Goal: Task Accomplishment & Management: Complete application form

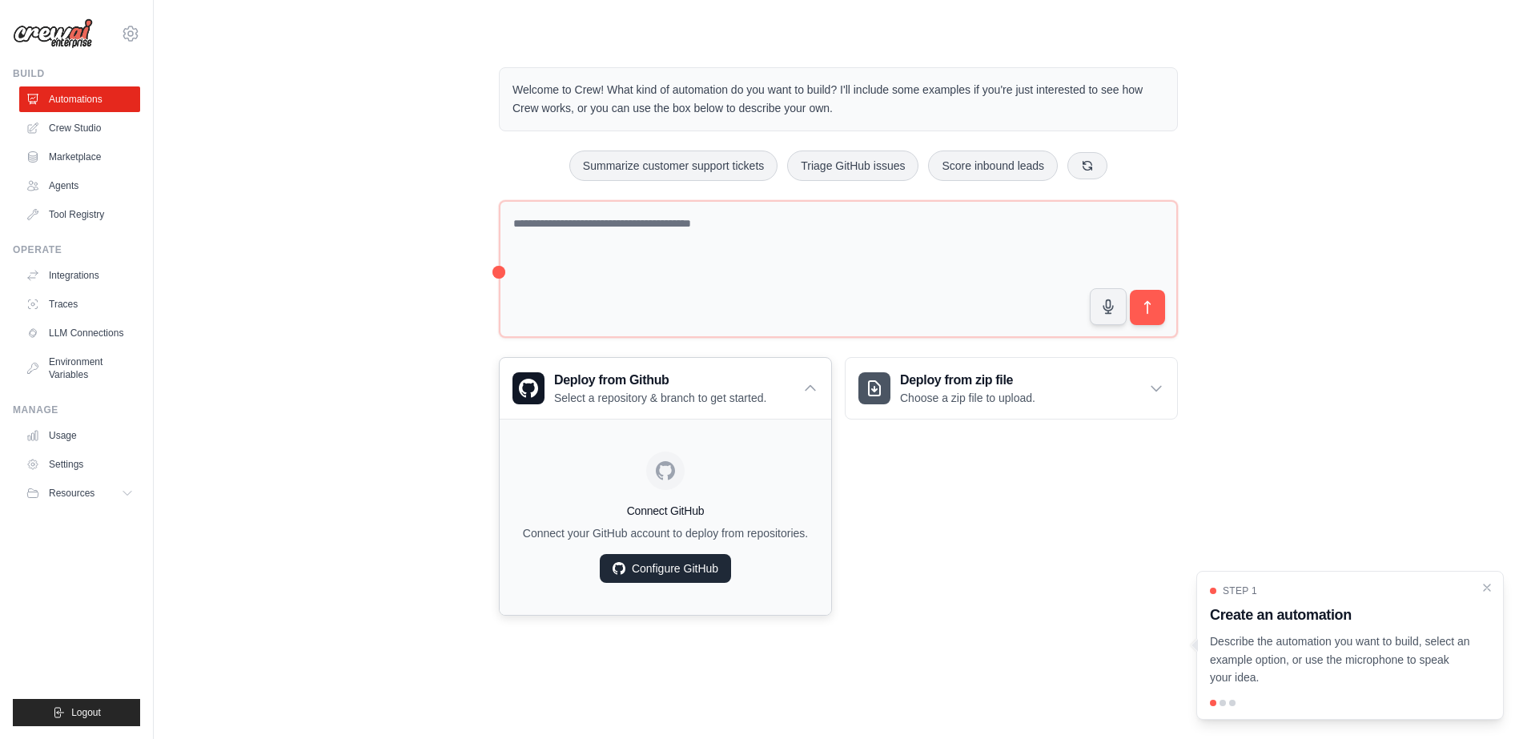
click at [654, 570] on link "Configure GitHub" at bounding box center [665, 568] width 131 height 29
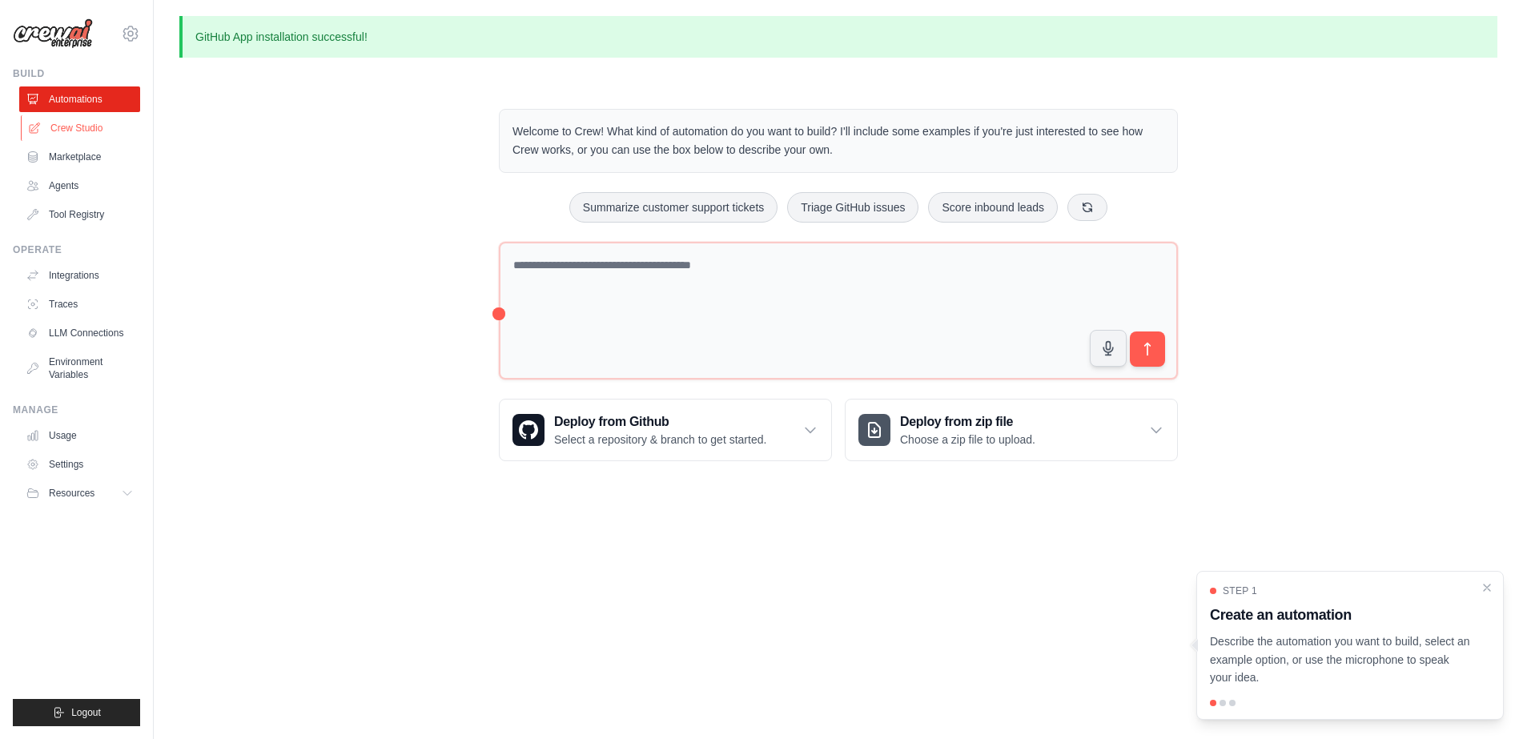
click at [81, 131] on link "Crew Studio" at bounding box center [81, 128] width 121 height 26
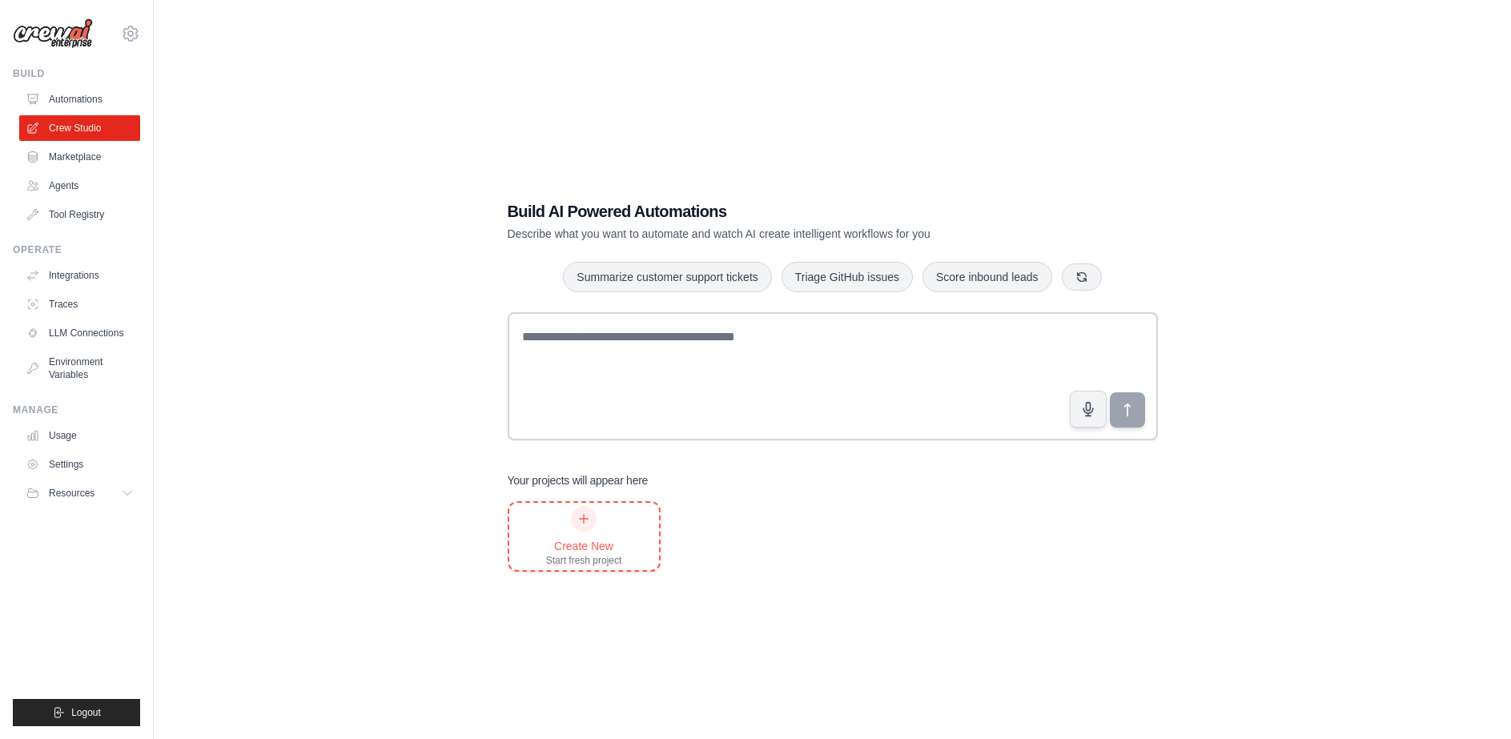
click at [583, 533] on div "Create New Start fresh project" at bounding box center [584, 536] width 76 height 61
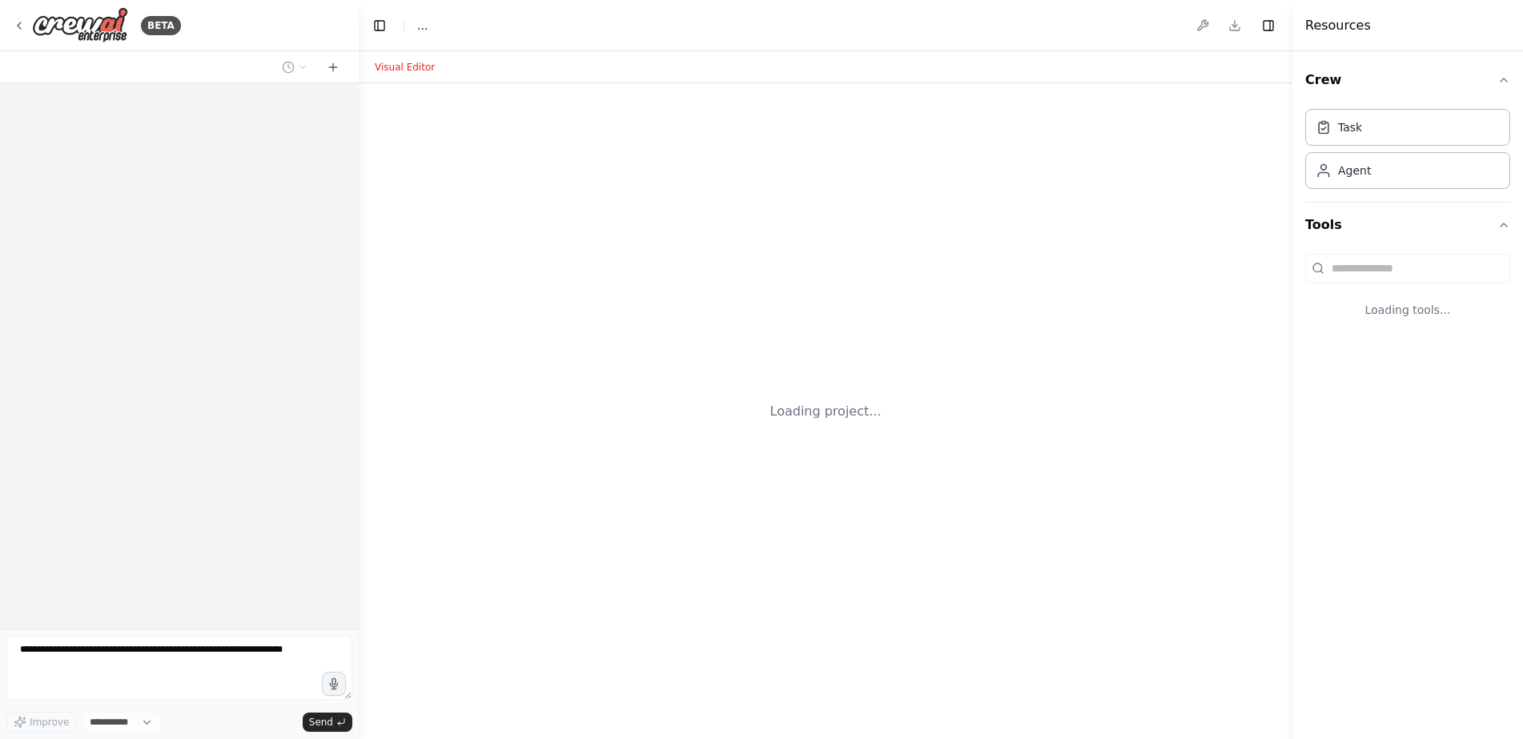
select select "****"
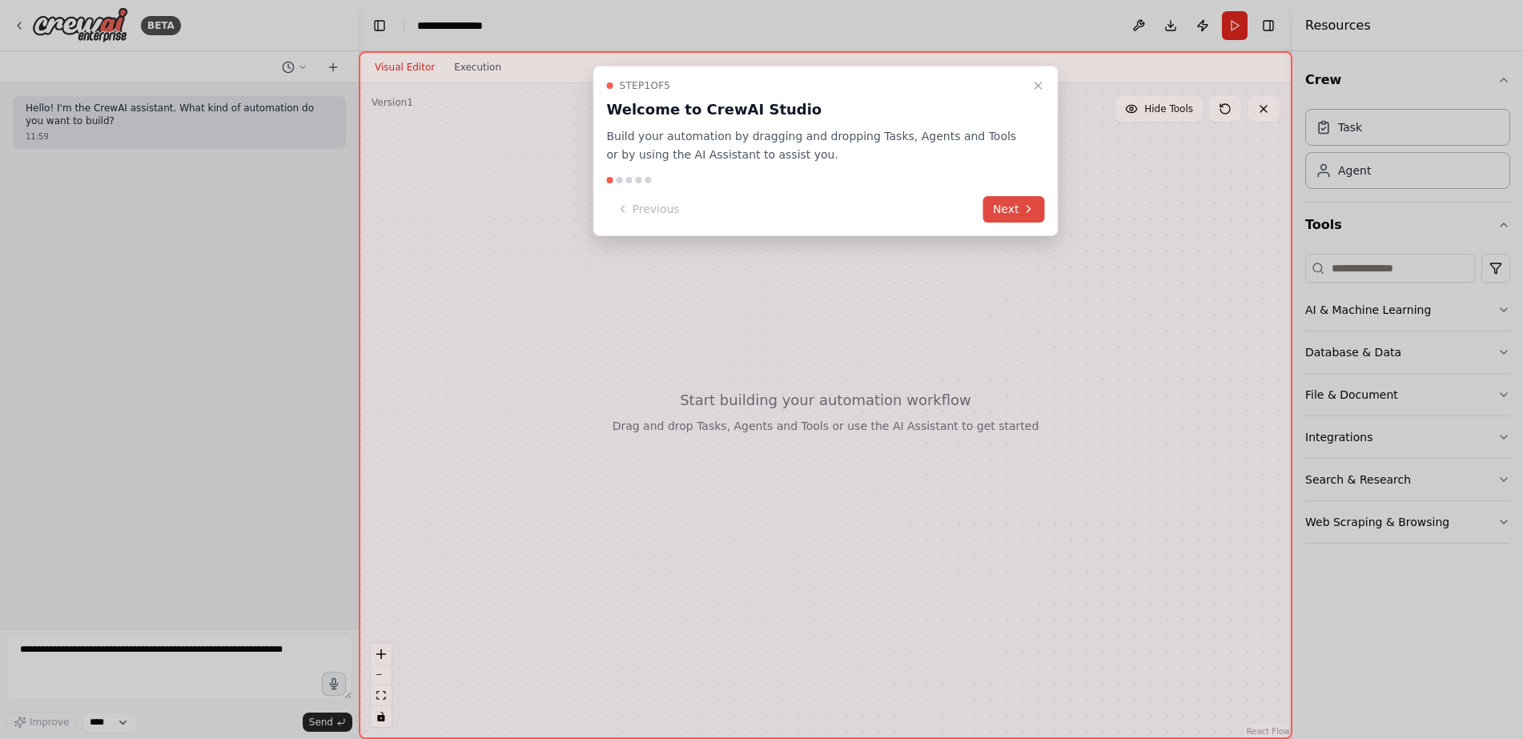
click at [1025, 207] on icon at bounding box center [1029, 209] width 13 height 13
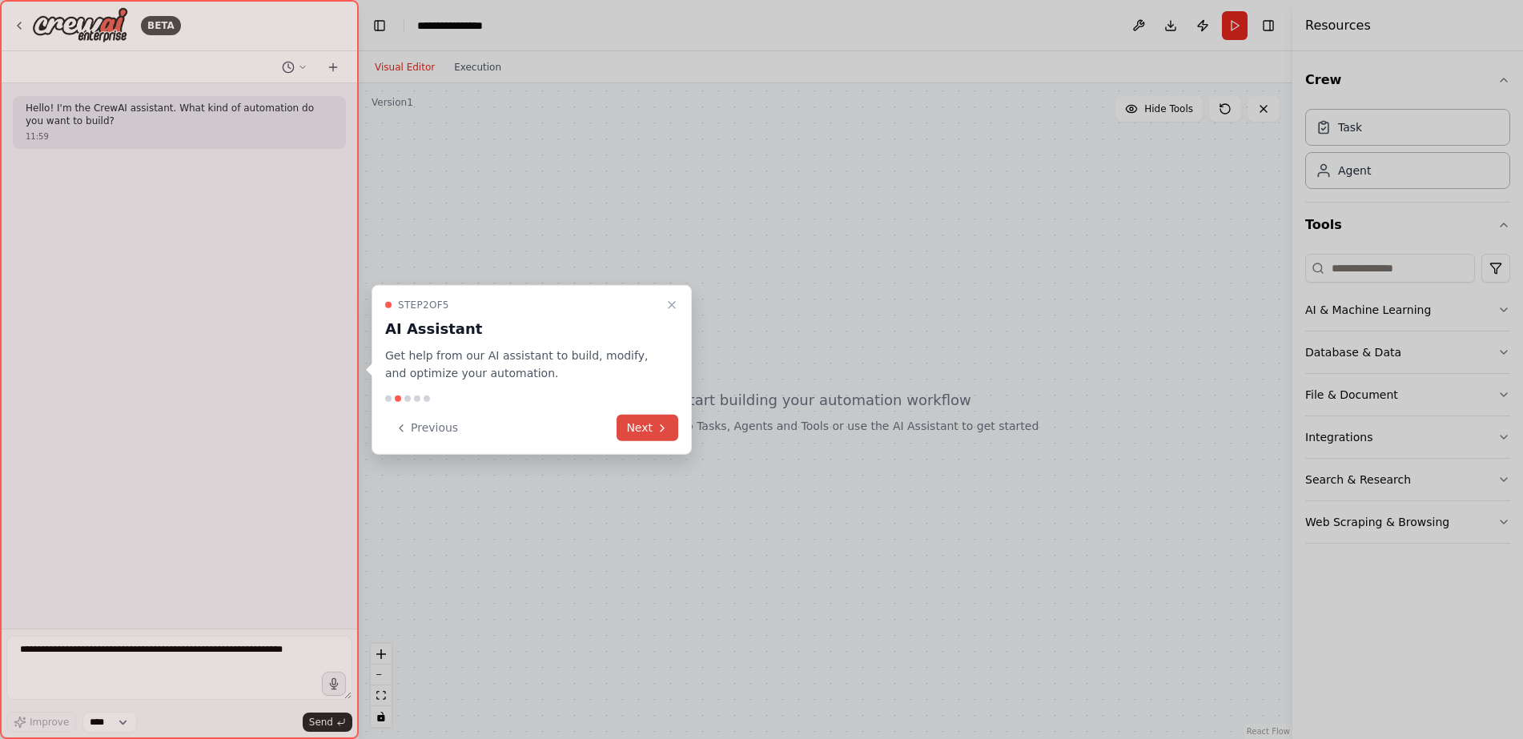
click at [649, 422] on button "Next" at bounding box center [648, 428] width 62 height 26
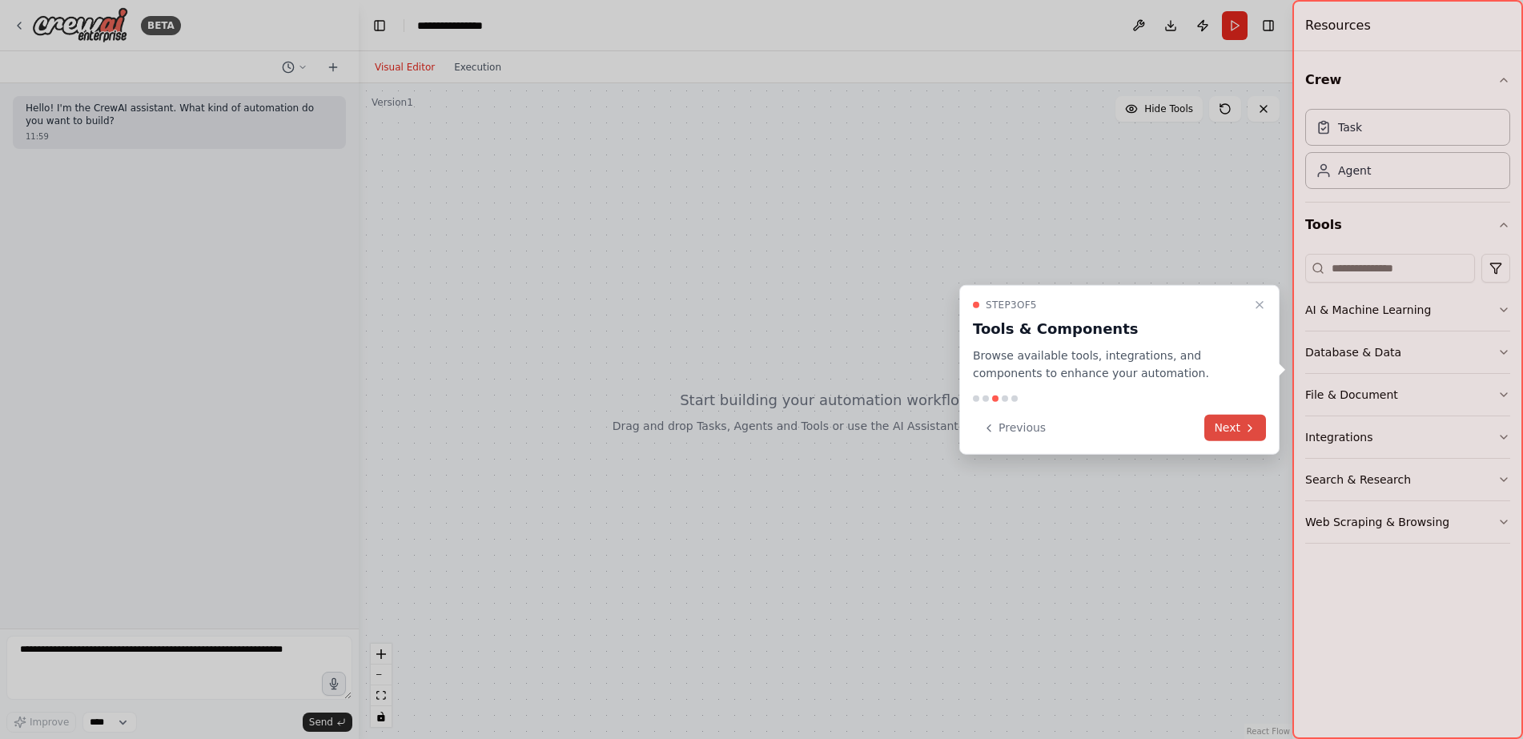
click at [1221, 427] on button "Next" at bounding box center [1236, 428] width 62 height 26
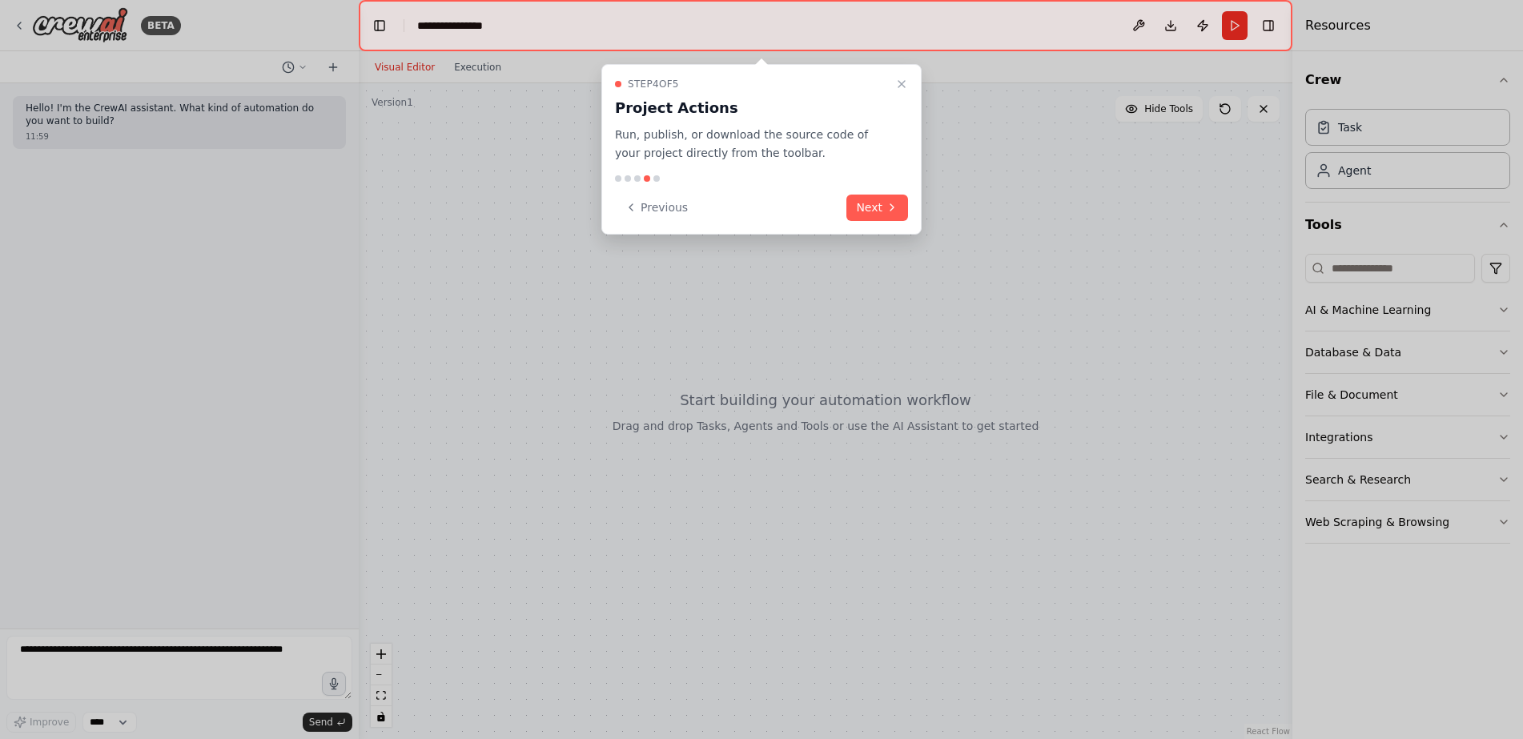
click at [884, 218] on button "Next" at bounding box center [878, 208] width 62 height 26
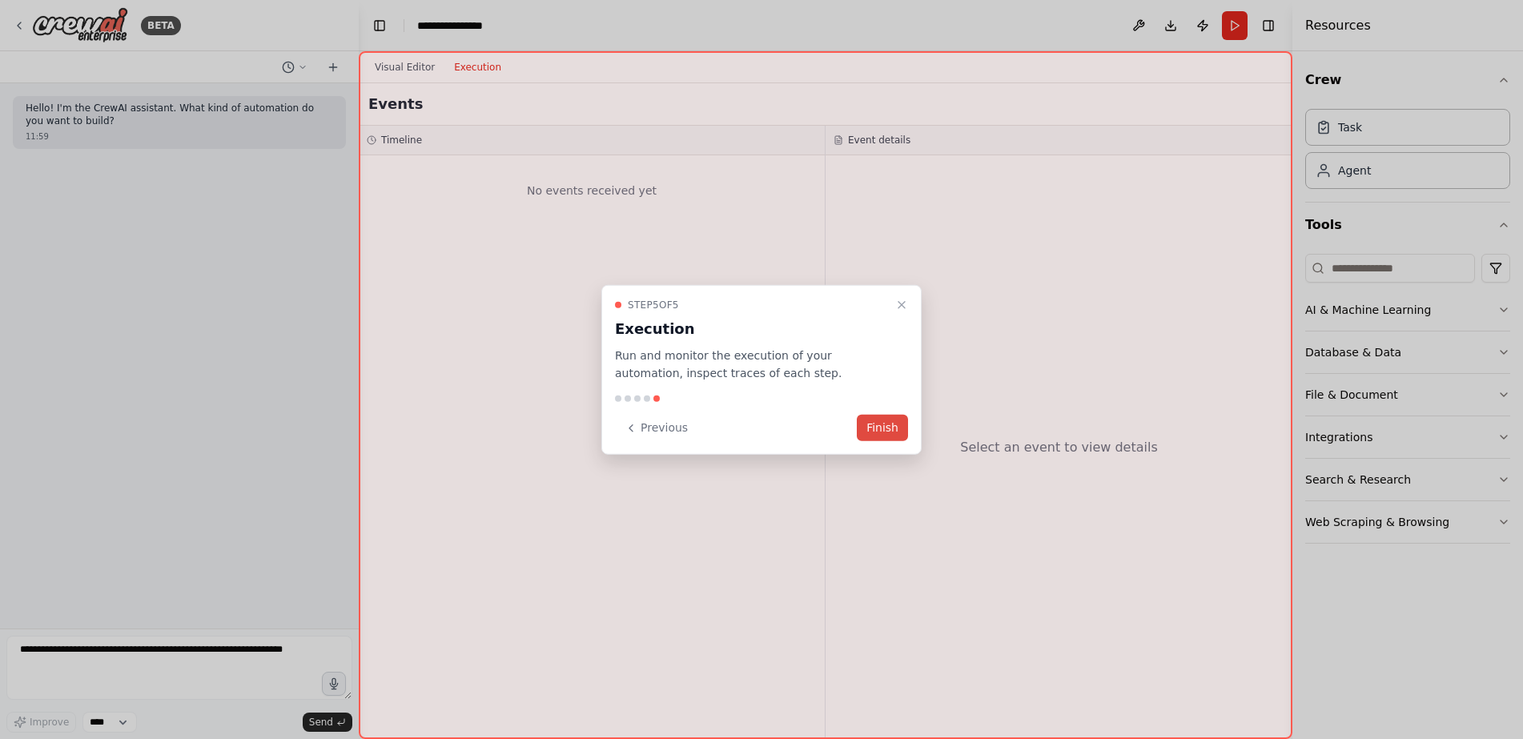
click at [884, 424] on button "Finish" at bounding box center [882, 428] width 51 height 26
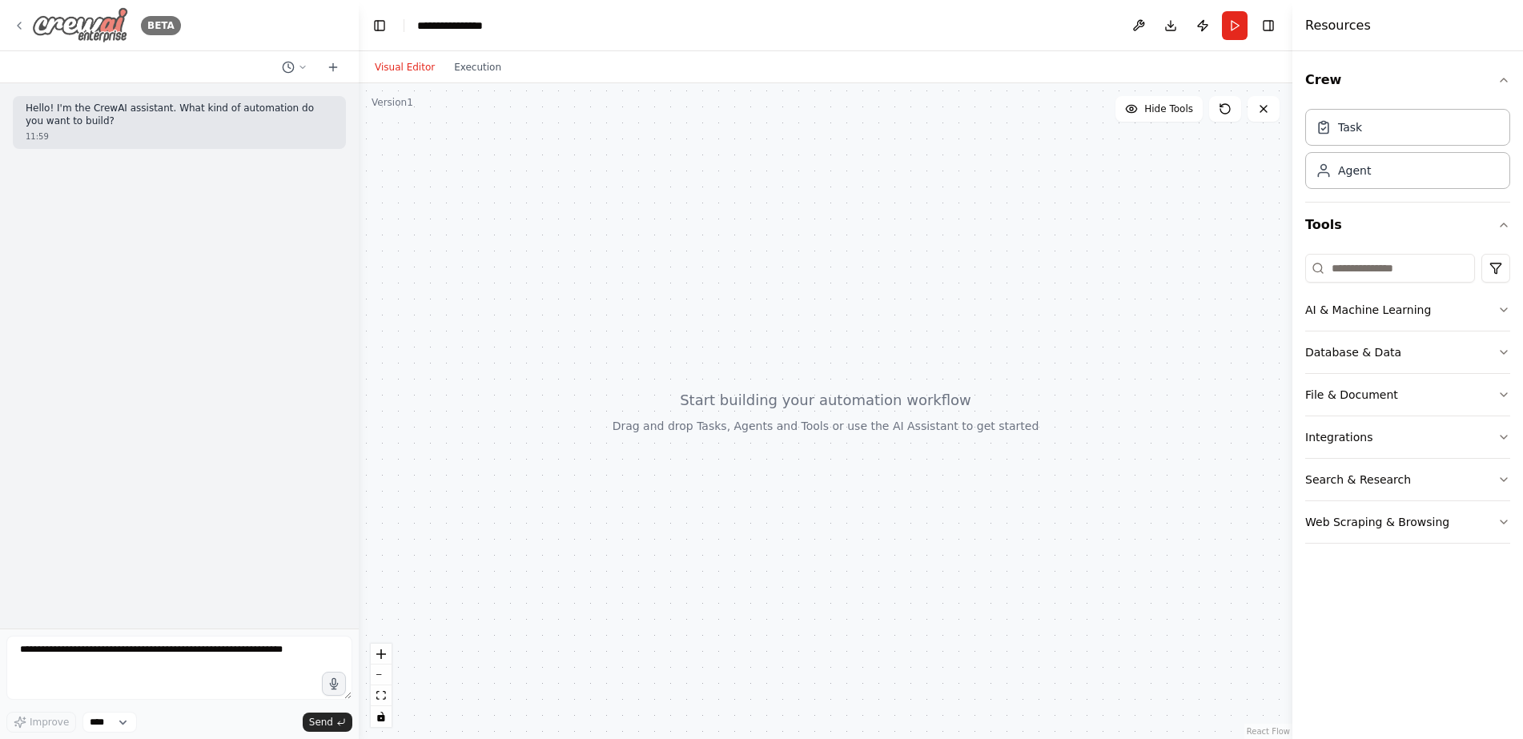
click at [69, 28] on img at bounding box center [80, 25] width 96 height 36
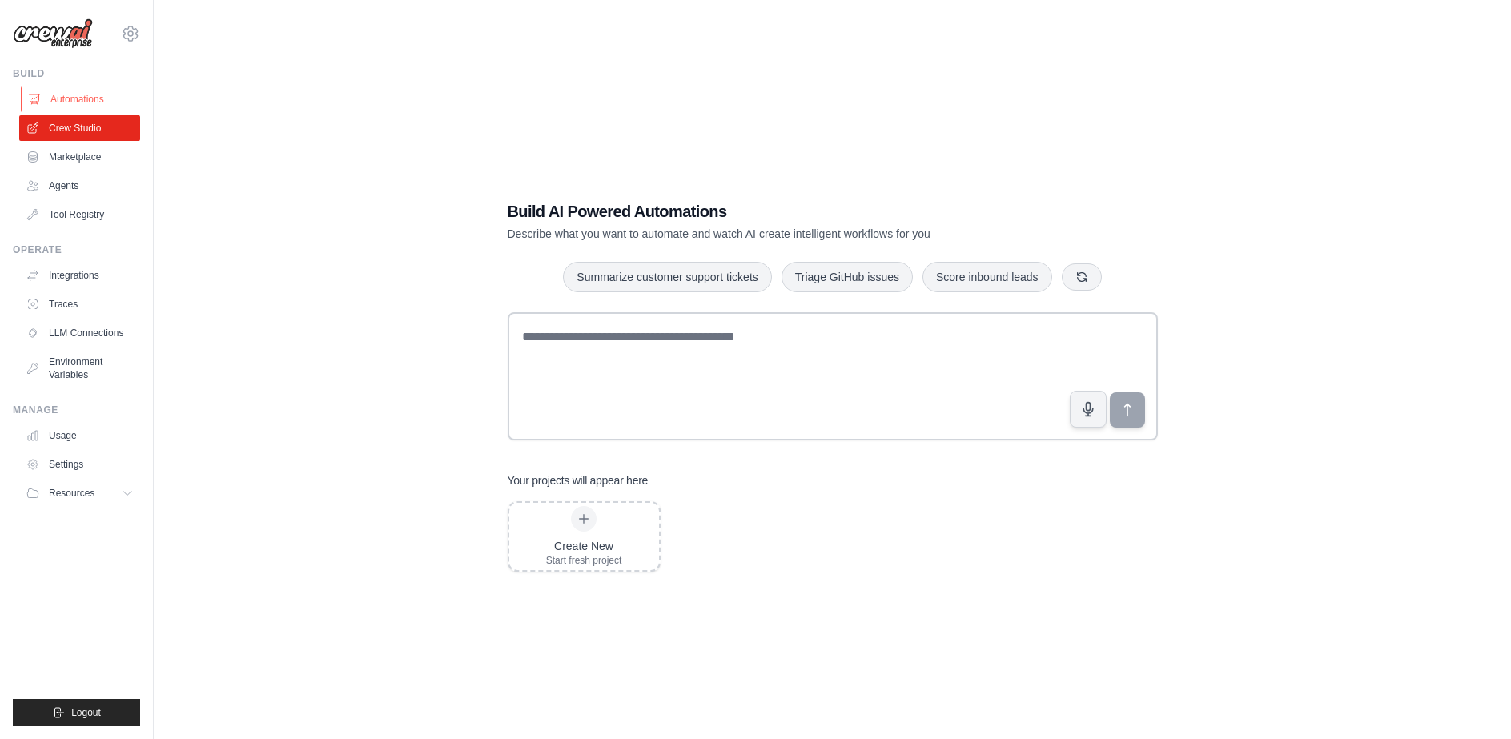
click at [66, 104] on link "Automations" at bounding box center [81, 100] width 121 height 26
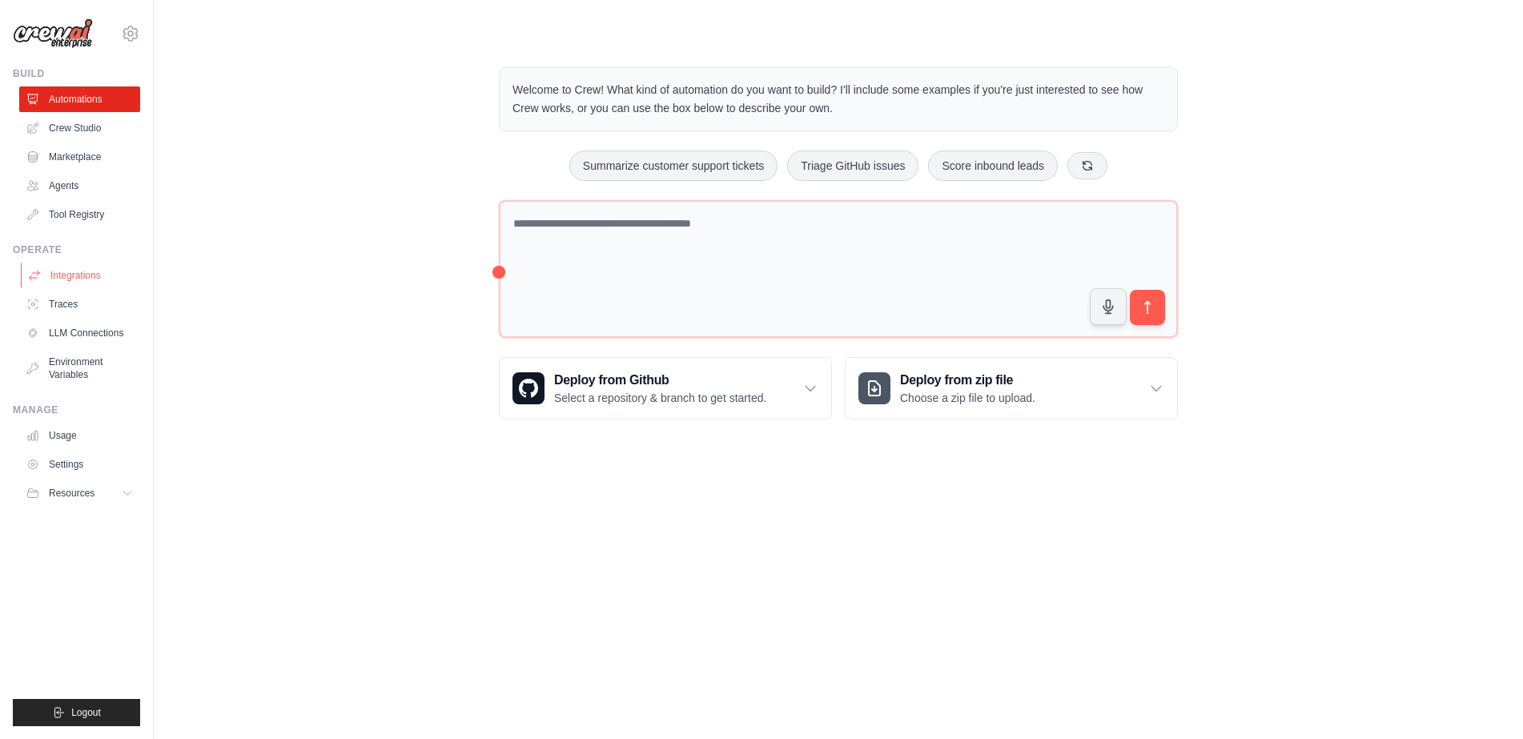
click at [80, 275] on link "Integrations" at bounding box center [81, 276] width 121 height 26
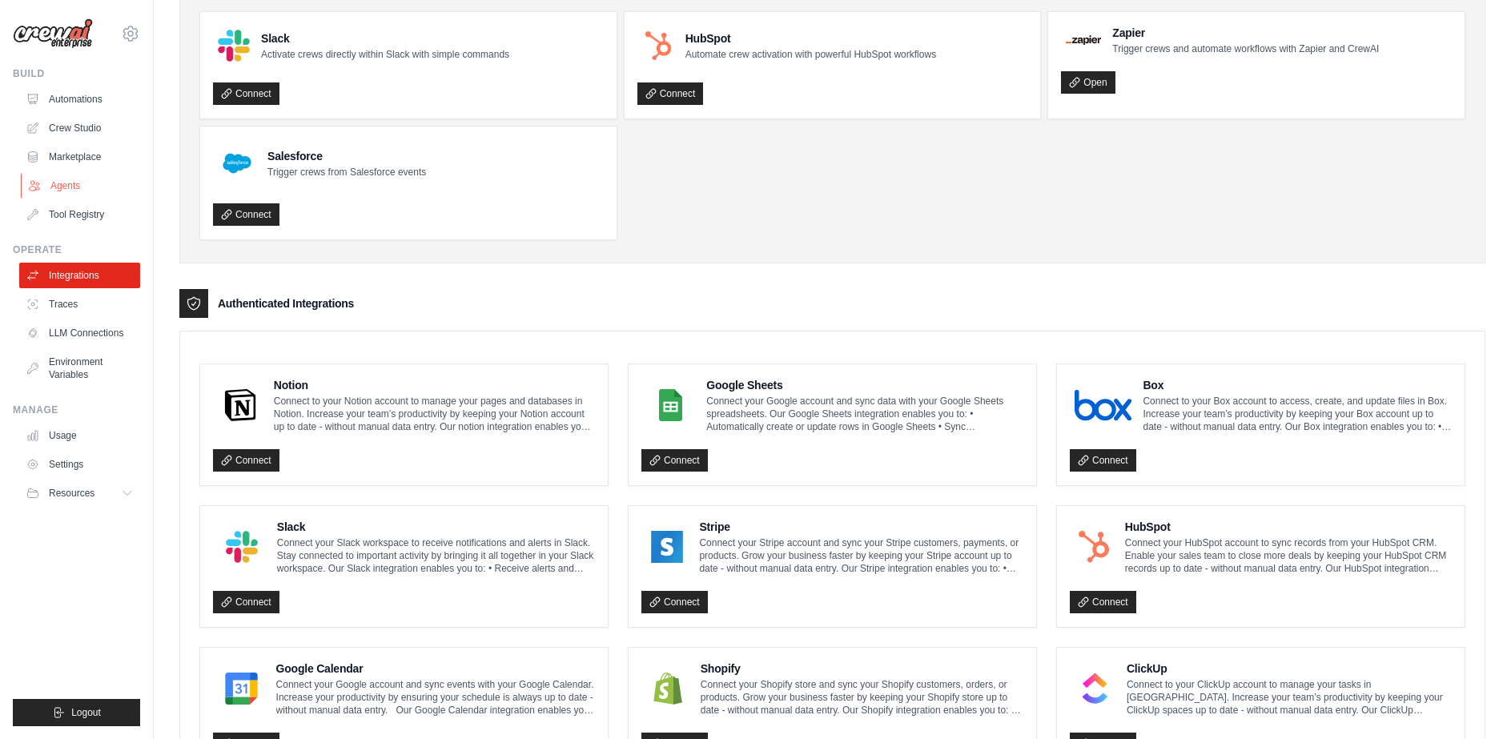
scroll to position [80, 0]
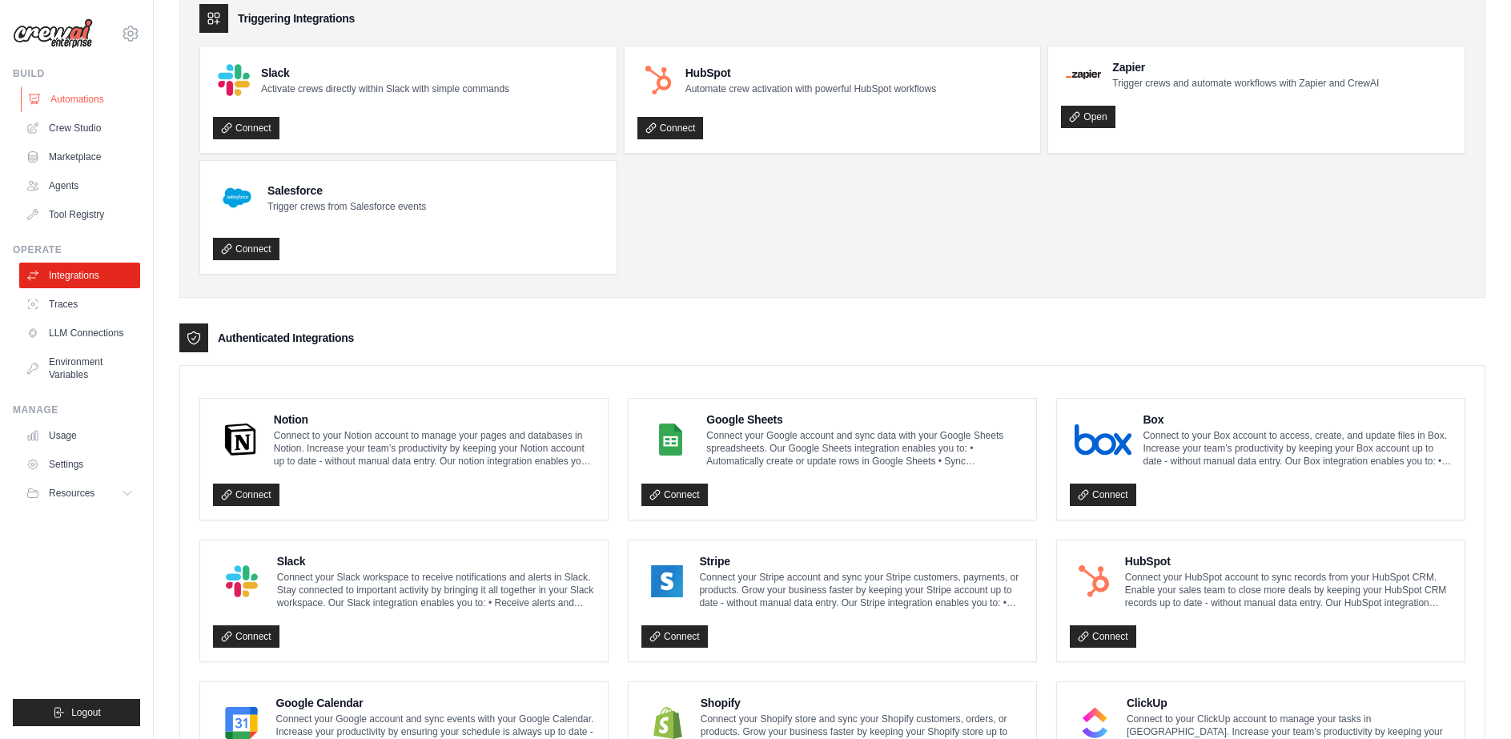
click at [70, 102] on link "Automations" at bounding box center [81, 100] width 121 height 26
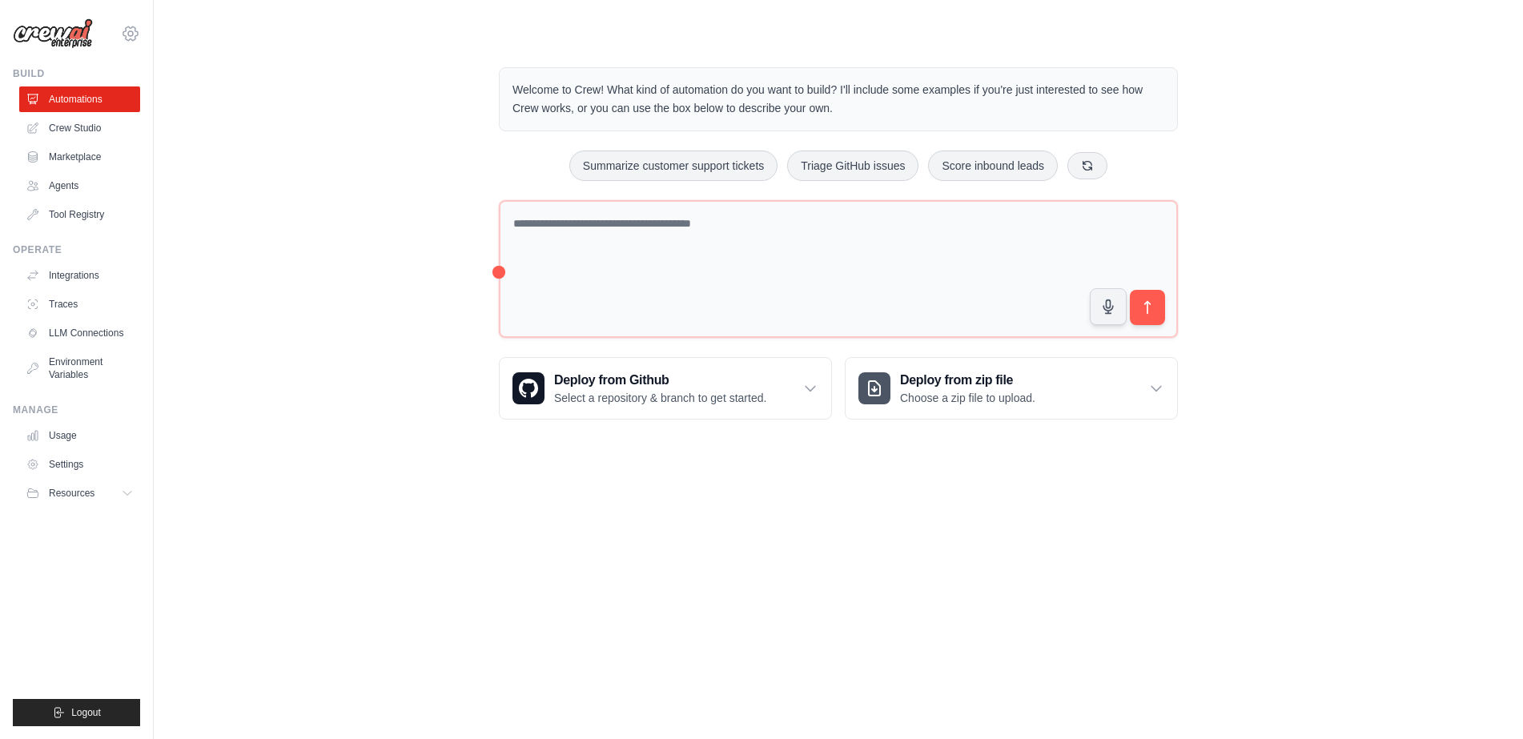
click at [131, 31] on icon at bounding box center [130, 33] width 5 height 5
click at [305, 128] on div "Welcome to Crew! What kind of automation do you want to build? I'll include som…" at bounding box center [838, 244] width 1318 height 404
click at [596, 392] on p "Select a repository & branch to get started." at bounding box center [660, 398] width 212 height 16
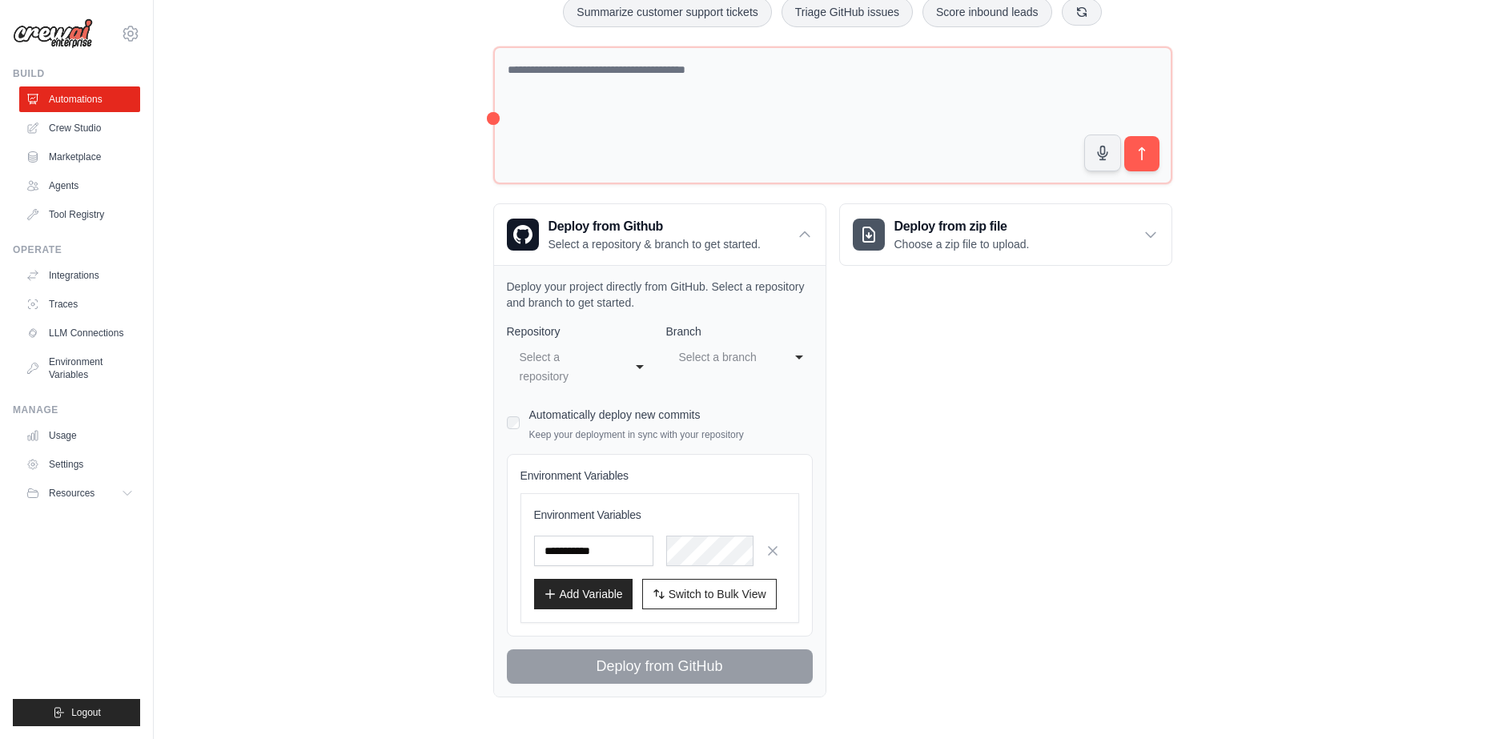
scroll to position [169, 0]
click at [643, 348] on div "**********" at bounding box center [580, 367] width 147 height 48
select select "**********"
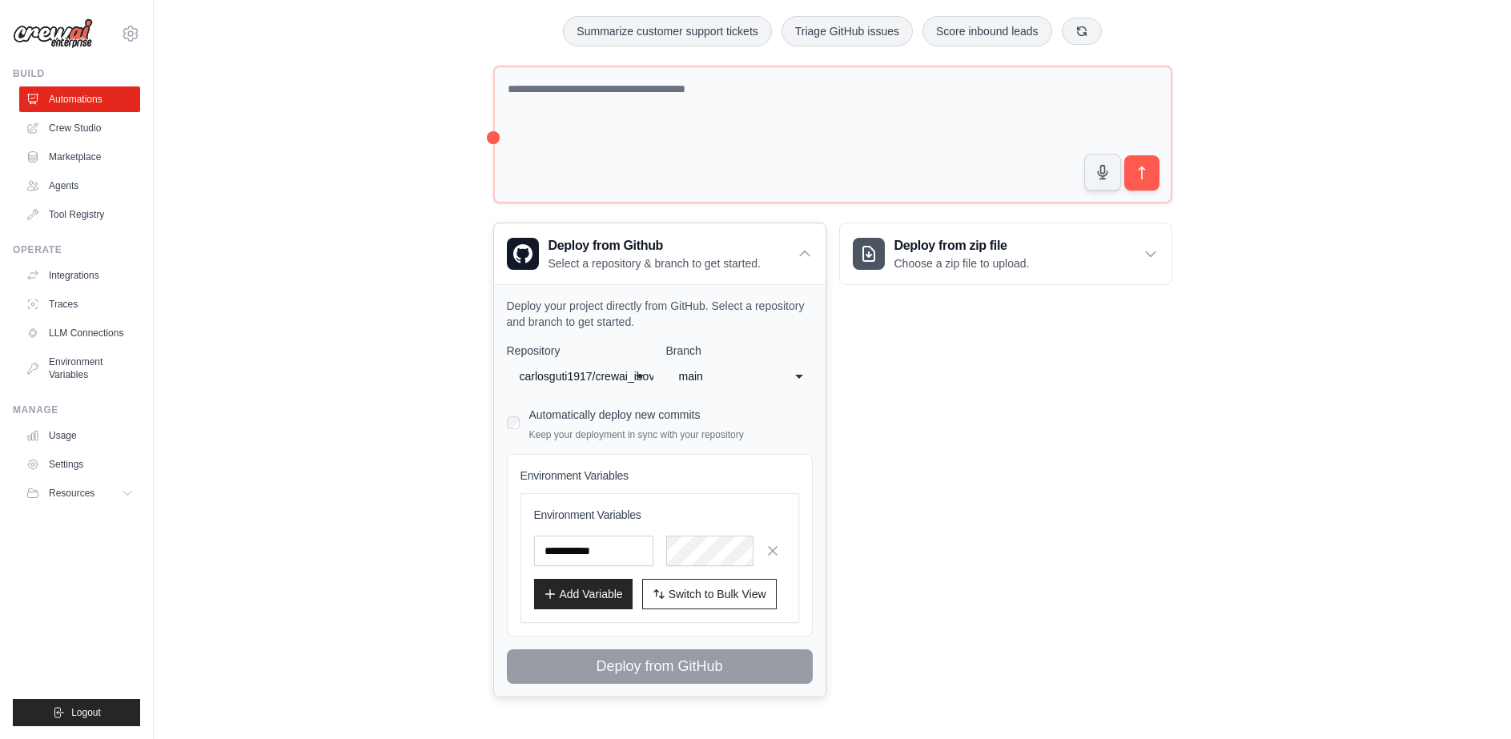
click at [785, 363] on div "**** main" at bounding box center [739, 376] width 147 height 29
click at [971, 392] on div "Deploy from zip file Choose a zip file to upload. Upload a ZIP file containing …" at bounding box center [1005, 460] width 333 height 475
click at [578, 581] on button "Add Variable" at bounding box center [583, 593] width 99 height 30
click at [551, 587] on icon "button" at bounding box center [550, 593] width 13 height 13
click at [586, 536] on input "text" at bounding box center [593, 551] width 119 height 30
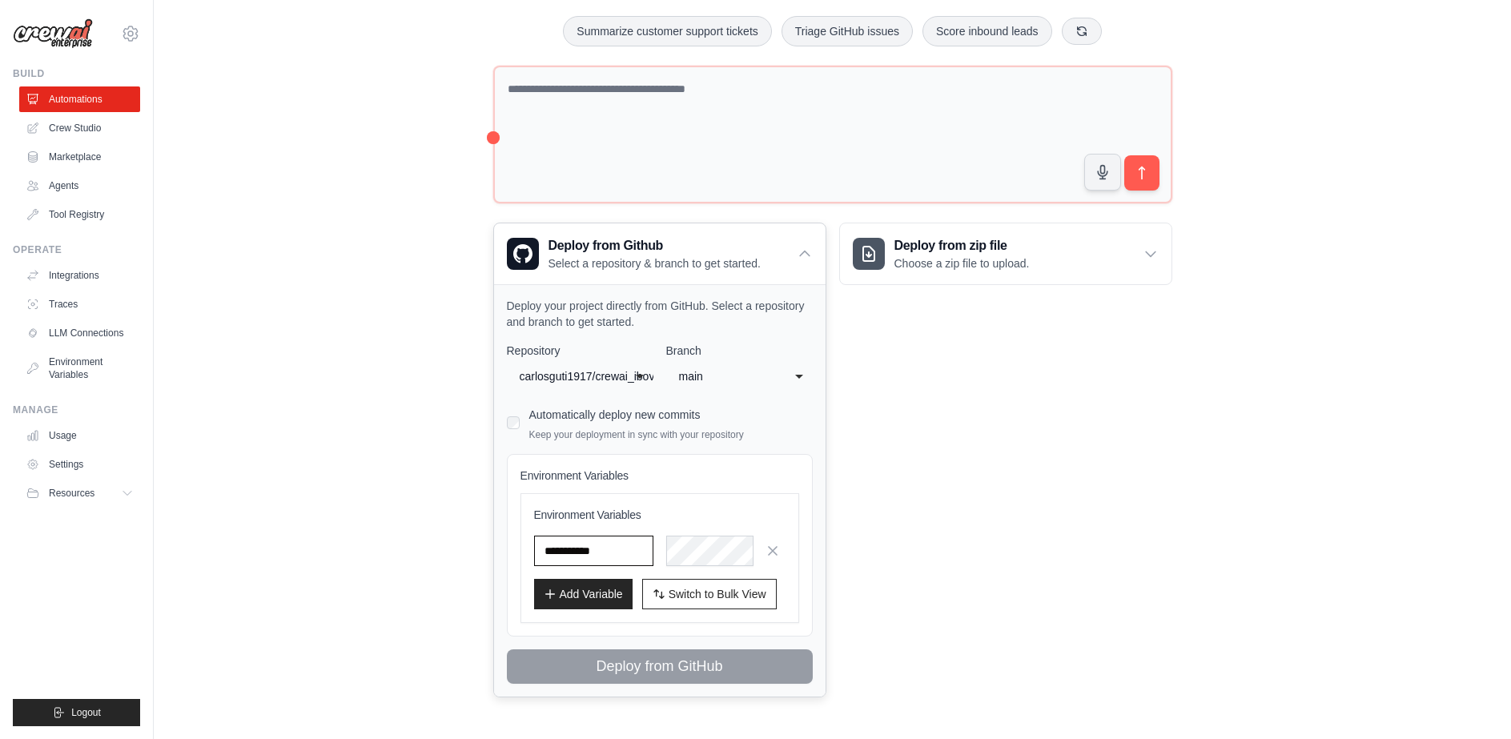
click at [586, 536] on input "text" at bounding box center [593, 551] width 119 height 30
paste input "*****"
type input "*****"
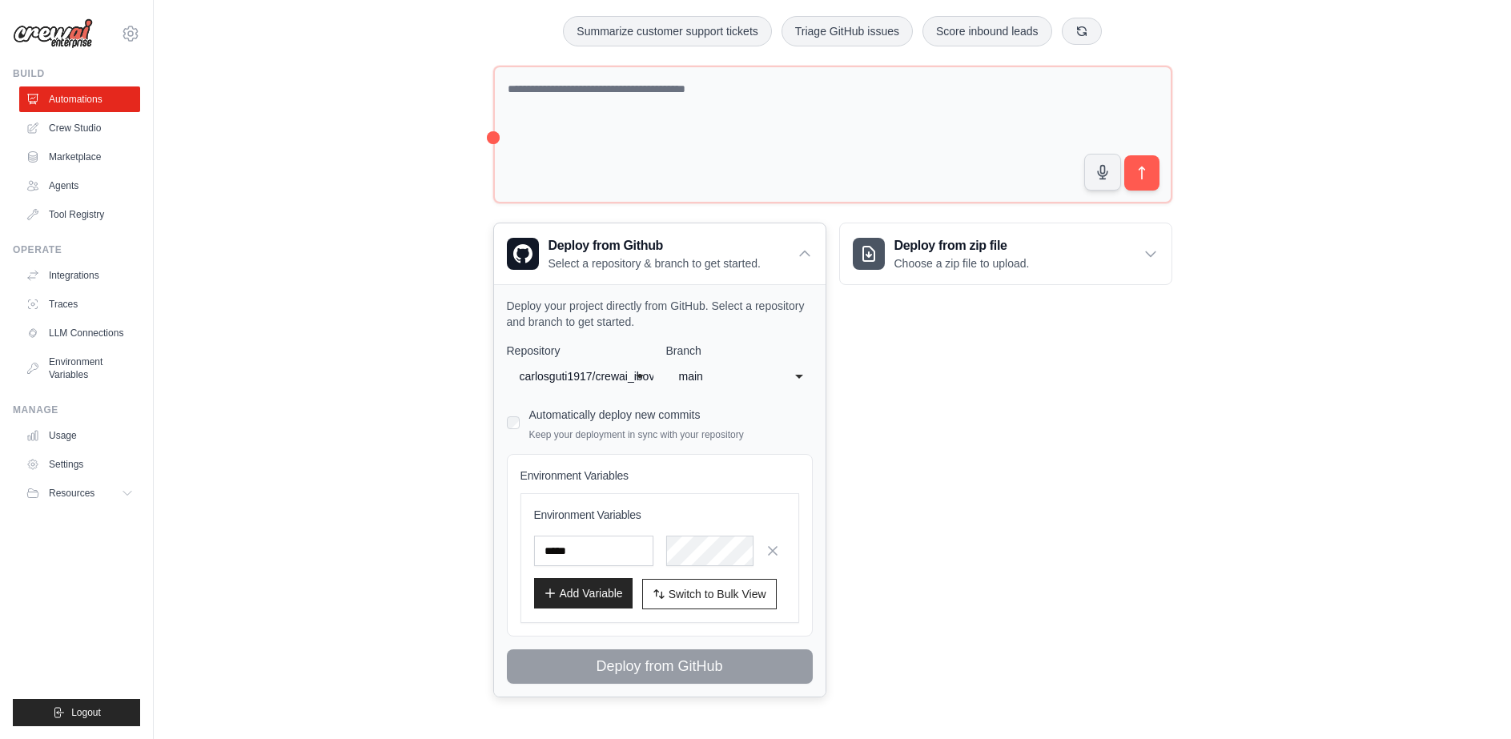
click at [587, 586] on button "Add Variable" at bounding box center [583, 593] width 99 height 30
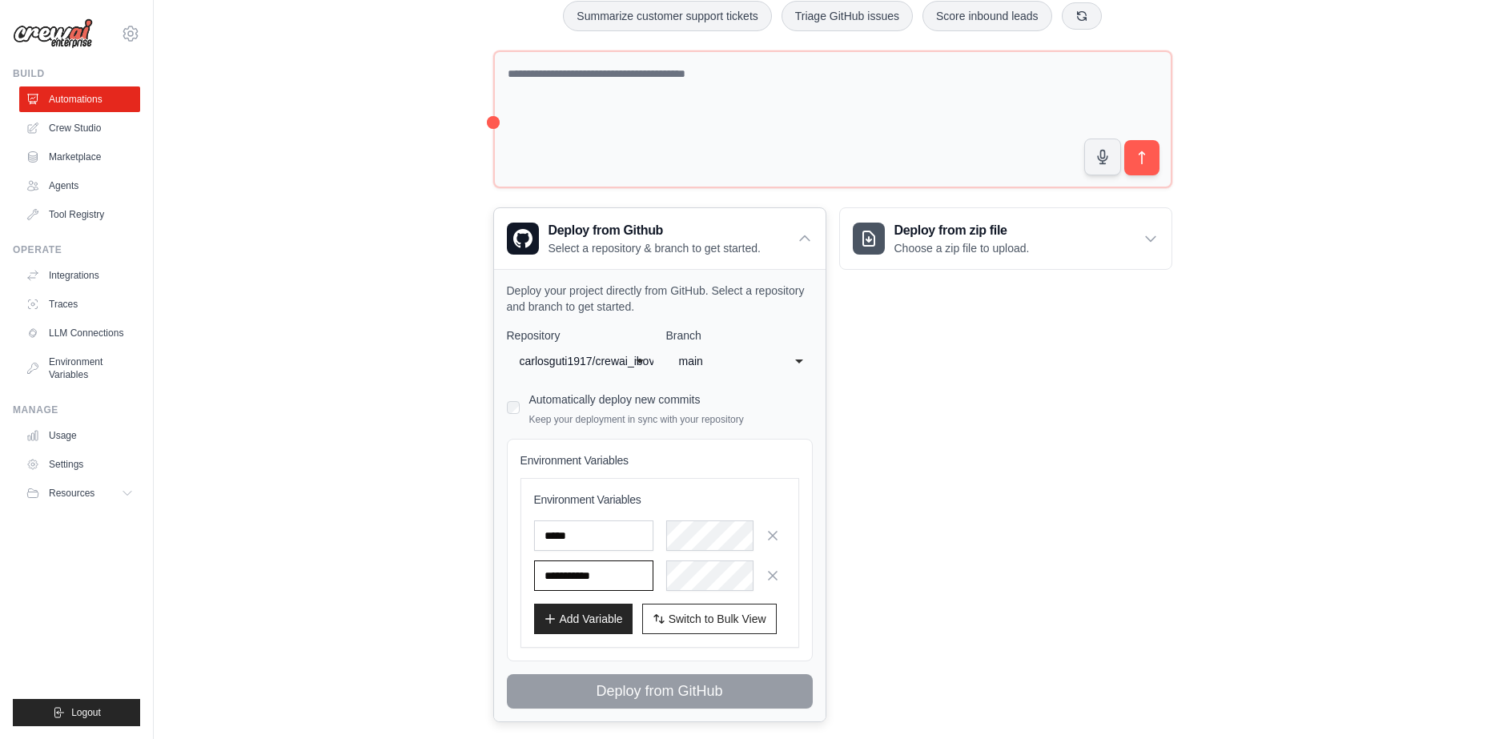
click at [568, 571] on input "text" at bounding box center [593, 576] width 119 height 30
paste input "**********"
type input "**********"
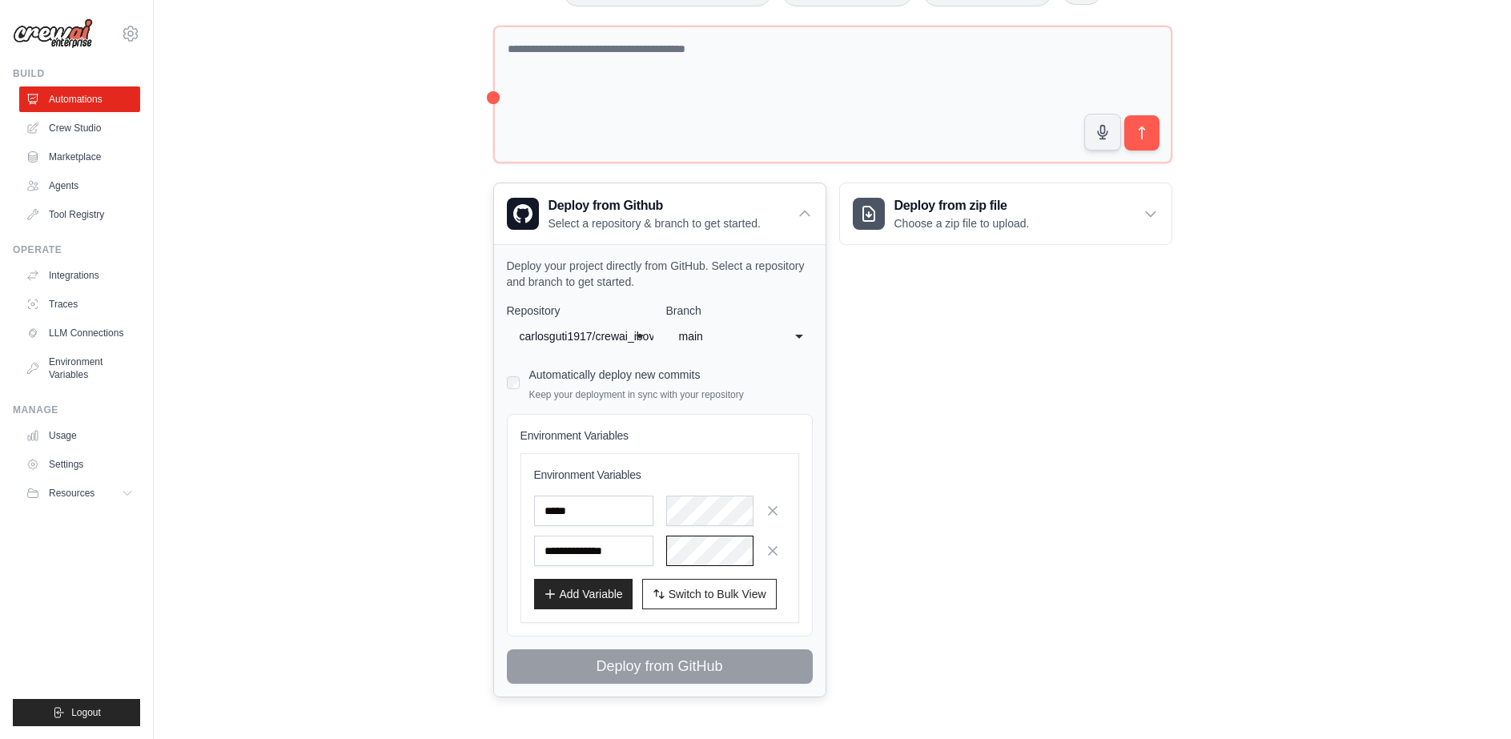
scroll to position [190, 0]
click at [585, 592] on button "Add Variable" at bounding box center [583, 593] width 99 height 30
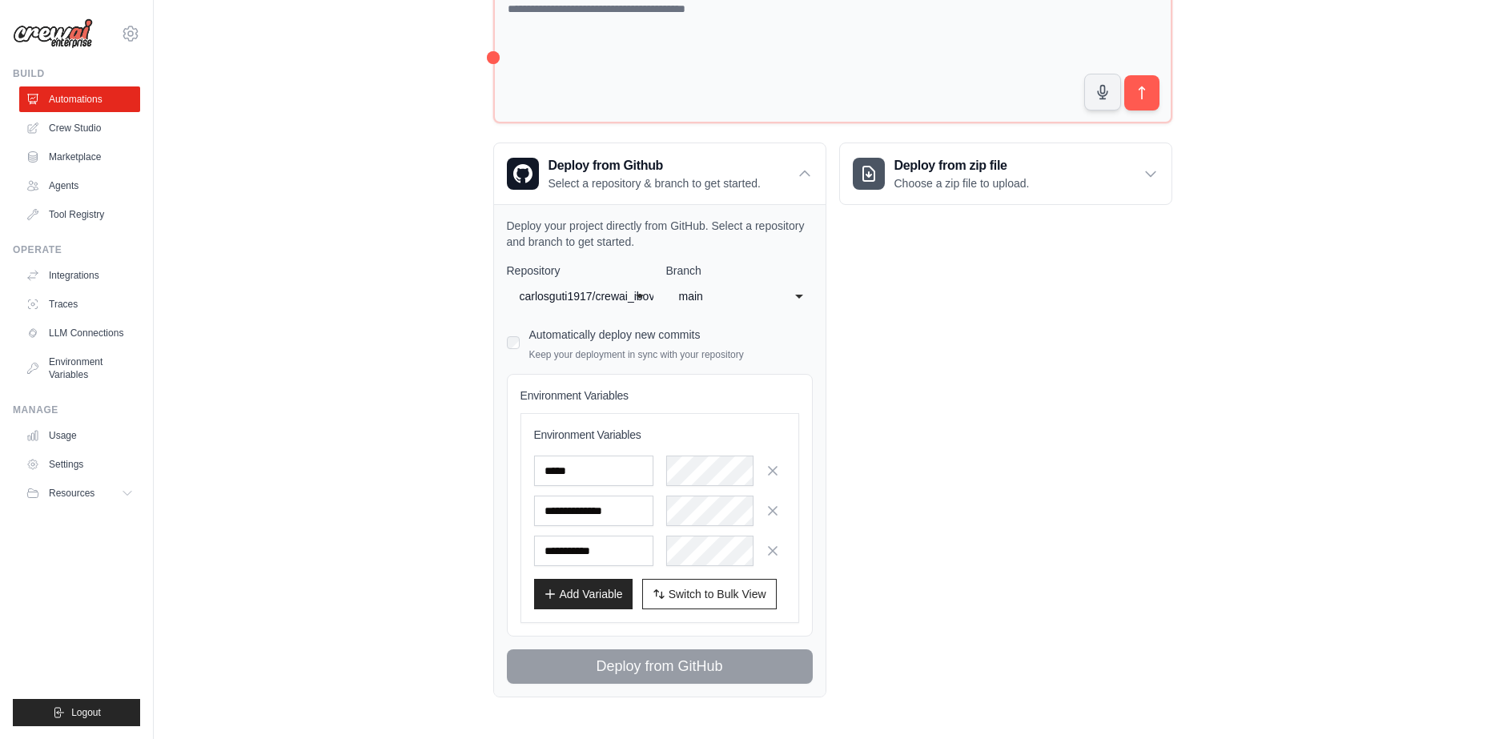
scroll to position [230, 0]
click at [806, 282] on div "**** main" at bounding box center [739, 296] width 147 height 29
click at [946, 306] on div "Deploy from zip file Choose a zip file to upload. Upload a ZIP file containing …" at bounding box center [1005, 420] width 333 height 555
click at [771, 546] on icon "button" at bounding box center [773, 550] width 8 height 8
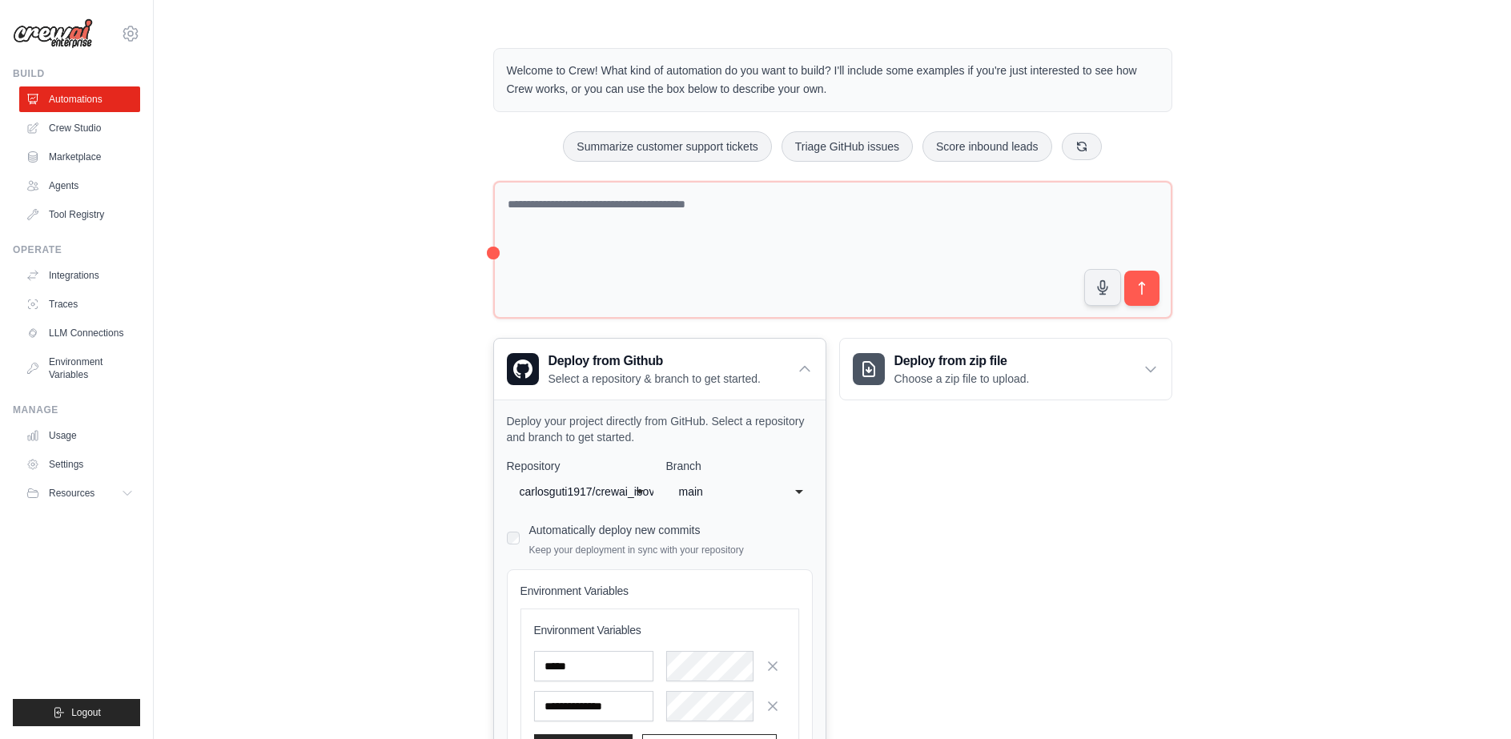
scroll to position [0, 0]
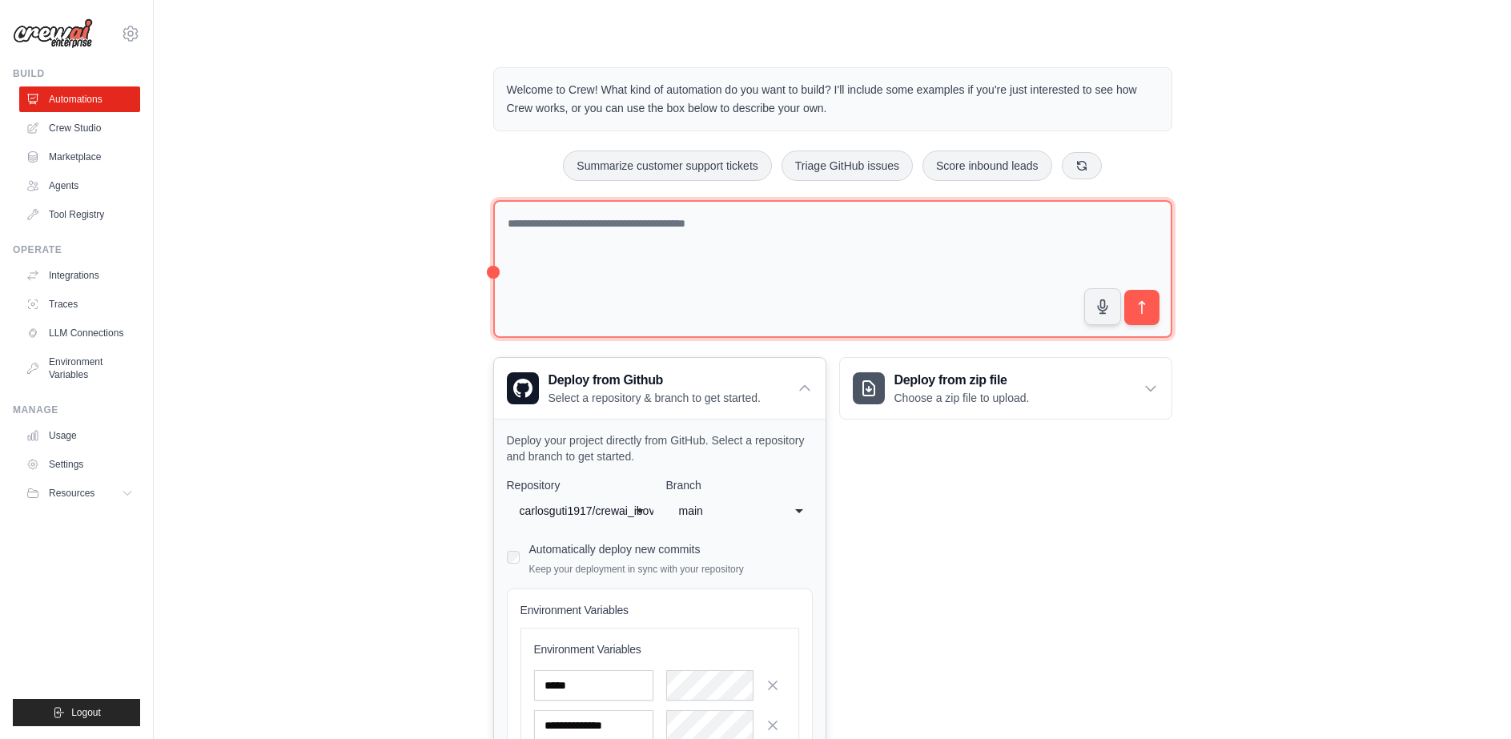
click at [674, 245] on textarea at bounding box center [832, 269] width 679 height 139
type textarea "**********"
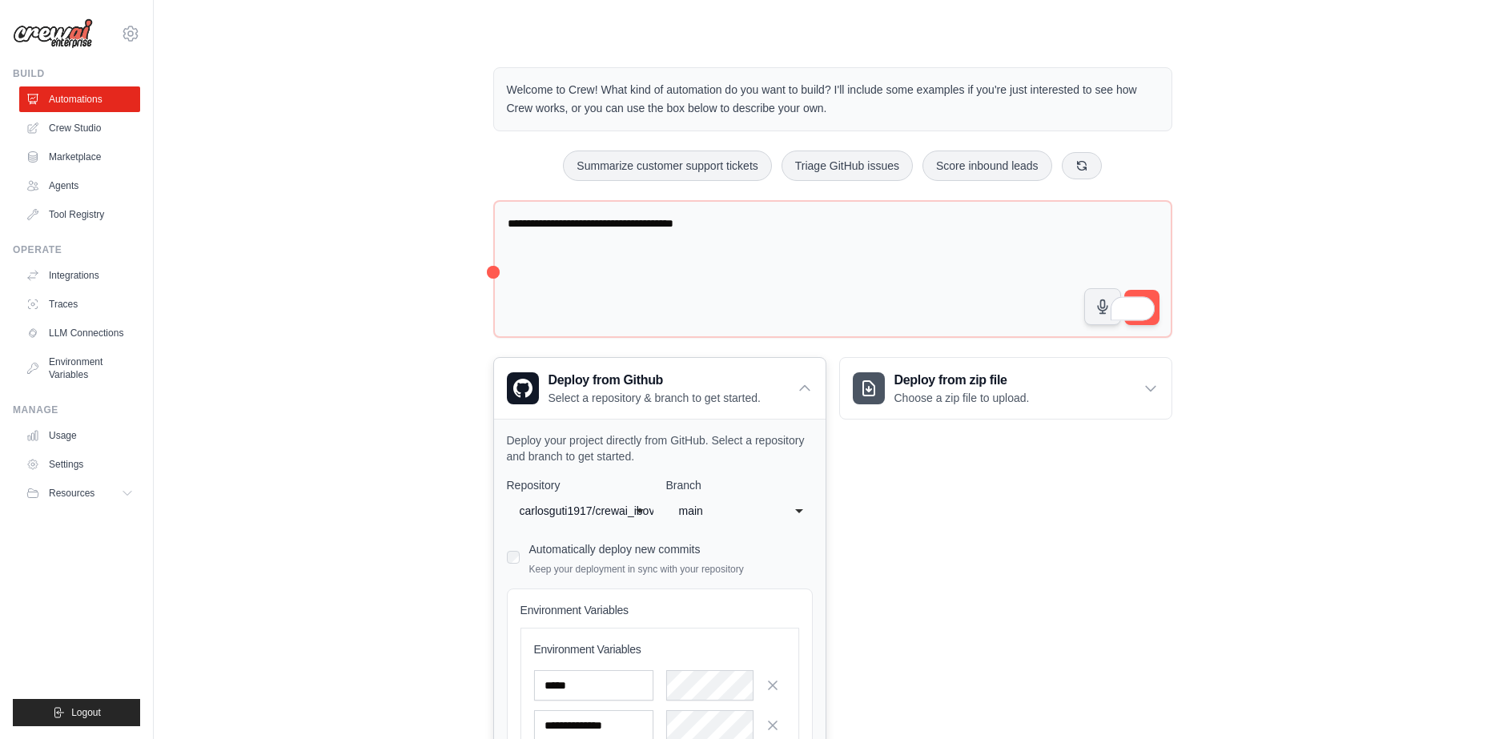
click at [1149, 295] on span at bounding box center [1144, 307] width 22 height 30
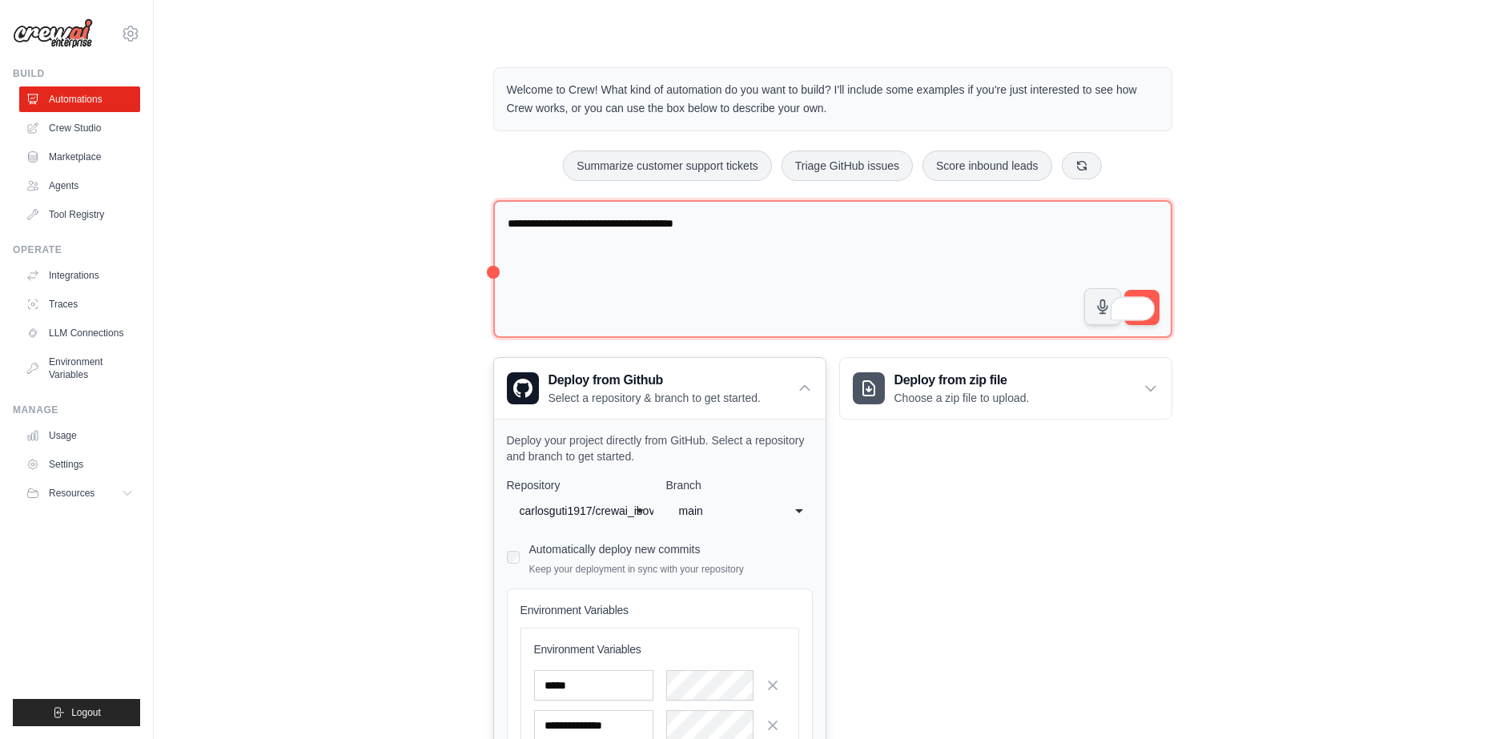
drag, startPoint x: 1116, startPoint y: 318, endPoint x: 1162, endPoint y: 312, distance: 46.8
click at [1162, 312] on div "**********" at bounding box center [832, 272] width 679 height 145
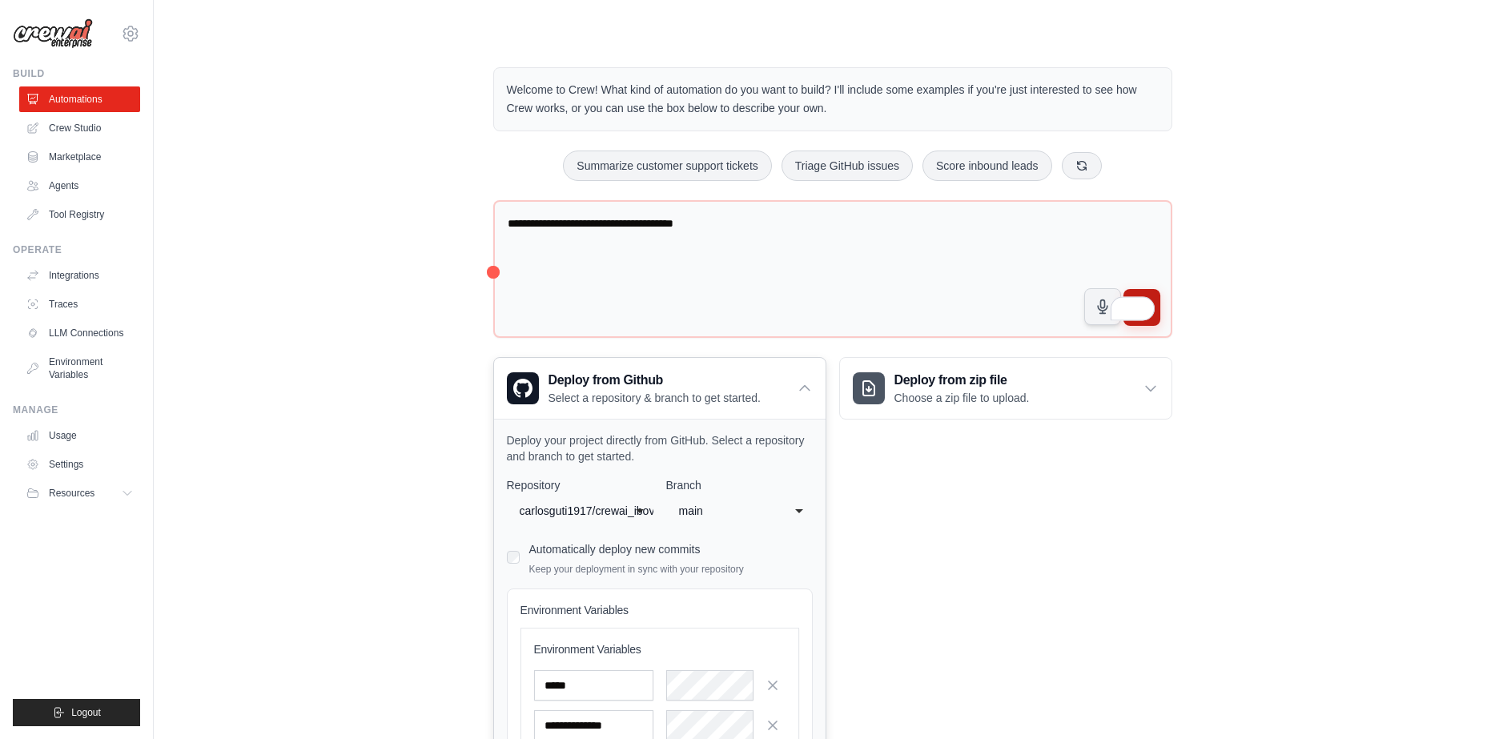
click at [1149, 292] on button "submit" at bounding box center [1141, 307] width 37 height 37
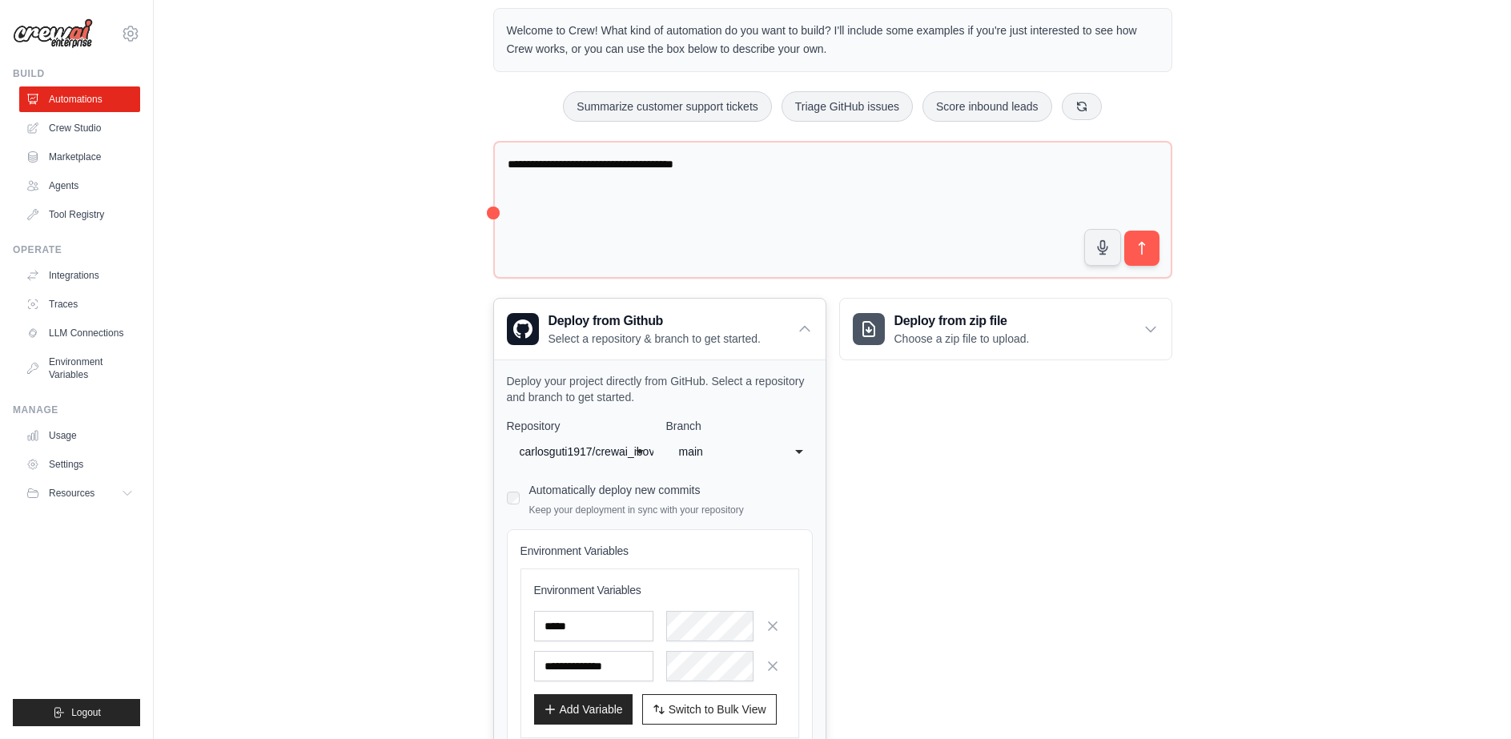
scroll to position [190, 0]
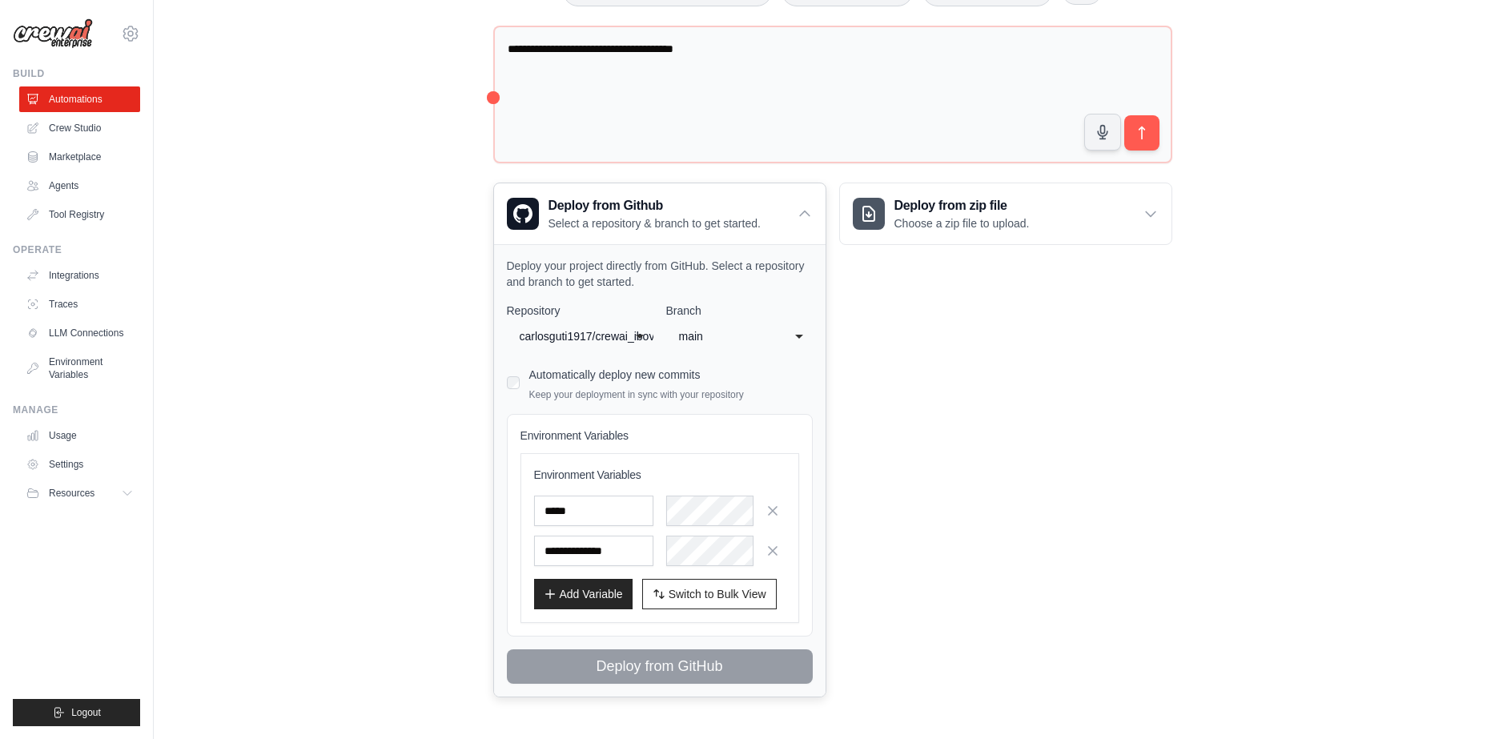
click at [649, 322] on div "**********" at bounding box center [580, 336] width 147 height 29
click at [585, 431] on div "**********" at bounding box center [660, 493] width 306 height 381
click at [779, 324] on div "main" at bounding box center [728, 337] width 105 height 26
click at [692, 381] on div "**********" at bounding box center [660, 493] width 306 height 381
click at [811, 206] on icon at bounding box center [805, 214] width 16 height 16
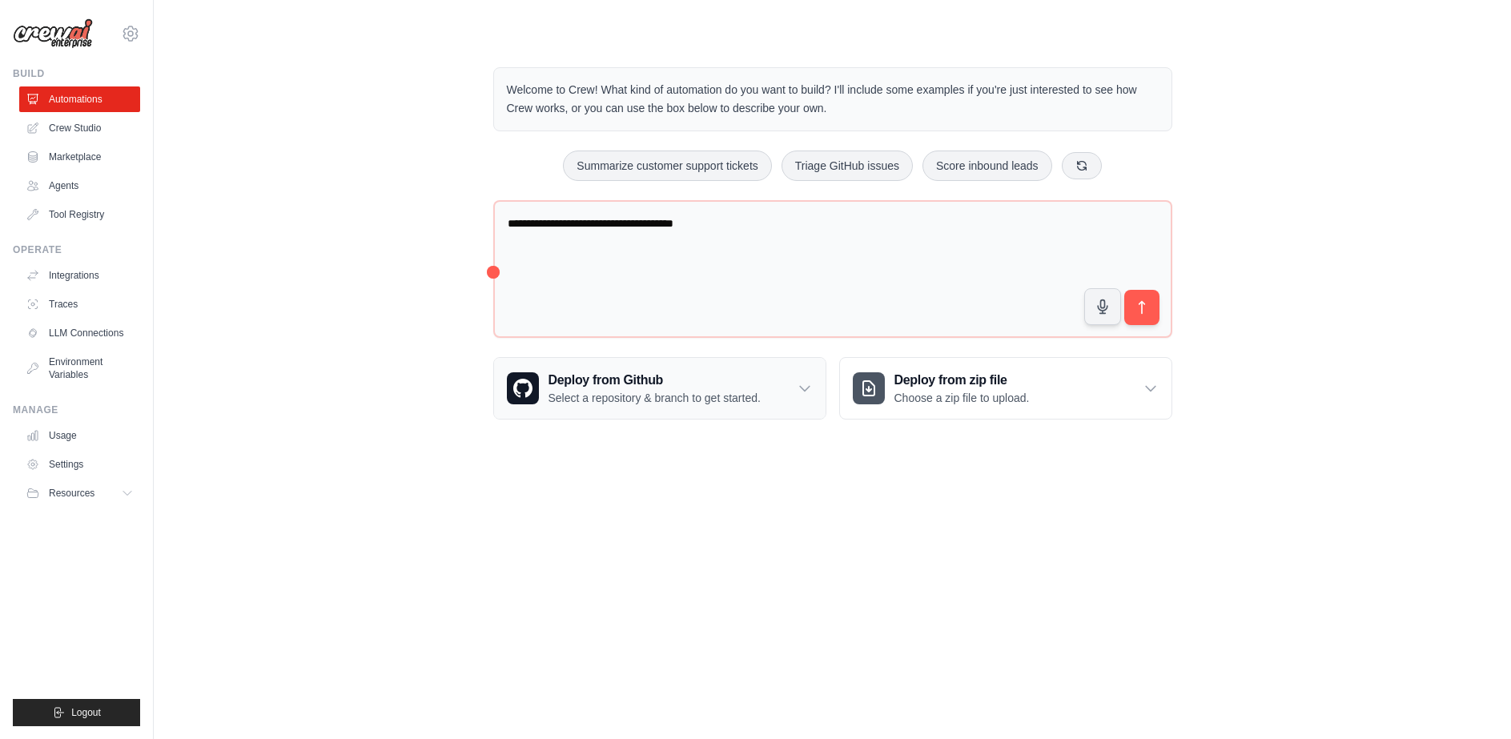
scroll to position [0, 0]
click at [799, 392] on div "Deploy from Github Select a repository & branch to get started." at bounding box center [666, 388] width 332 height 61
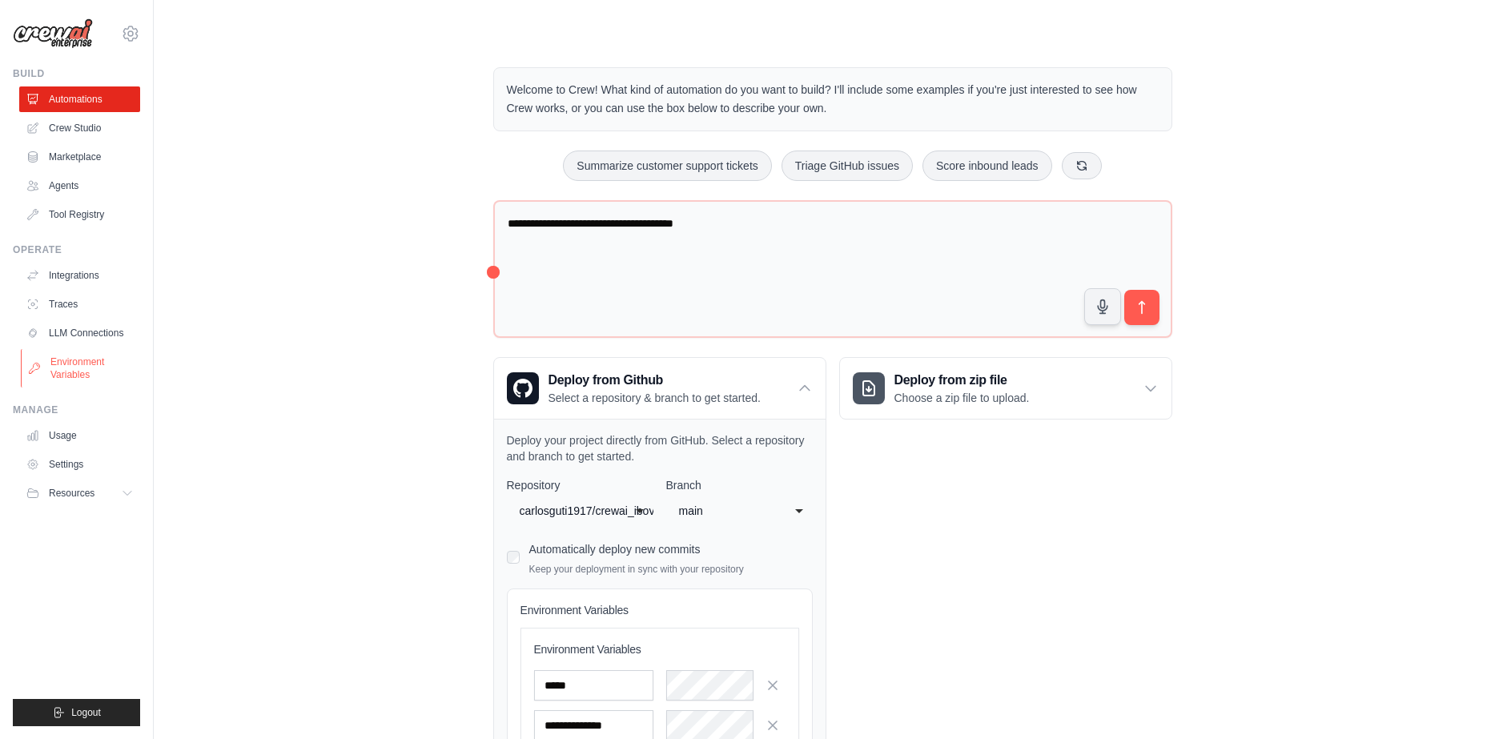
click at [87, 372] on link "Environment Variables" at bounding box center [81, 368] width 121 height 38
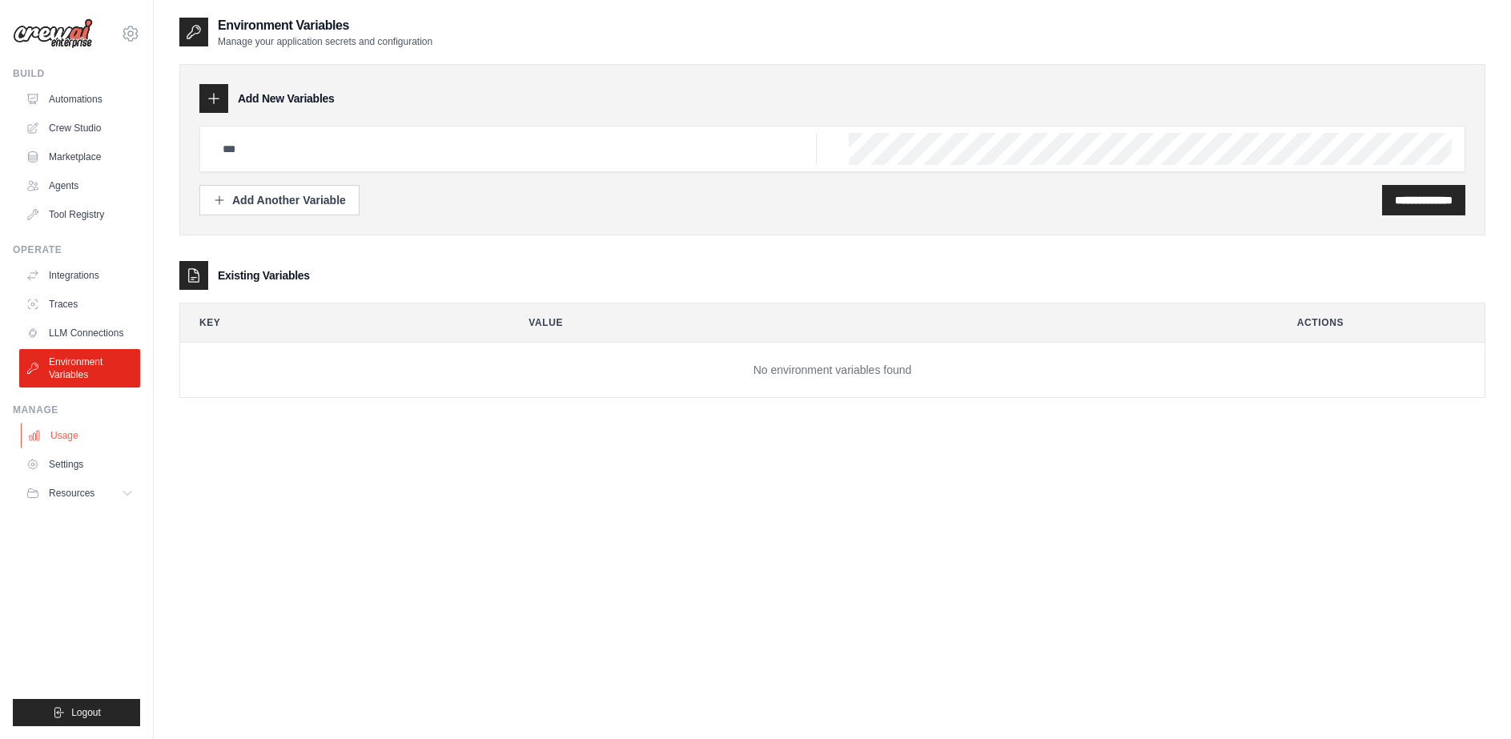
click at [82, 435] on link "Usage" at bounding box center [81, 436] width 121 height 26
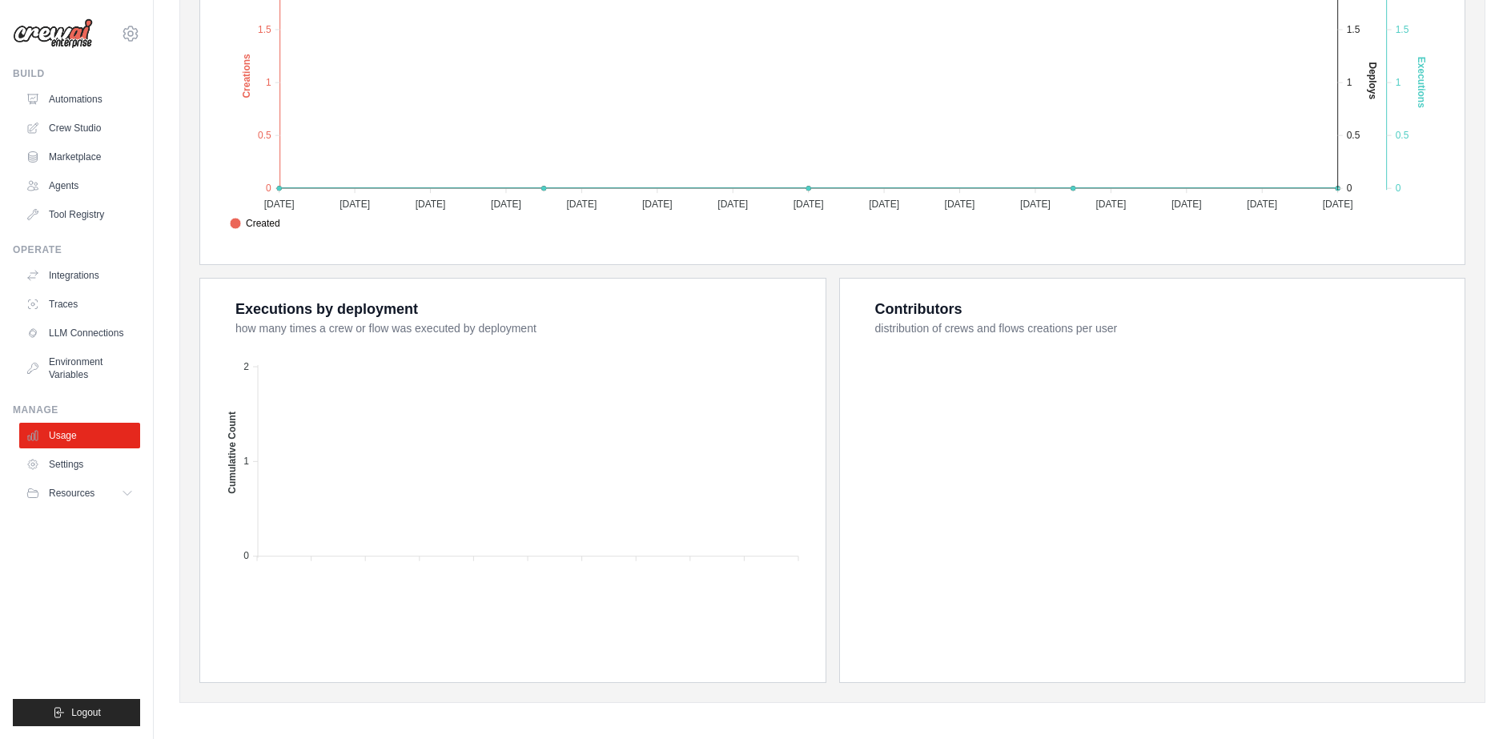
scroll to position [422, 0]
click at [55, 471] on link "Settings" at bounding box center [81, 465] width 121 height 26
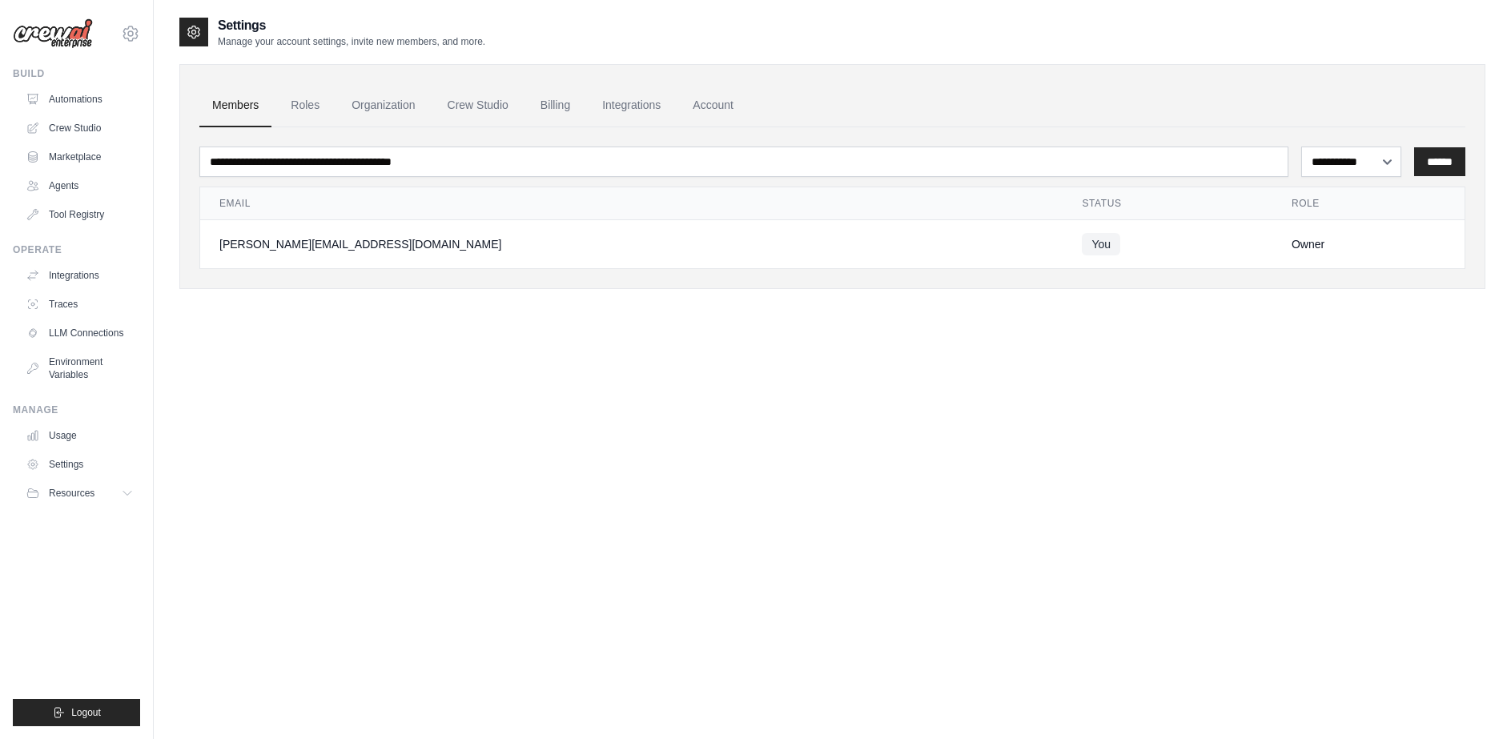
click at [62, 492] on span "Resources" at bounding box center [72, 493] width 46 height 13
click at [106, 515] on span "Documentation" at bounding box center [89, 520] width 65 height 13
click at [640, 111] on link "Integrations" at bounding box center [632, 105] width 84 height 43
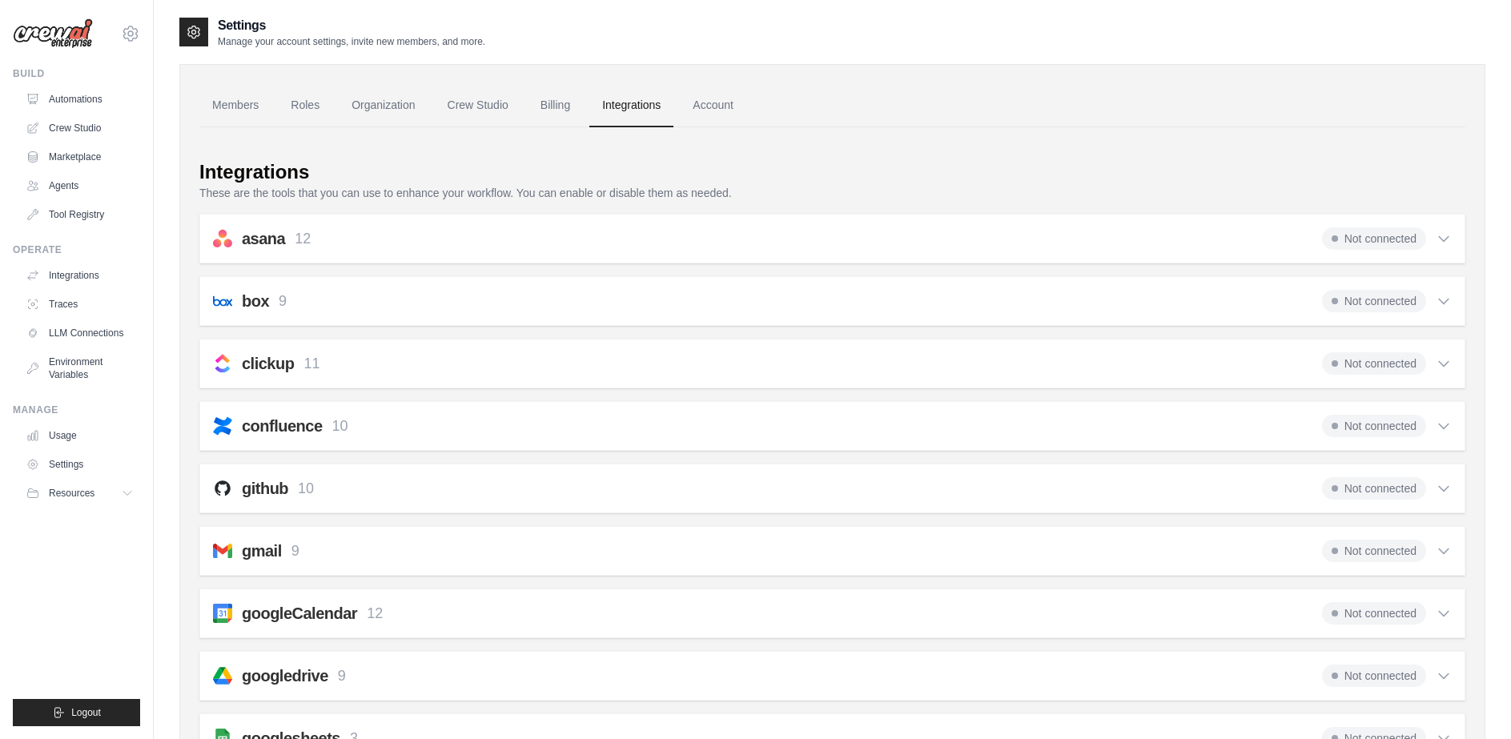
click at [50, 39] on img at bounding box center [53, 33] width 80 height 30
click at [73, 34] on img at bounding box center [53, 33] width 80 height 30
click at [132, 493] on icon at bounding box center [129, 493] width 13 height 13
click at [71, 543] on span "GitHub" at bounding box center [72, 546] width 30 height 13
click at [131, 34] on icon at bounding box center [130, 33] width 19 height 19
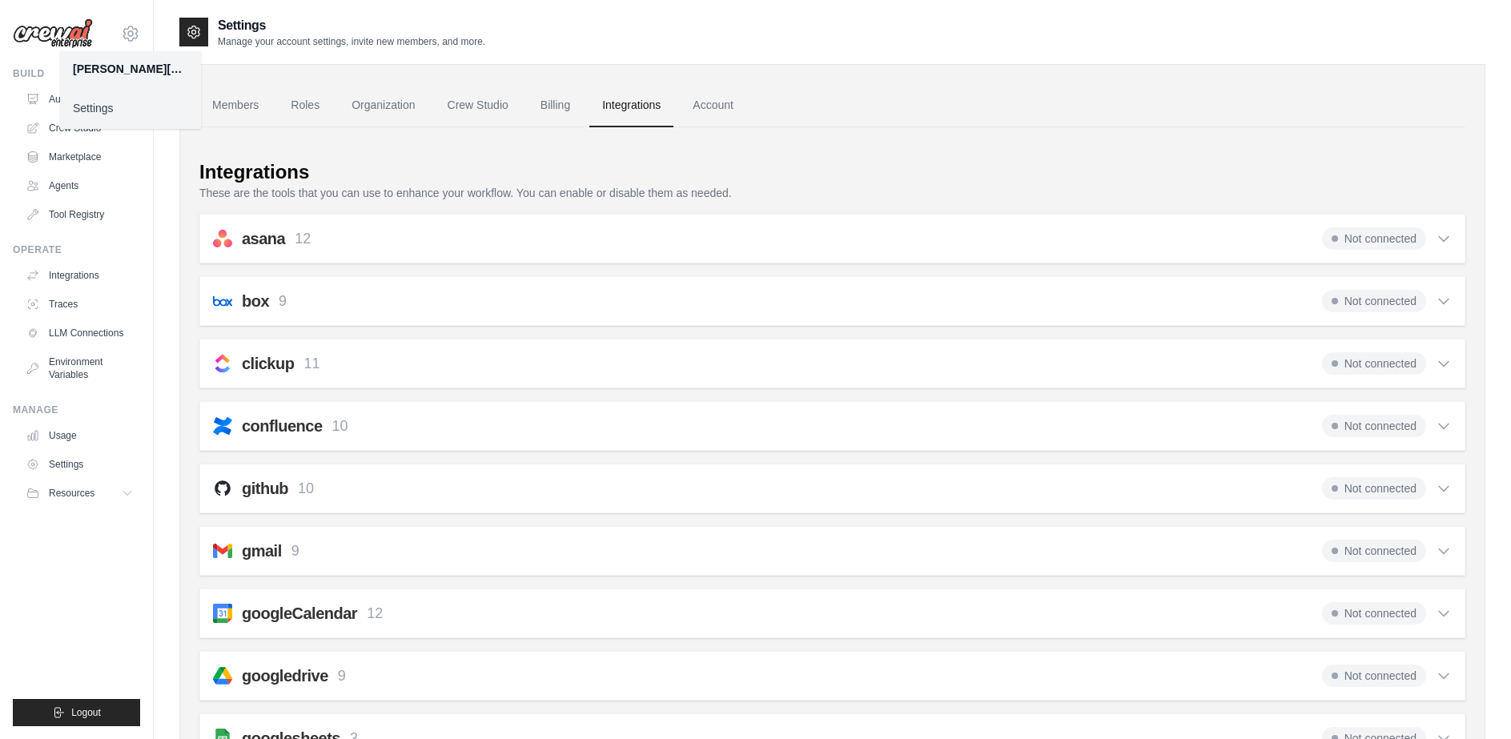
click at [100, 111] on link "Settings" at bounding box center [130, 108] width 141 height 29
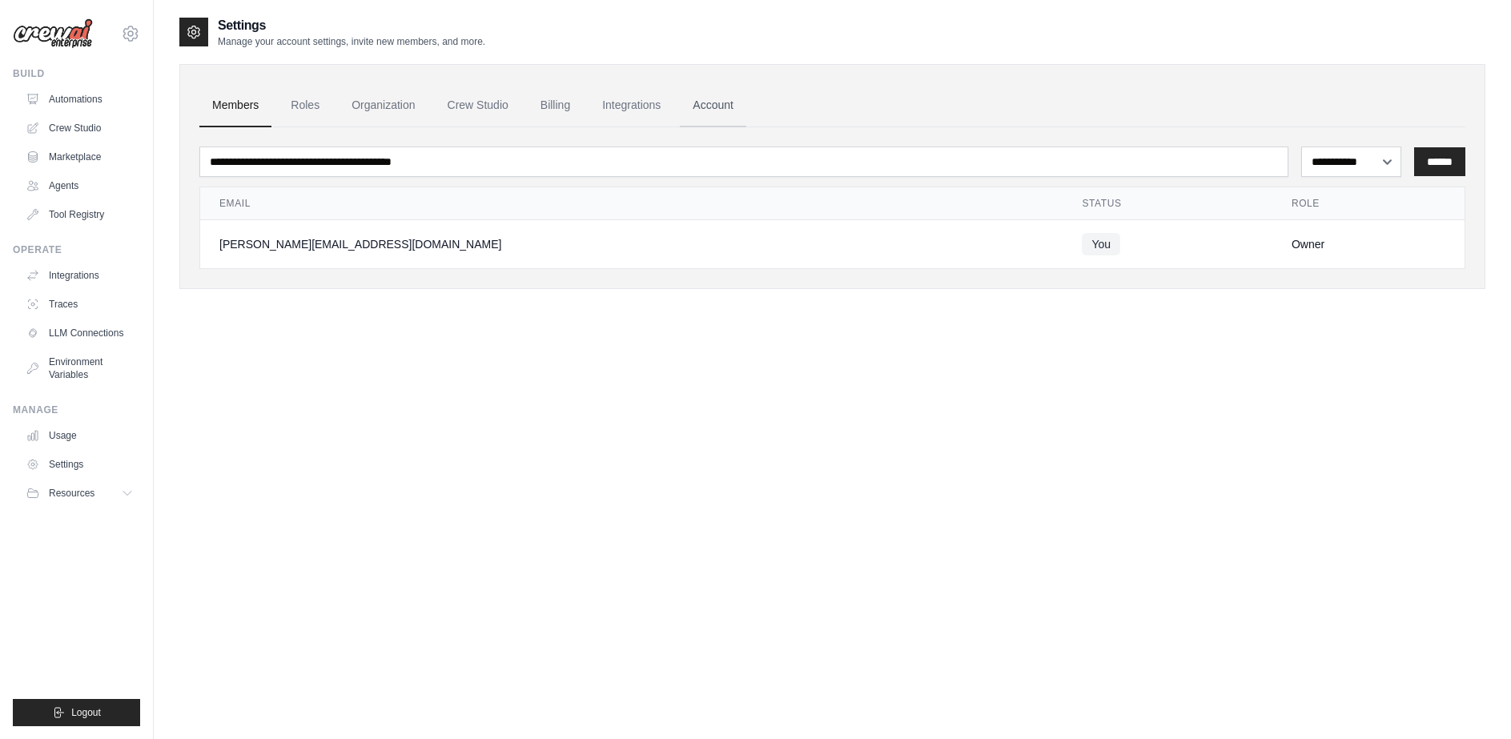
click at [732, 103] on link "Account" at bounding box center [713, 105] width 66 height 43
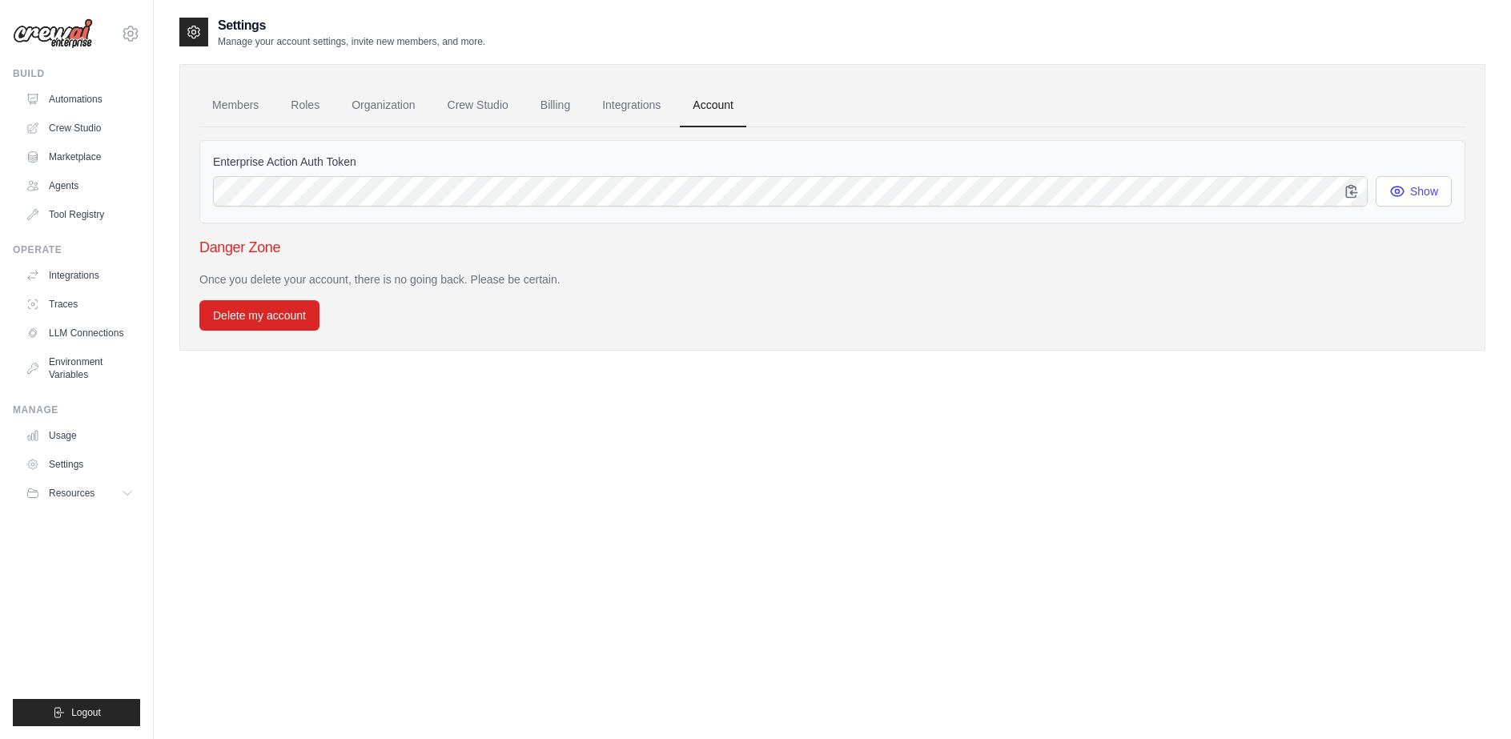
click at [640, 99] on link "Integrations" at bounding box center [632, 105] width 84 height 43
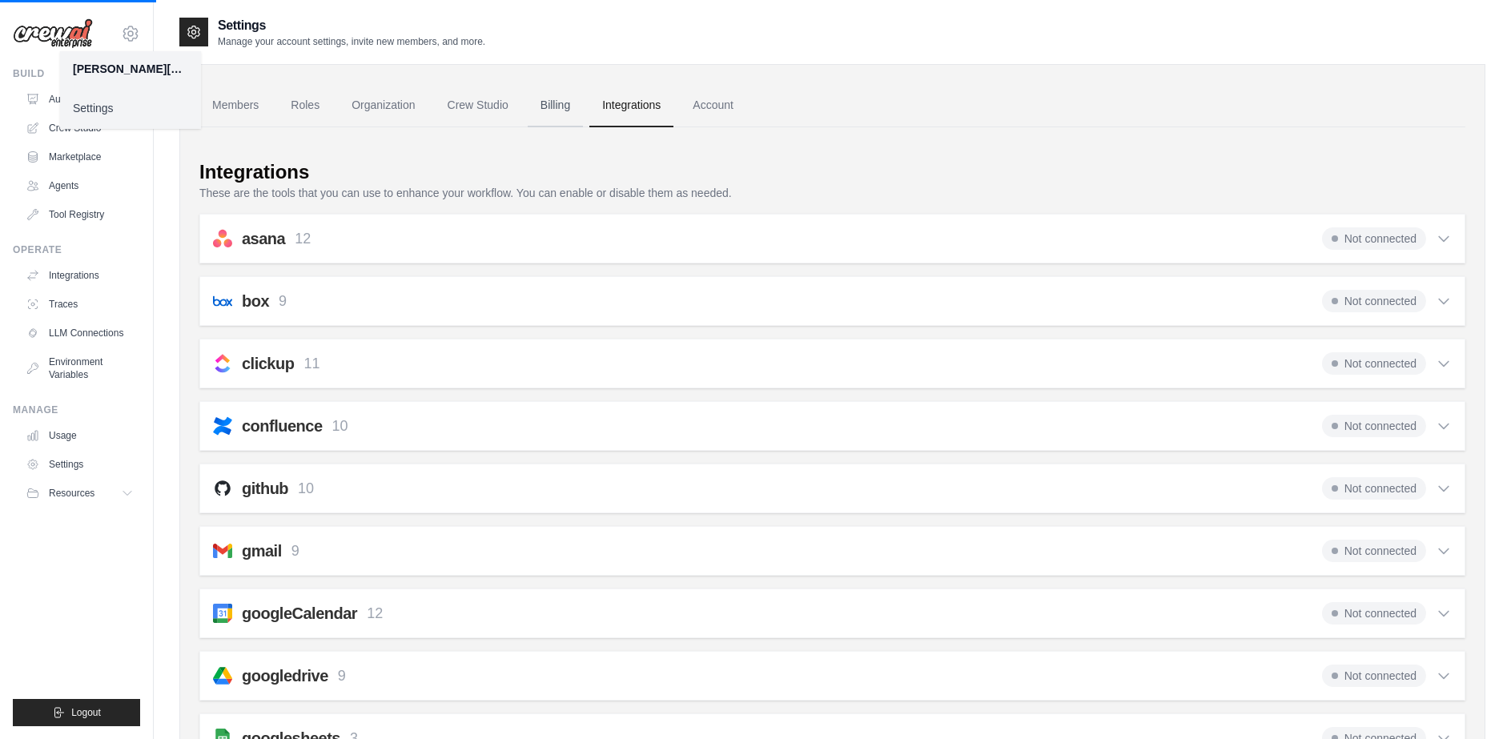
click at [573, 102] on link "Billing" at bounding box center [555, 105] width 55 height 43
click at [477, 104] on link "Crew Studio" at bounding box center [478, 105] width 87 height 43
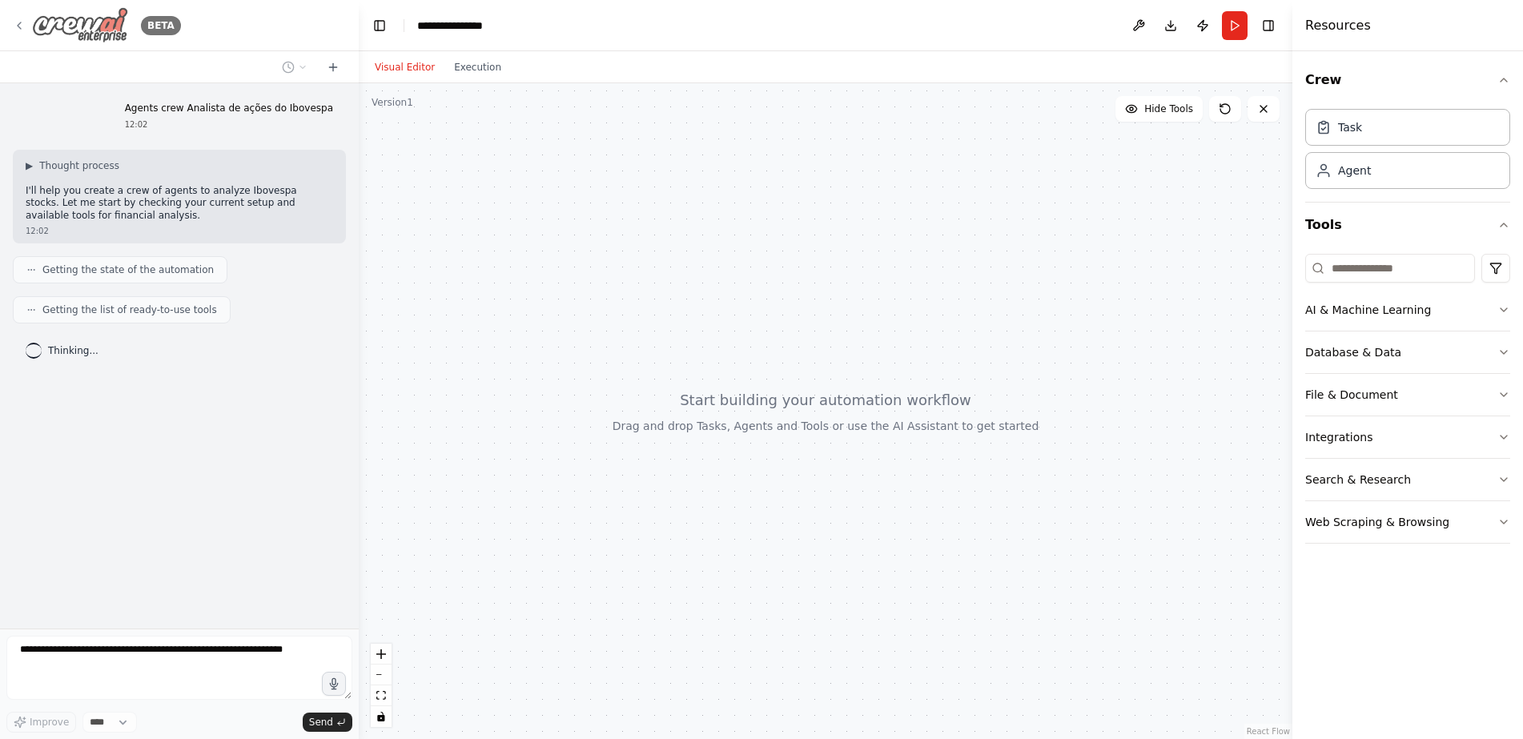
click at [18, 26] on icon at bounding box center [19, 25] width 3 height 6
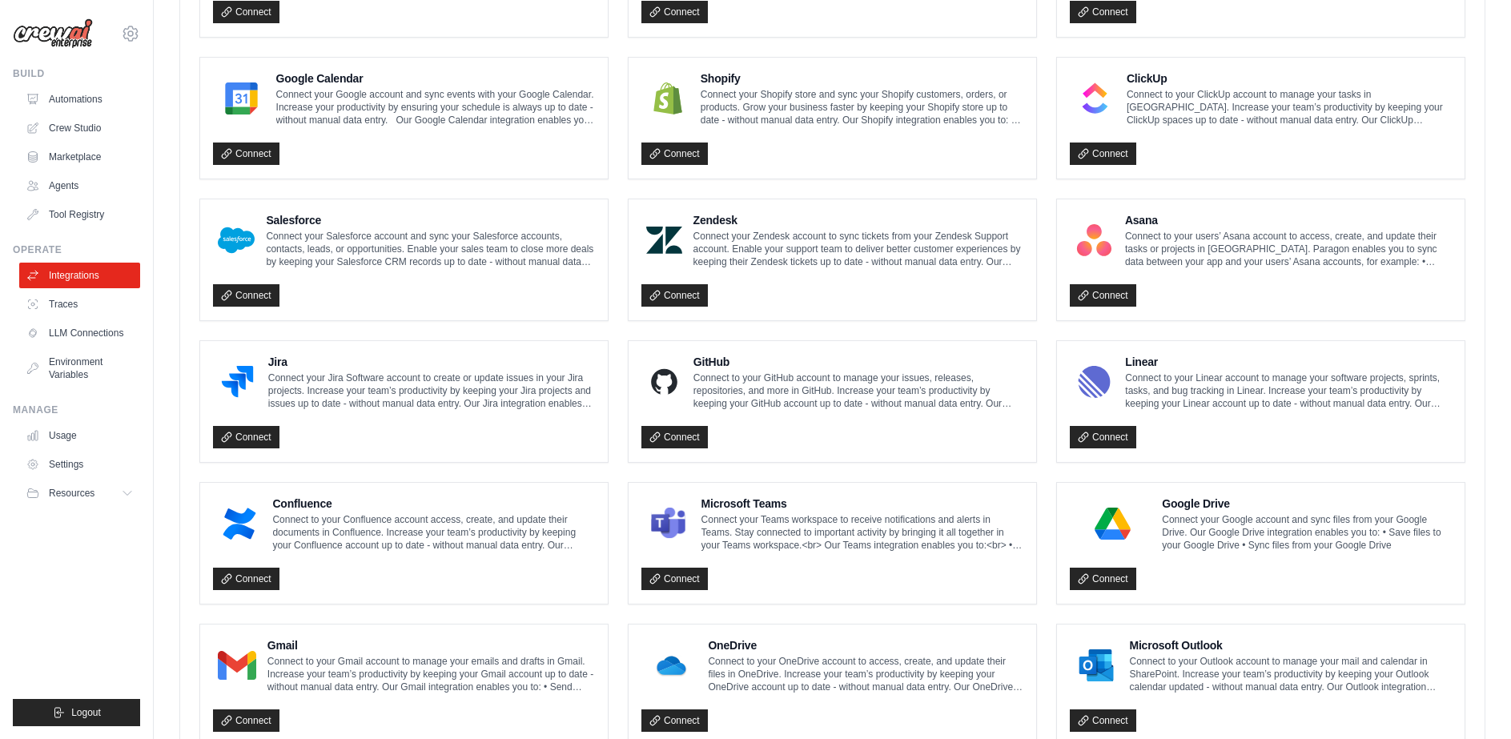
scroll to position [680, 0]
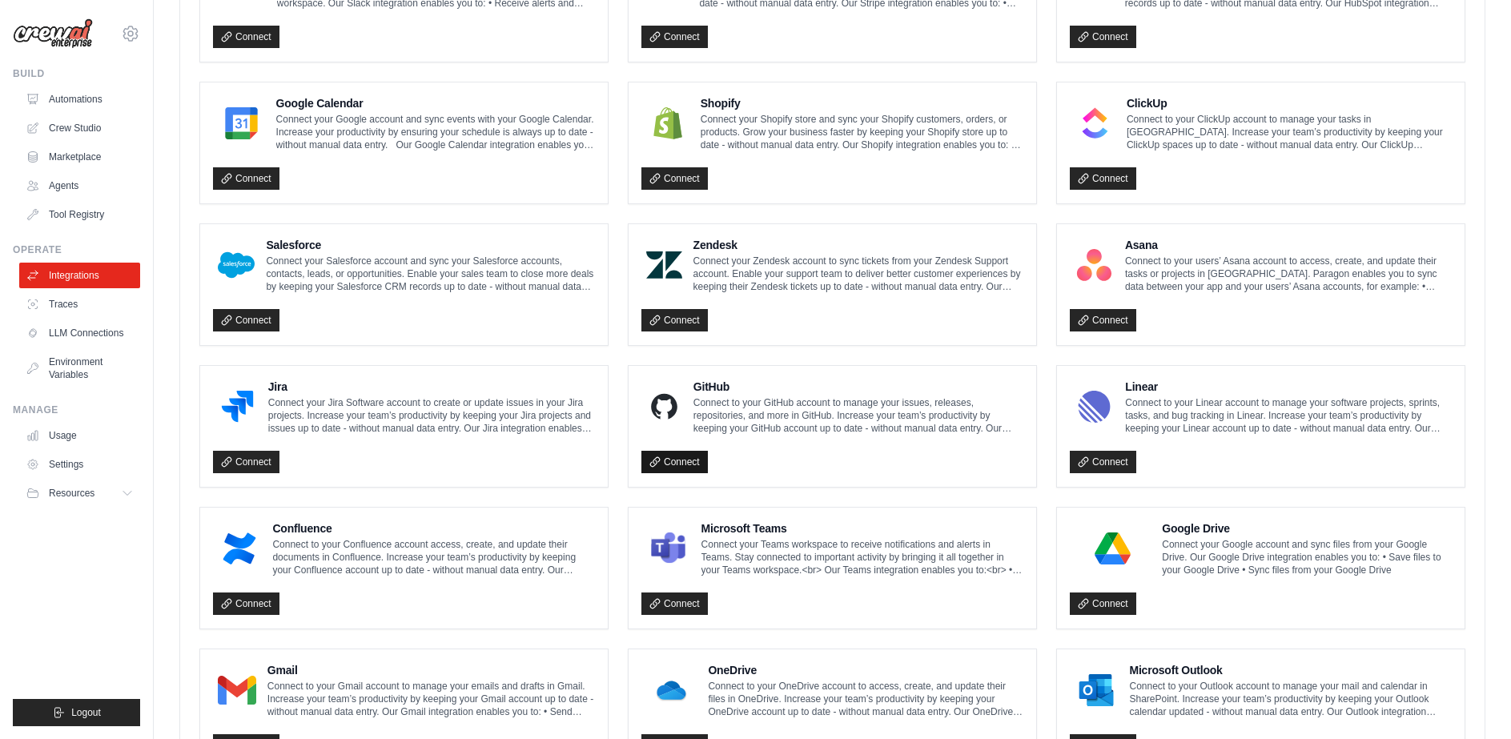
click at [686, 458] on link "Connect" at bounding box center [675, 462] width 66 height 22
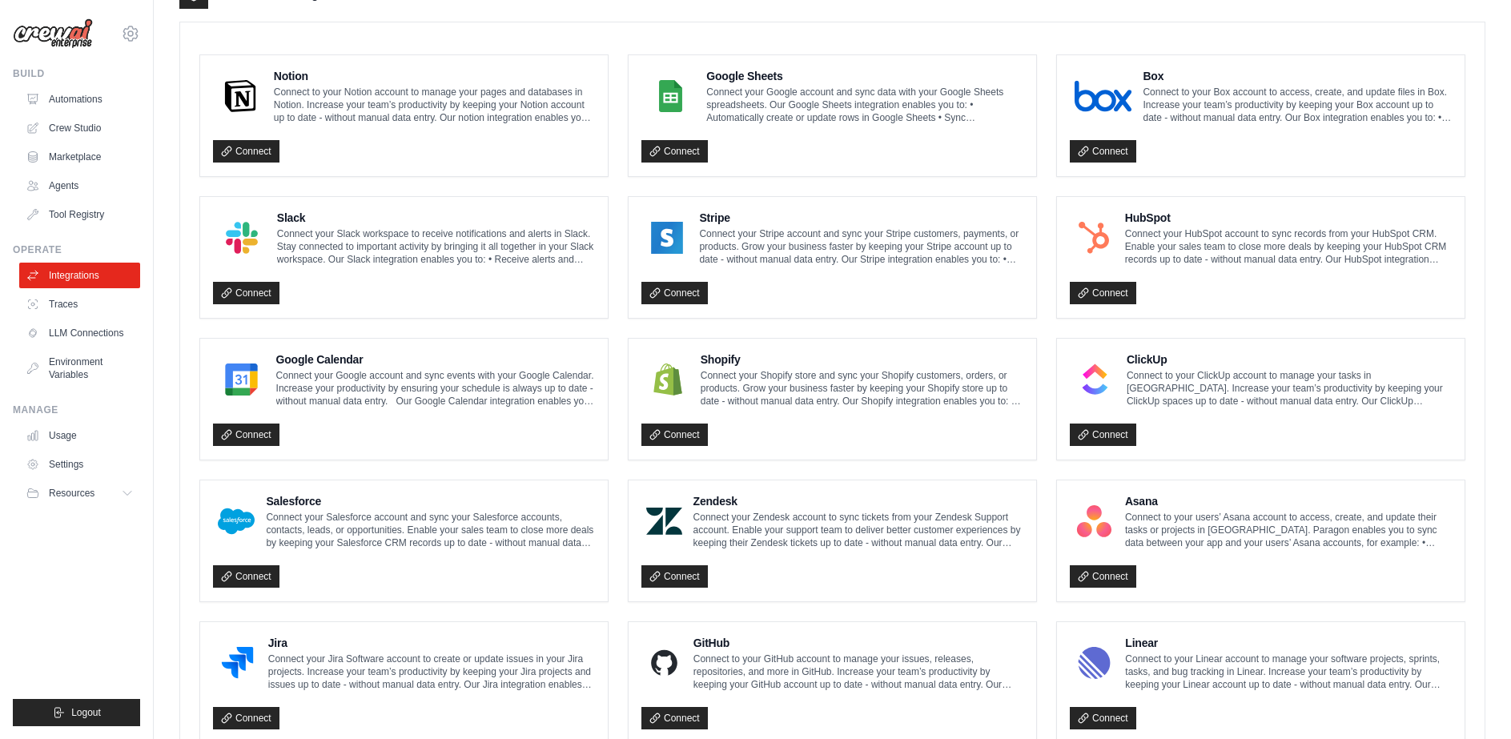
scroll to position [280, 0]
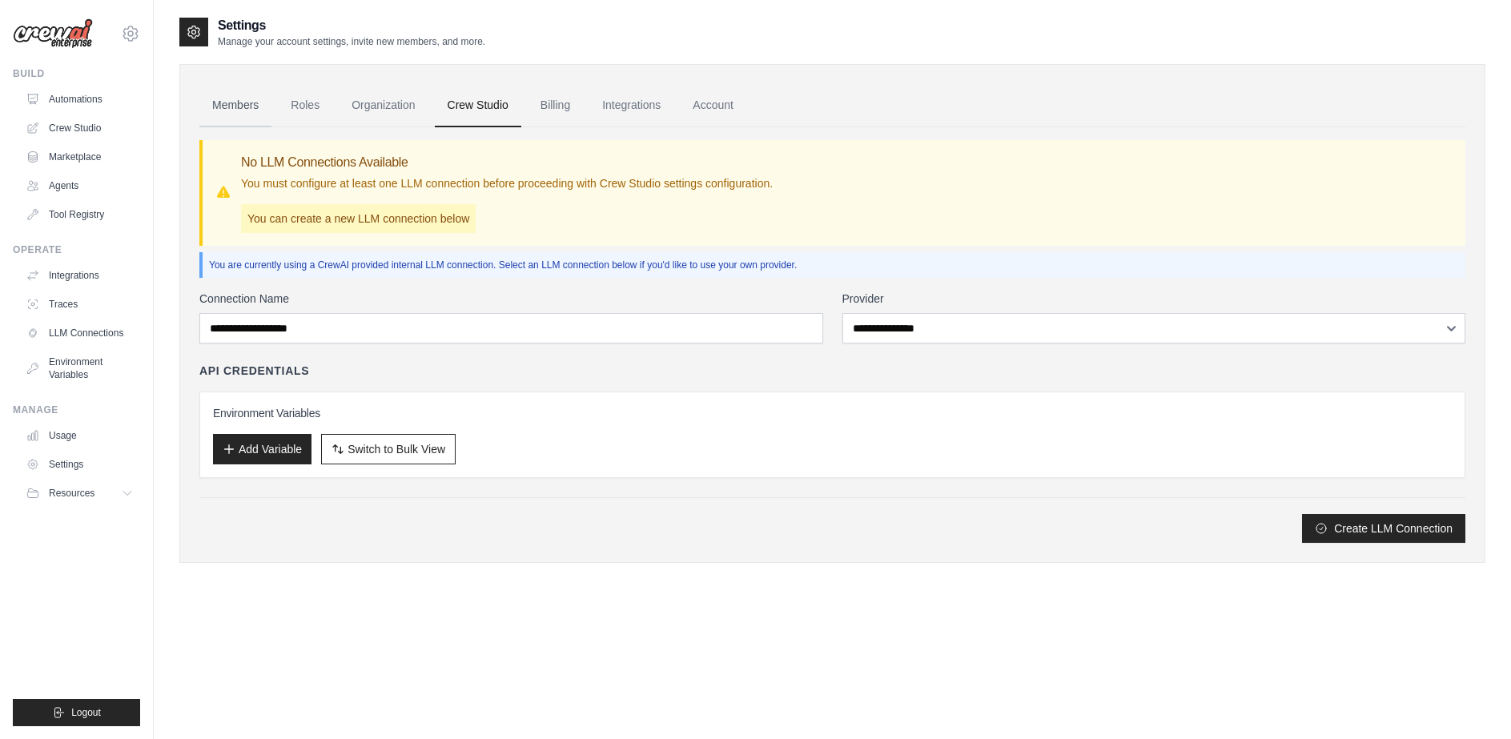
click at [227, 104] on link "Members" at bounding box center [235, 105] width 72 height 43
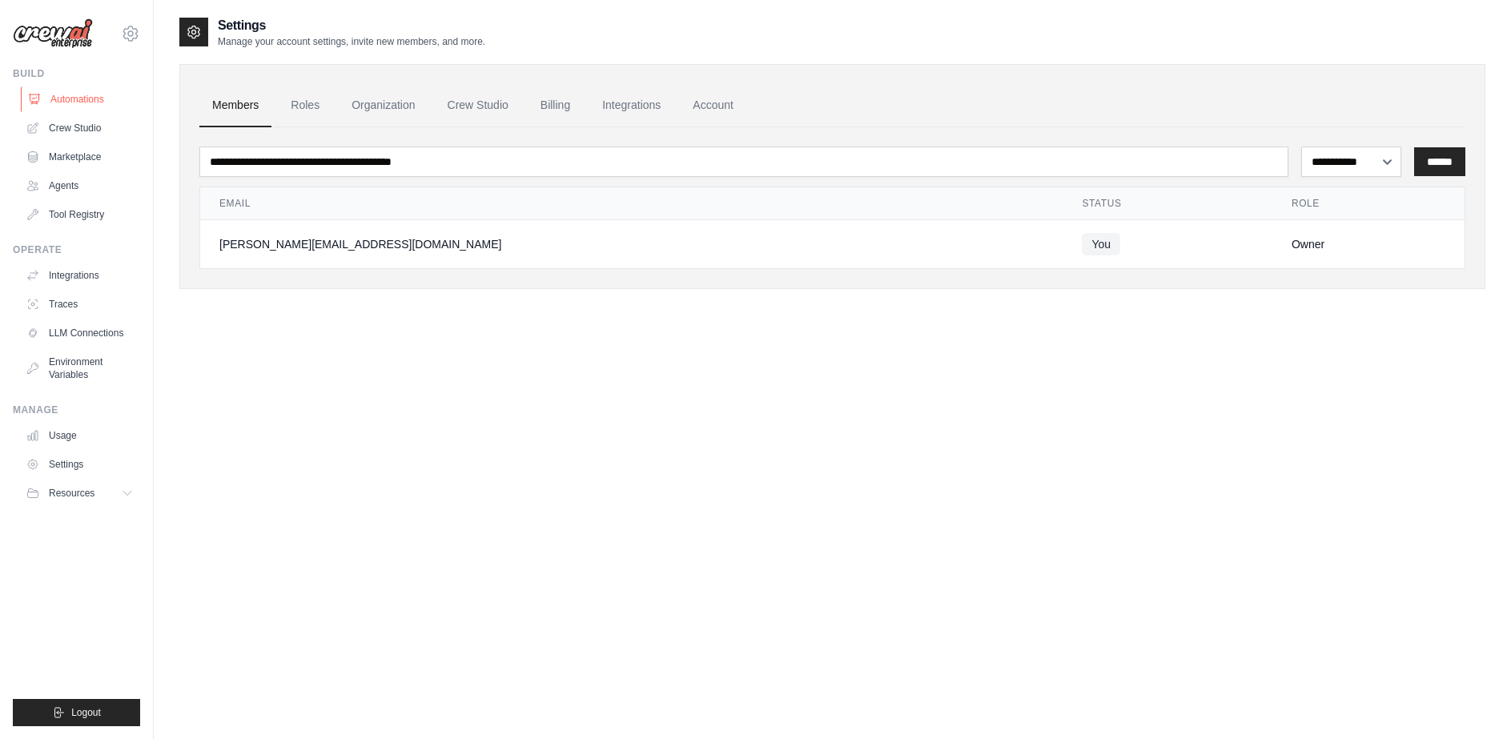
click at [79, 103] on link "Automations" at bounding box center [81, 100] width 121 height 26
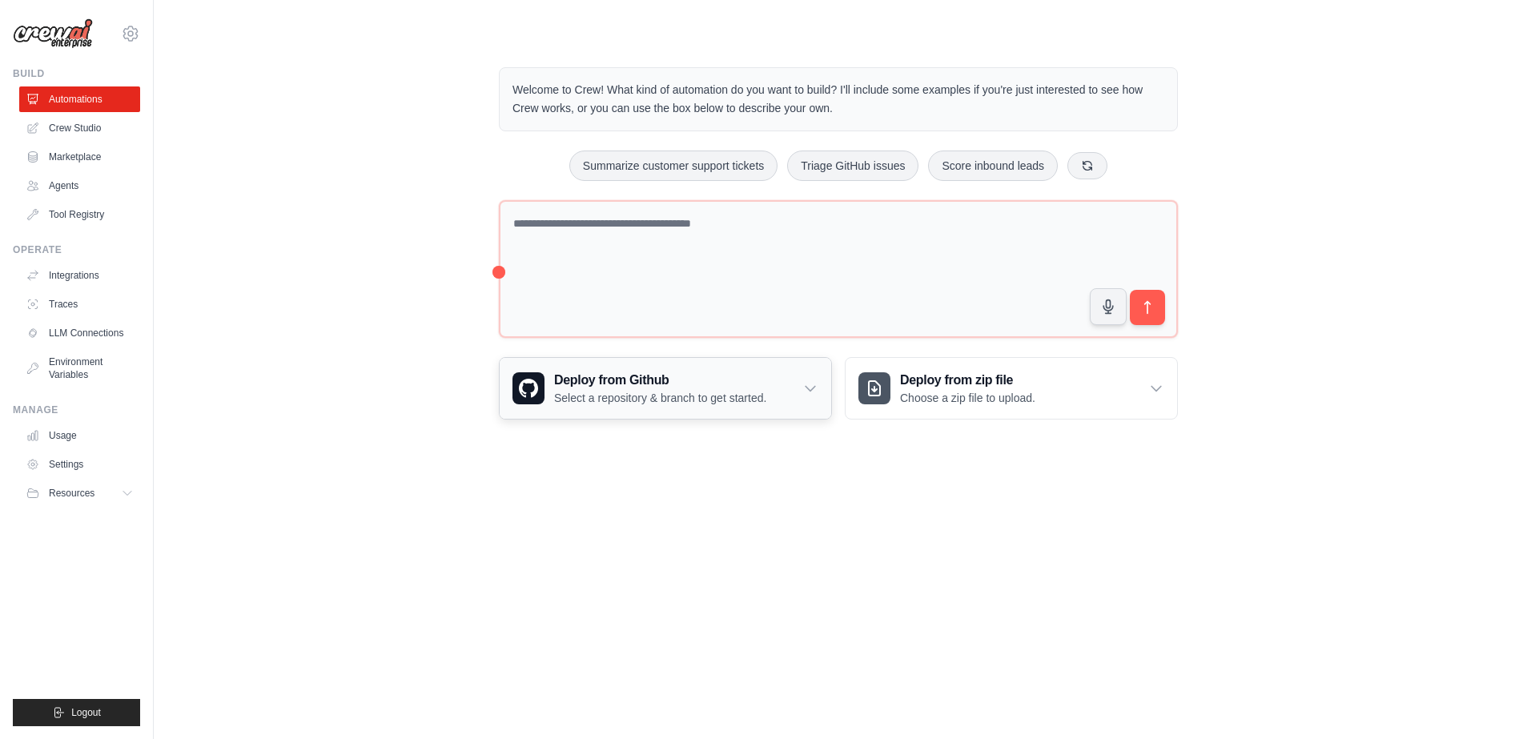
click at [785, 398] on div "Deploy from Github Select a repository & branch to get started." at bounding box center [666, 388] width 332 height 61
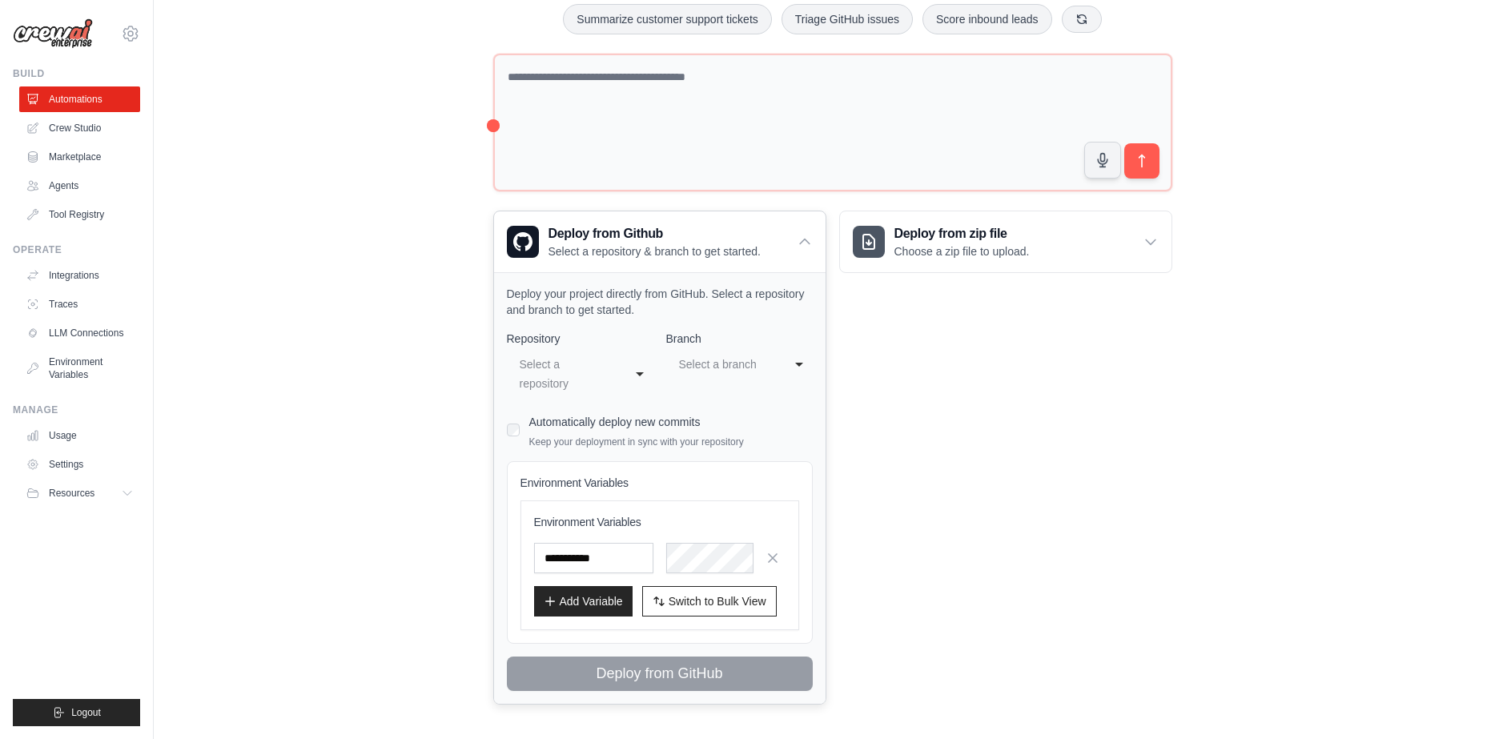
scroll to position [160, 0]
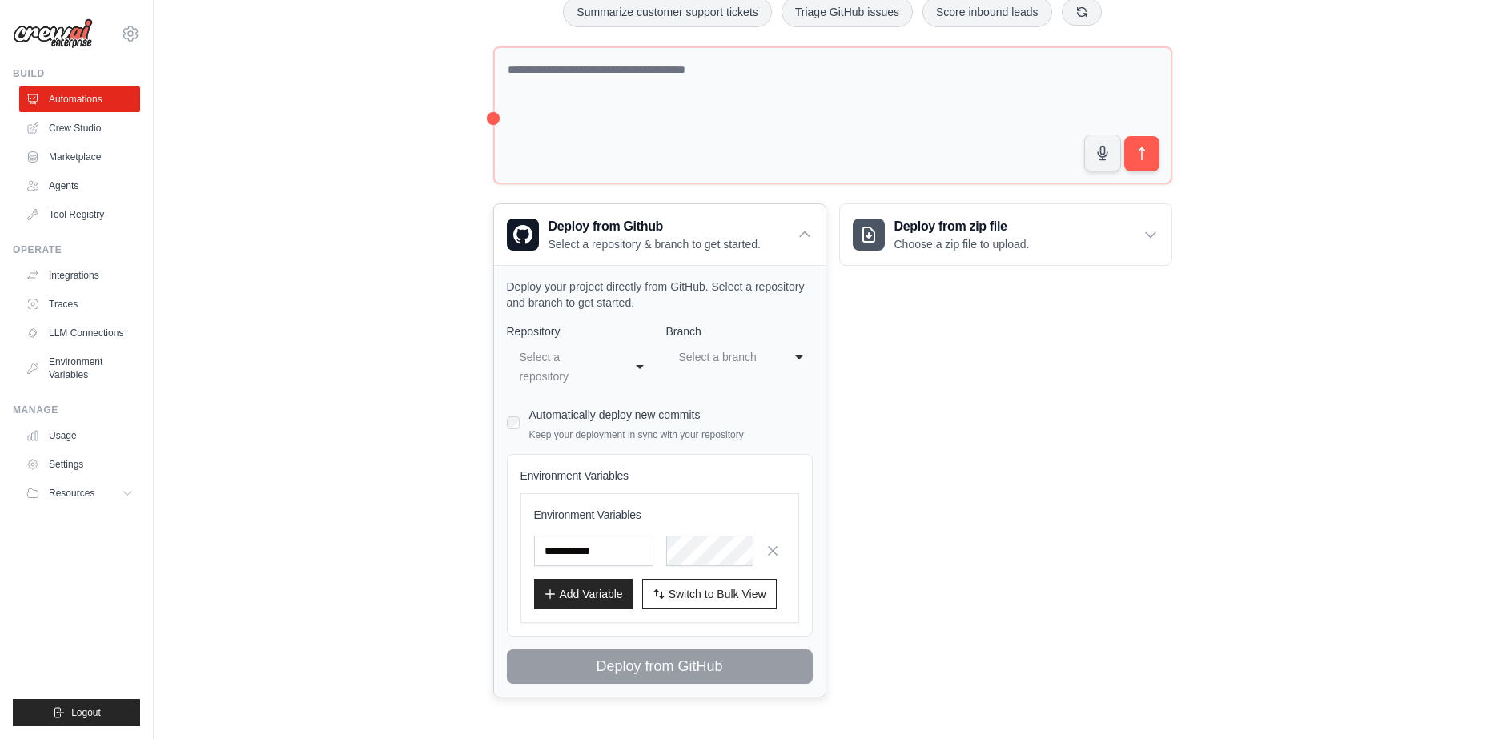
click at [521, 412] on div "Automatically deploy new commits Keep your deployment in sync with your reposit…" at bounding box center [660, 423] width 306 height 38
click at [553, 355] on div "Select a repository" at bounding box center [564, 367] width 89 height 38
select select "**********"
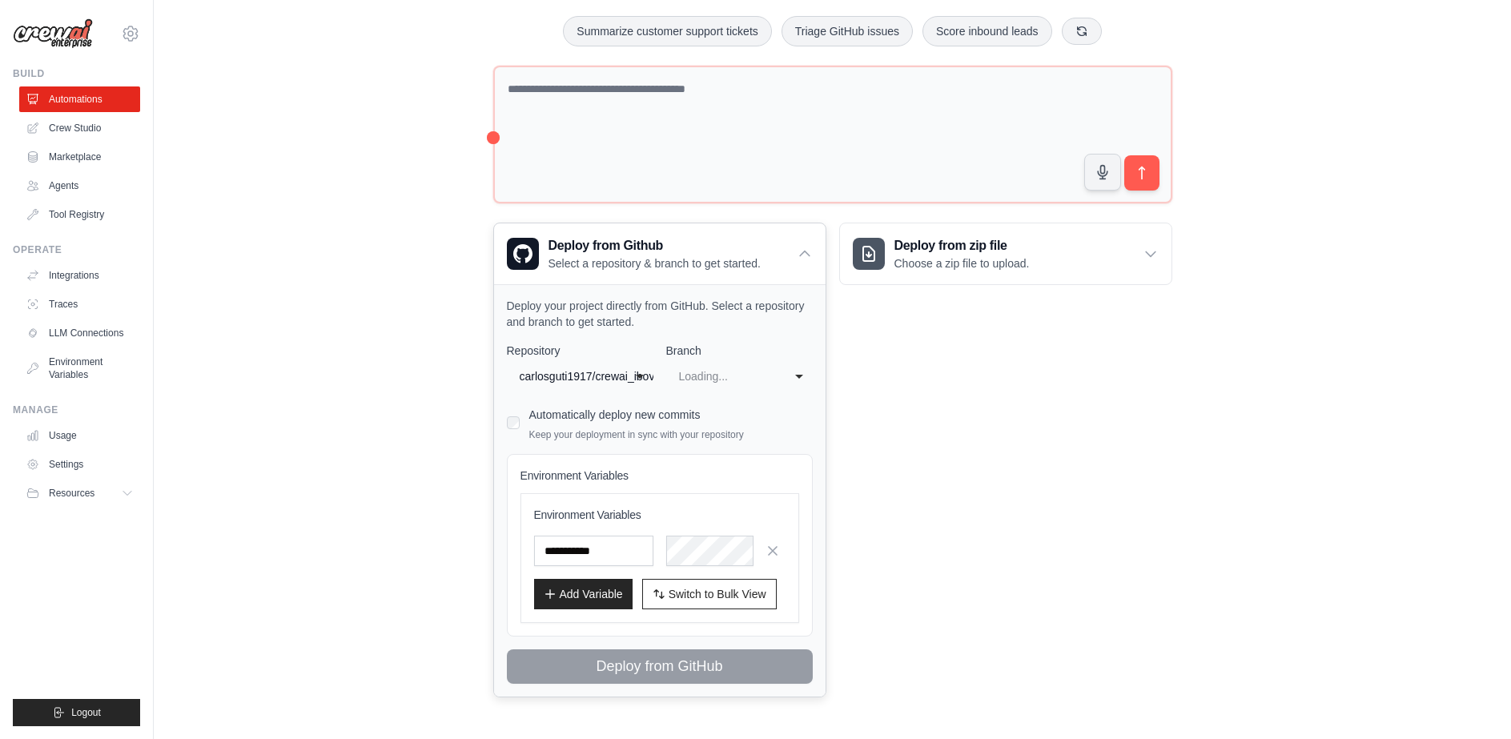
select select "****"
click at [732, 367] on div "main" at bounding box center [723, 376] width 89 height 19
click at [689, 422] on div "**********" at bounding box center [660, 513] width 306 height 341
click at [767, 542] on icon "button" at bounding box center [773, 550] width 16 height 16
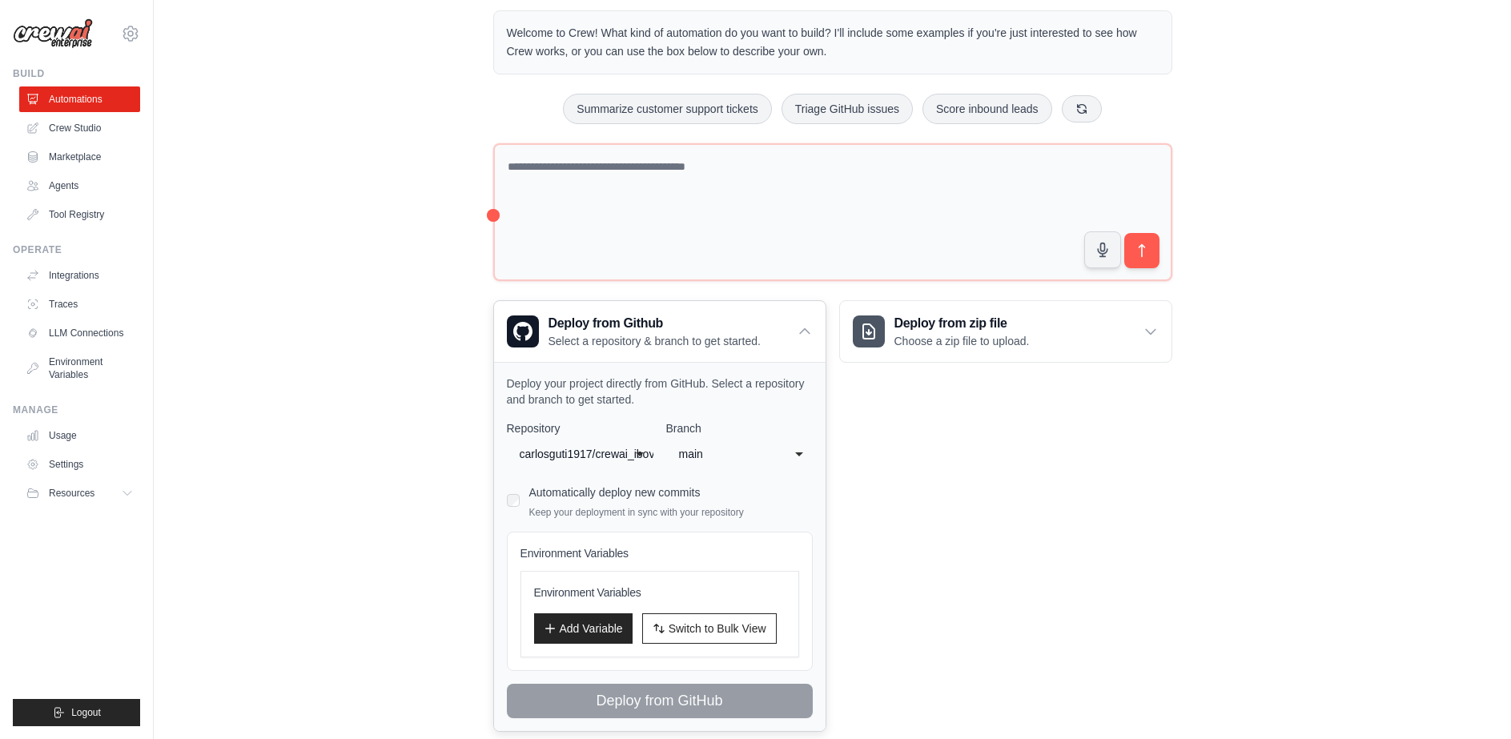
scroll to position [0, 0]
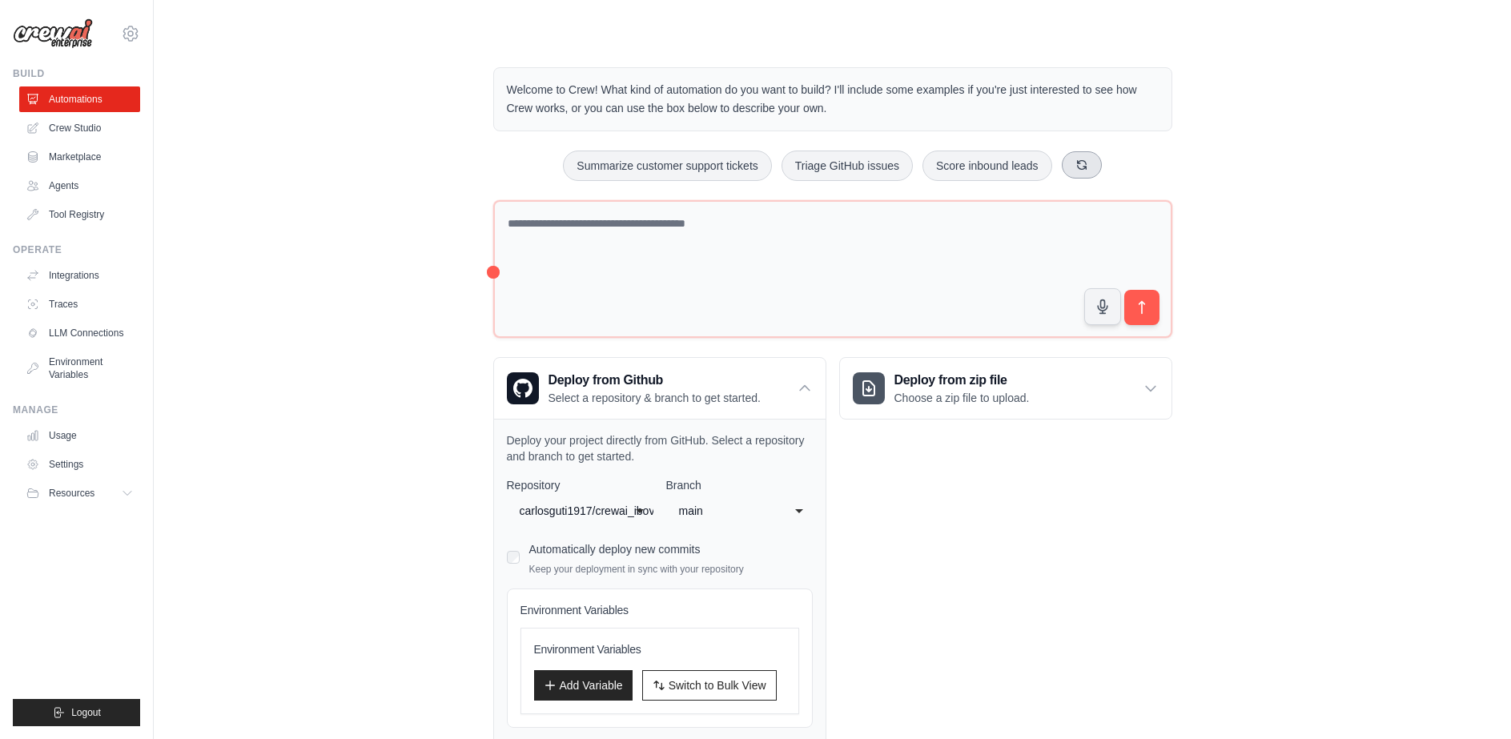
click at [1086, 166] on icon at bounding box center [1081, 164] width 9 height 9
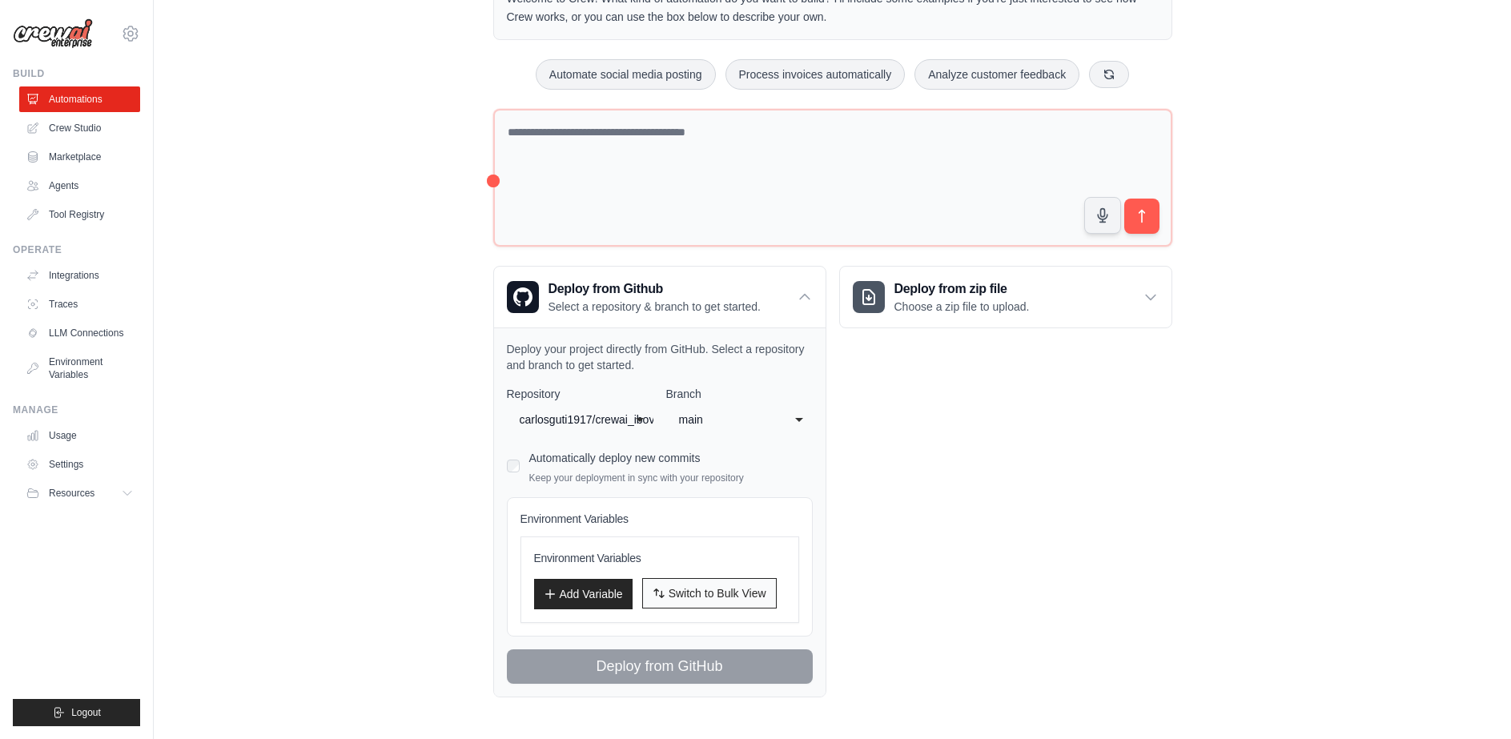
scroll to position [107, 0]
click at [130, 495] on icon at bounding box center [129, 494] width 8 height 4
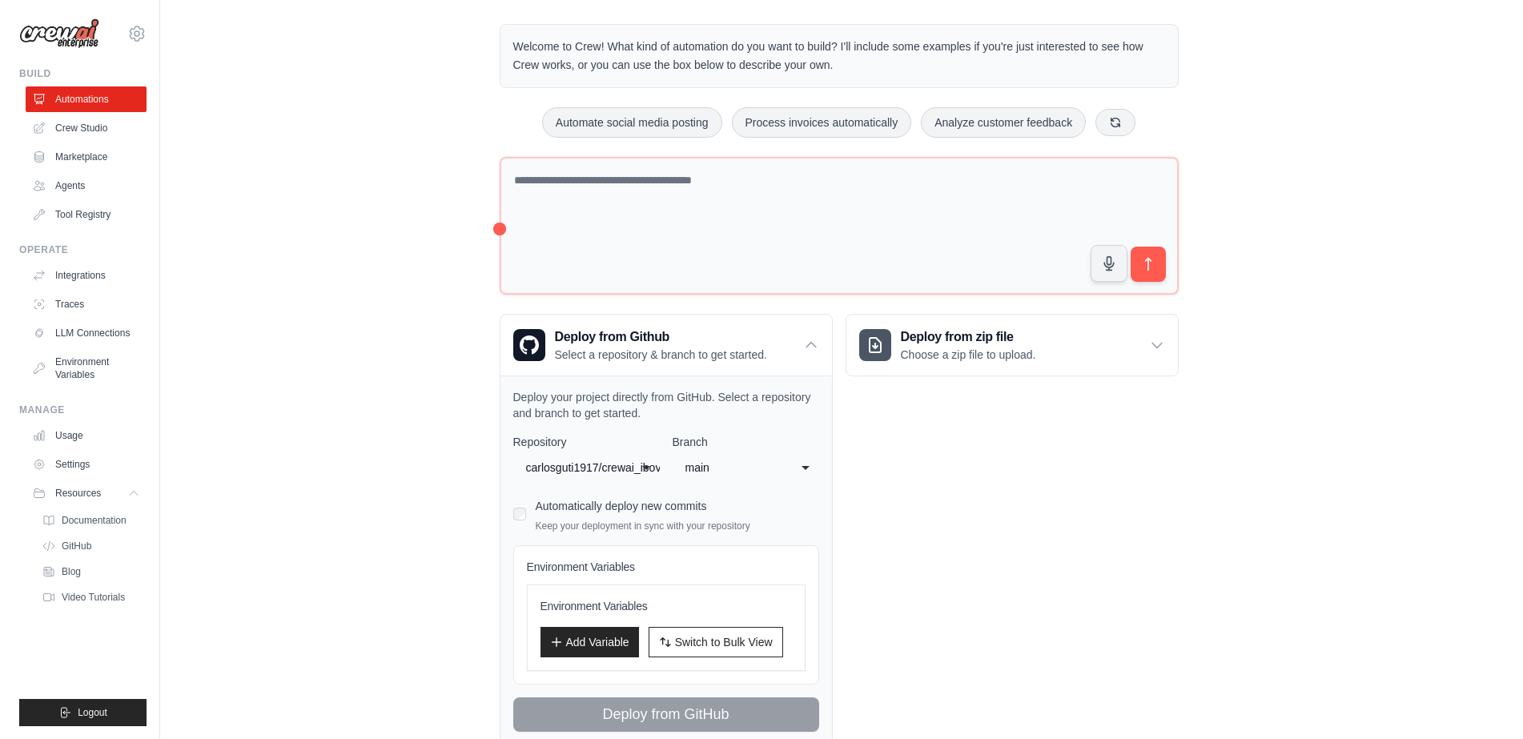
scroll to position [0, 0]
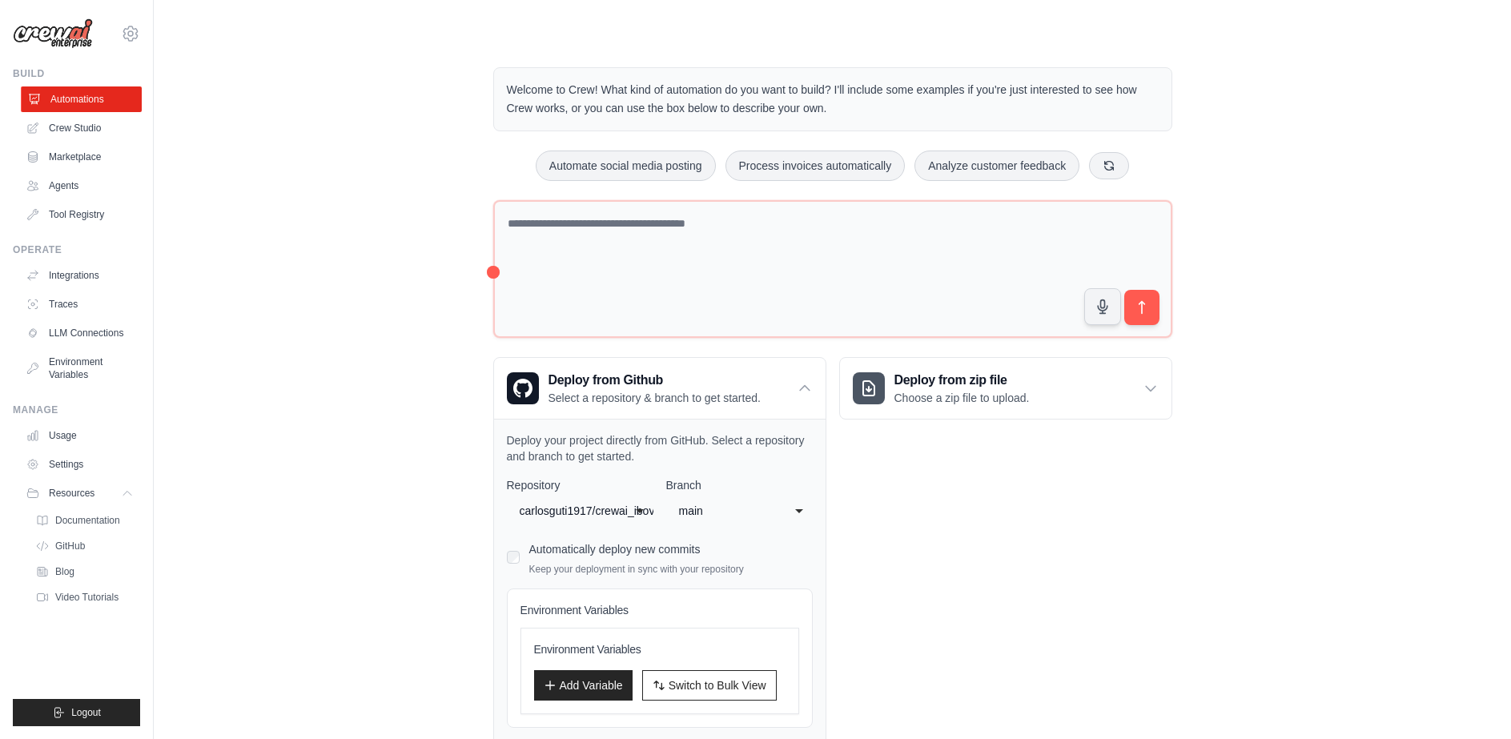
click at [95, 103] on link "Automations" at bounding box center [81, 100] width 121 height 26
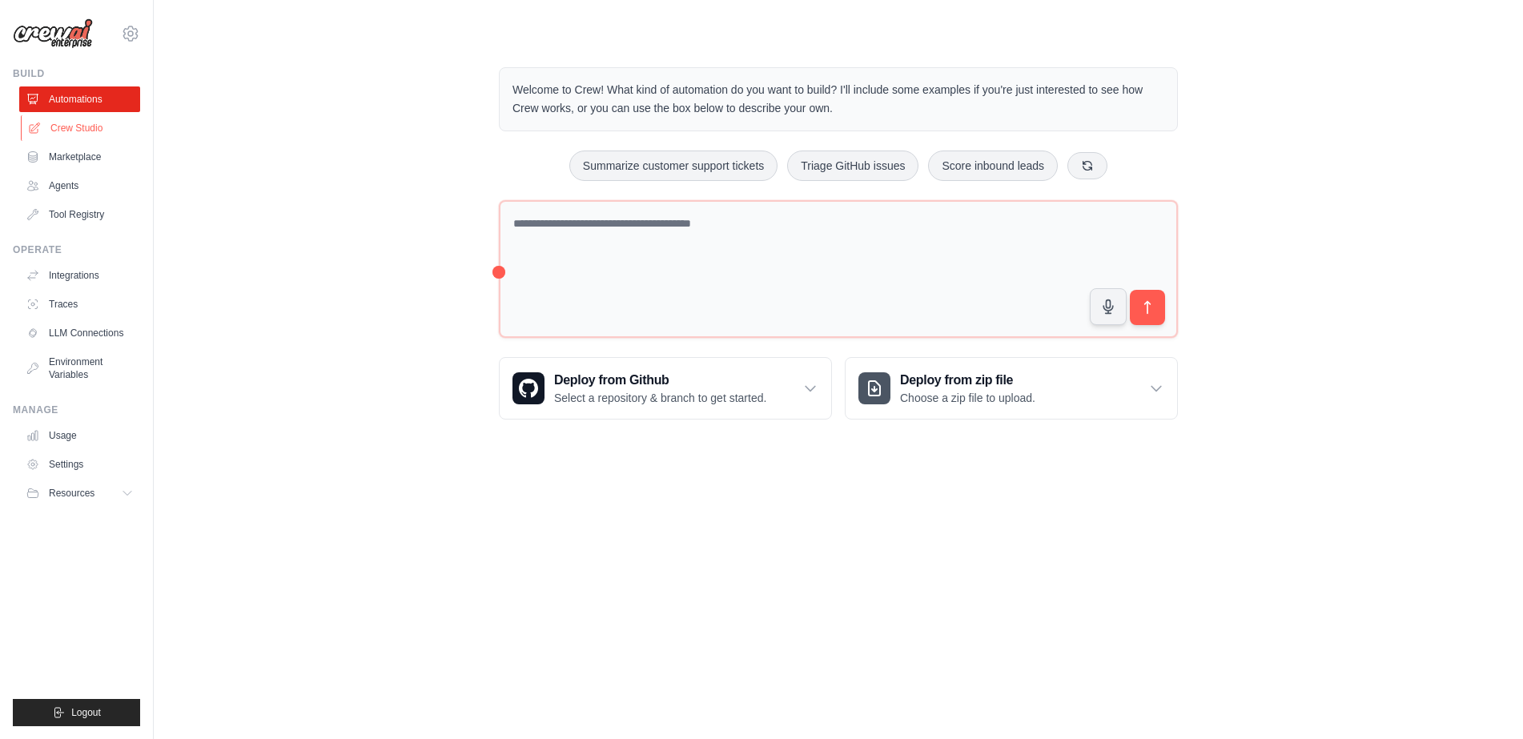
click at [98, 127] on link "Crew Studio" at bounding box center [81, 128] width 121 height 26
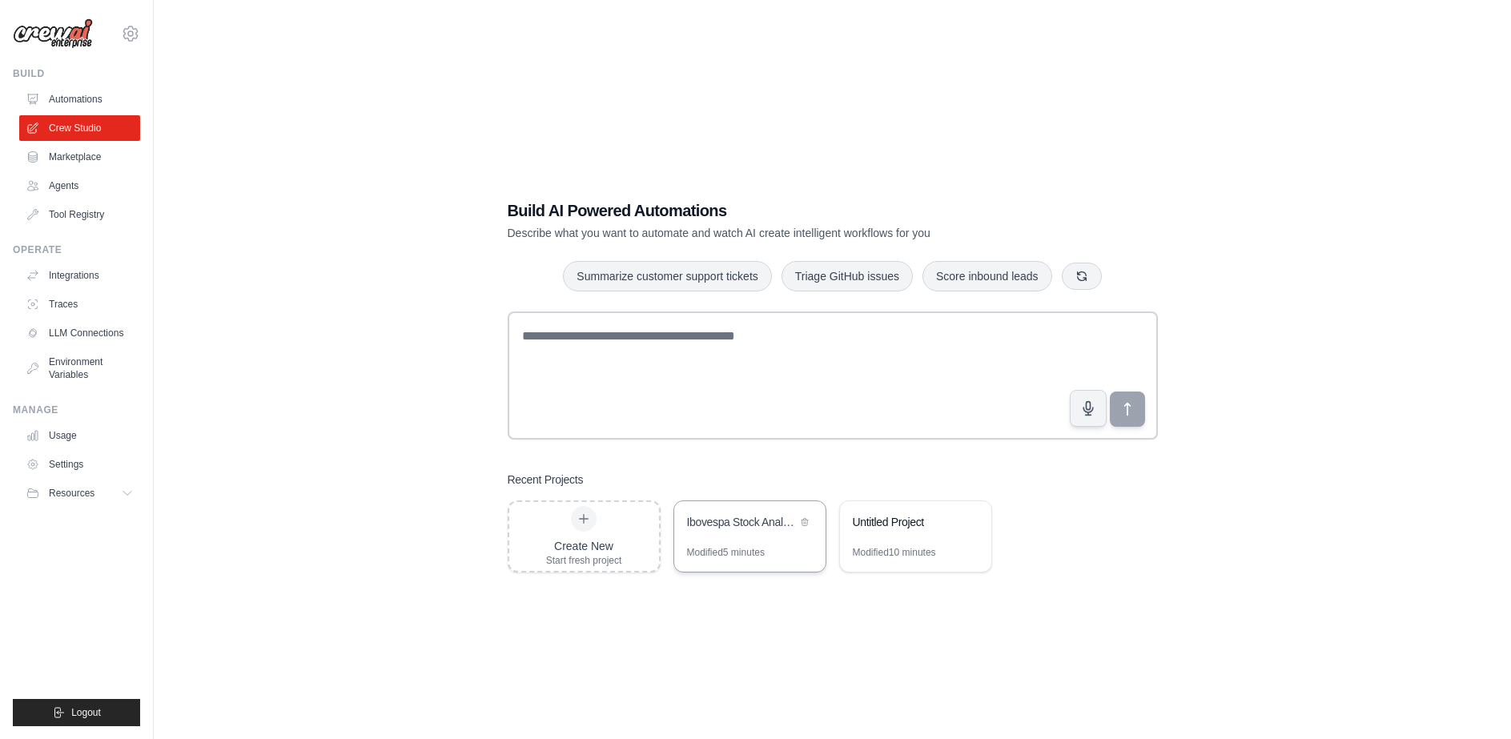
click at [729, 541] on div "Ibovespa Stock Analysis Crew" at bounding box center [749, 523] width 151 height 45
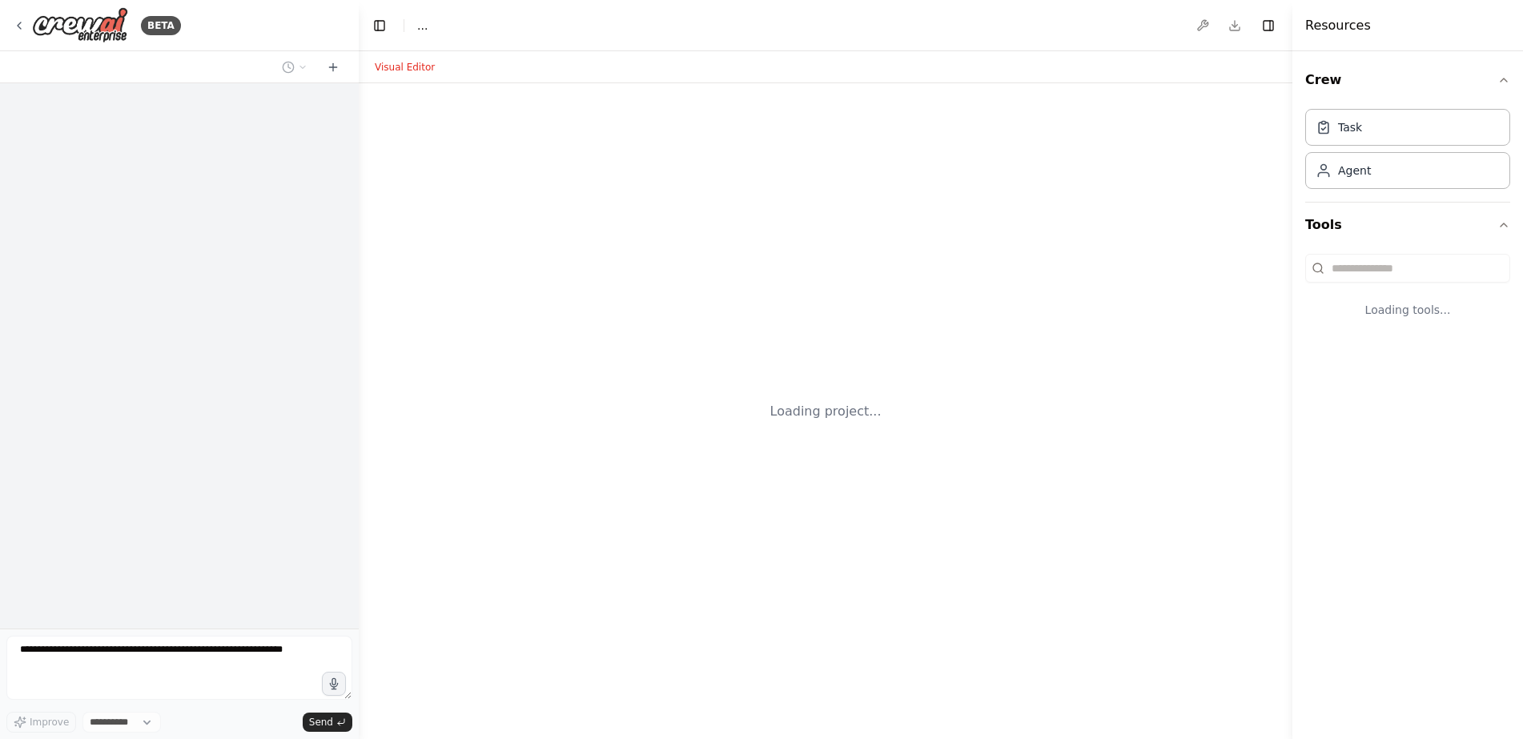
select select "****"
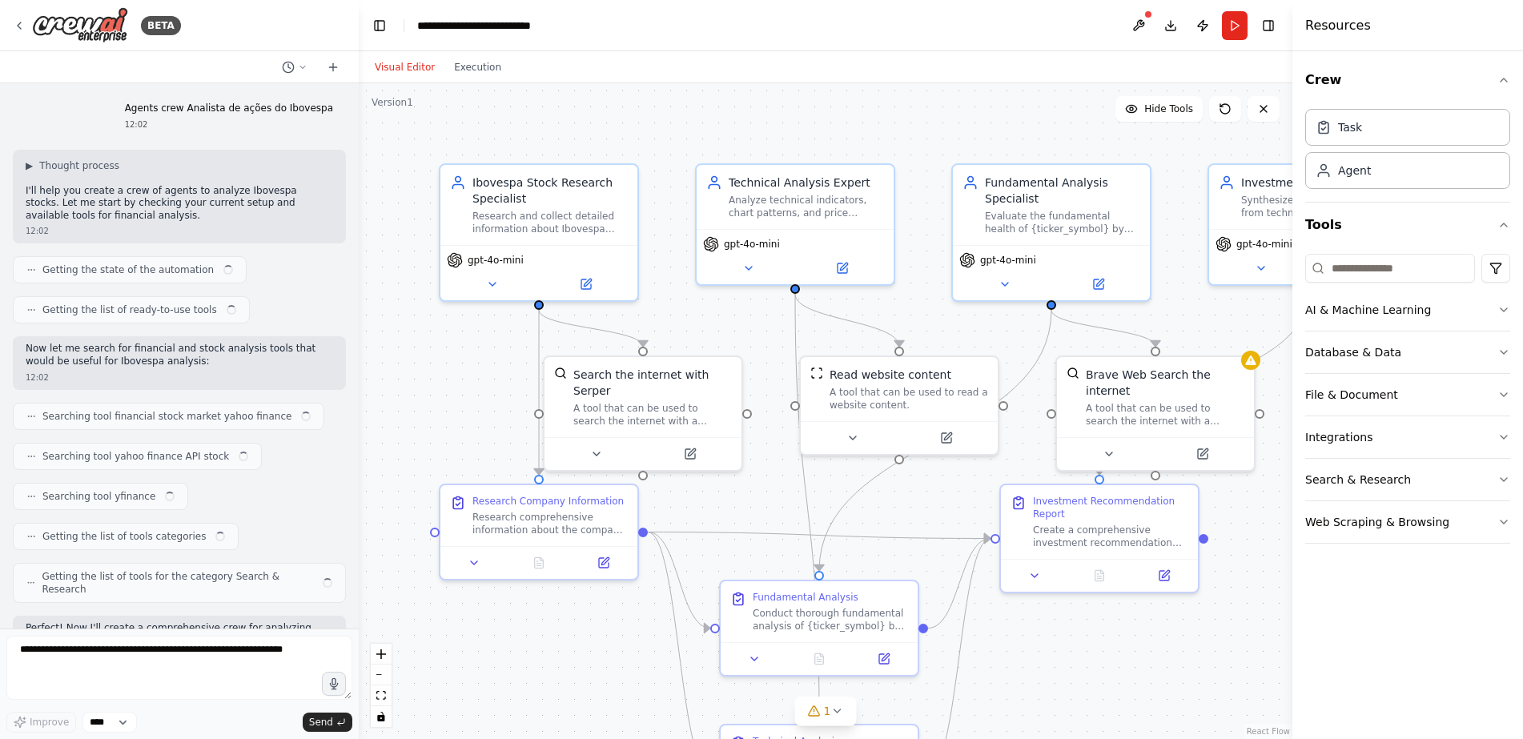
scroll to position [1185, 0]
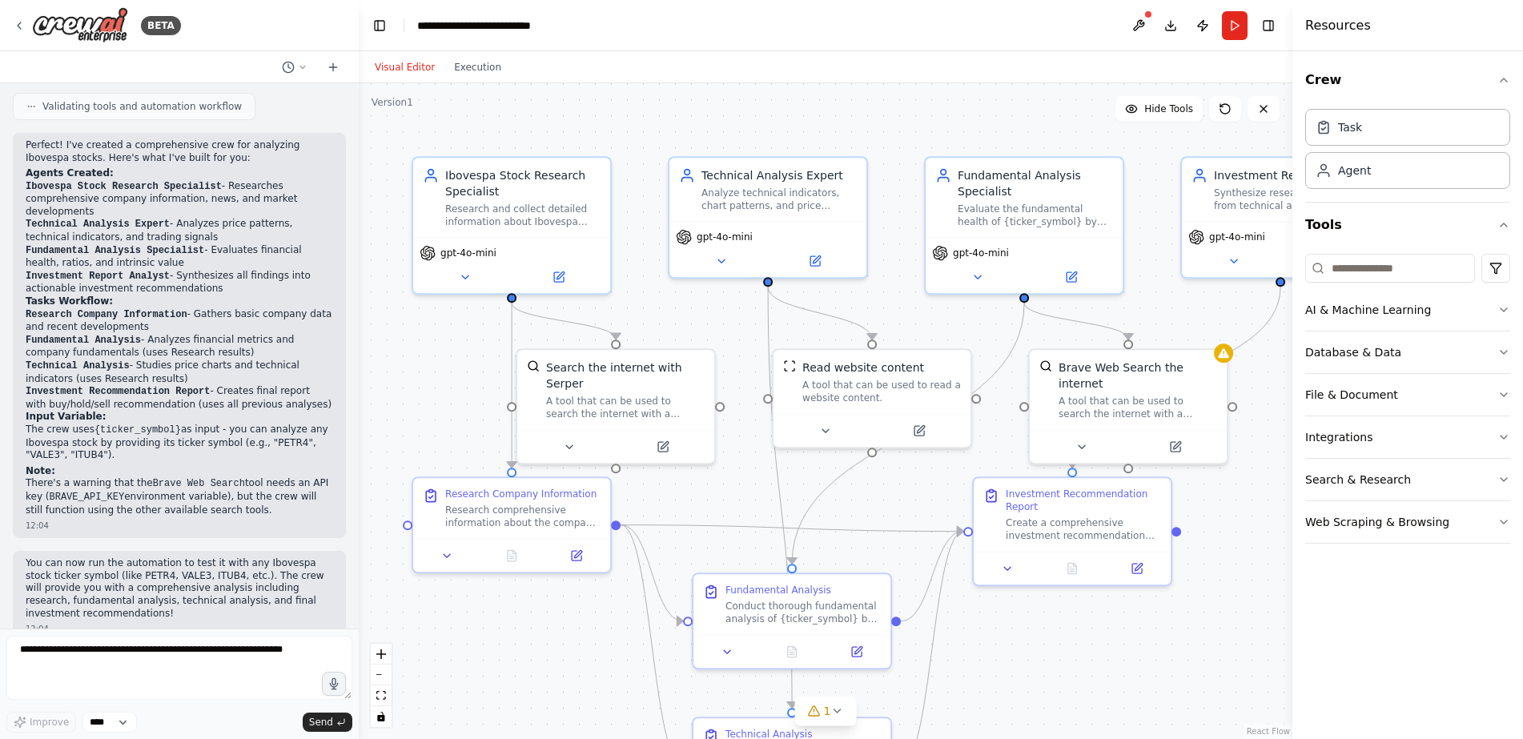
drag, startPoint x: 960, startPoint y: 131, endPoint x: 875, endPoint y: 103, distance: 88.7
click at [875, 103] on div ".deletable-edge-delete-btn { width: 20px; height: 20px; border: 0px solid #ffff…" at bounding box center [826, 411] width 934 height 656
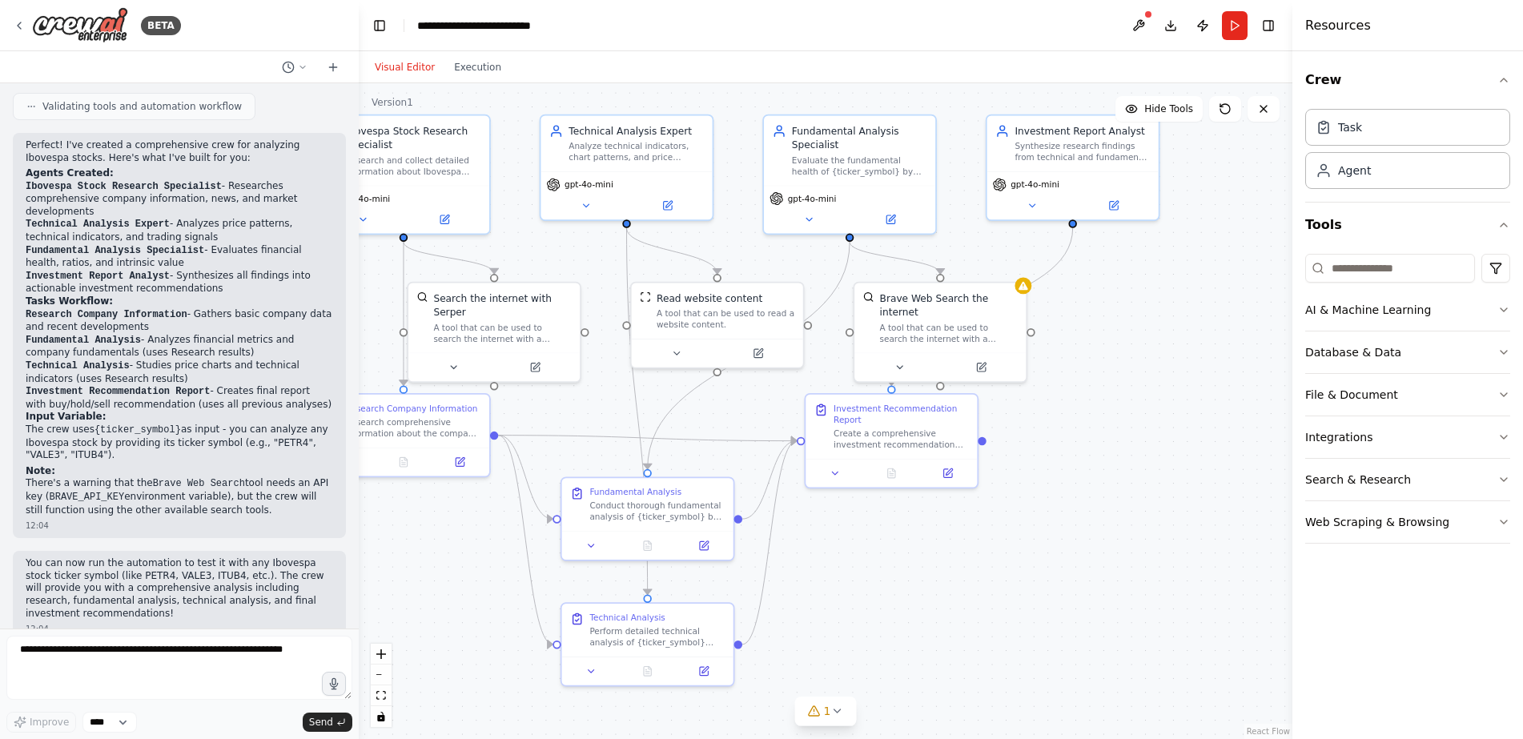
drag, startPoint x: 948, startPoint y: 522, endPoint x: 1181, endPoint y: 487, distance: 235.7
click at [1181, 487] on div ".deletable-edge-delete-btn { width: 20px; height: 20px; border: 0px solid #ffff…" at bounding box center [826, 411] width 934 height 656
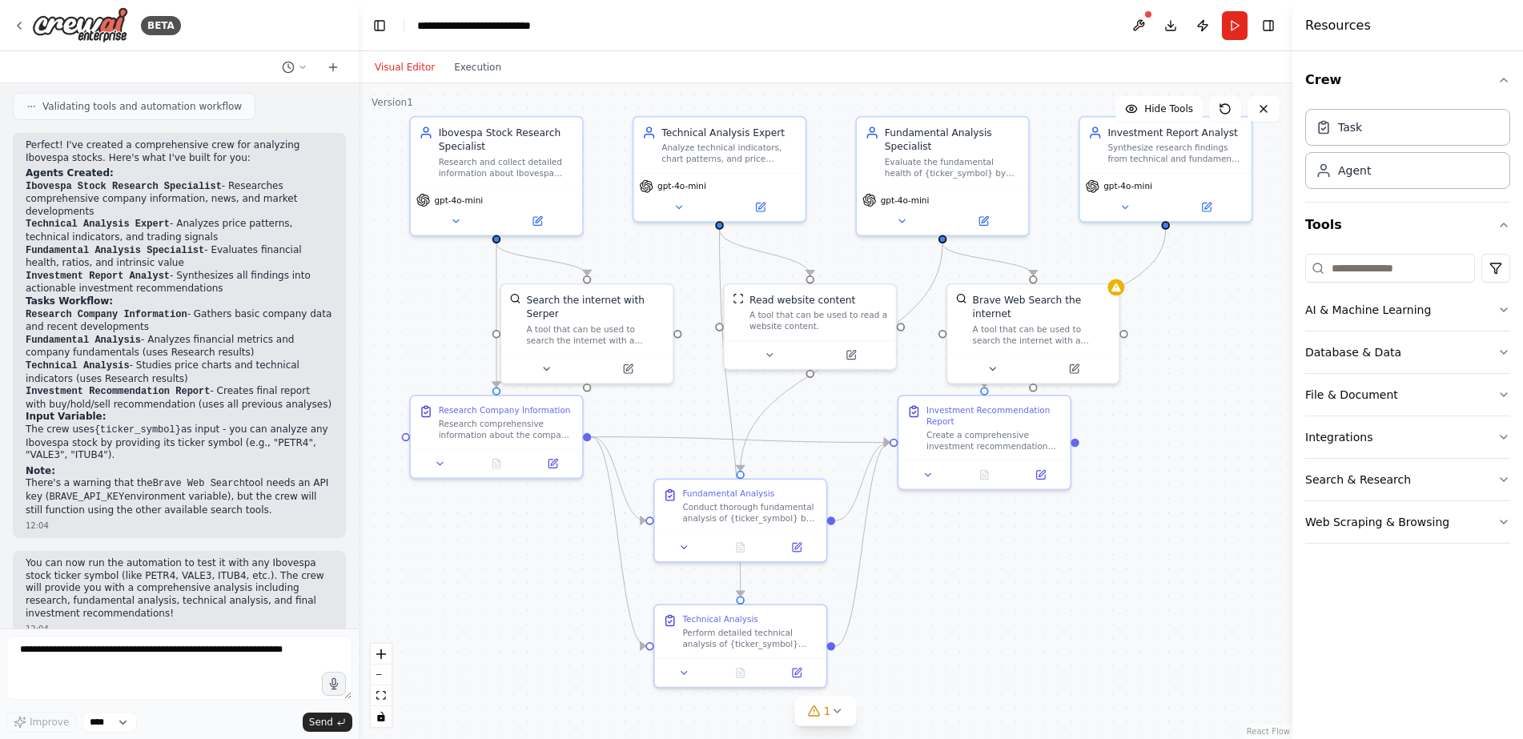
drag, startPoint x: 1082, startPoint y: 489, endPoint x: 1175, endPoint y: 491, distance: 92.9
click at [1175, 491] on div ".deletable-edge-delete-btn { width: 20px; height: 20px; border: 0px solid #ffff…" at bounding box center [826, 411] width 934 height 656
click at [1229, 22] on button "Run" at bounding box center [1235, 25] width 26 height 29
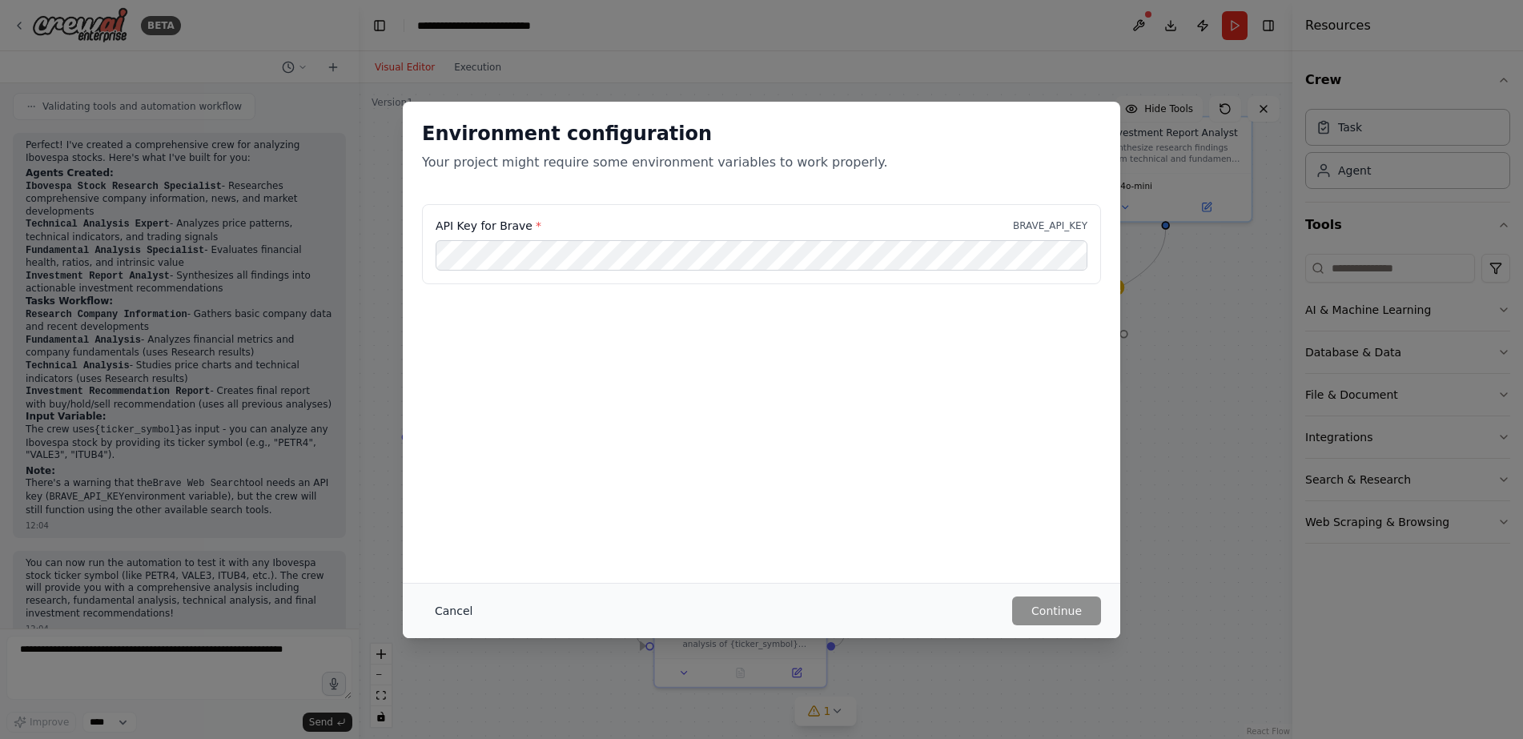
click at [454, 609] on button "Cancel" at bounding box center [453, 611] width 63 height 29
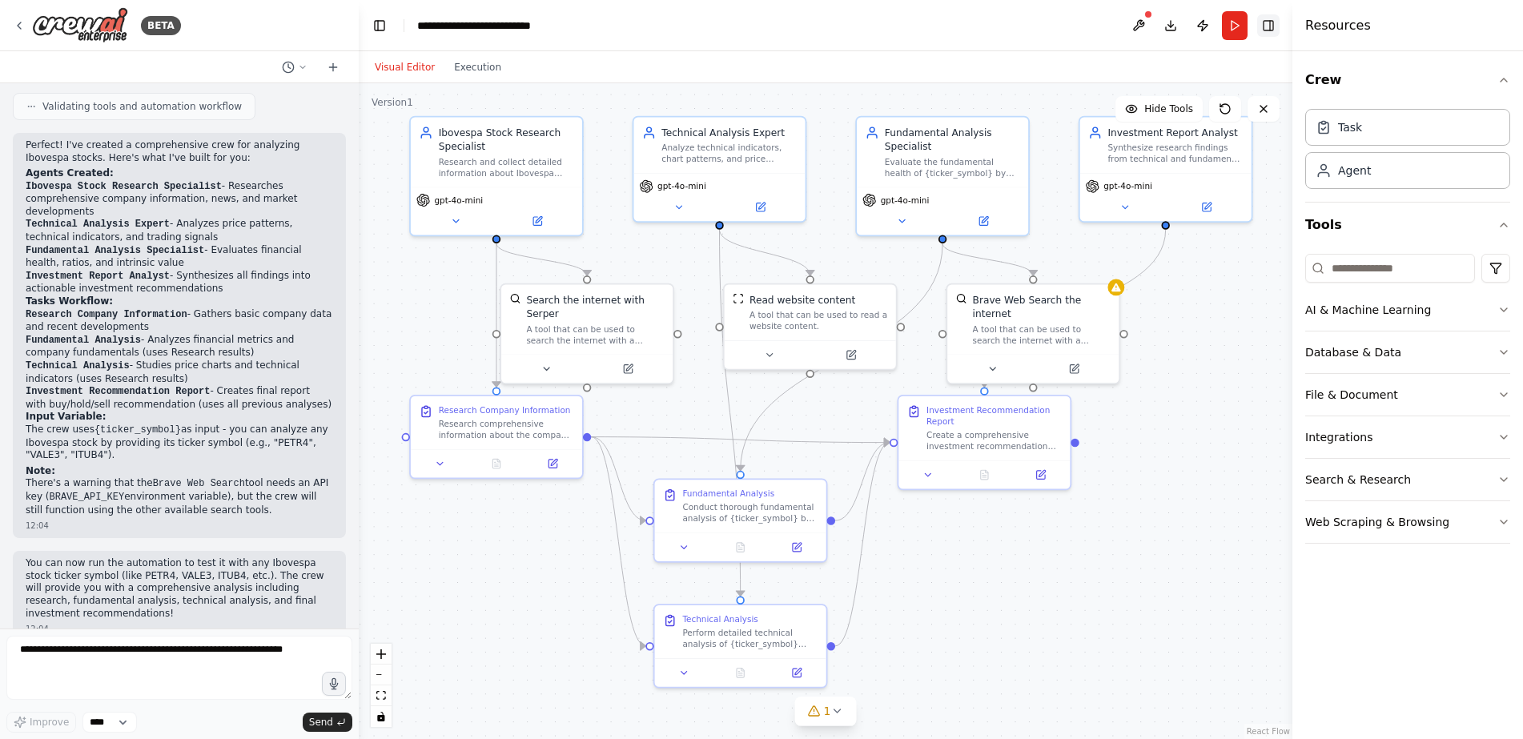
click at [1268, 23] on button "Toggle Right Sidebar" at bounding box center [1269, 25] width 22 height 22
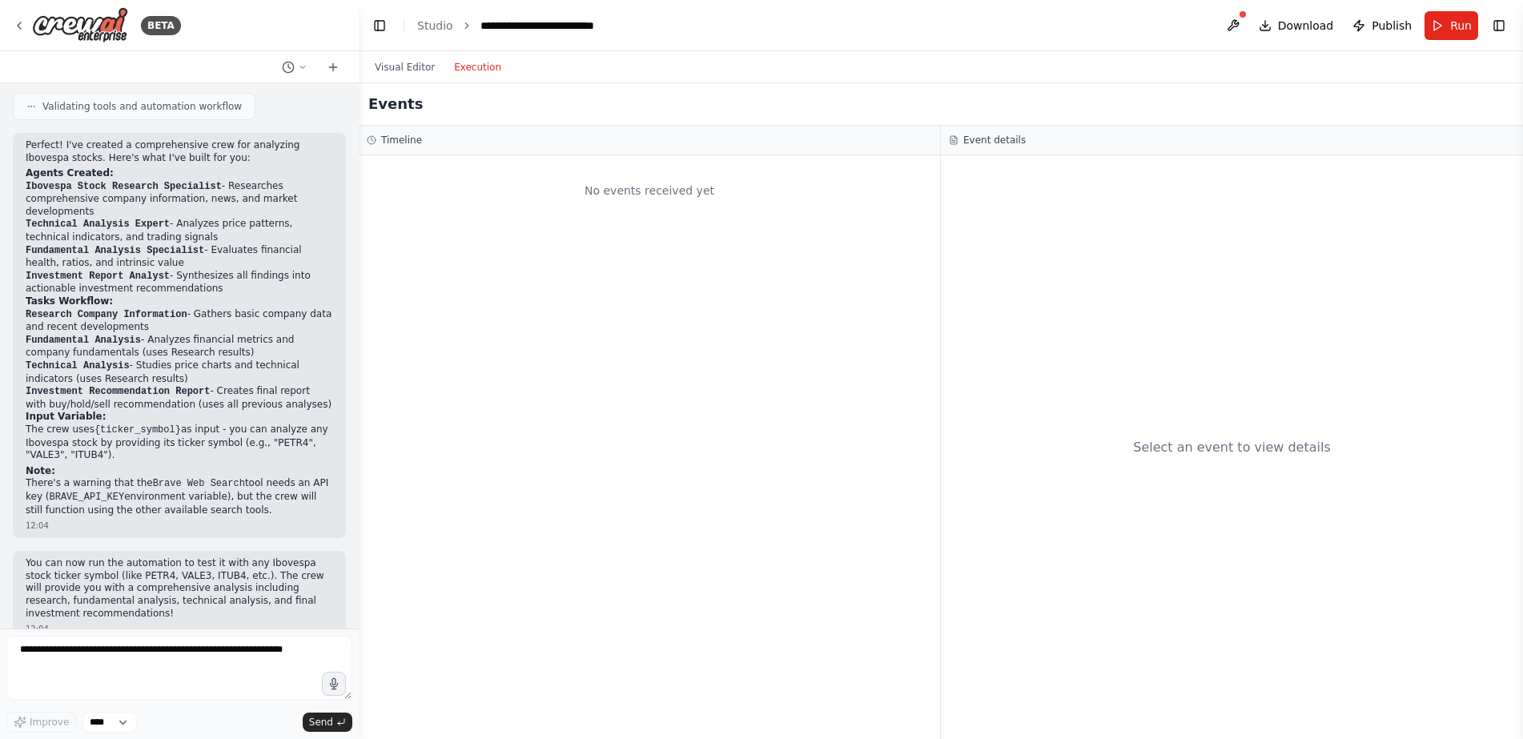
click at [465, 61] on button "Execution" at bounding box center [478, 67] width 66 height 19
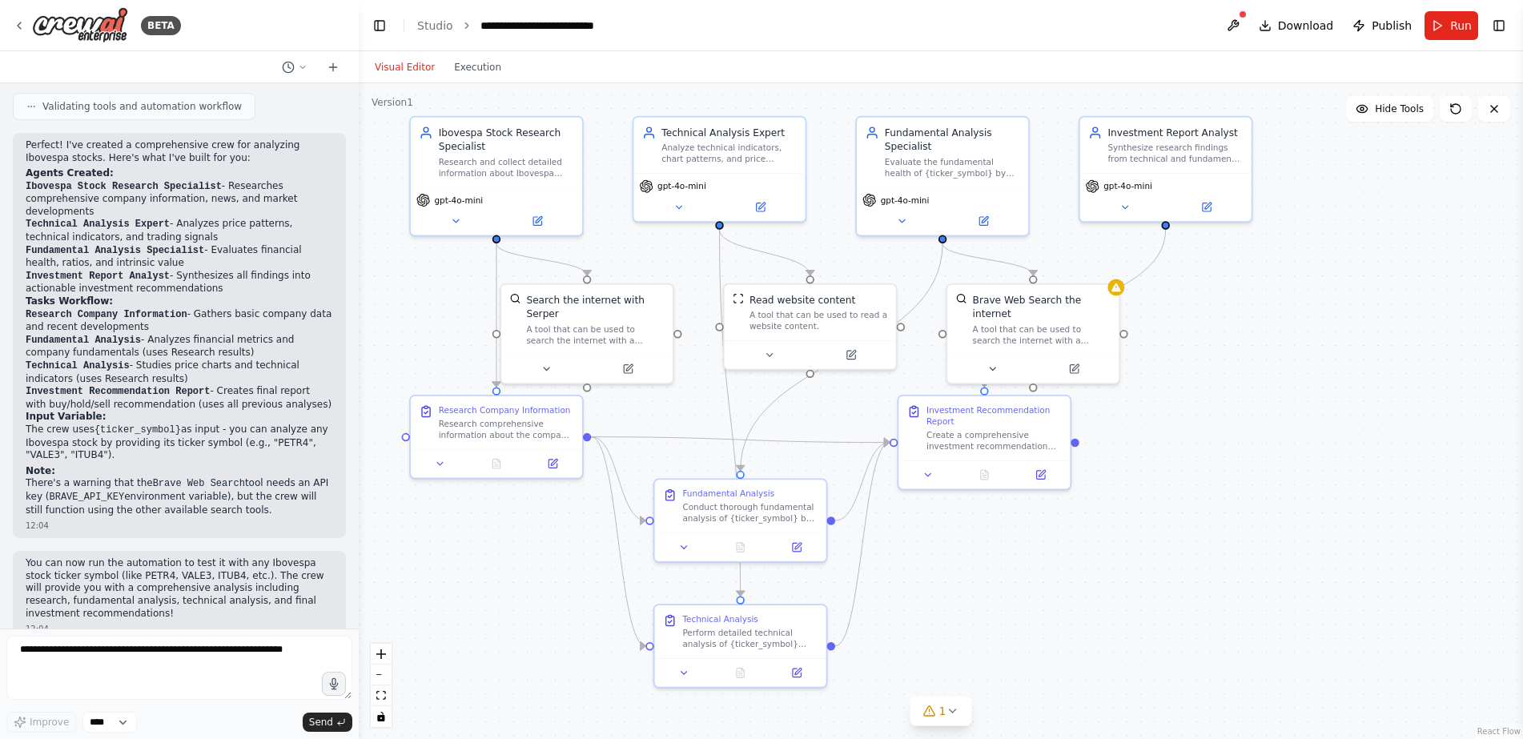
click at [400, 62] on button "Visual Editor" at bounding box center [404, 67] width 79 height 19
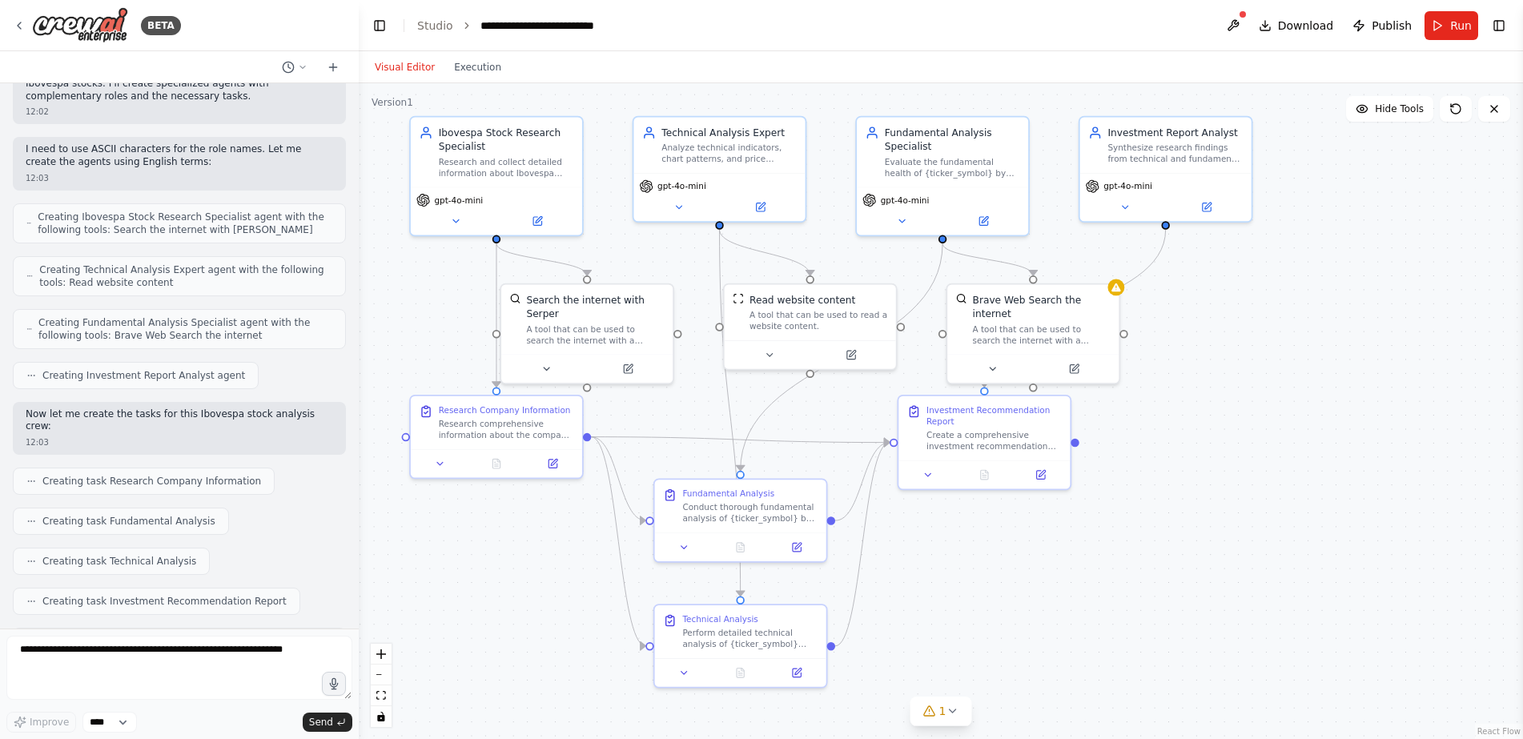
scroll to position [0, 0]
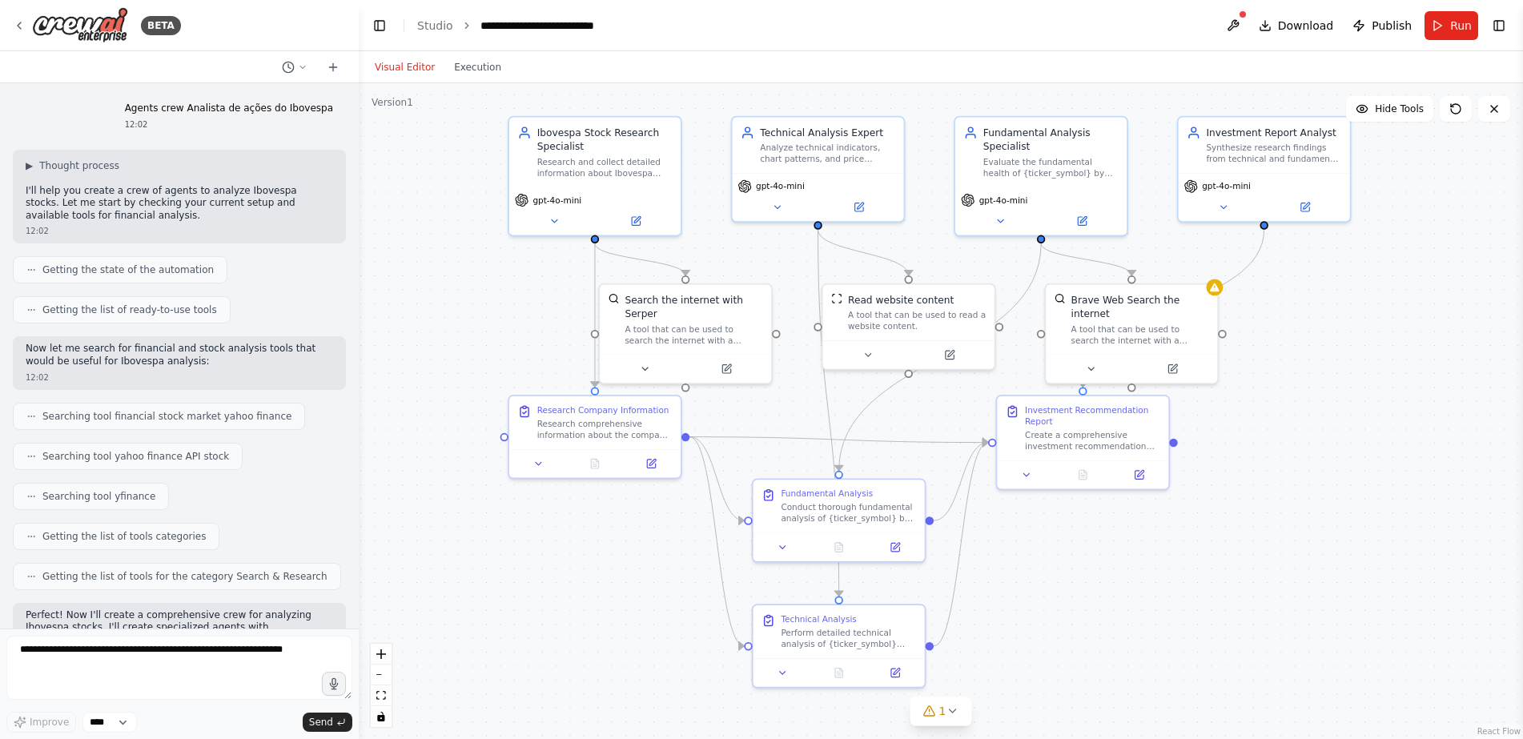
drag, startPoint x: 1133, startPoint y: 558, endPoint x: 1235, endPoint y: 558, distance: 101.7
click at [1235, 558] on div ".deletable-edge-delete-btn { width: 20px; height: 20px; border: 0px solid #ffff…" at bounding box center [941, 411] width 1165 height 656
click at [445, 26] on link "Studio" at bounding box center [435, 25] width 36 height 13
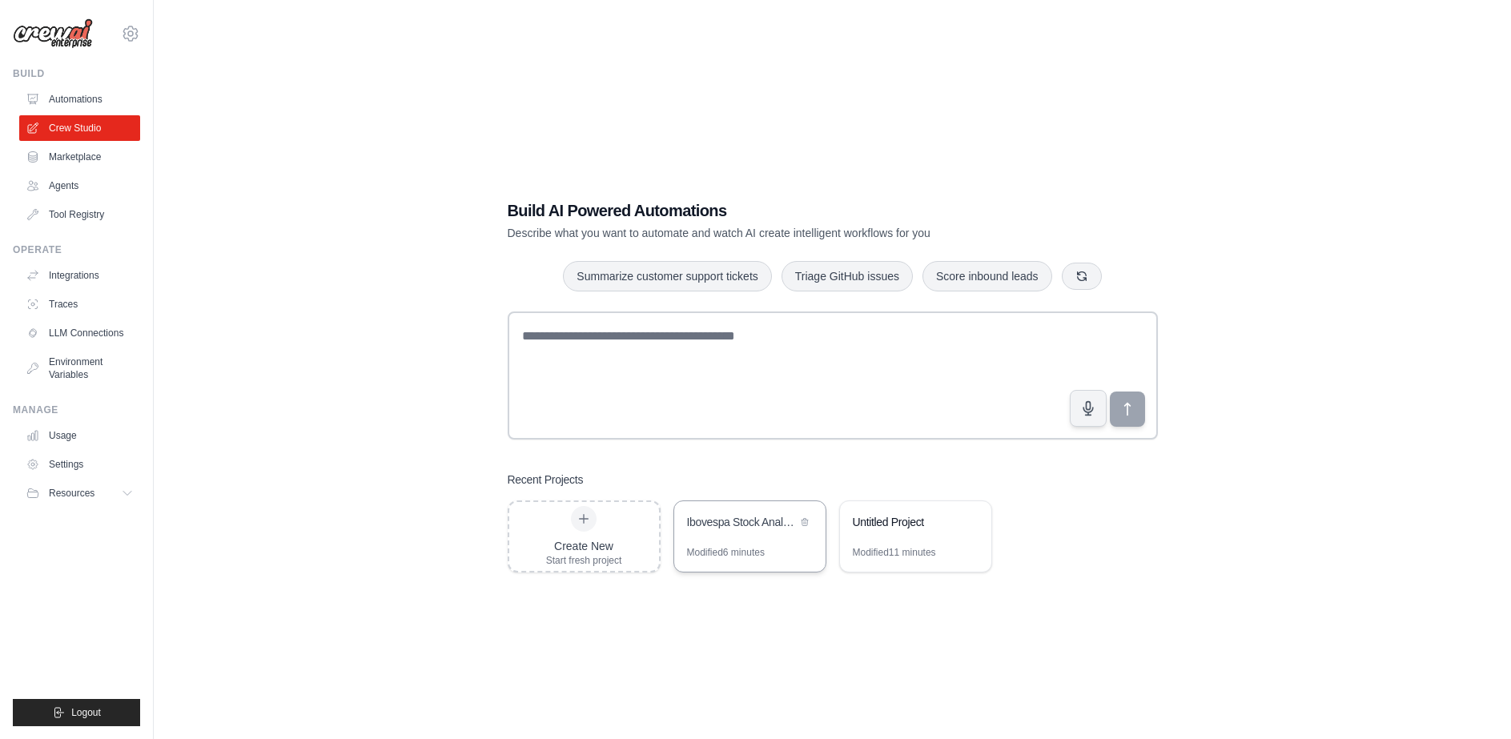
click at [734, 541] on div "Ibovespa Stock Analysis Crew" at bounding box center [749, 523] width 151 height 45
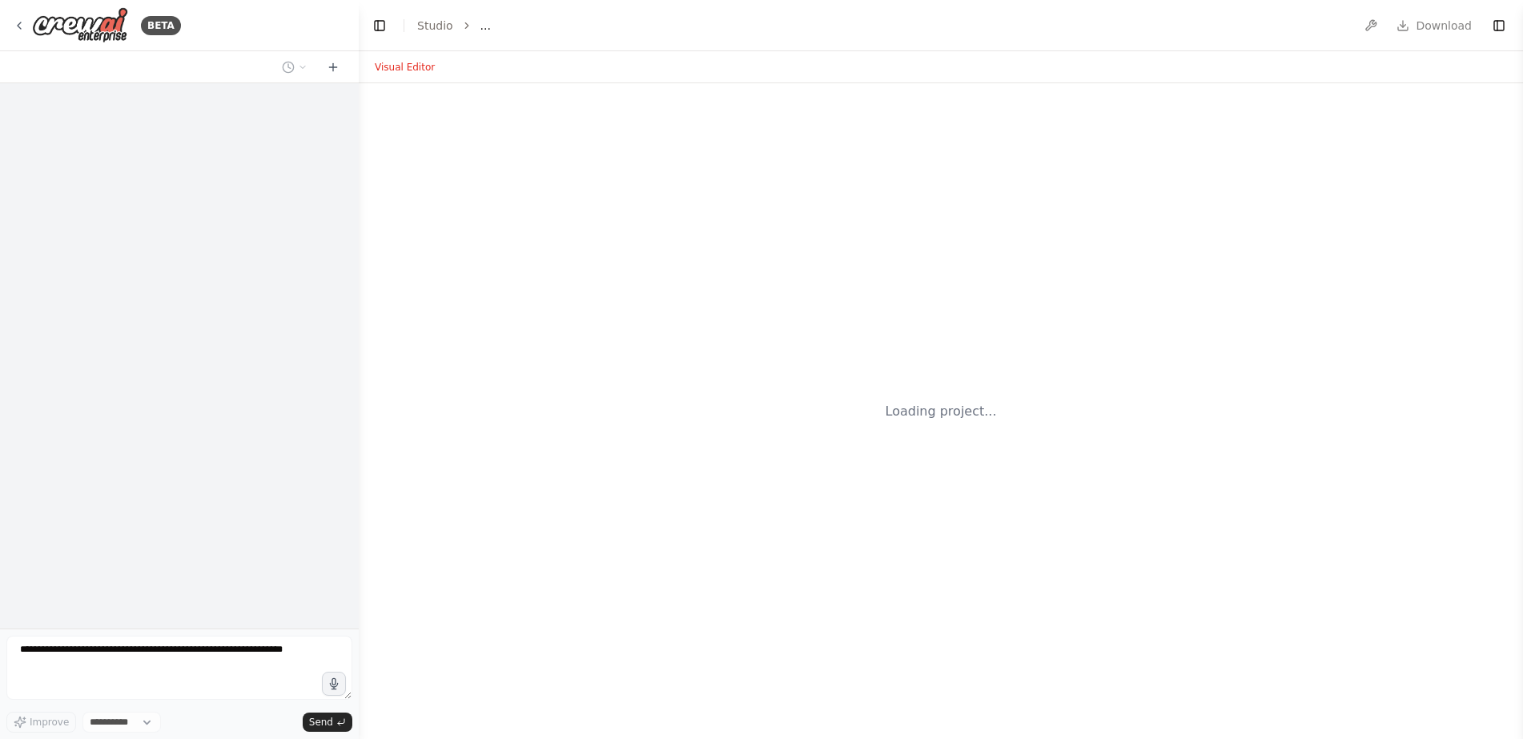
select select "****"
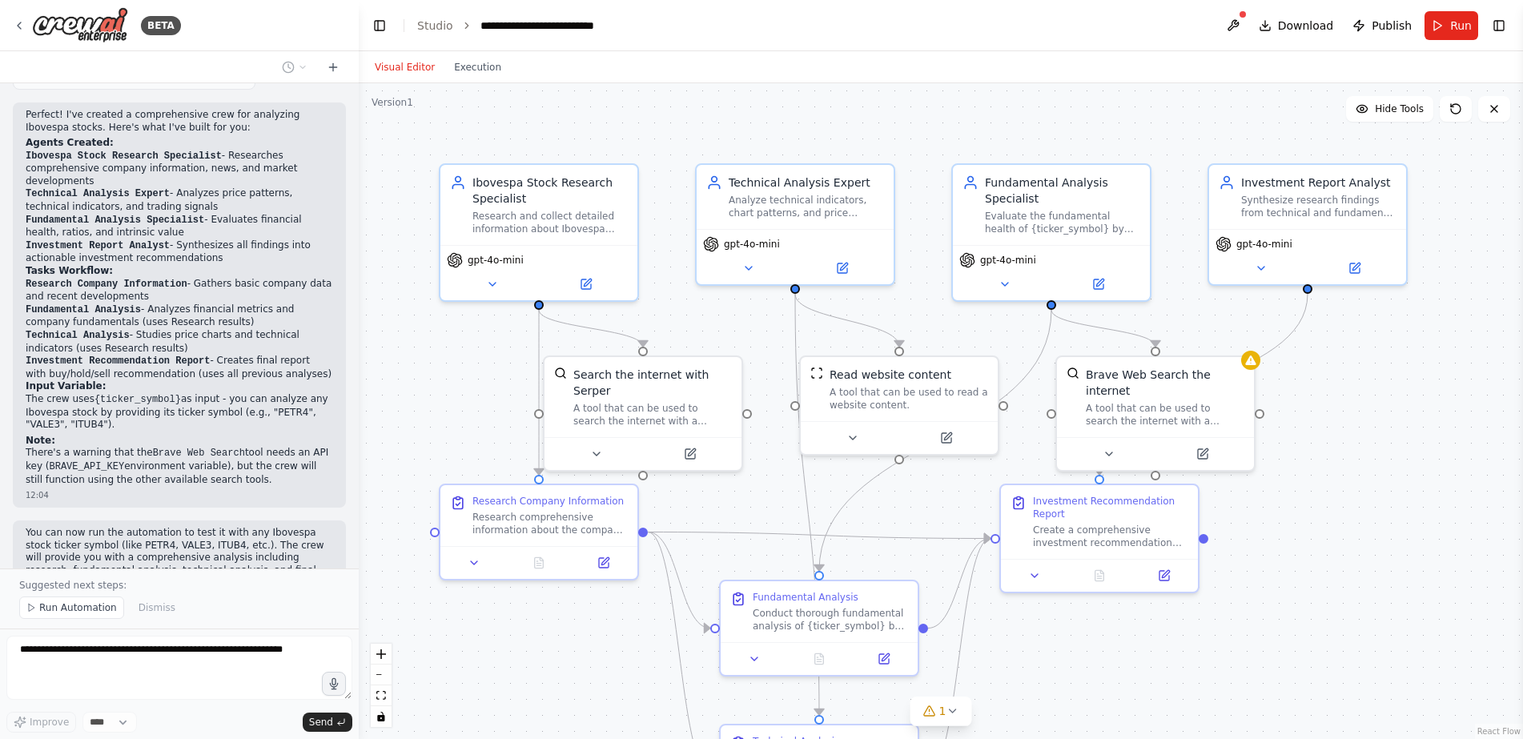
scroll to position [1206, 0]
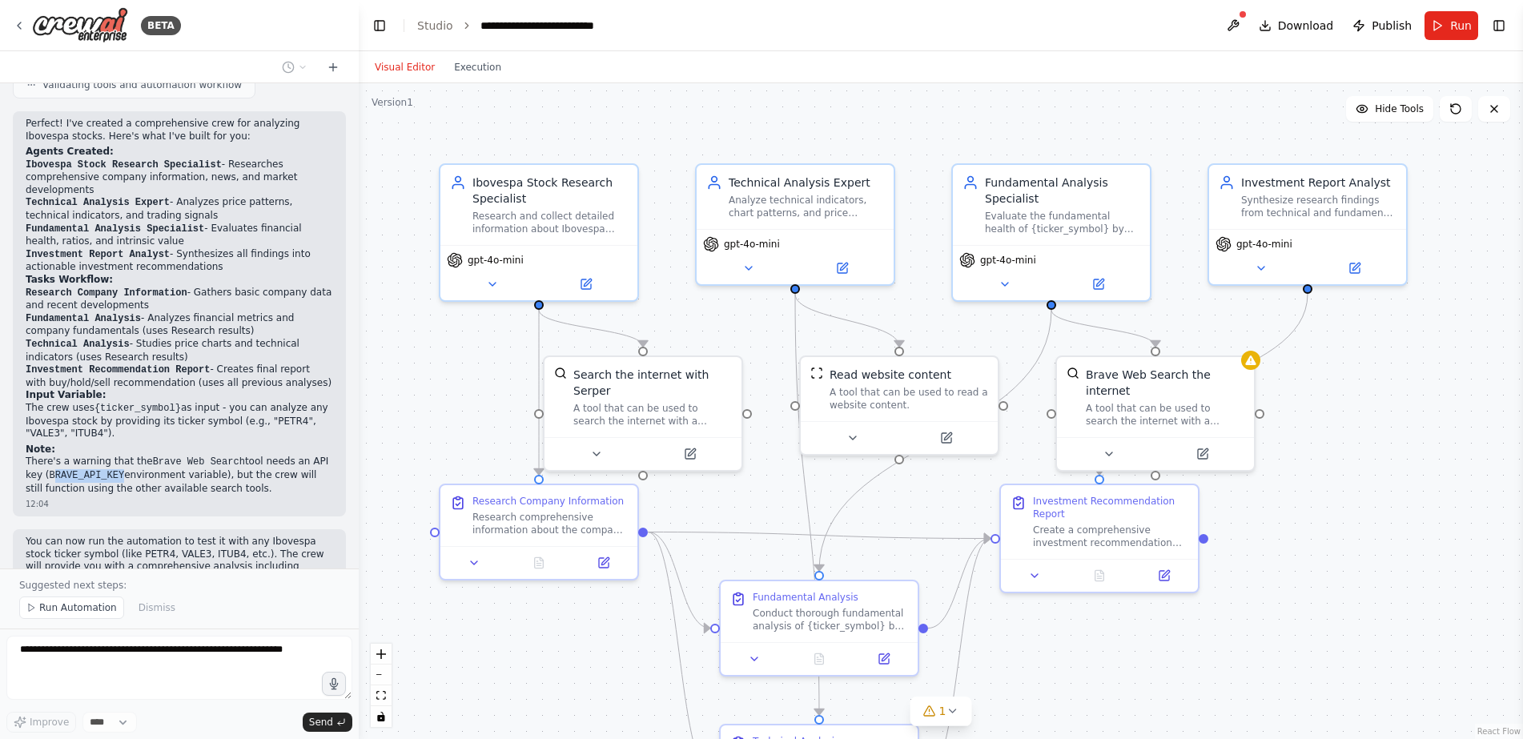
drag, startPoint x: 99, startPoint y: 462, endPoint x: 31, endPoint y: 464, distance: 67.3
click at [31, 464] on p "There's a warning that the Brave Web Search tool needs an API key ( BRAVE_API_K…" at bounding box center [180, 475] width 308 height 39
click at [50, 470] on code "BRAVE_API_KEY" at bounding box center [87, 475] width 75 height 11
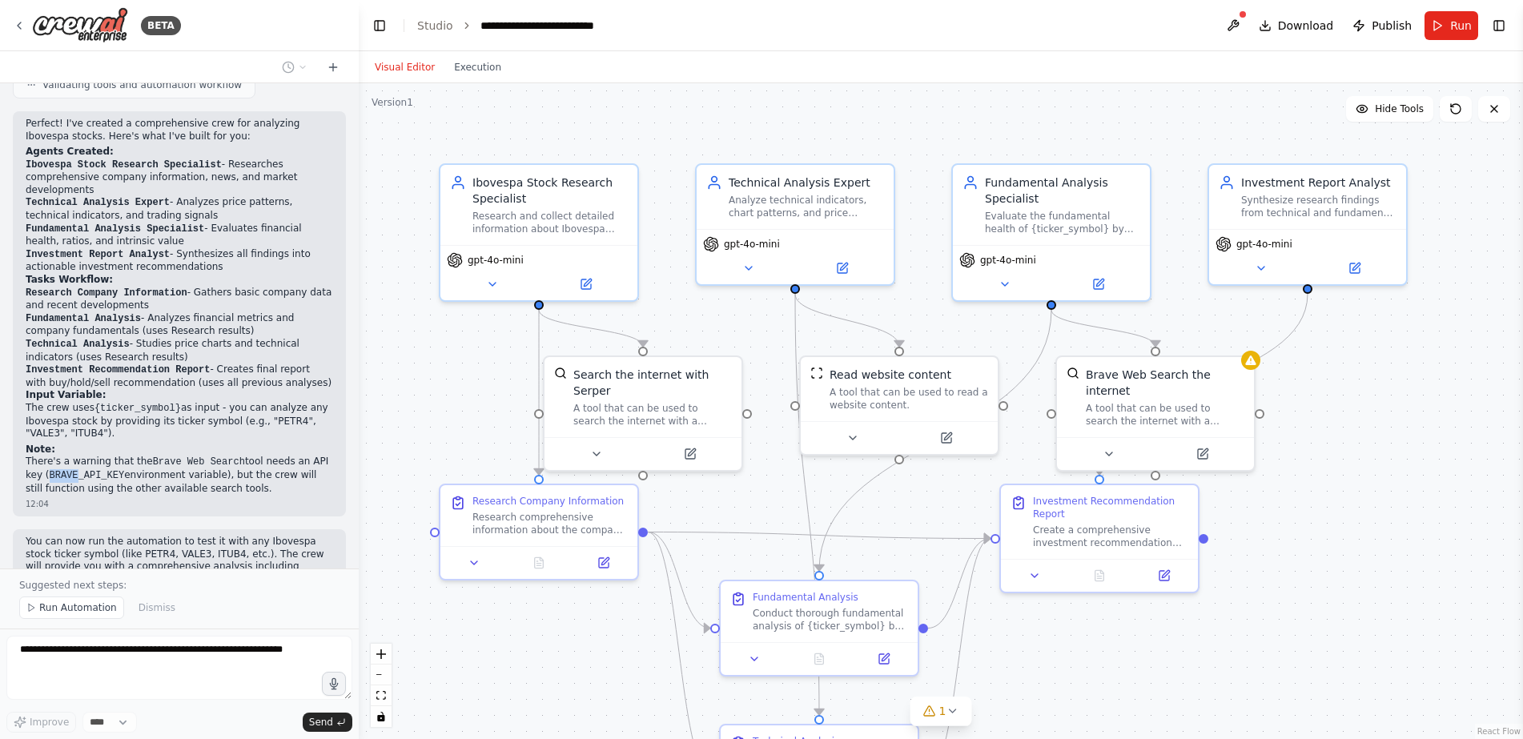
drag, startPoint x: 54, startPoint y: 459, endPoint x: 30, endPoint y: 461, distance: 24.9
click at [50, 470] on code "BRAVE_API_KEY" at bounding box center [87, 475] width 75 height 11
copy code "BRAVE"
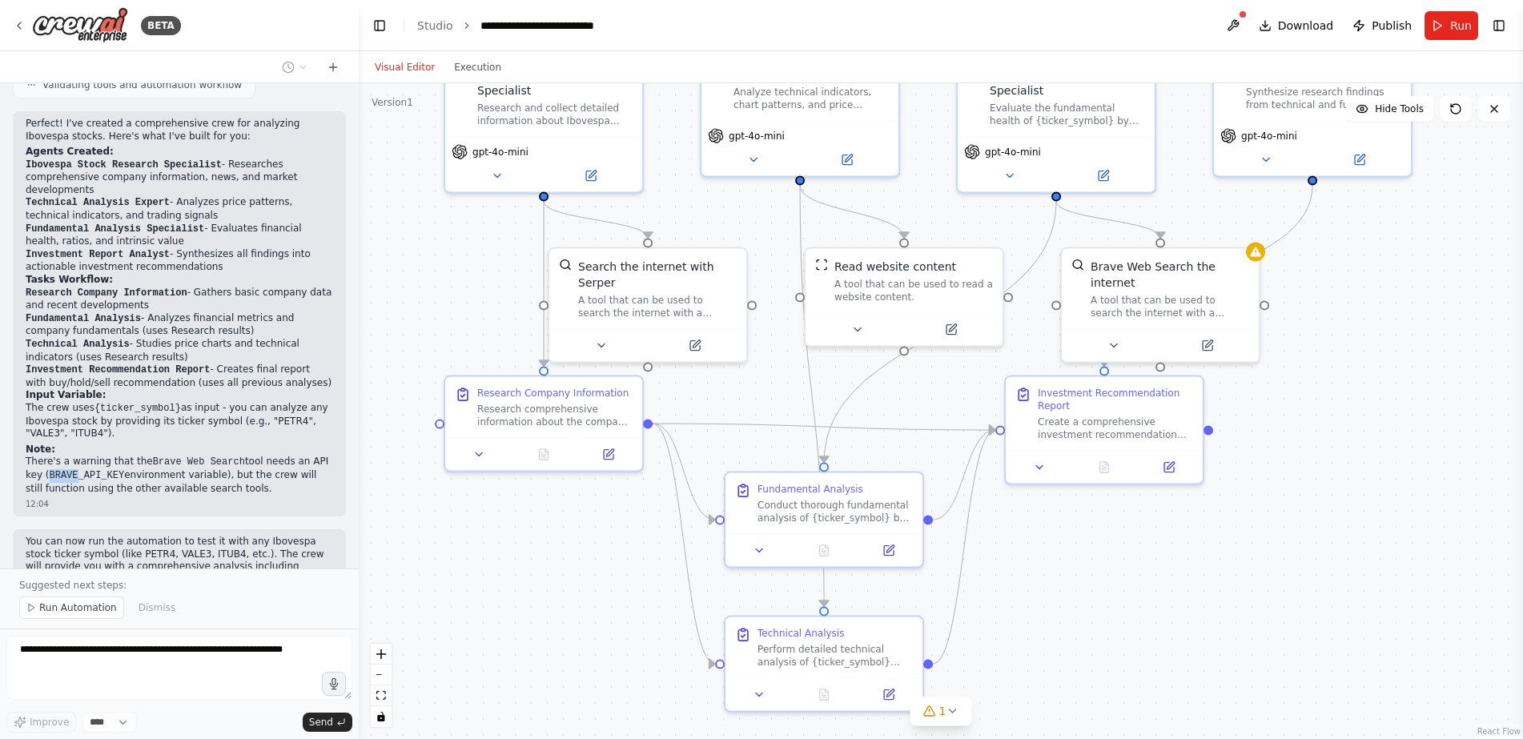
drag, startPoint x: 1270, startPoint y: 587, endPoint x: 1278, endPoint y: 461, distance: 126.1
click at [1278, 461] on div ".deletable-edge-delete-btn { width: 20px; height: 20px; border: 0px solid #ffff…" at bounding box center [941, 411] width 1165 height 656
click at [1178, 292] on div "A tool that can be used to search the internet with a search_query." at bounding box center [1170, 304] width 159 height 26
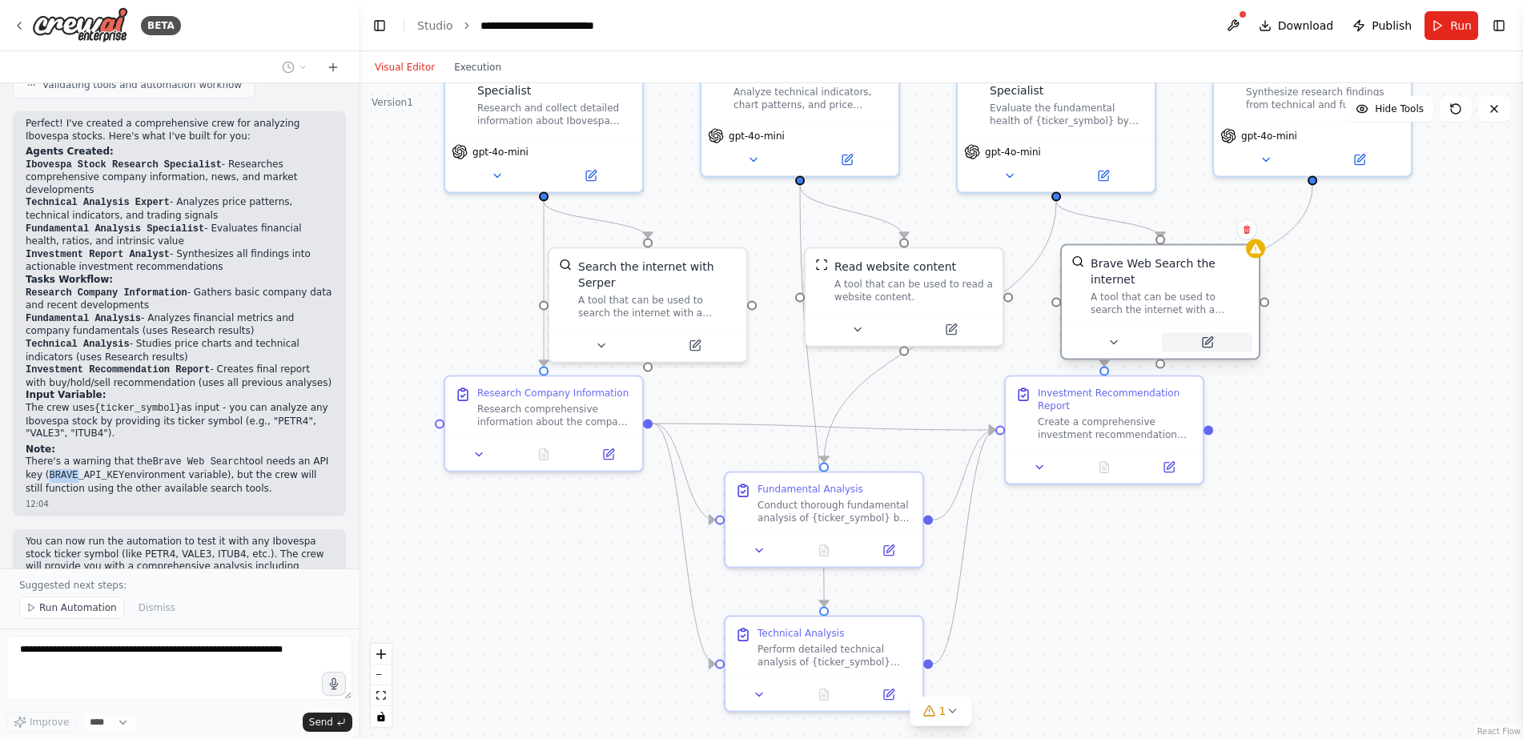
click at [1209, 338] on icon at bounding box center [1208, 343] width 10 height 10
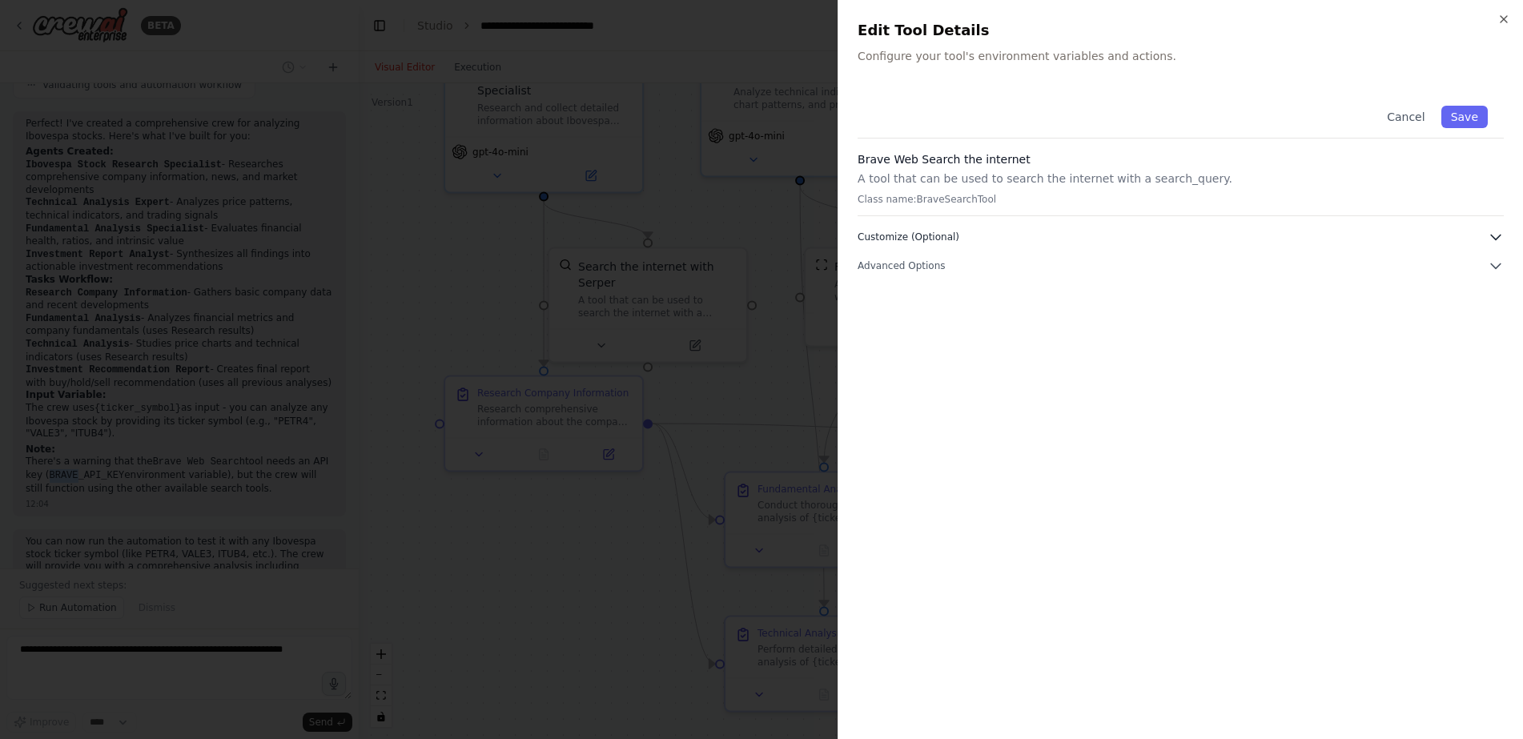
click at [1490, 234] on icon "button" at bounding box center [1496, 237] width 16 height 16
click at [1495, 472] on icon "button" at bounding box center [1496, 474] width 16 height 16
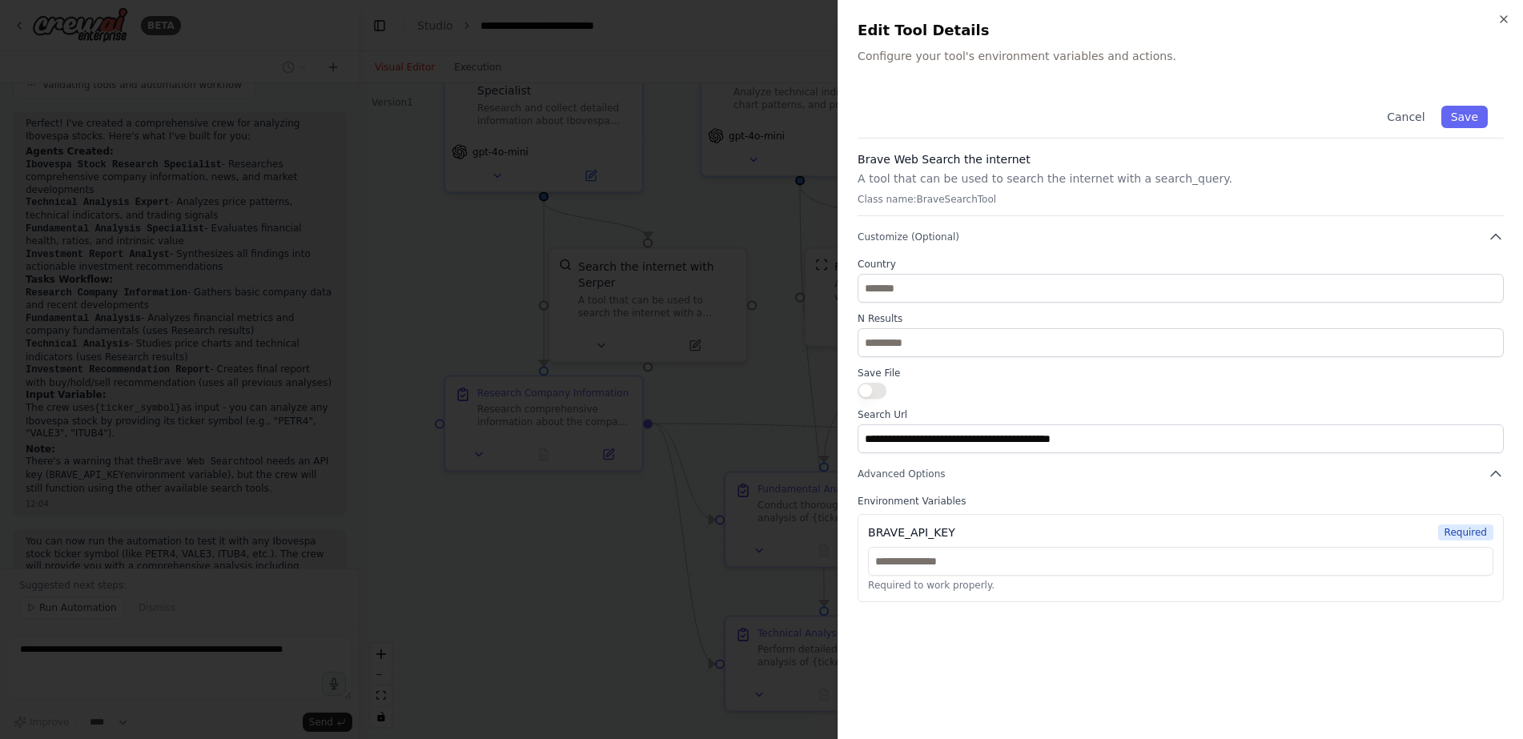
click at [1514, 14] on div "**********" at bounding box center [1181, 369] width 686 height 739
click at [1509, 15] on icon "button" at bounding box center [1504, 19] width 13 height 13
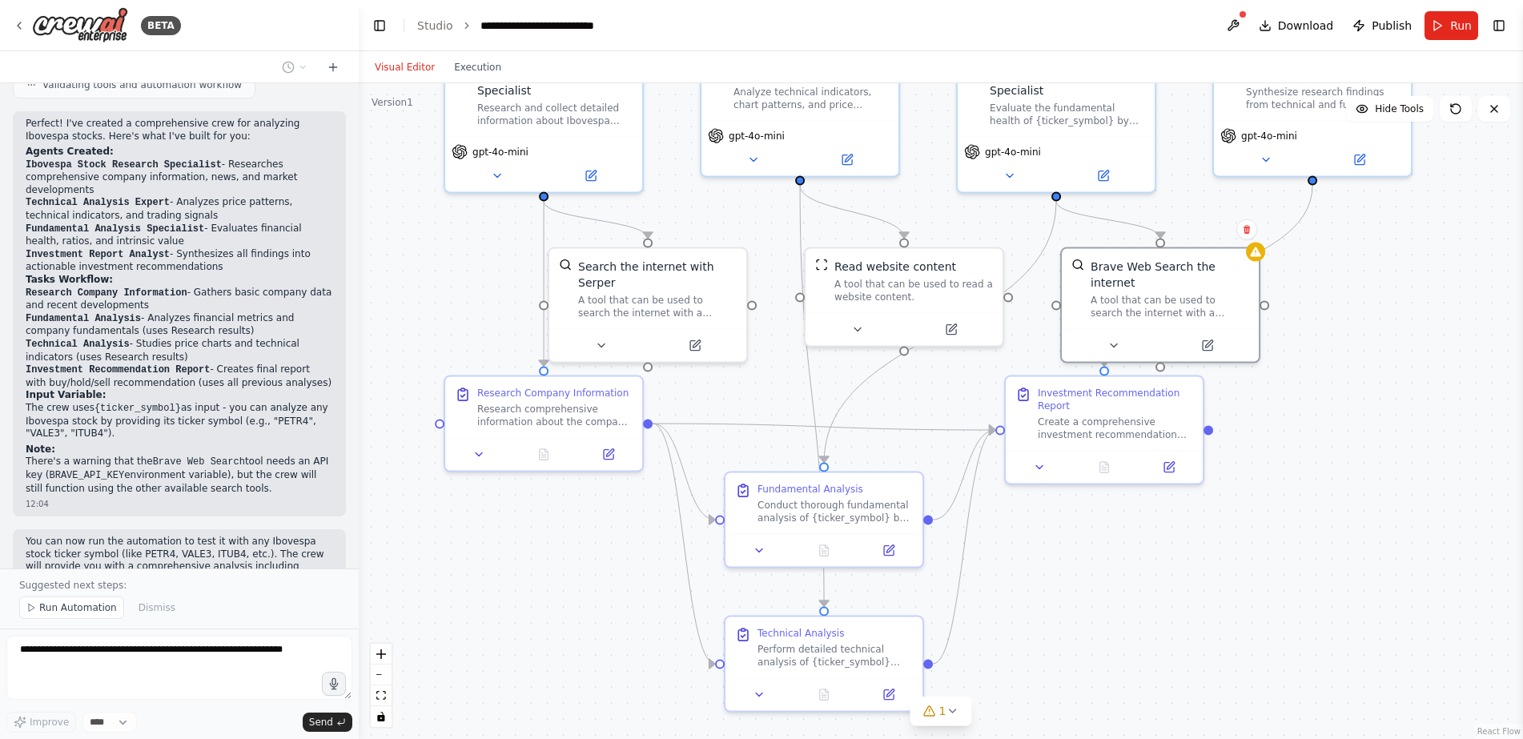
drag, startPoint x: 1117, startPoint y: 560, endPoint x: 1133, endPoint y: 625, distance: 66.8
click at [1133, 625] on div ".deletable-edge-delete-btn { width: 20px; height: 20px; border: 0px solid #ffff…" at bounding box center [941, 411] width 1165 height 656
click at [1246, 21] on button at bounding box center [1234, 25] width 26 height 29
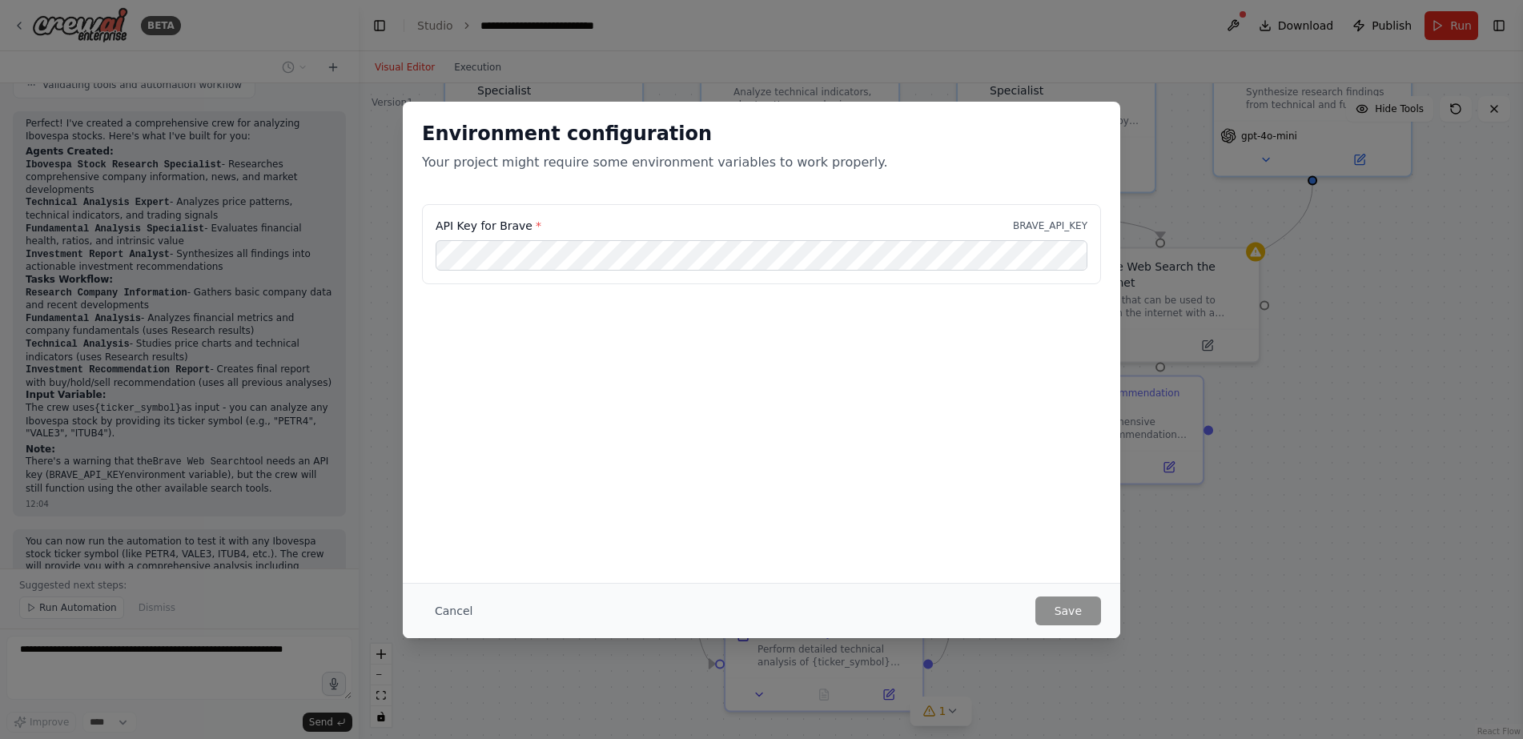
click at [1317, 435] on div "Environment configuration Your project might require some environment variables…" at bounding box center [761, 369] width 1523 height 739
click at [473, 612] on button "Cancel" at bounding box center [453, 611] width 63 height 29
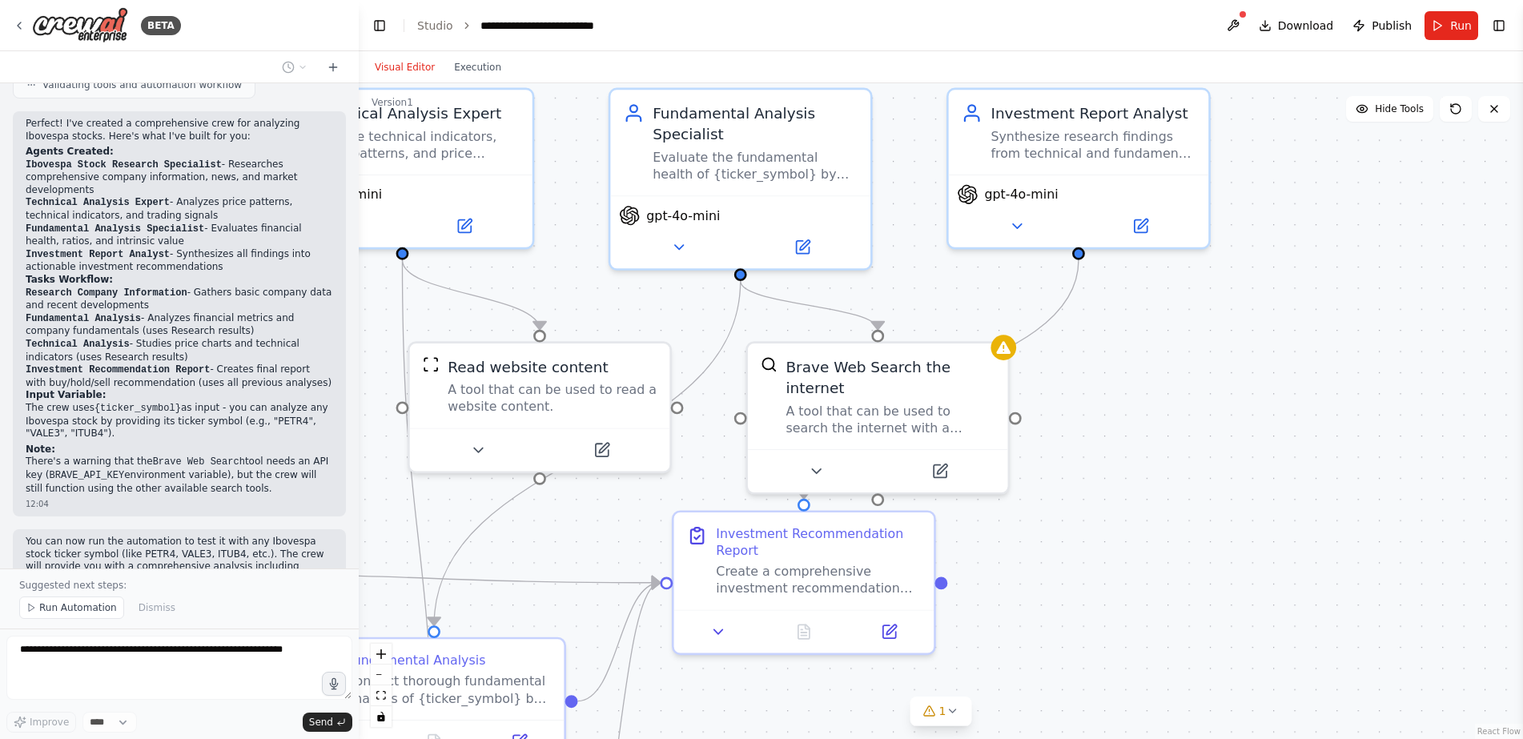
drag, startPoint x: 1290, startPoint y: 371, endPoint x: 1063, endPoint y: 493, distance: 257.7
click at [1063, 493] on div ".deletable-edge-delete-btn { width: 20px; height: 20px; border: 0px solid #ffff…" at bounding box center [941, 411] width 1165 height 656
click at [1138, 377] on div ".deletable-edge-delete-btn { width: 20px; height: 20px; border: 0px solid #ffff…" at bounding box center [941, 411] width 1165 height 656
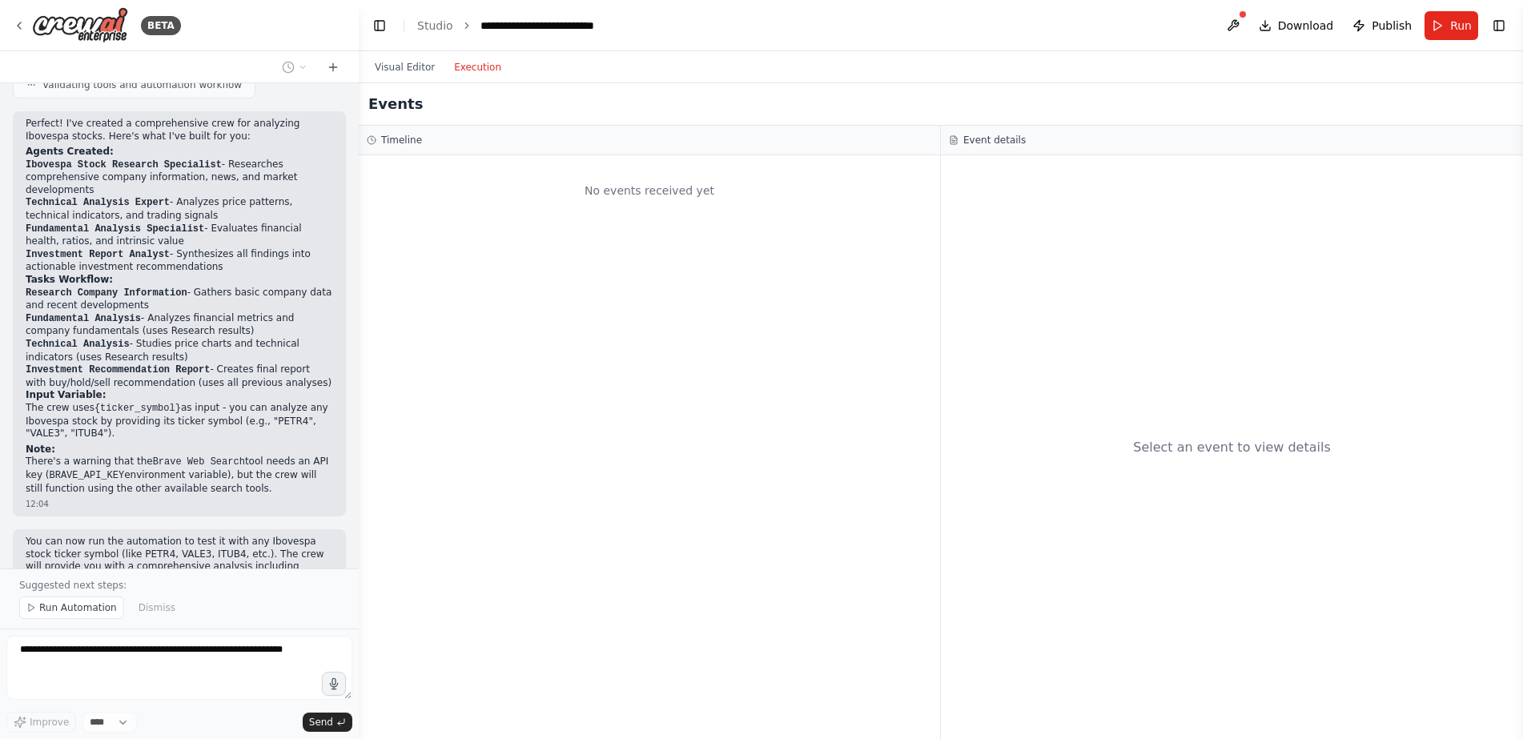
click at [459, 70] on button "Execution" at bounding box center [478, 67] width 66 height 19
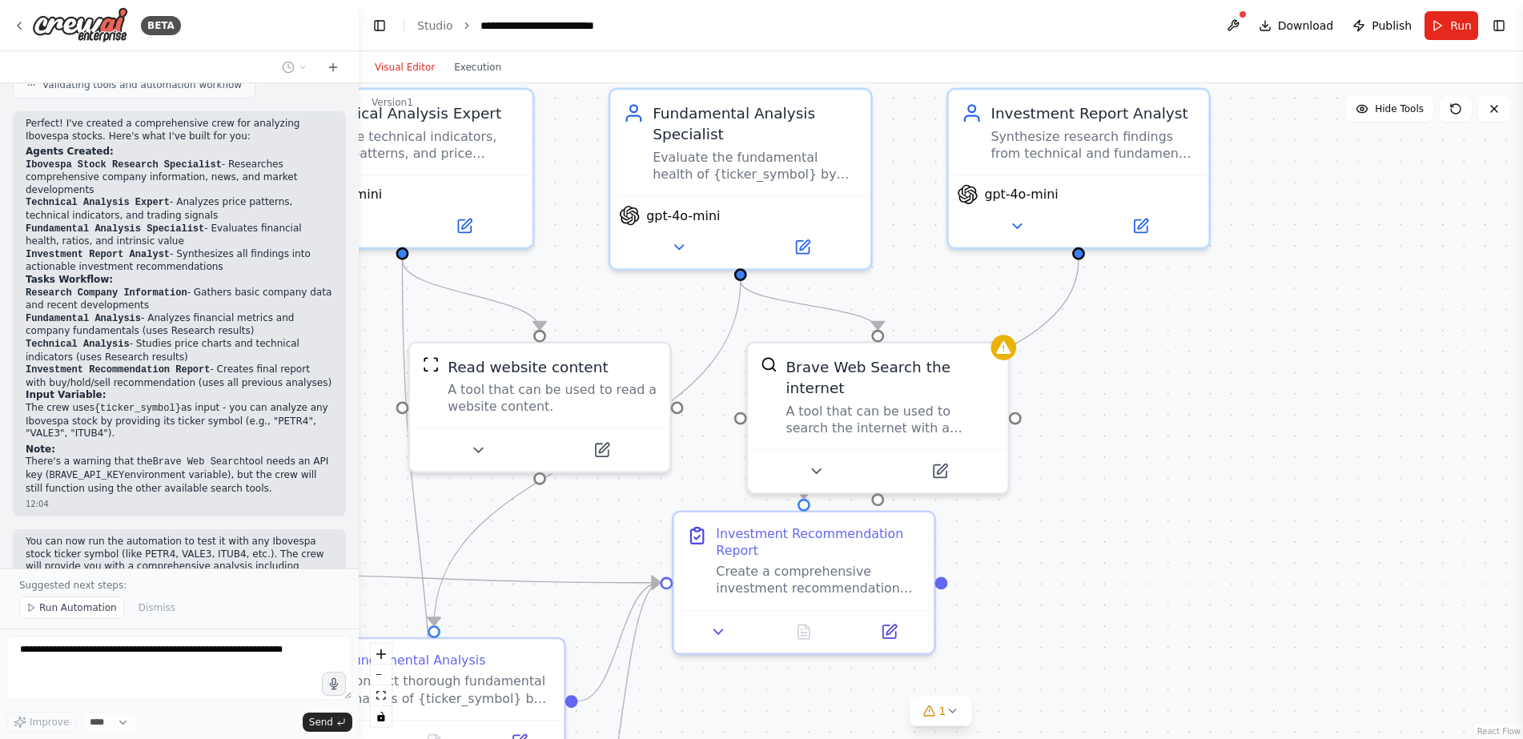
click at [396, 66] on button "Visual Editor" at bounding box center [404, 67] width 79 height 19
click at [374, 16] on button "Toggle Left Sidebar" at bounding box center [379, 25] width 22 height 22
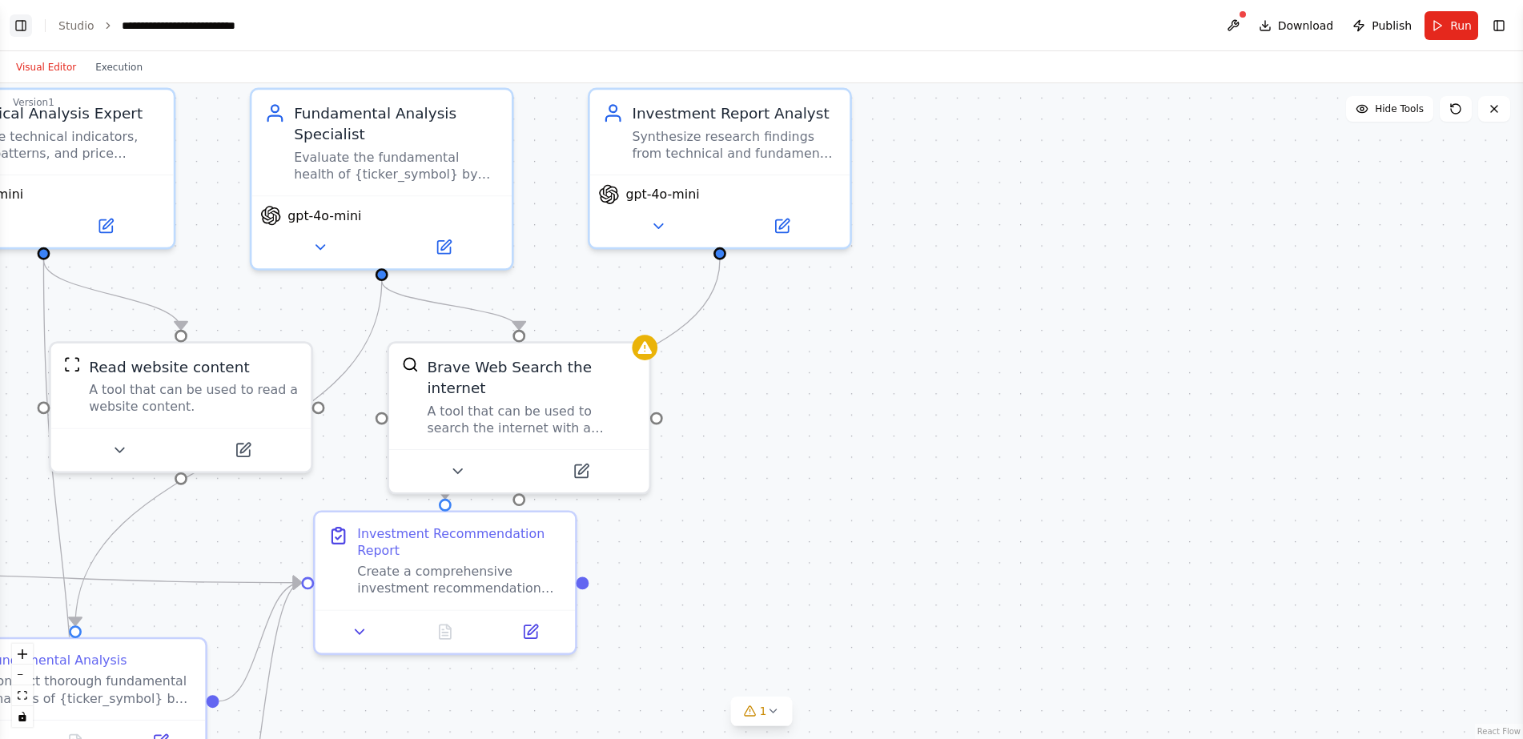
click at [22, 22] on button "Toggle Left Sidebar" at bounding box center [21, 25] width 22 height 22
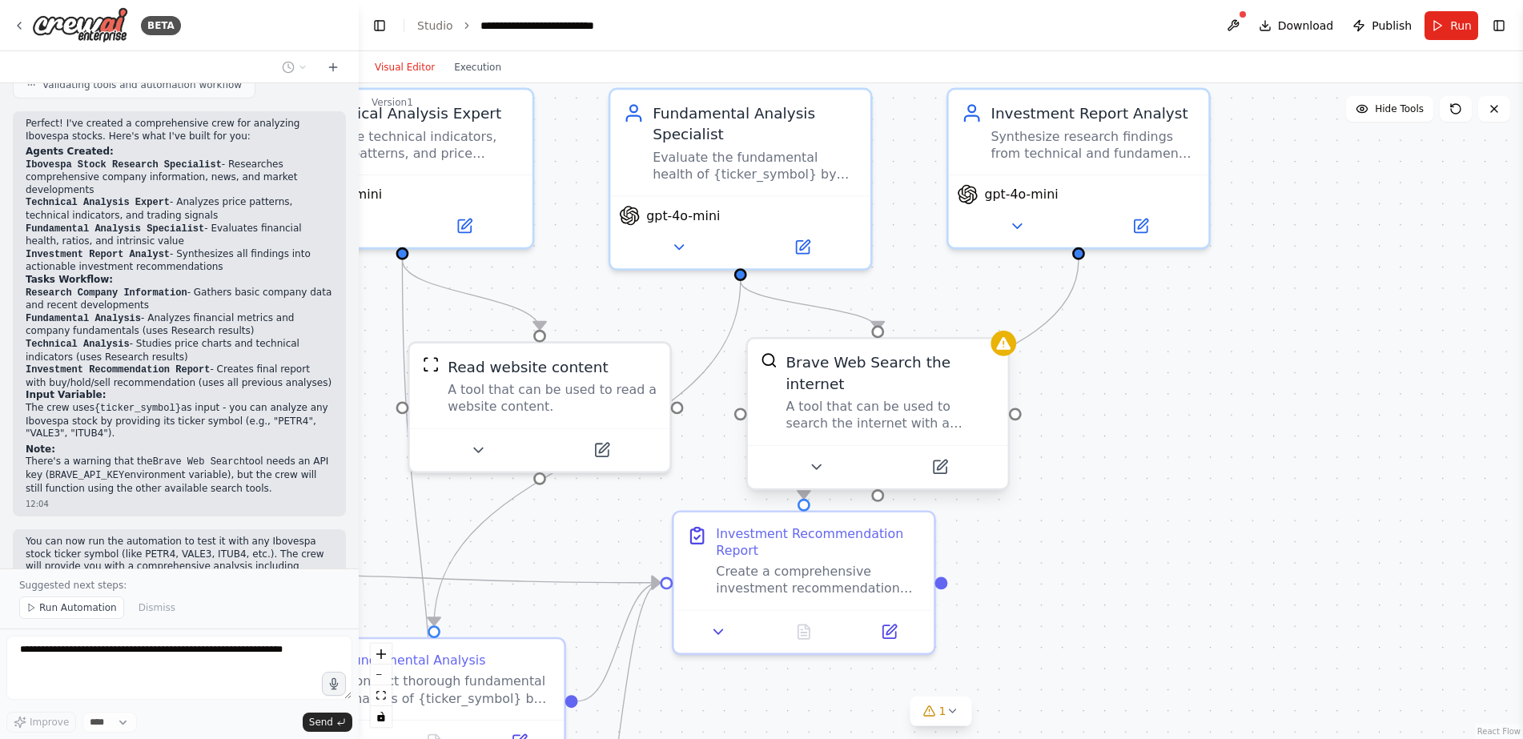
click at [949, 399] on div "A tool that can be used to search the internet with a search_query." at bounding box center [890, 416] width 209 height 34
click at [936, 461] on icon at bounding box center [940, 467] width 13 height 13
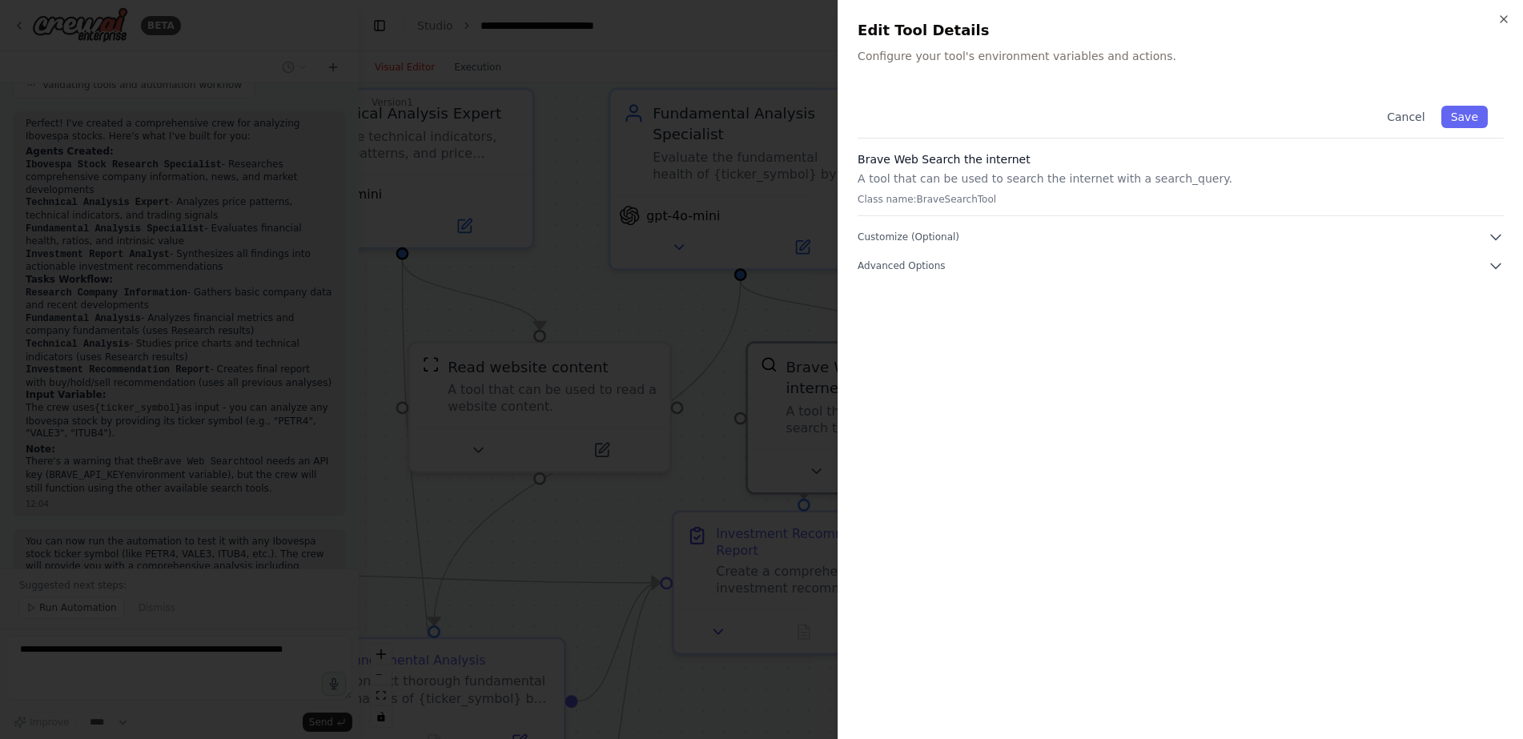
click at [757, 461] on div at bounding box center [761, 369] width 1523 height 739
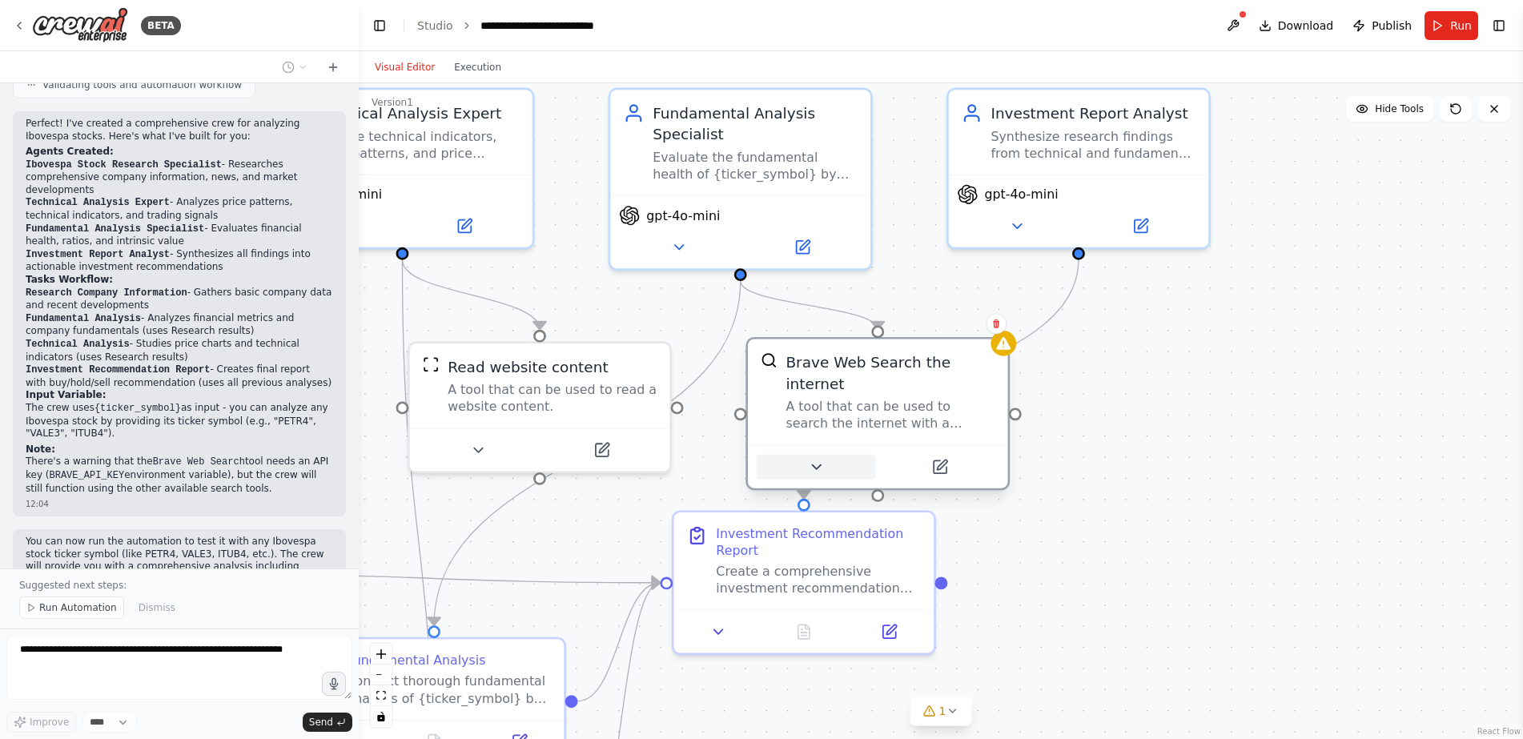
click at [811, 459] on icon at bounding box center [815, 467] width 17 height 17
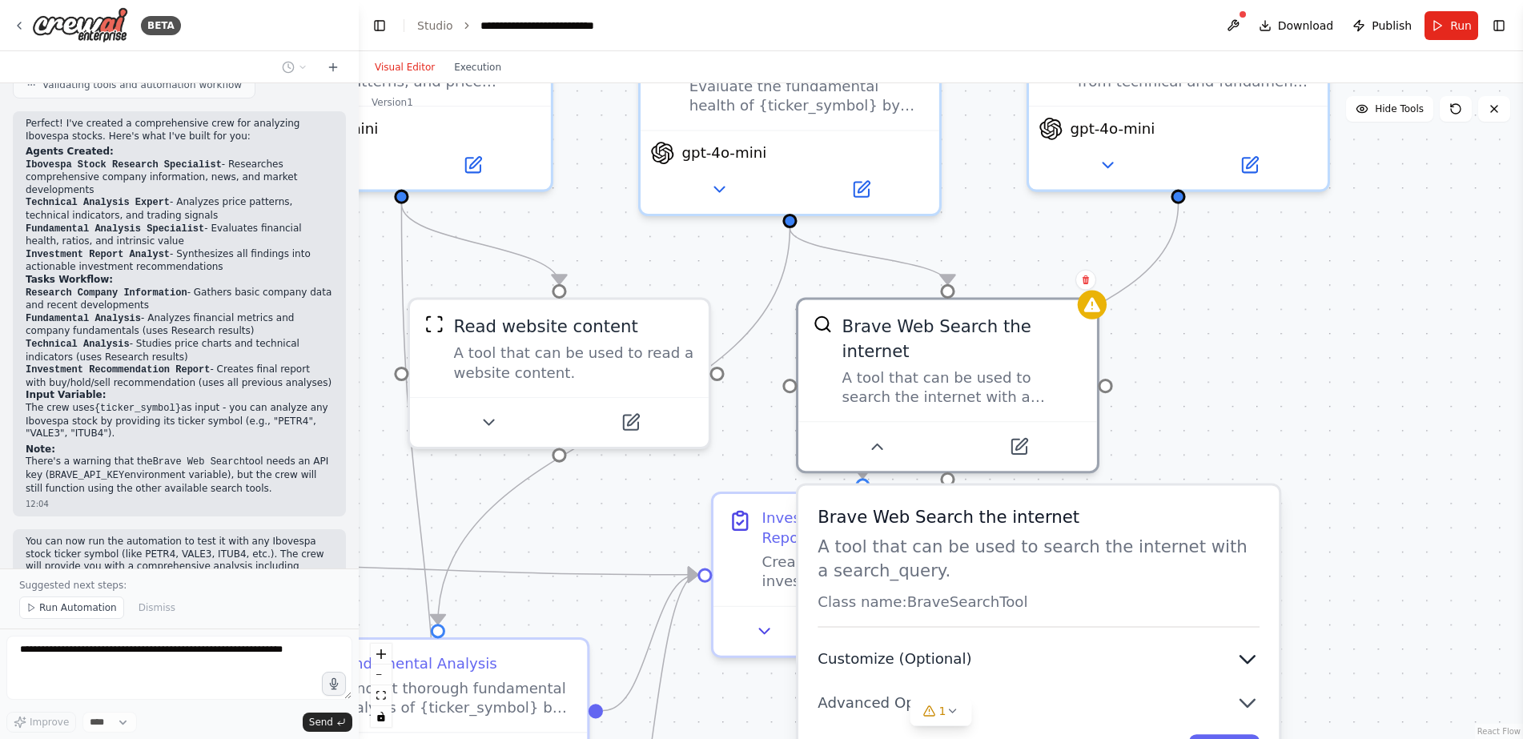
click at [1248, 656] on icon "button" at bounding box center [1248, 659] width 14 height 7
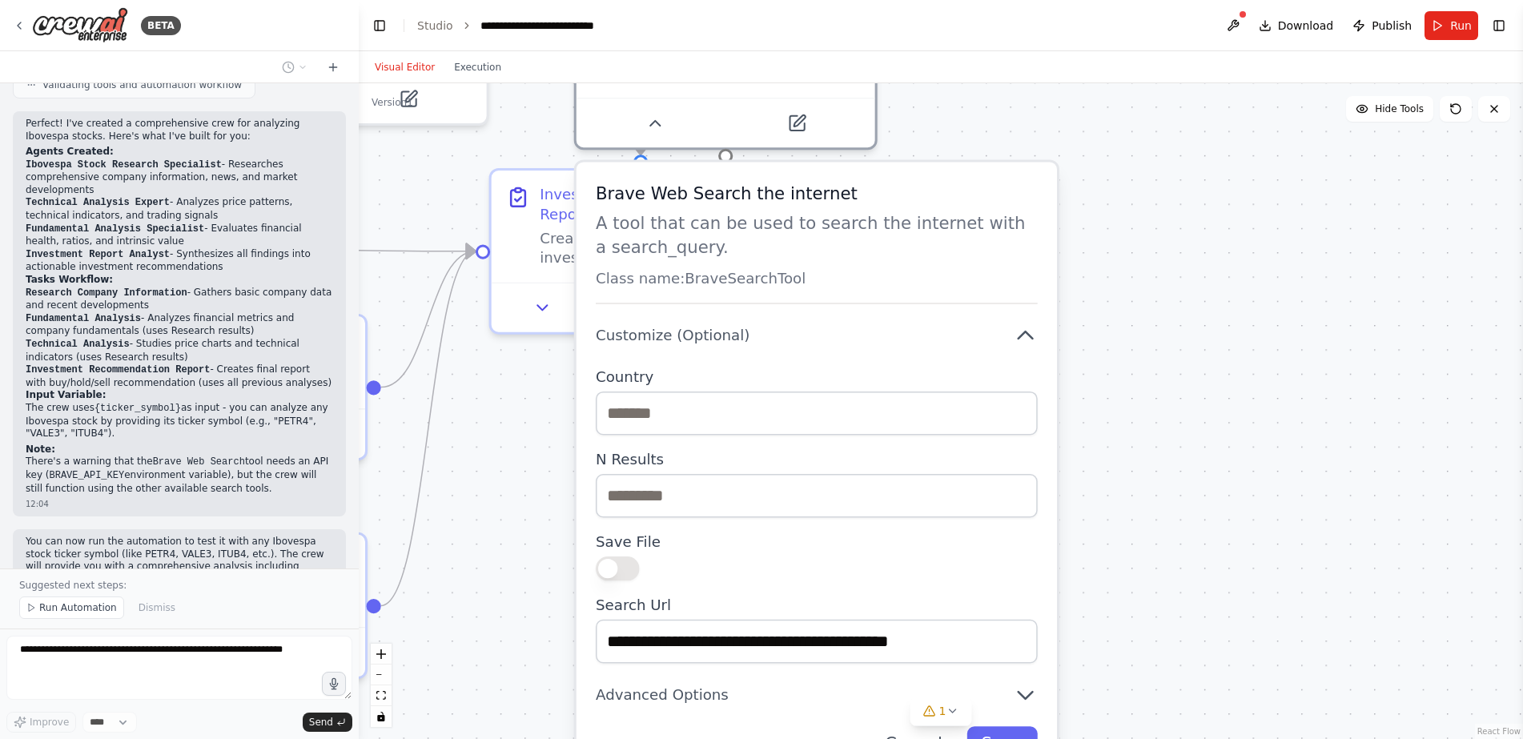
drag, startPoint x: 1346, startPoint y: 469, endPoint x: 1125, endPoint y: 157, distance: 382.7
click at [1125, 144] on div ".deletable-edge-delete-btn { width: 20px; height: 20px; border: 0px solid #ffff…" at bounding box center [941, 411] width 1165 height 656
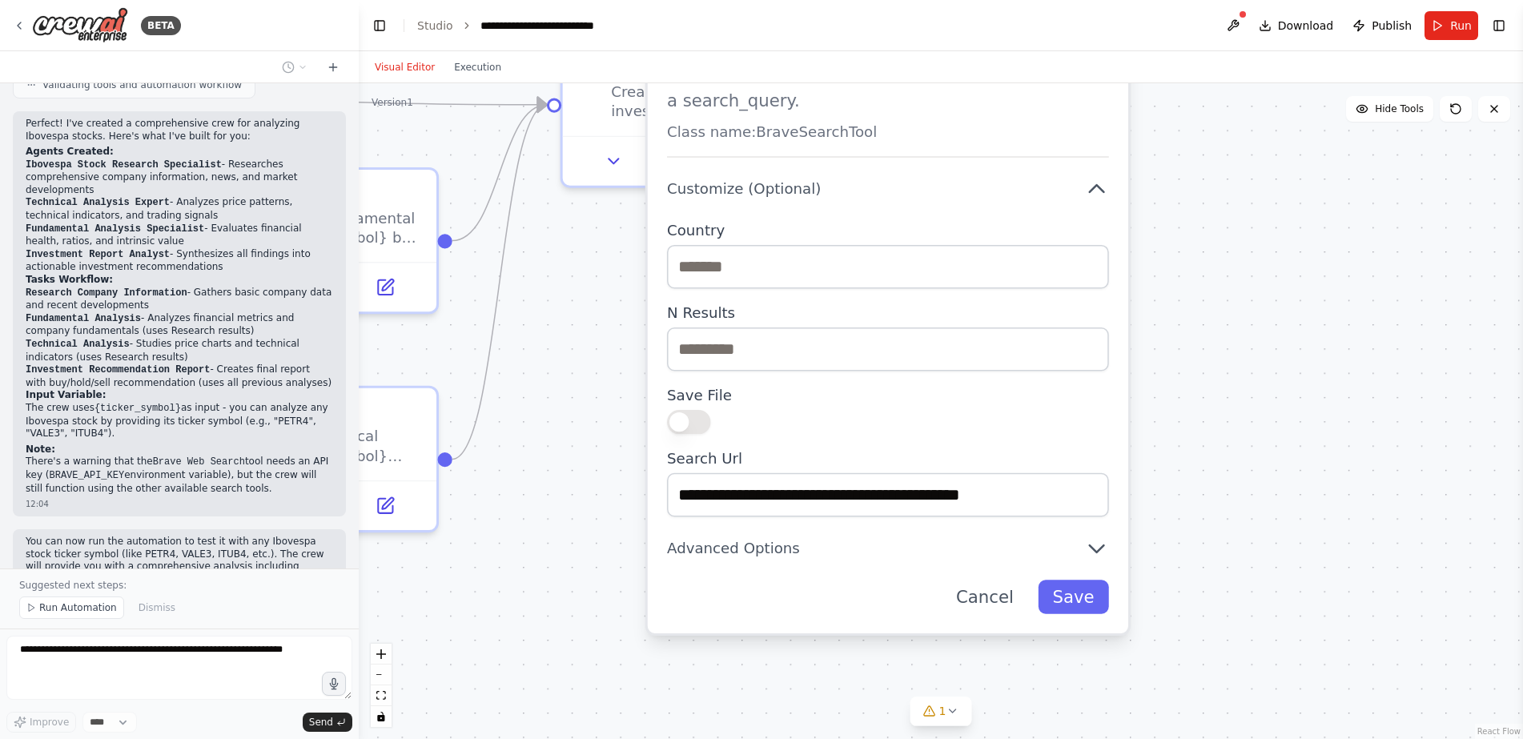
drag, startPoint x: 1153, startPoint y: 569, endPoint x: 1223, endPoint y: 423, distance: 162.3
click at [1223, 423] on div ".deletable-edge-delete-btn { width: 20px; height: 20px; border: 0px solid #ffff…" at bounding box center [941, 411] width 1165 height 656
click at [1100, 537] on icon "button" at bounding box center [1096, 549] width 24 height 24
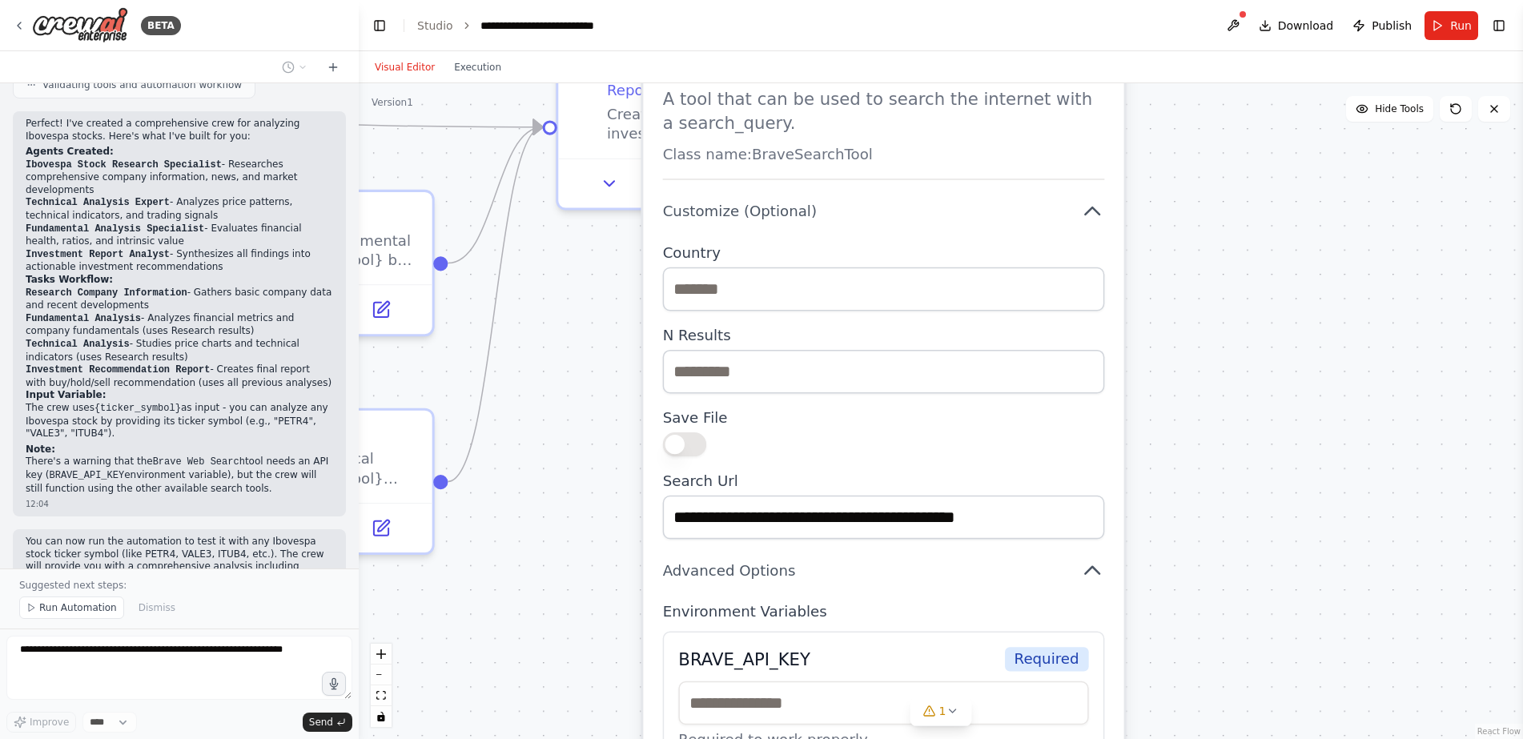
drag, startPoint x: 1199, startPoint y: 582, endPoint x: 1194, endPoint y: 610, distance: 27.7
click at [1194, 610] on div ".deletable-edge-delete-btn { width: 20px; height: 20px; border: 0px solid #ffff…" at bounding box center [941, 411] width 1165 height 656
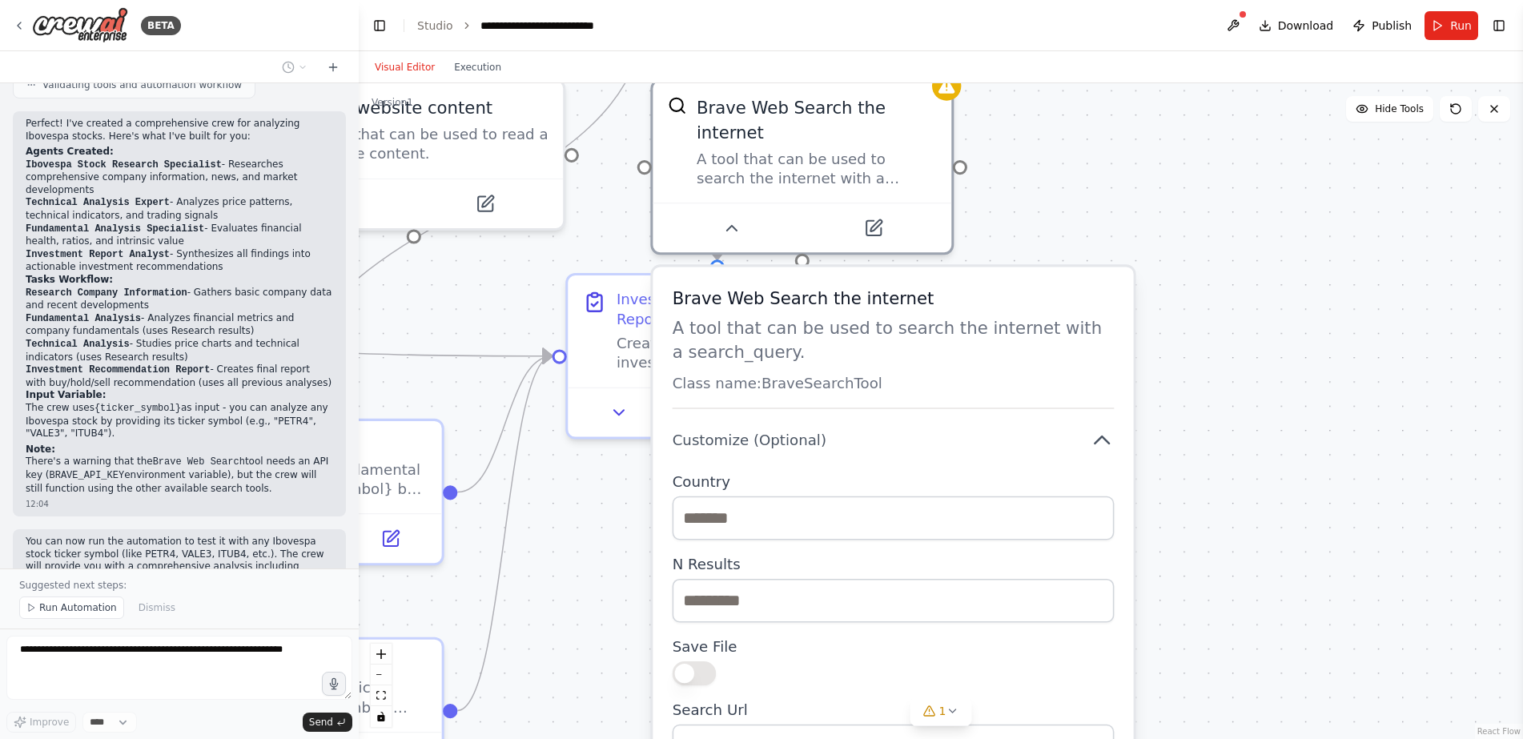
drag, startPoint x: 1183, startPoint y: 435, endPoint x: 1199, endPoint y: 622, distance: 187.3
click at [1193, 668] on div ".deletable-edge-delete-btn { width: 20px; height: 20px; border: 0px solid #ffff…" at bounding box center [941, 411] width 1165 height 656
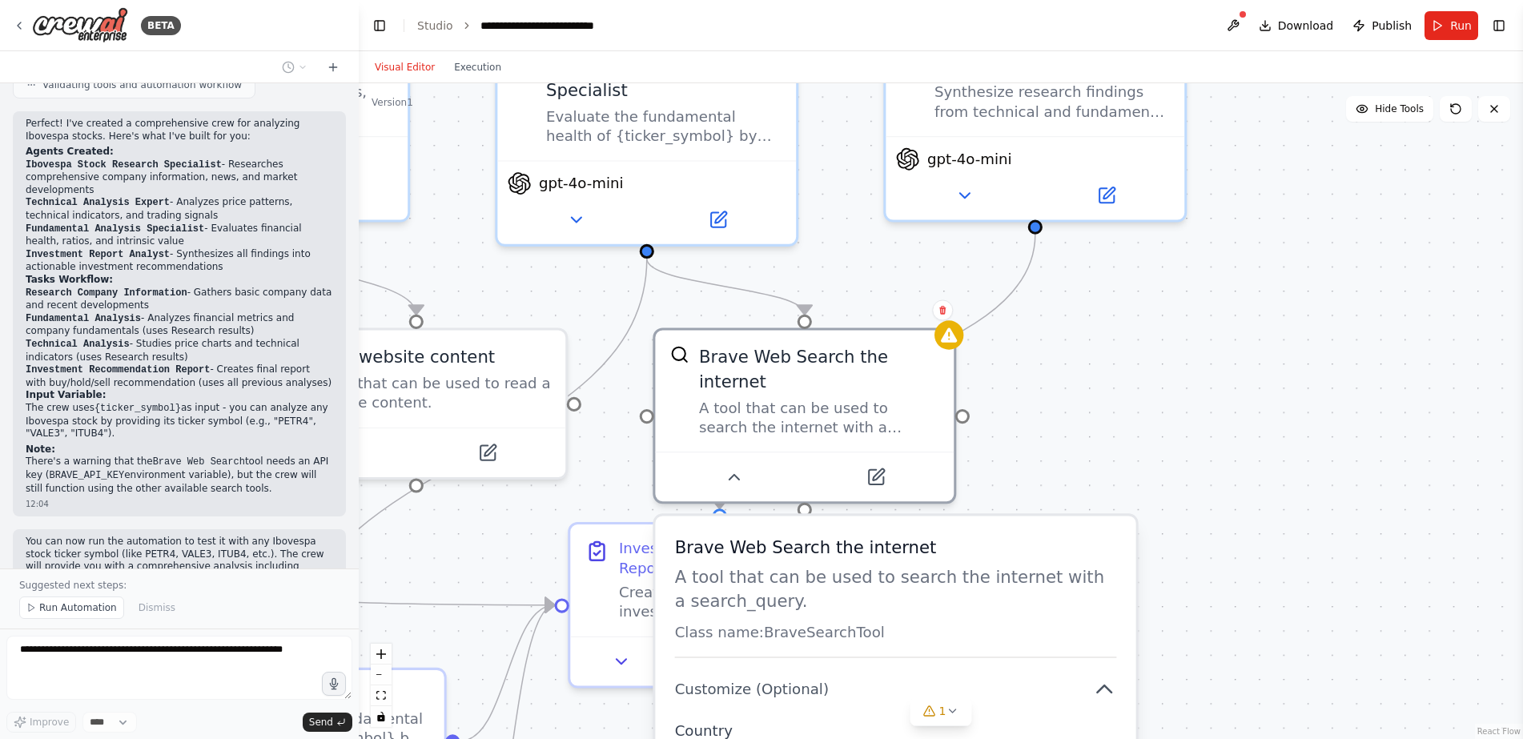
drag, startPoint x: 1217, startPoint y: 371, endPoint x: 1219, endPoint y: 616, distance: 245.1
click at [1219, 616] on div ".deletable-edge-delete-btn { width: 20px; height: 20px; border: 0px solid #ffff…" at bounding box center [941, 411] width 1165 height 656
click at [1399, 111] on span "Hide Tools" at bounding box center [1399, 109] width 49 height 13
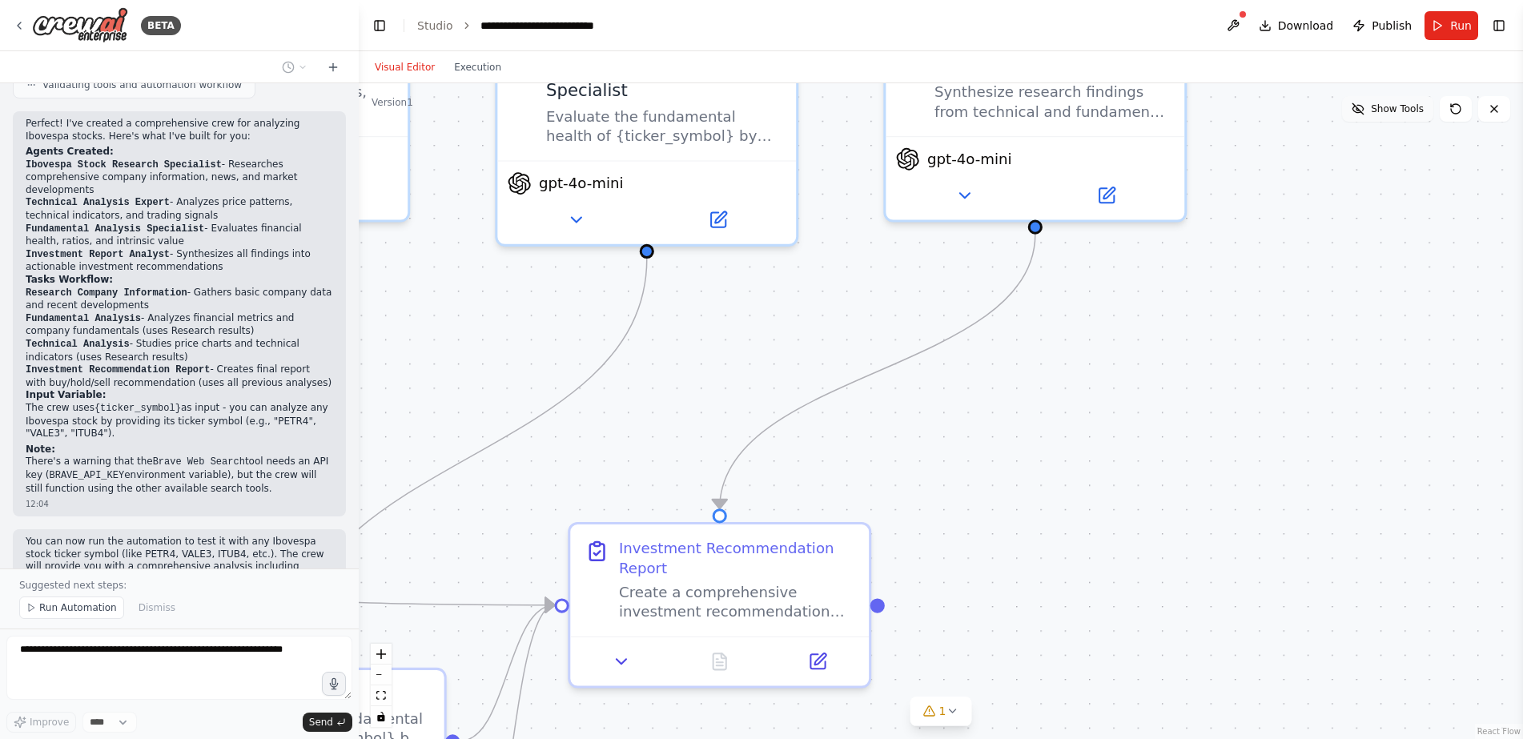
click at [1399, 111] on span "Show Tools" at bounding box center [1397, 109] width 53 height 13
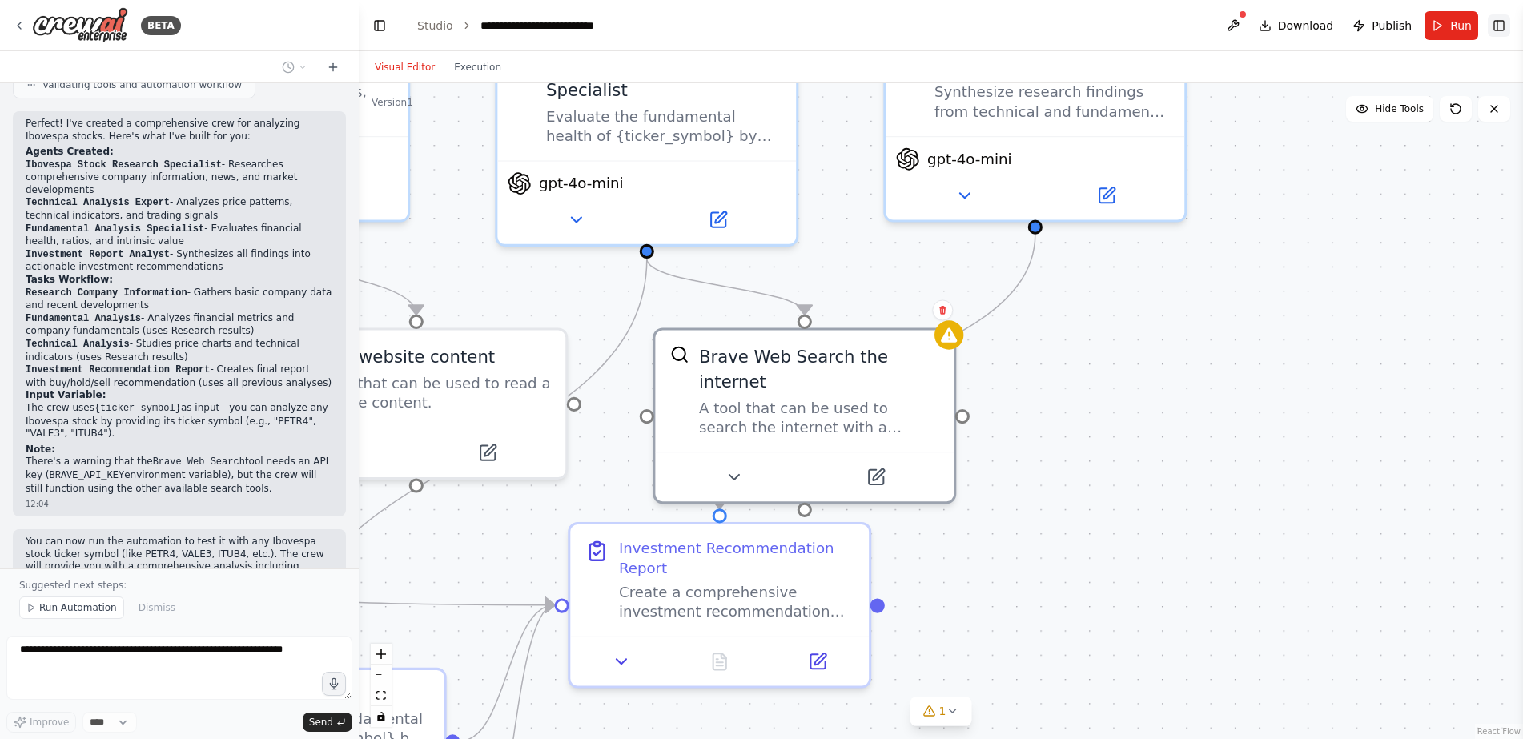
click at [1496, 27] on button "Toggle Right Sidebar" at bounding box center [1499, 25] width 22 height 22
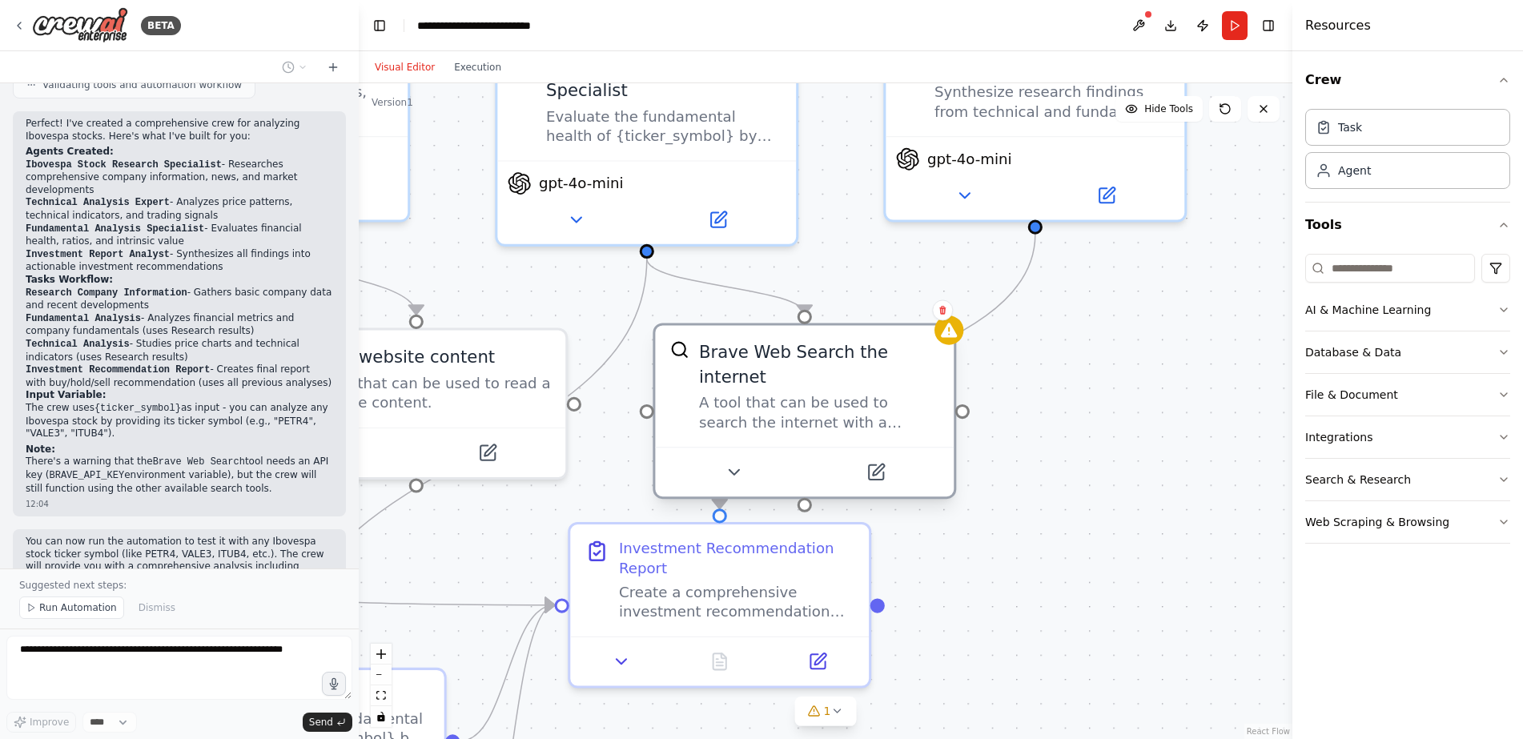
click at [860, 409] on div "Brave Web Search the internet A tool that can be used to search the internet wi…" at bounding box center [804, 386] width 299 height 122
click at [1502, 479] on icon "button" at bounding box center [1504, 479] width 6 height 3
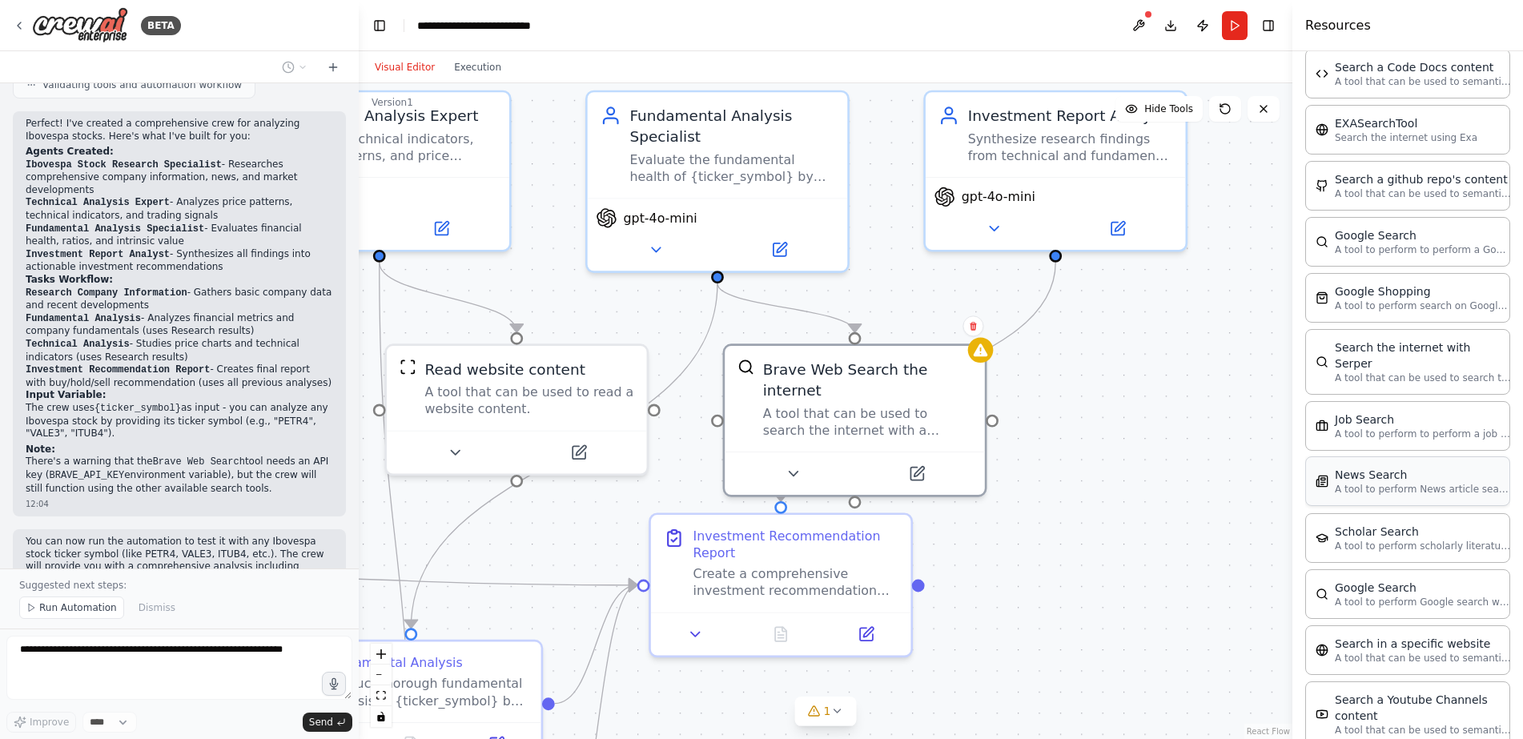
scroll to position [324, 0]
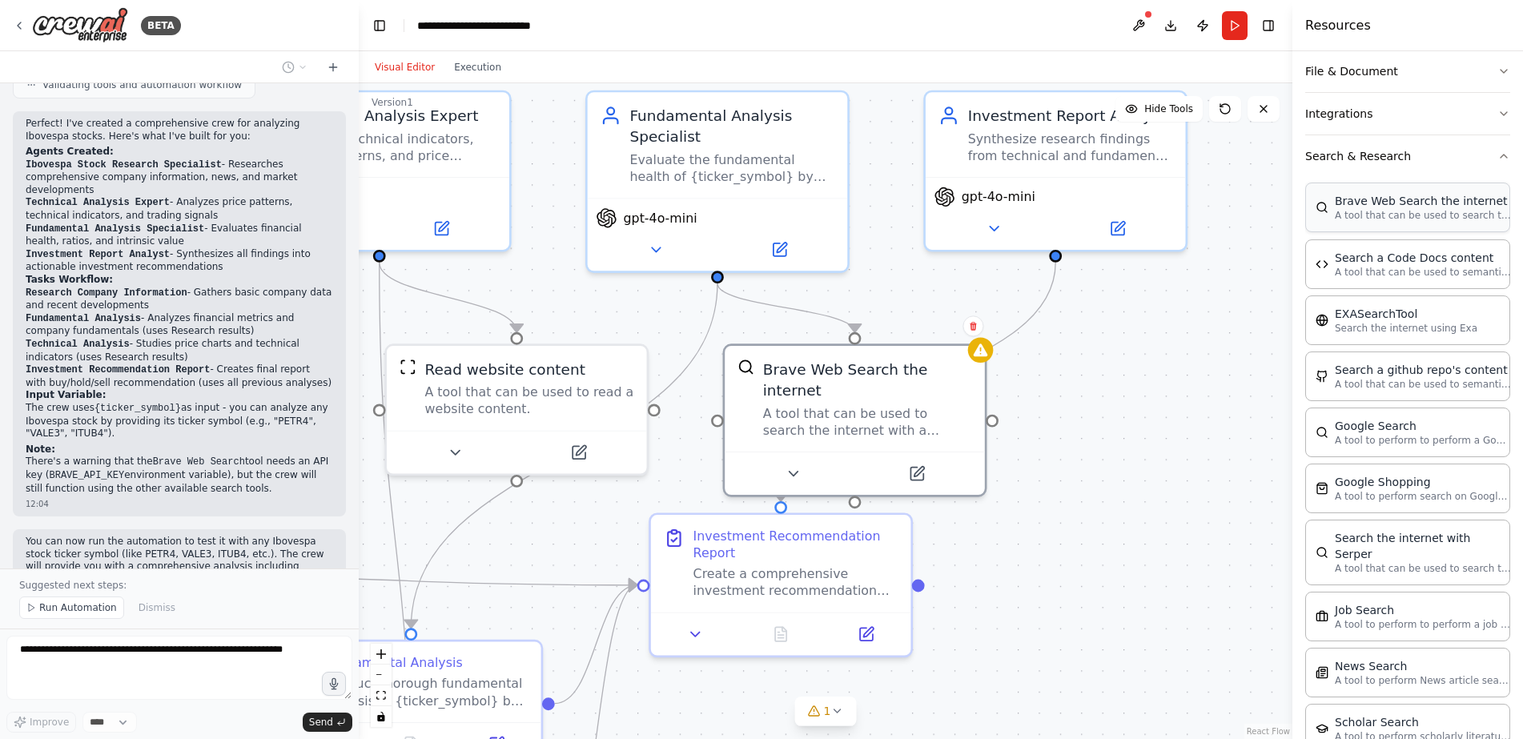
click at [1386, 212] on p "A tool that can be used to search the internet with a search_query." at bounding box center [1423, 215] width 176 height 13
click at [911, 463] on icon at bounding box center [917, 469] width 13 height 13
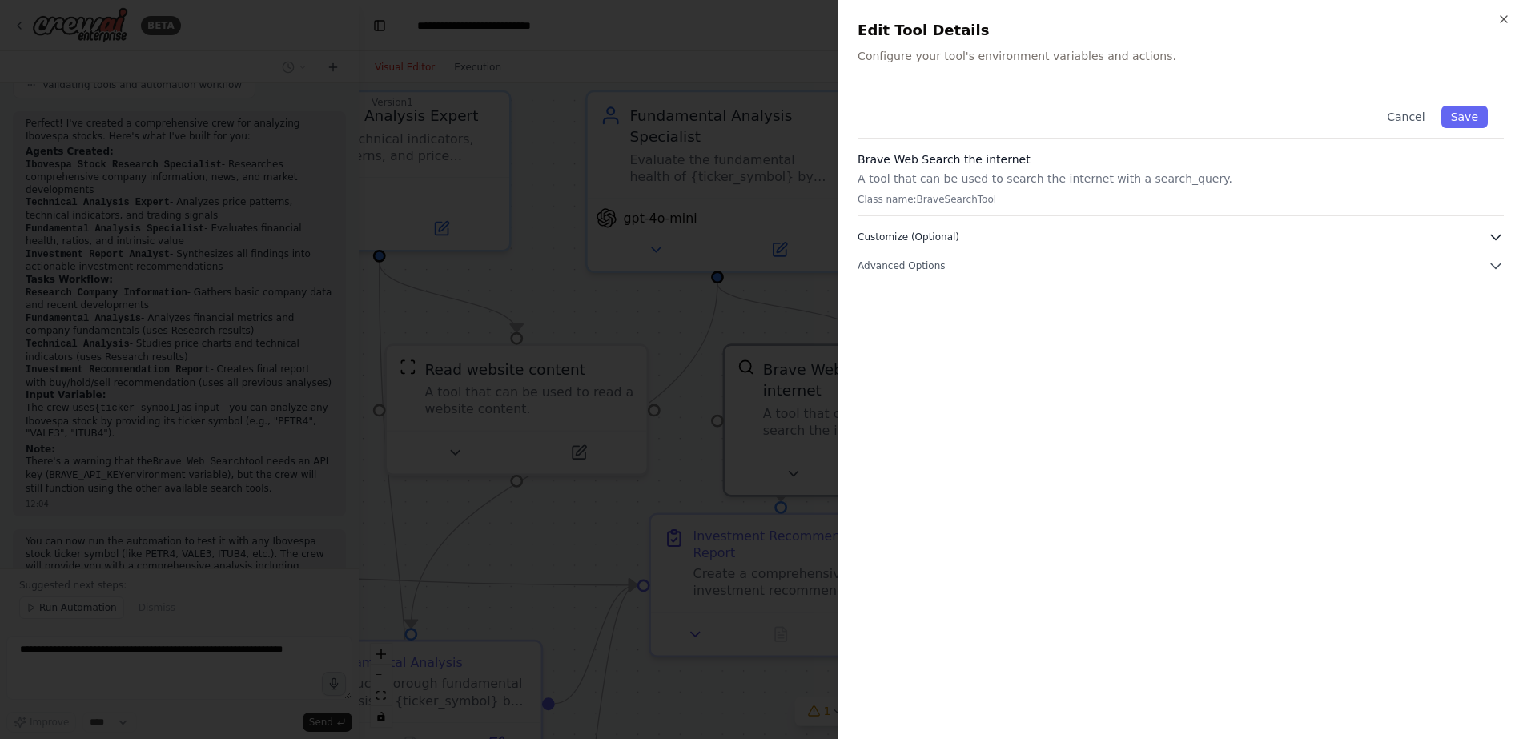
click at [895, 241] on span "Customize (Optional)" at bounding box center [909, 237] width 102 height 13
click at [950, 200] on p "Class name: BraveSearchTool" at bounding box center [1181, 199] width 646 height 13
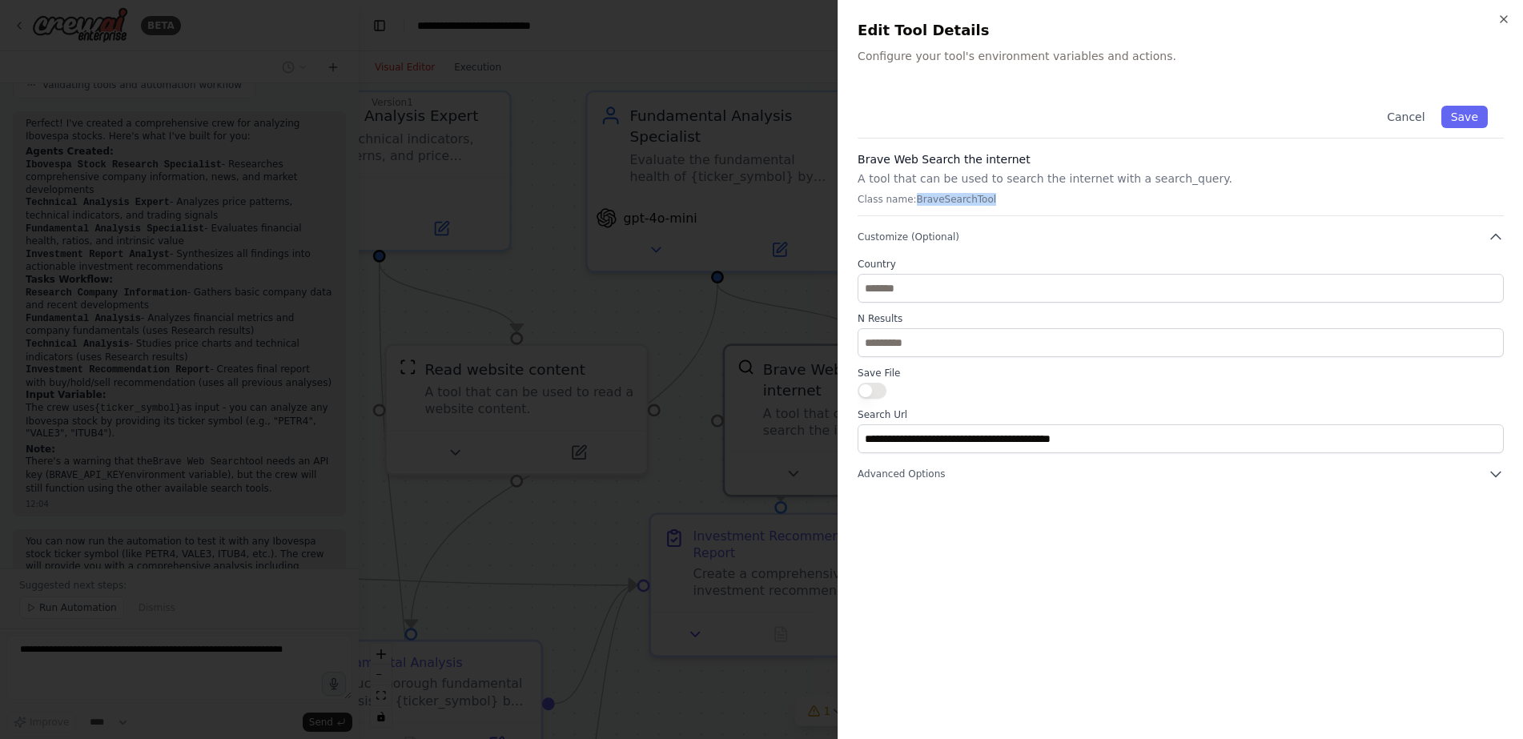
click at [950, 200] on p "Class name: BraveSearchTool" at bounding box center [1181, 199] width 646 height 13
copy p "BraveSearchTool"
click at [1497, 17] on div "**********" at bounding box center [1181, 369] width 686 height 739
click at [1509, 21] on icon "button" at bounding box center [1504, 19] width 13 height 13
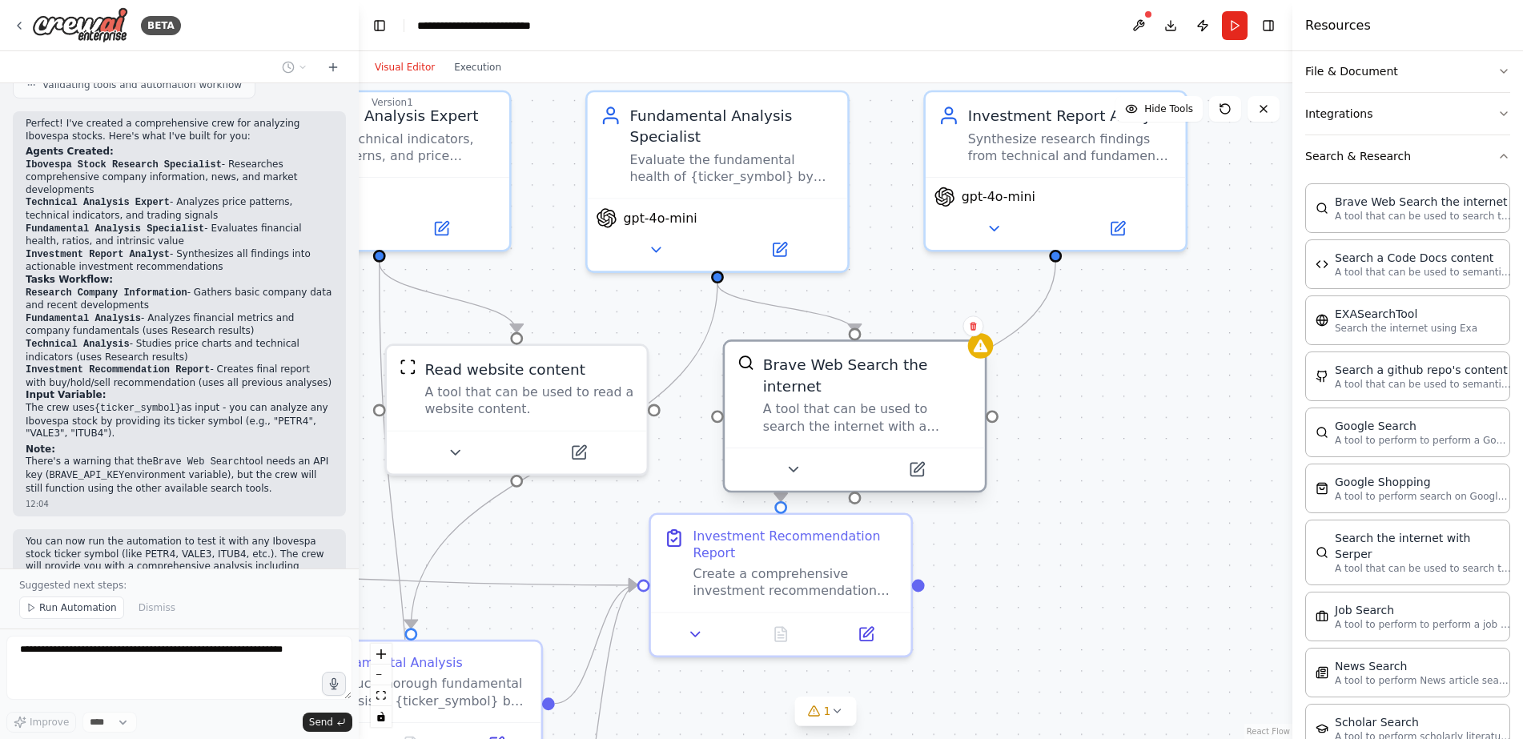
click at [949, 457] on button at bounding box center [916, 470] width 119 height 26
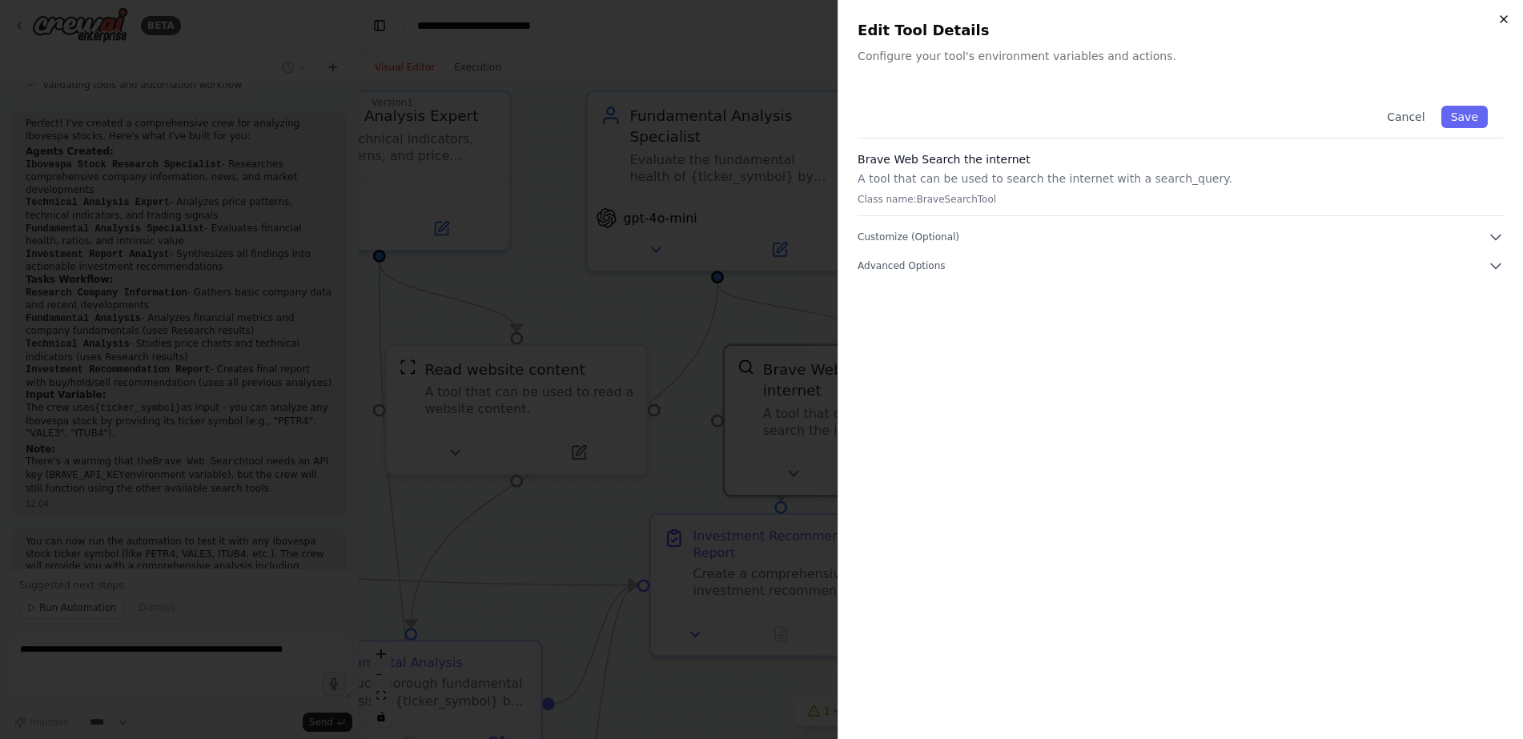
click at [1502, 18] on icon "button" at bounding box center [1504, 19] width 13 height 13
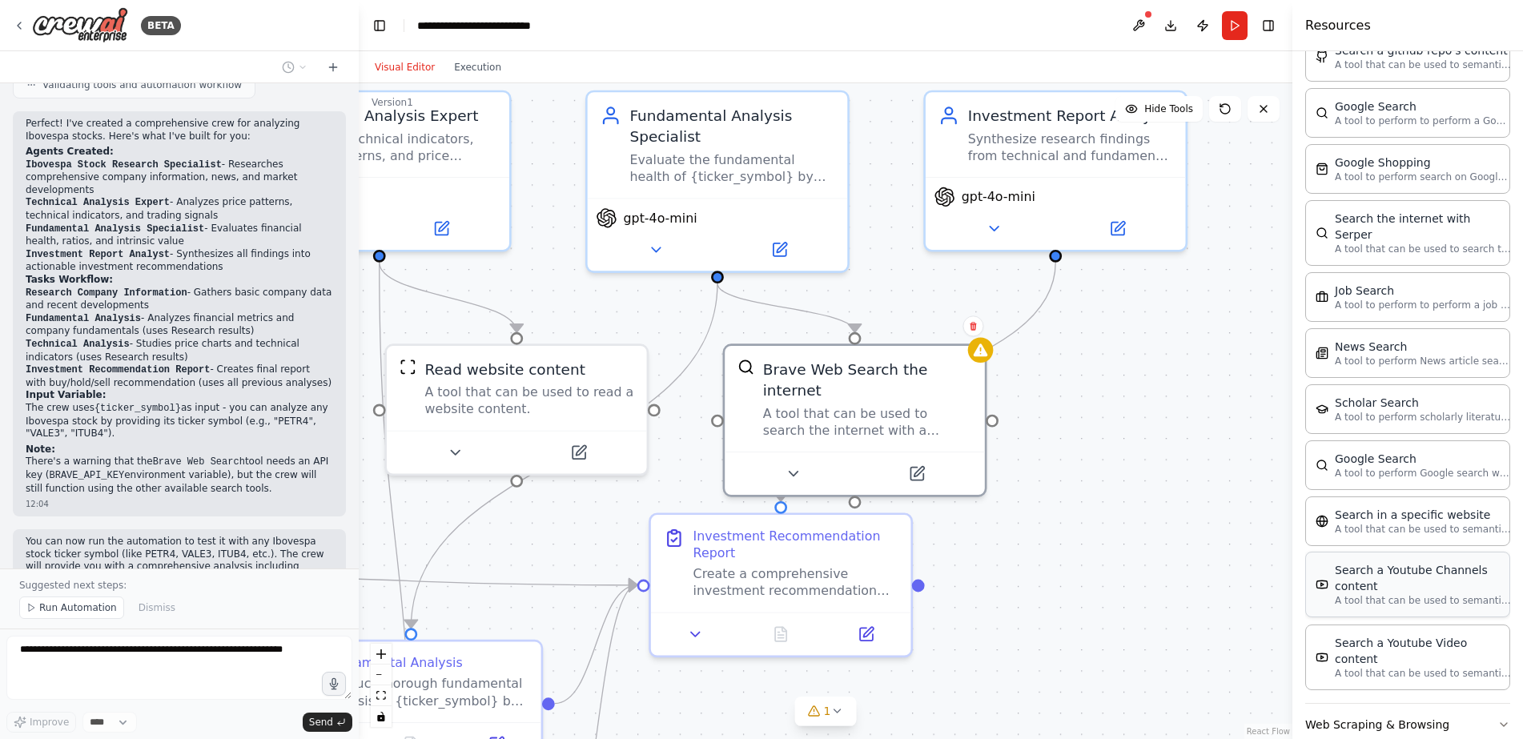
scroll to position [644, 0]
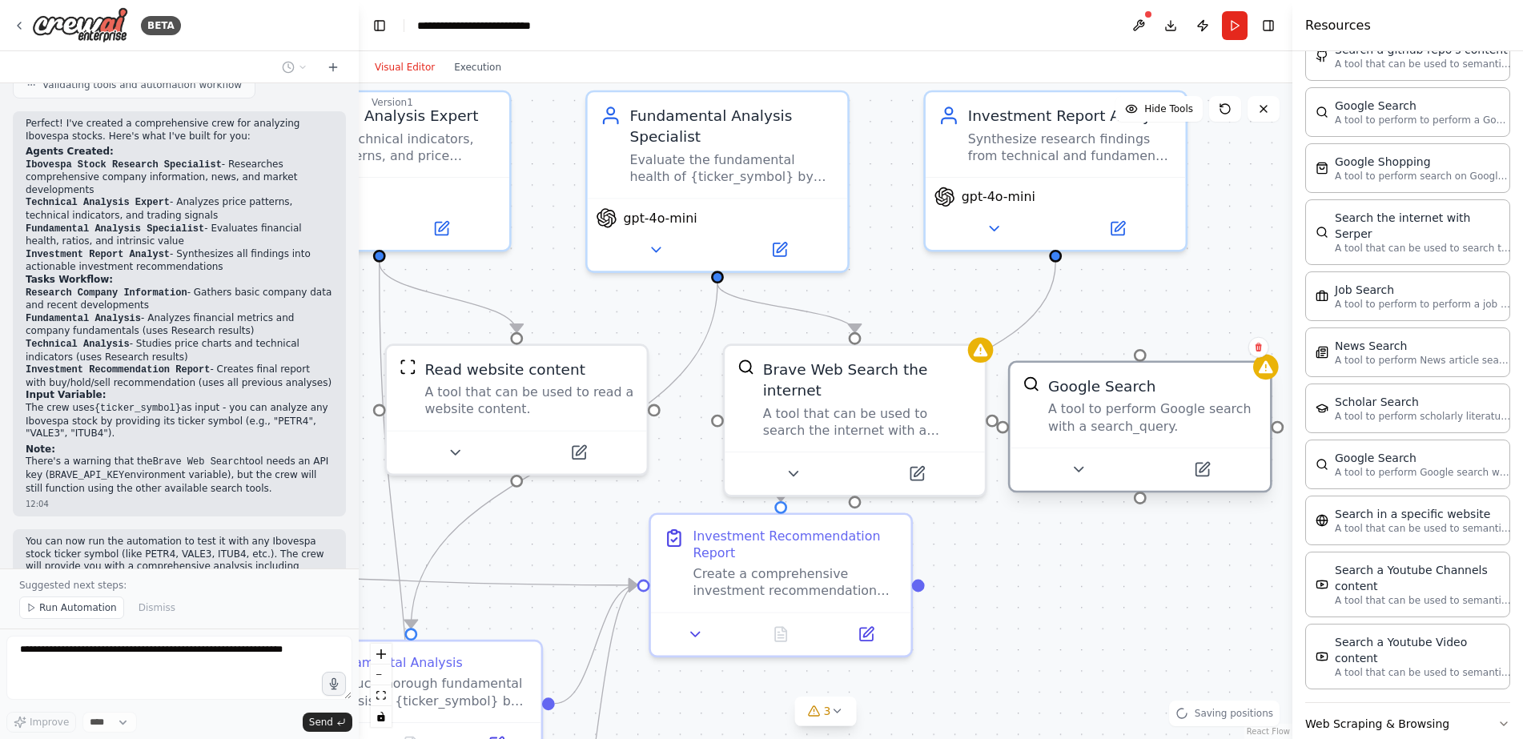
drag, startPoint x: 1230, startPoint y: 465, endPoint x: 1121, endPoint y: 416, distance: 120.1
click at [1121, 416] on div "A tool to perform Google search with a search_query." at bounding box center [1152, 418] width 209 height 34
click at [1014, 336] on icon "Edge from 1b97873a-4335-4329-81ea-552751a57779 to 025b9a2b-091f-4ed3-9daf-201a6…" at bounding box center [918, 382] width 275 height 239
drag, startPoint x: 858, startPoint y: 337, endPoint x: 1142, endPoint y: 359, distance: 285.2
click at [1142, 359] on div ".deletable-edge-delete-btn { width: 20px; height: 20px; border: 0px solid #ffff…" at bounding box center [826, 411] width 934 height 656
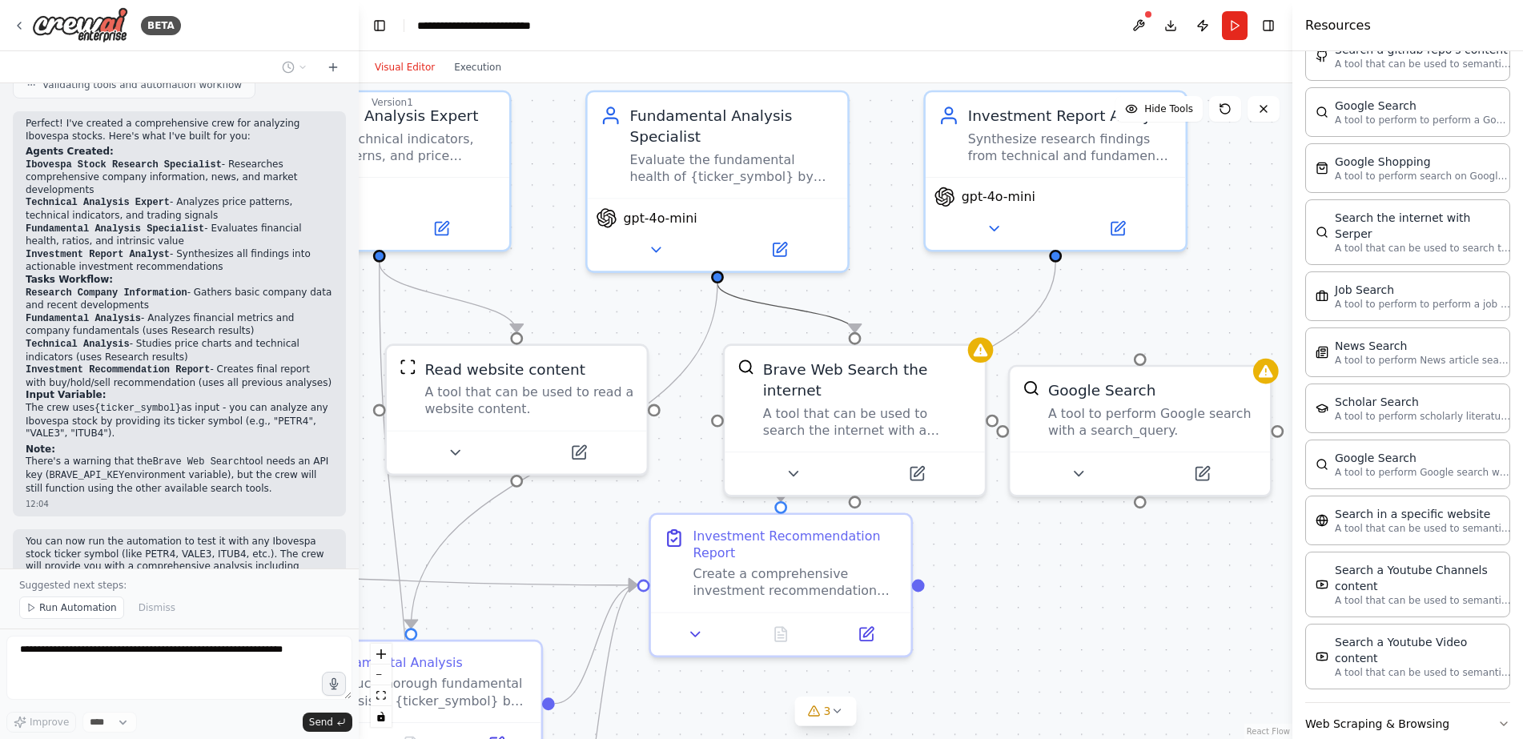
click at [838, 318] on icon "Edge from 63a94096-494d-48f2-b1db-762df63d38ef to 669fd876-9ba5-440a-adb6-649e8…" at bounding box center [787, 308] width 138 height 49
drag, startPoint x: 855, startPoint y: 328, endPoint x: 1144, endPoint y: 357, distance: 290.6
click at [1036, 357] on div ".deletable-edge-delete-btn { width: 20px; height: 20px; border: 0px solid #ffff…" at bounding box center [420, 418] width 1233 height 866
click at [781, 497] on circle "Edge from 1b97873a-4335-4329-81ea-552751a57779 to 025b9a2b-091f-4ed3-9daf-201a6…" at bounding box center [781, 491] width 21 height 21
click at [1061, 542] on div ".deletable-edge-delete-btn { width: 20px; height: 20px; border: 0px solid #ffff…" at bounding box center [826, 411] width 934 height 656
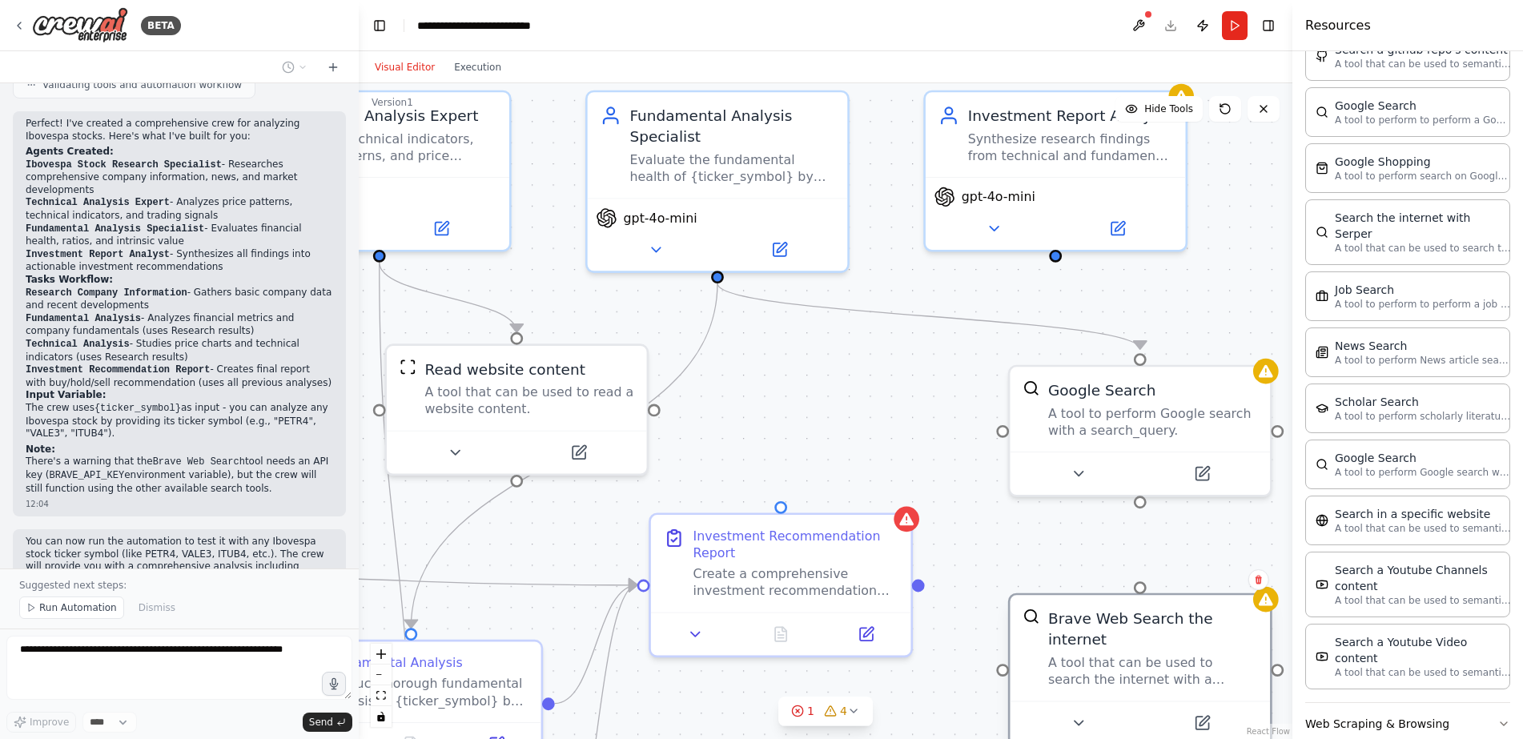
drag, startPoint x: 882, startPoint y: 407, endPoint x: 1149, endPoint y: 666, distance: 371.6
click at [1149, 666] on div "A tool that can be used to search the internet with a search_query." at bounding box center [1152, 671] width 209 height 34
drag, startPoint x: 1056, startPoint y: 256, endPoint x: 1146, endPoint y: 367, distance: 143.0
click at [1036, 367] on div "Ibovespa Stock Research Specialist Research and collect detailed information ab…" at bounding box center [420, 418] width 1233 height 866
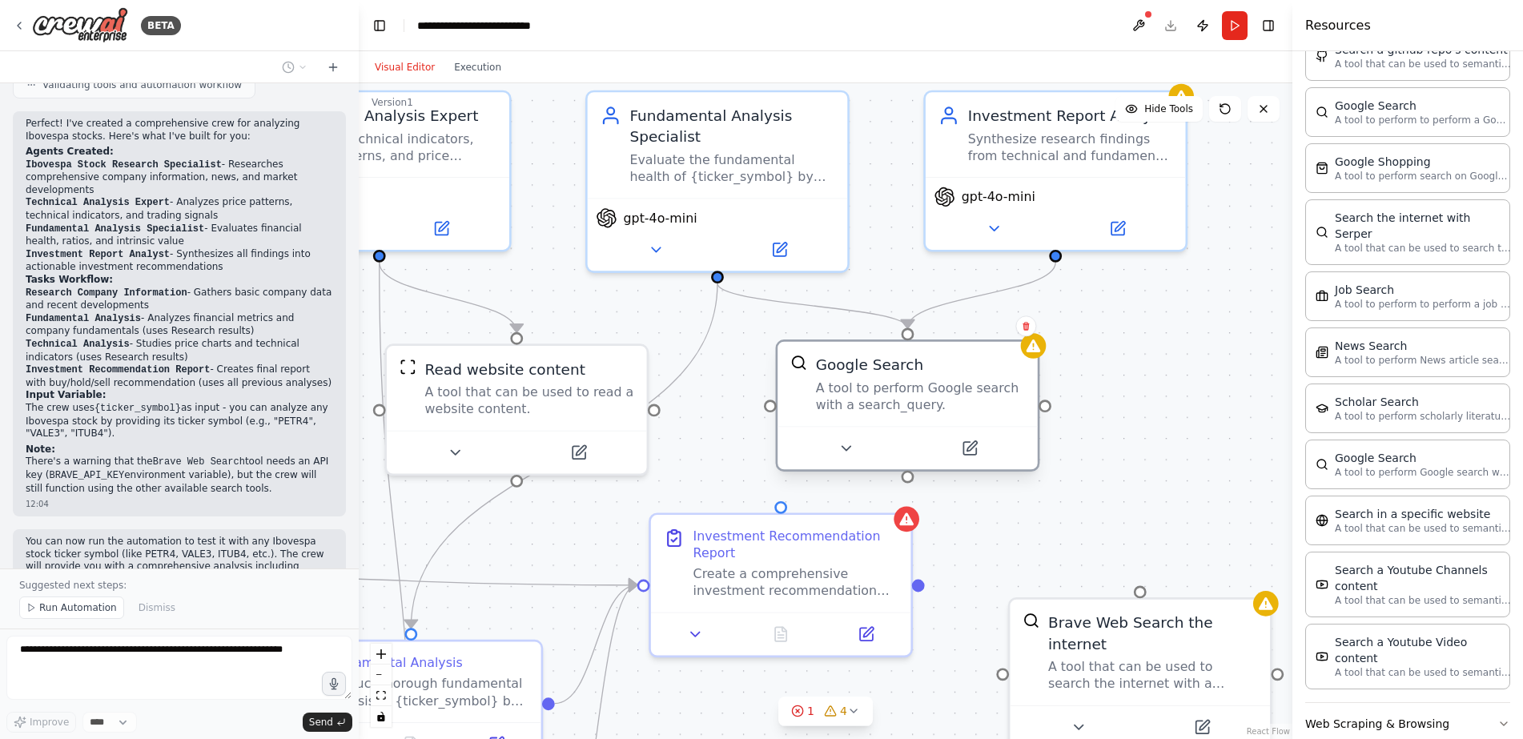
drag, startPoint x: 1157, startPoint y: 429, endPoint x: 932, endPoint y: 412, distance: 225.7
click at [932, 412] on div "A tool to perform Google search with a search_query." at bounding box center [920, 397] width 209 height 34
drag, startPoint x: 784, startPoint y: 505, endPoint x: 908, endPoint y: 485, distance: 125.6
click at [908, 485] on div ".deletable-edge-delete-btn { width: 20px; height: 20px; border: 0px solid #ffff…" at bounding box center [826, 411] width 934 height 656
drag, startPoint x: 909, startPoint y: 483, endPoint x: 783, endPoint y: 505, distance: 127.7
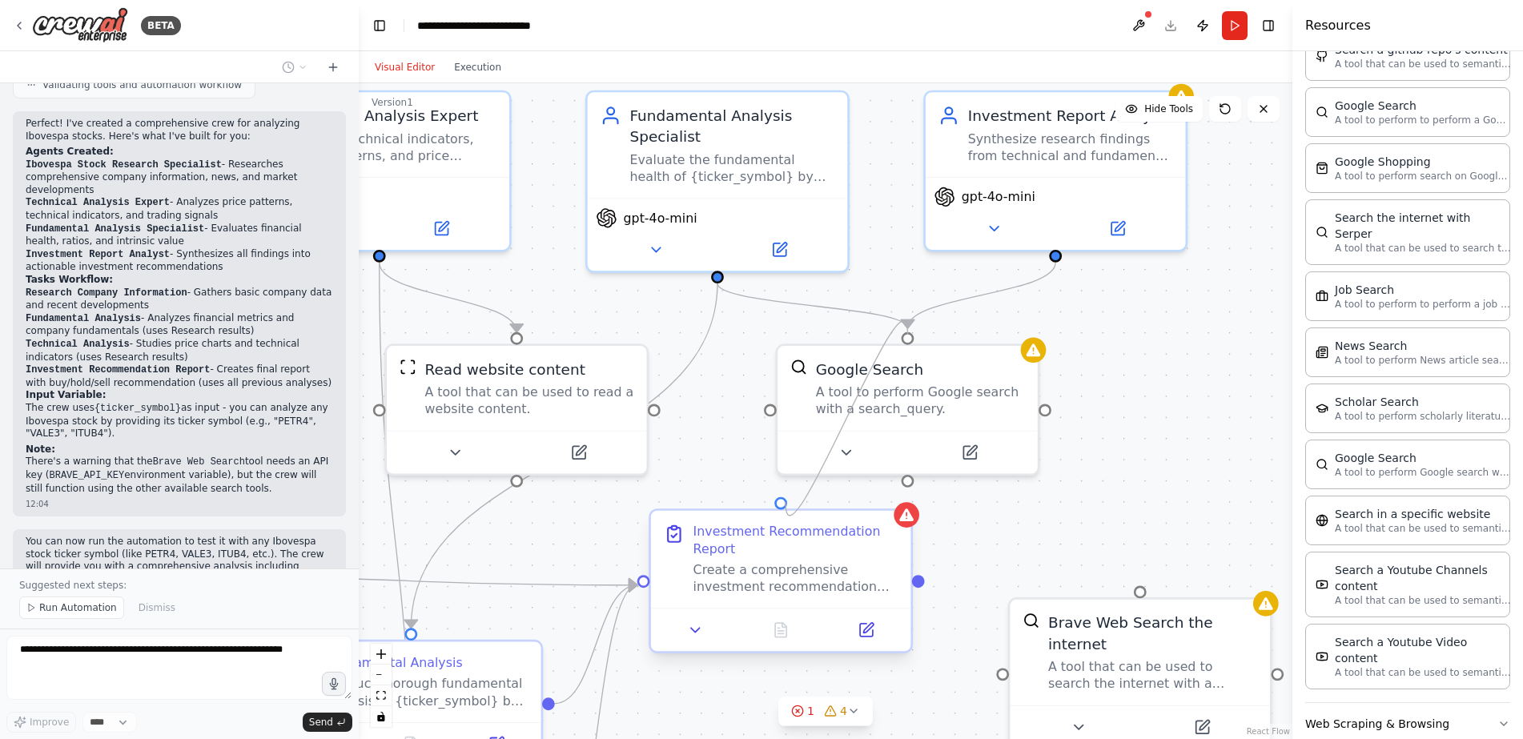
click at [783, 505] on div ".deletable-edge-delete-btn { width: 20px; height: 20px; border: 0px solid #ffff…" at bounding box center [826, 411] width 934 height 656
click at [1088, 488] on div ".deletable-edge-delete-btn { width: 20px; height: 20px; border: 0px solid #ffff…" at bounding box center [826, 411] width 934 height 656
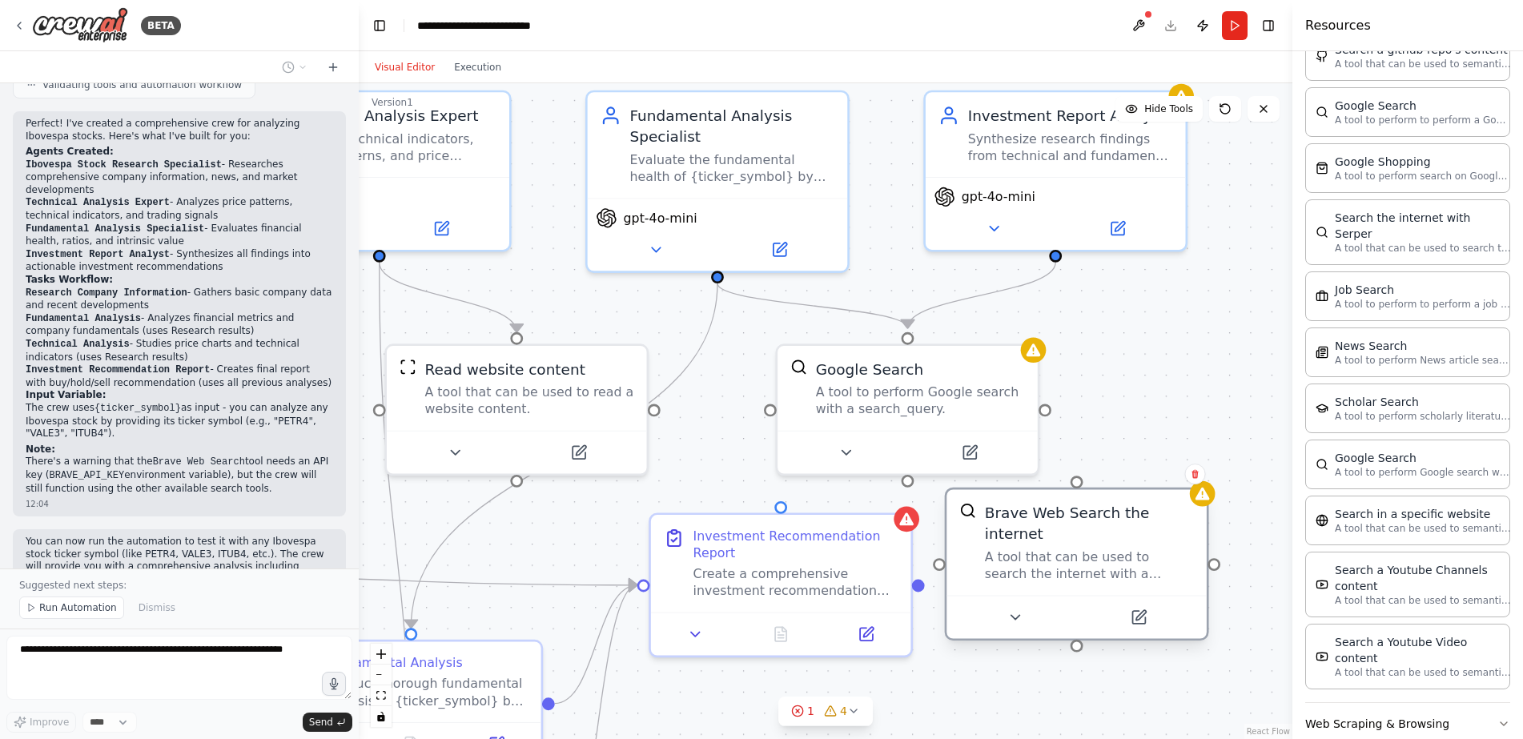
drag, startPoint x: 1218, startPoint y: 609, endPoint x: 1150, endPoint y: 498, distance: 129.8
click at [1150, 498] on div "Brave Web Search the internet A tool that can be used to search the internet wi…" at bounding box center [1077, 542] width 260 height 106
drag, startPoint x: 1149, startPoint y: 529, endPoint x: 1164, endPoint y: 598, distance: 70.4
click at [1164, 605] on button at bounding box center [1138, 618] width 119 height 26
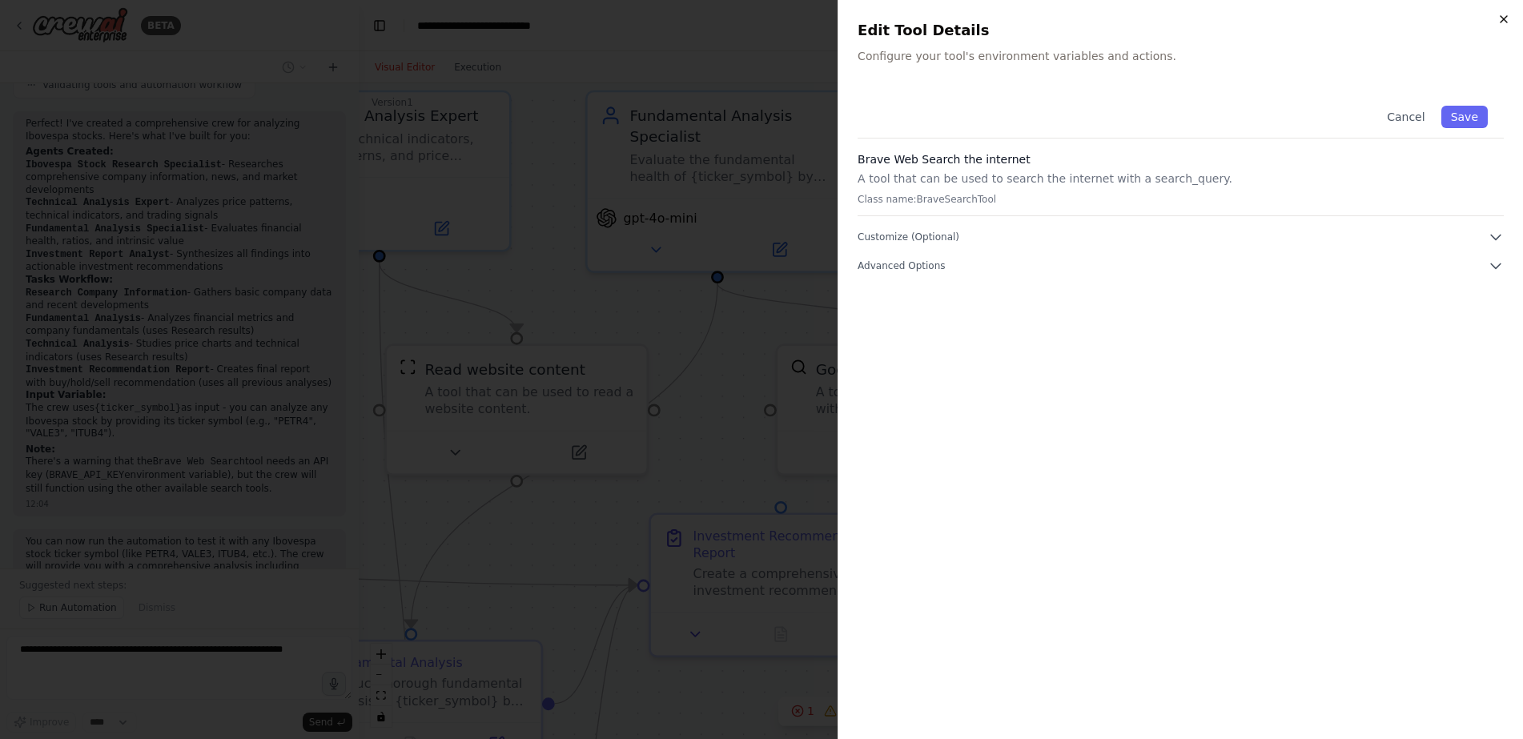
click at [1507, 17] on icon "button" at bounding box center [1504, 19] width 6 height 6
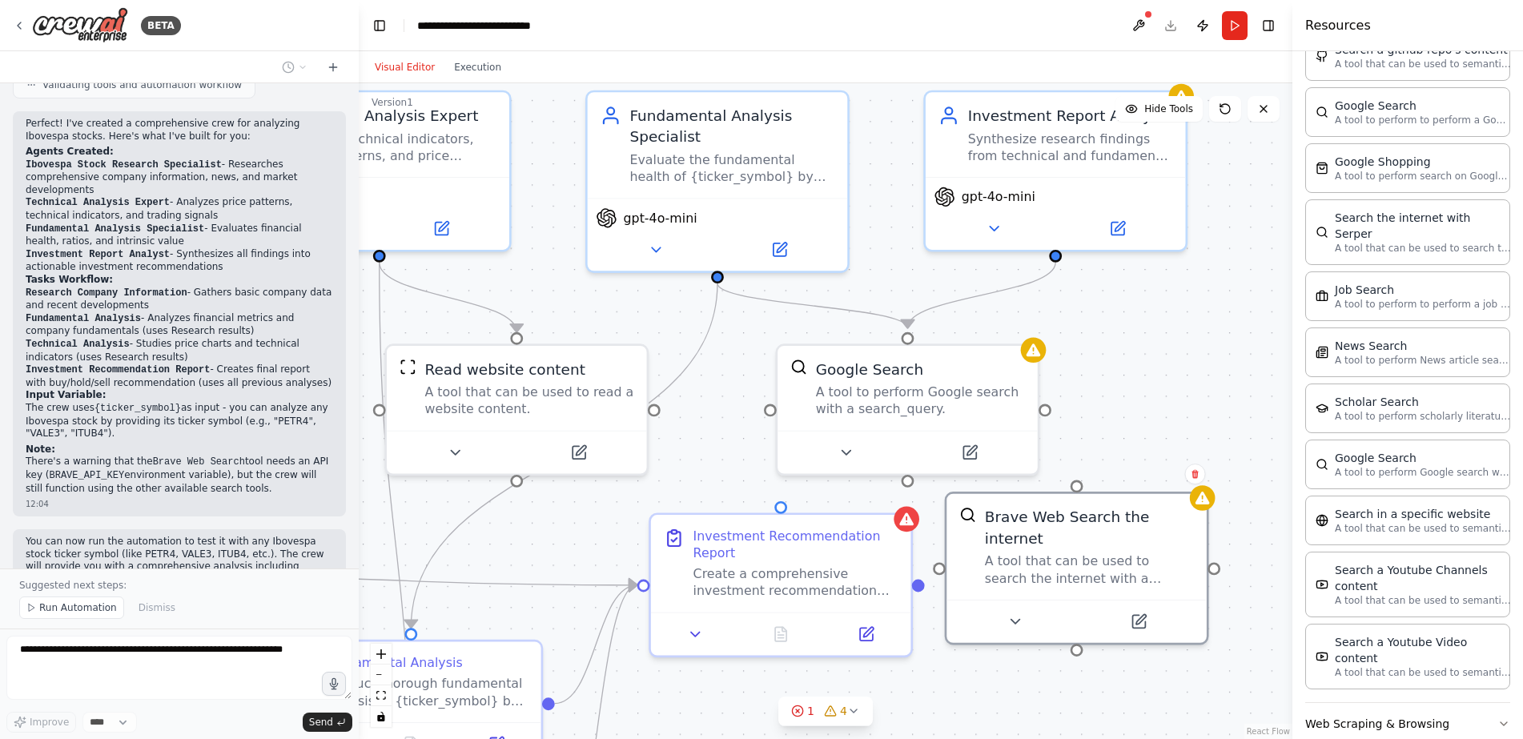
click at [1181, 370] on div ".deletable-edge-delete-btn { width: 20px; height: 20px; border: 0px solid #ffff…" at bounding box center [826, 411] width 934 height 656
click at [1137, 23] on button at bounding box center [1139, 25] width 26 height 29
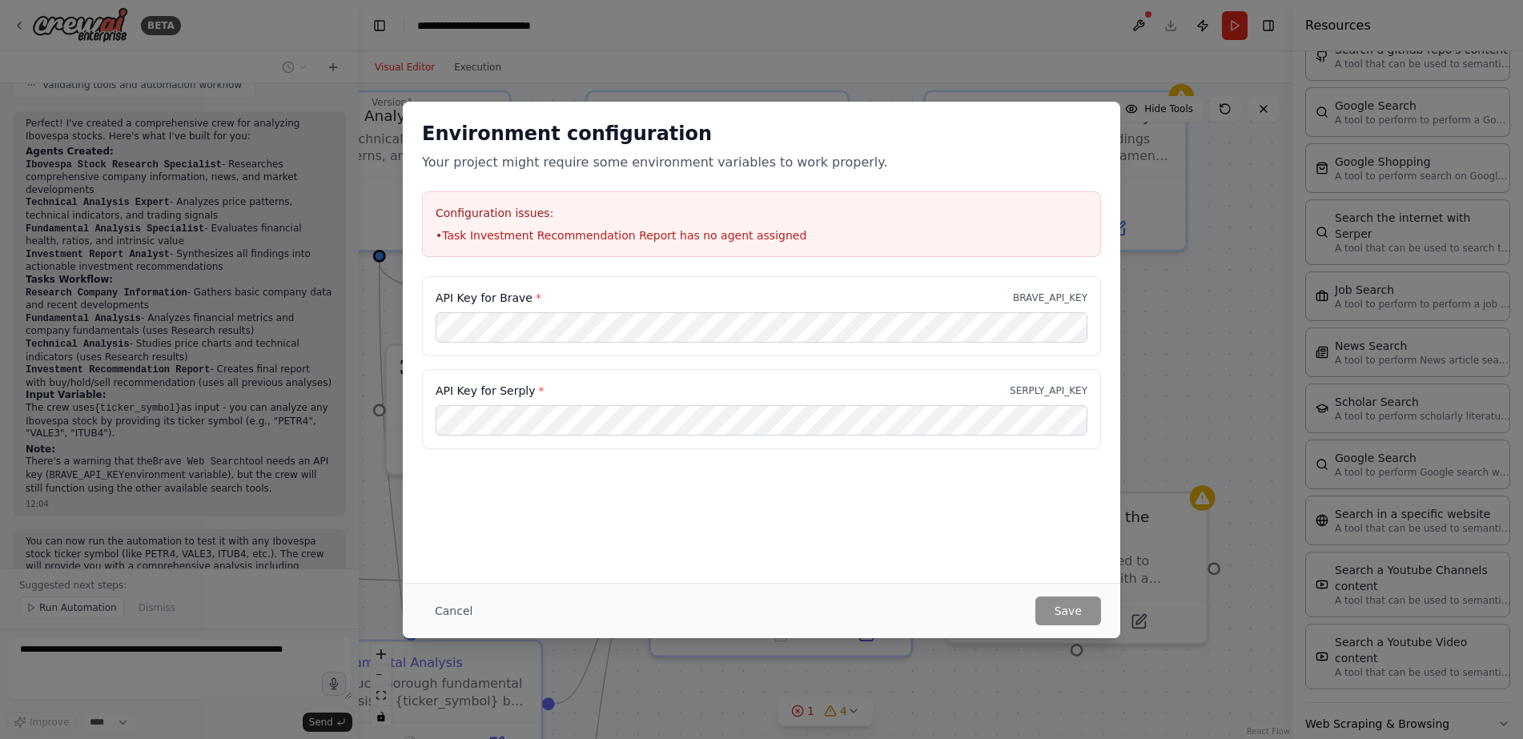
click at [1184, 332] on div "Environment configuration Your project might require some environment variables…" at bounding box center [761, 369] width 1523 height 739
click at [466, 610] on button "Cancel" at bounding box center [453, 611] width 63 height 29
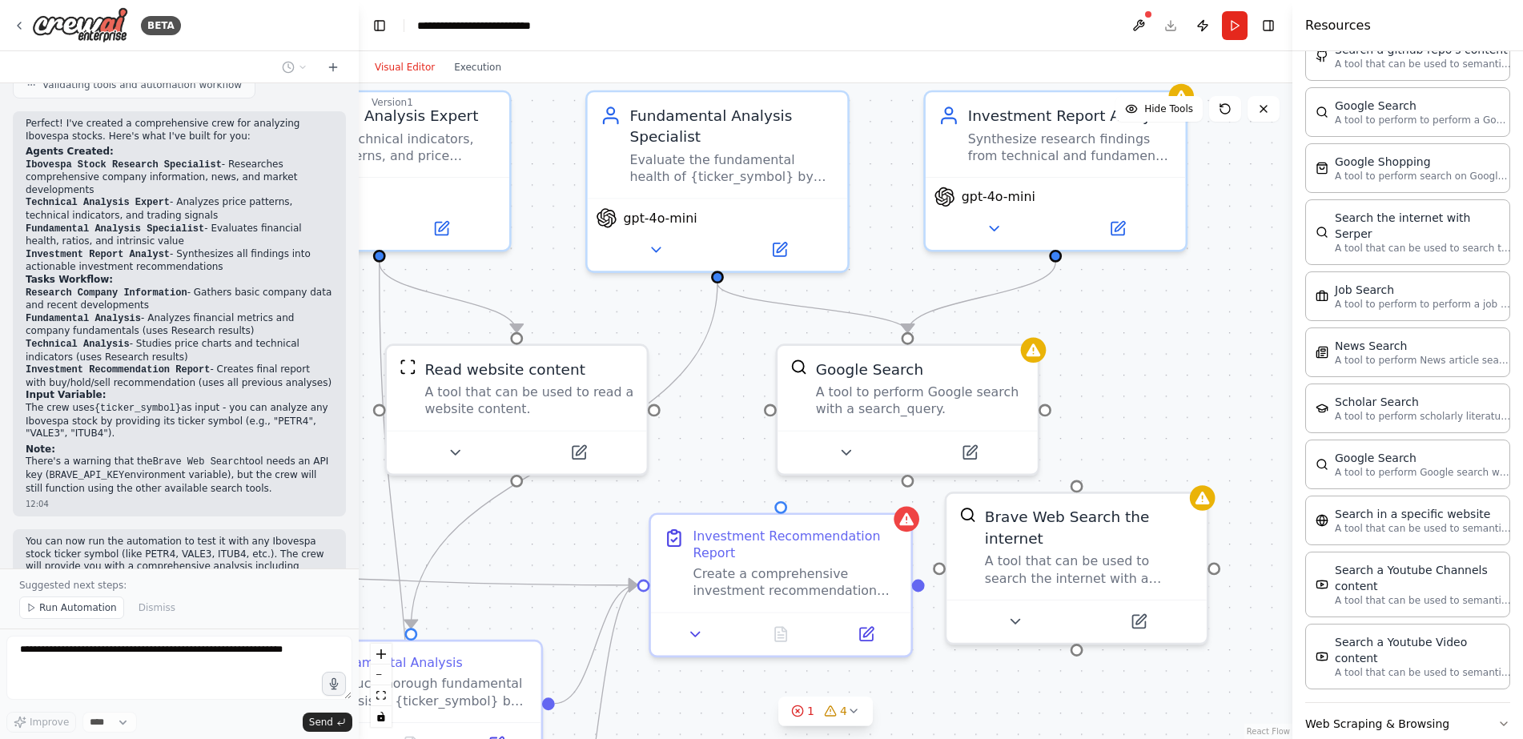
click at [1121, 396] on div ".deletable-edge-delete-btn { width: 20px; height: 20px; border: 0px solid #ffff…" at bounding box center [826, 411] width 934 height 656
click at [988, 402] on div "A tool to perform Google search with a search_query." at bounding box center [920, 397] width 209 height 34
click at [1033, 334] on button at bounding box center [1026, 326] width 21 height 21
click at [1026, 324] on icon at bounding box center [1026, 326] width 6 height 9
click at [1157, 549] on div "A tool that can be used to search the internet with a search_query." at bounding box center [1089, 566] width 209 height 34
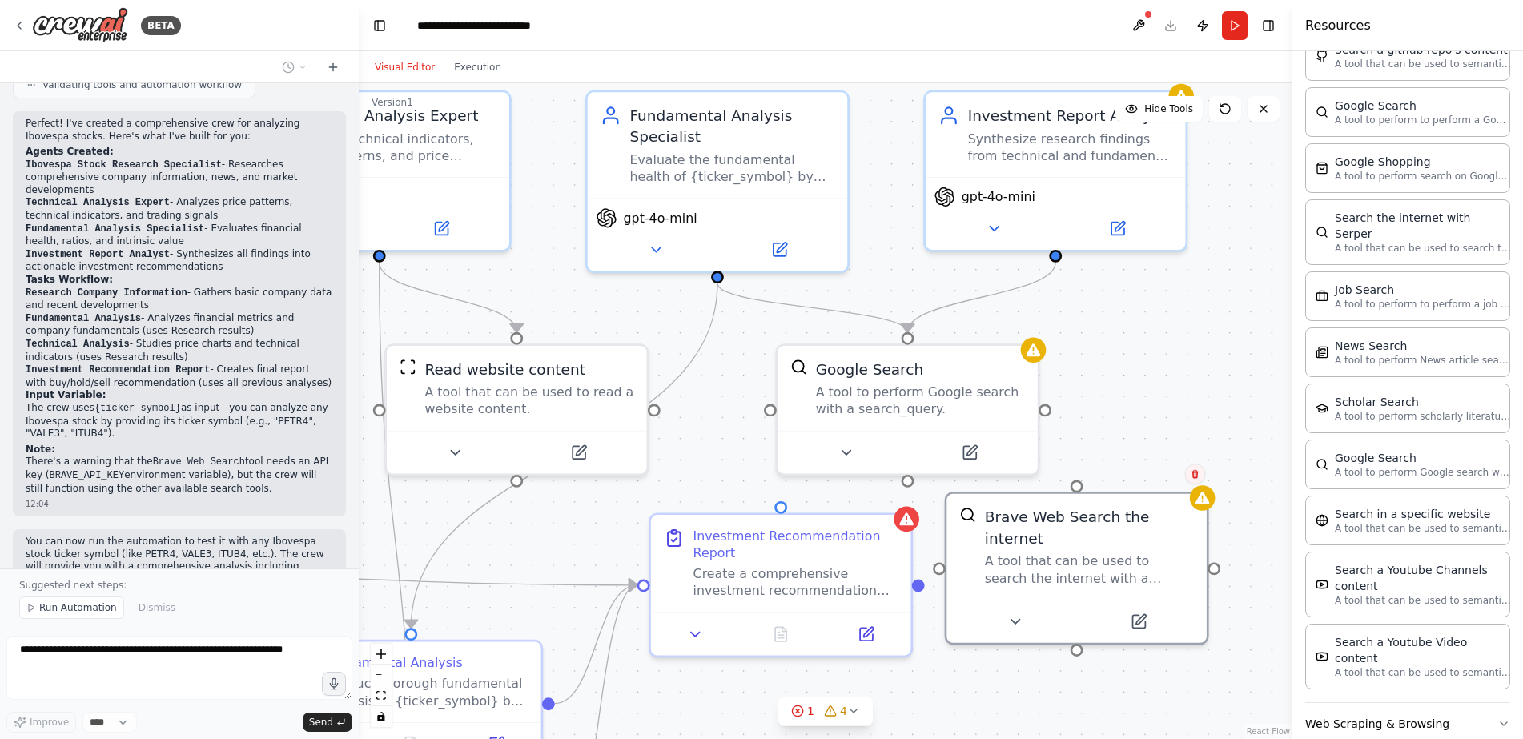
click at [1195, 476] on icon at bounding box center [1195, 474] width 6 height 9
click at [1151, 472] on button "Confirm" at bounding box center [1149, 474] width 57 height 19
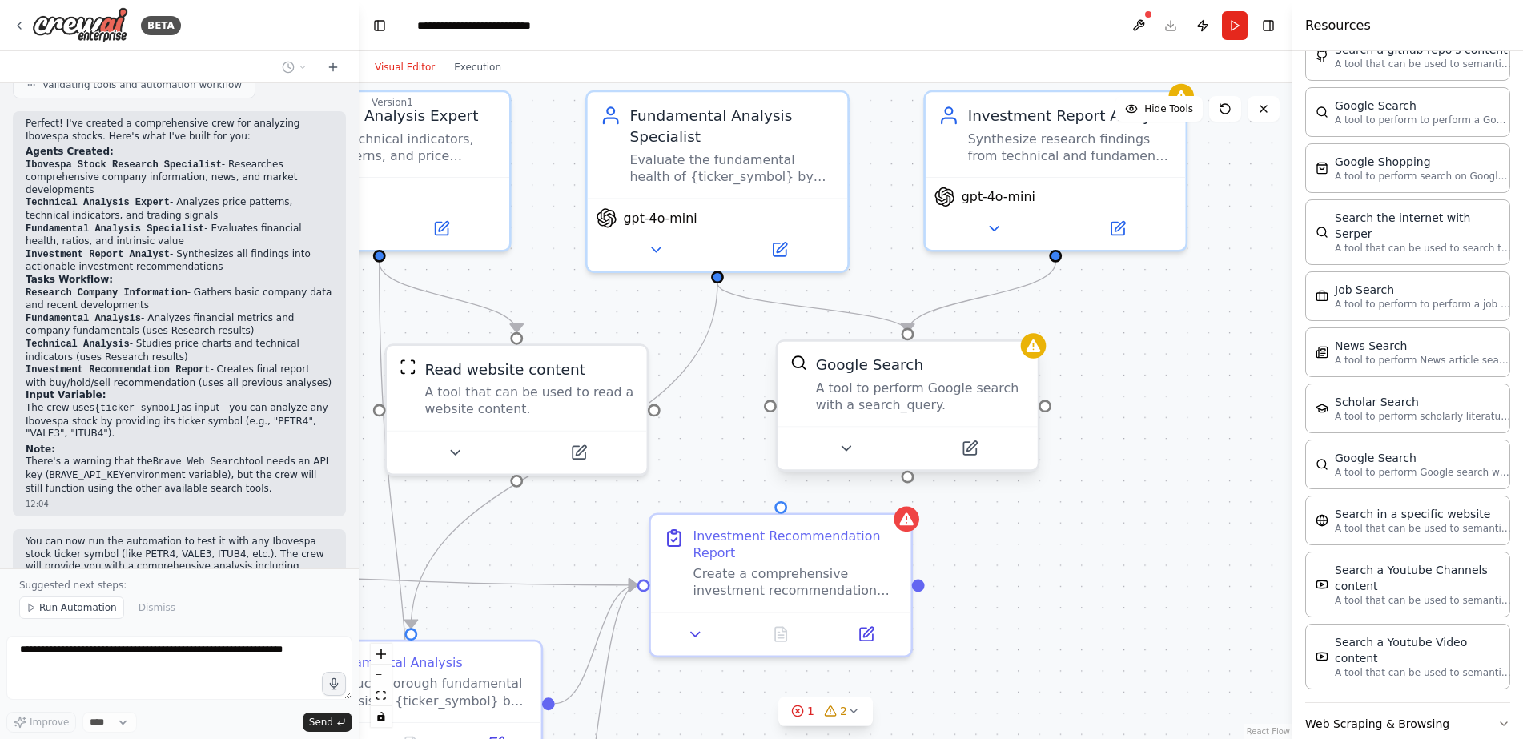
click at [1014, 352] on div "Google Search A tool to perform Google search with a search_query." at bounding box center [908, 384] width 260 height 85
click at [1026, 327] on icon at bounding box center [1026, 326] width 6 height 9
click at [979, 317] on button "Confirm" at bounding box center [980, 325] width 57 height 19
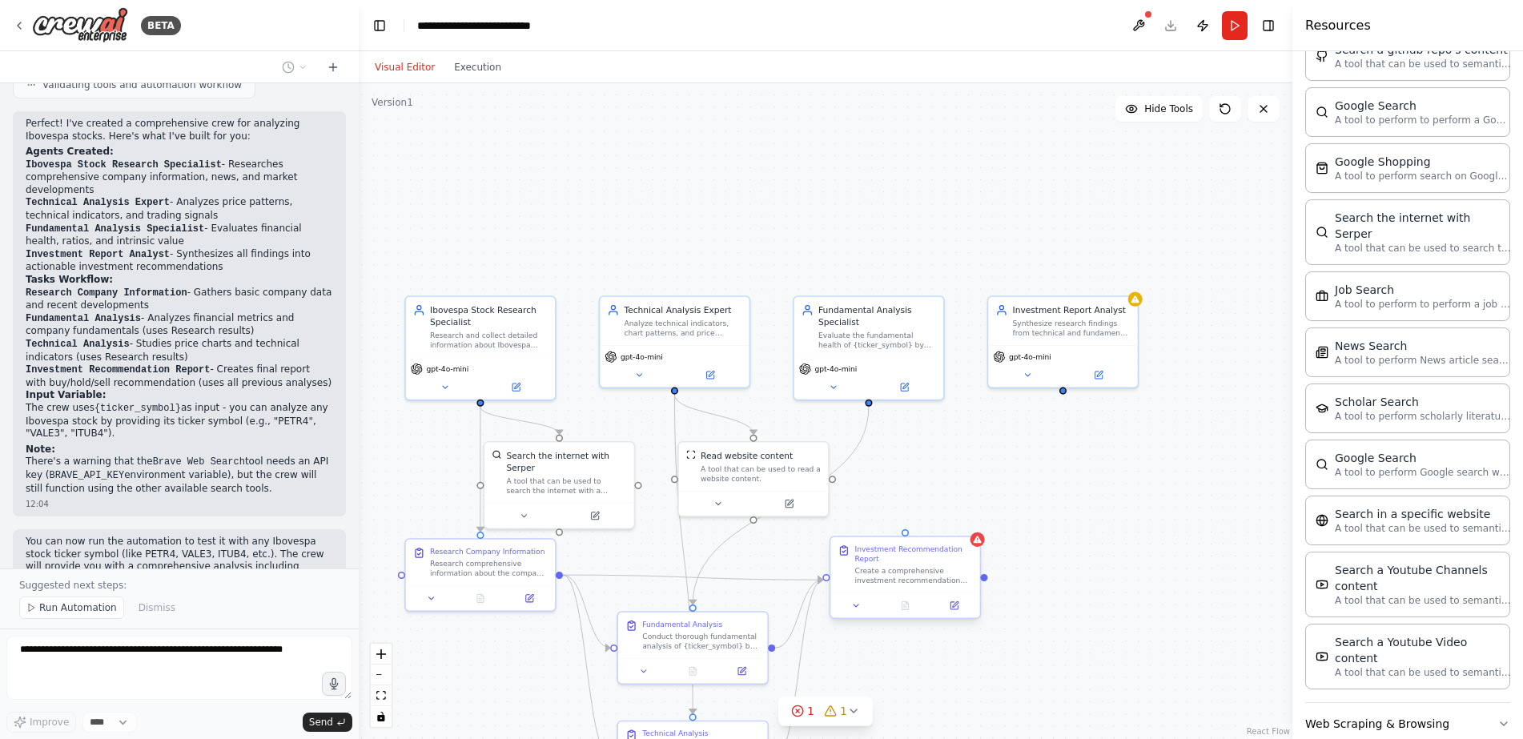
click at [981, 548] on div "Investment Recommendation Report Create a comprehensive investment recommendati…" at bounding box center [905, 577] width 151 height 83
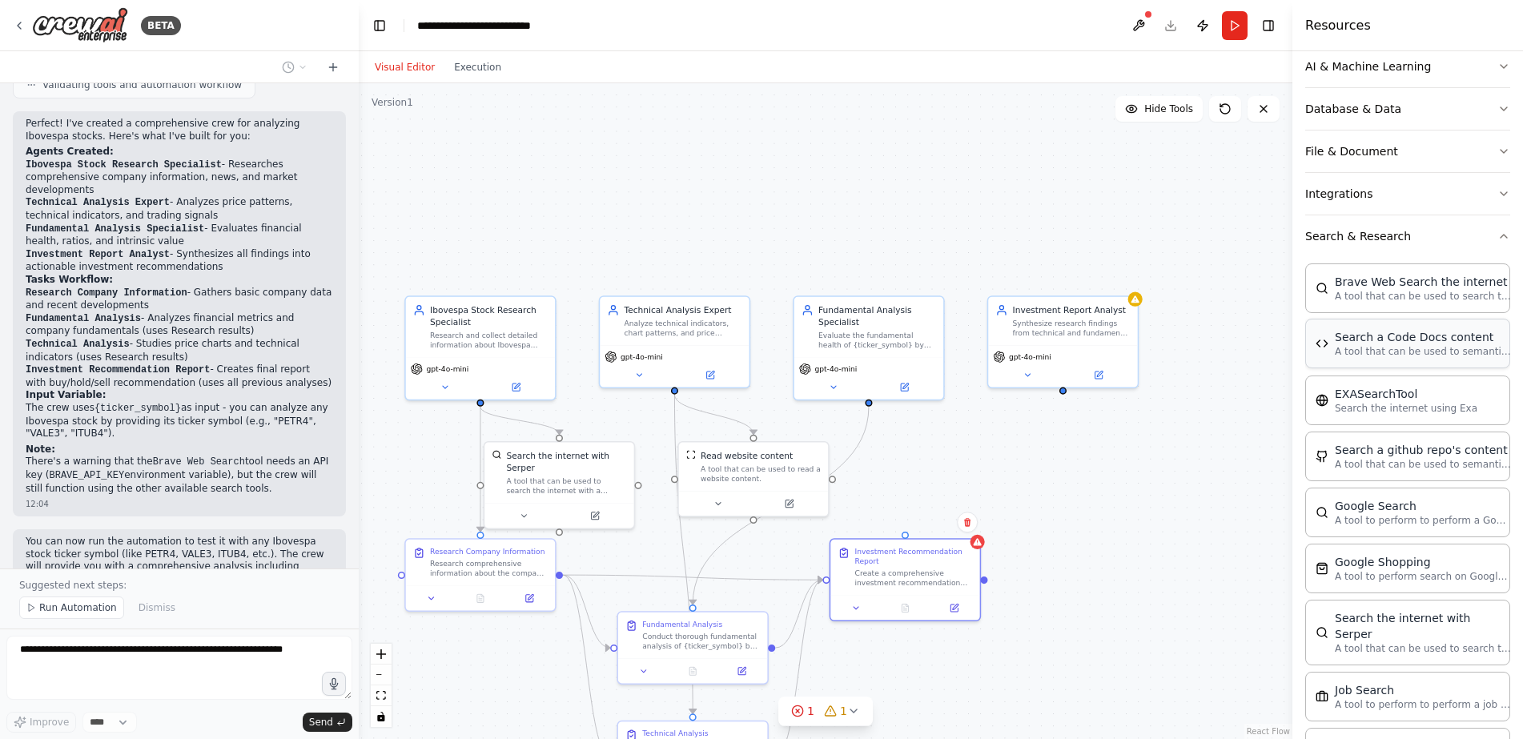
scroll to position [0, 0]
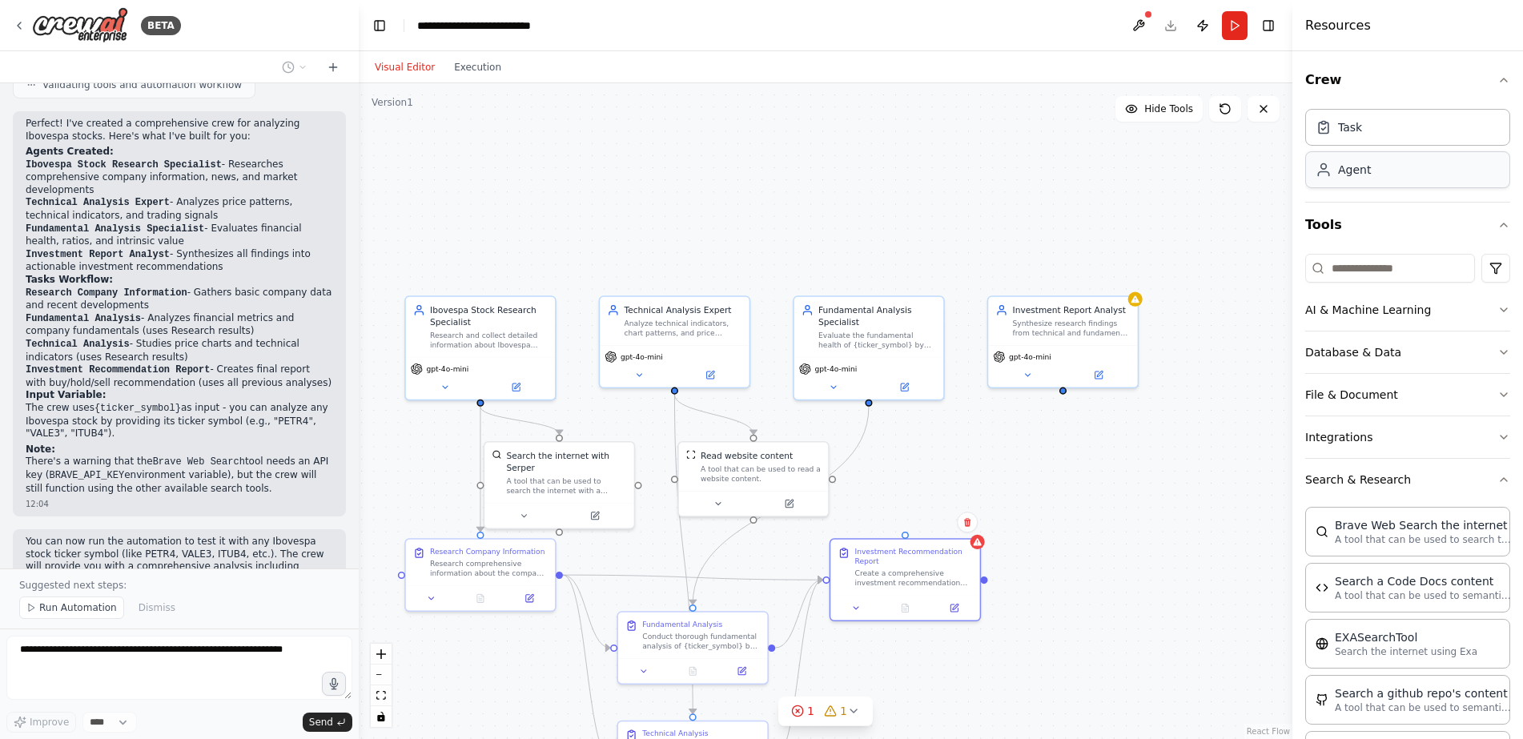
click at [1433, 174] on div "Agent" at bounding box center [1408, 169] width 205 height 37
click at [1349, 469] on button "Search & Research" at bounding box center [1408, 480] width 205 height 42
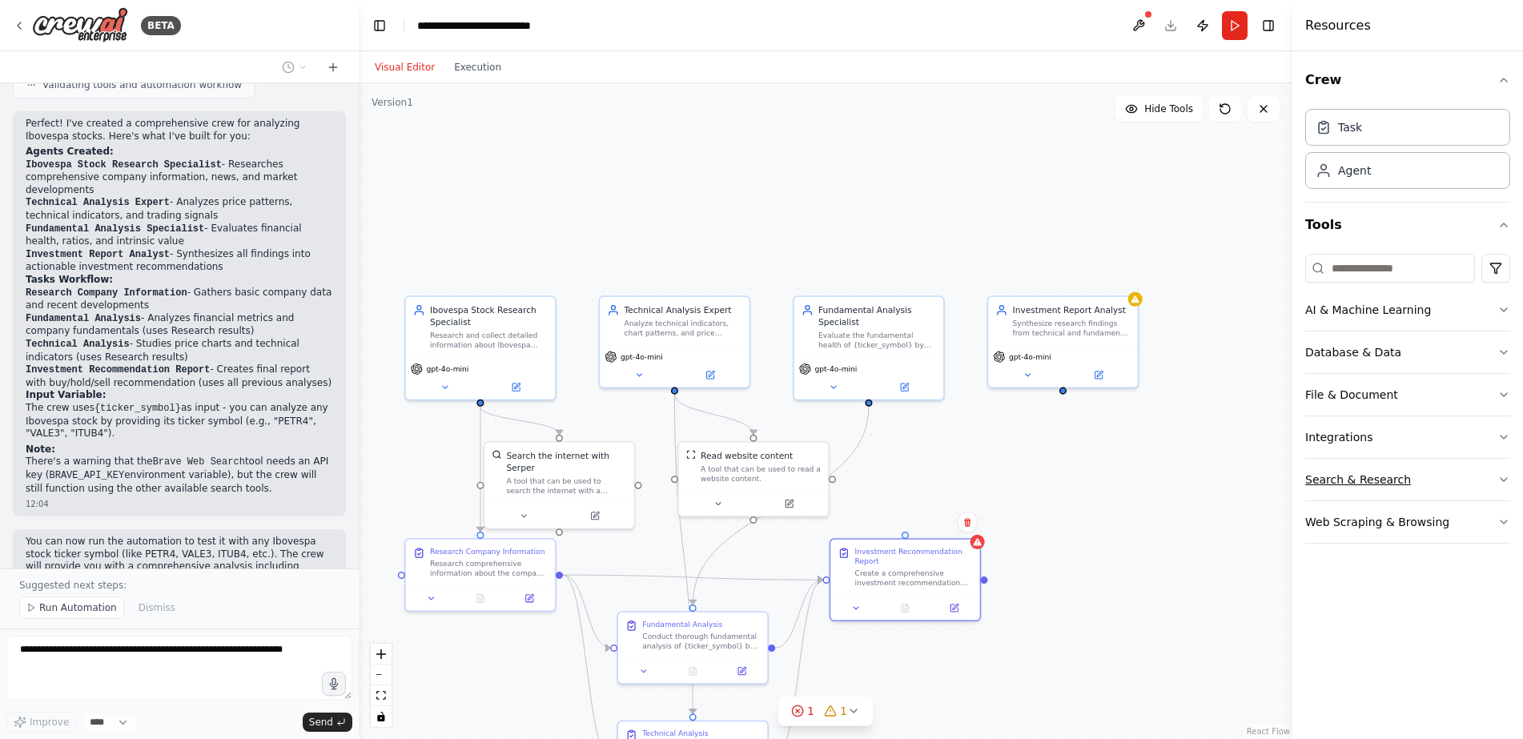
click at [1349, 469] on button "Search & Research" at bounding box center [1408, 480] width 205 height 42
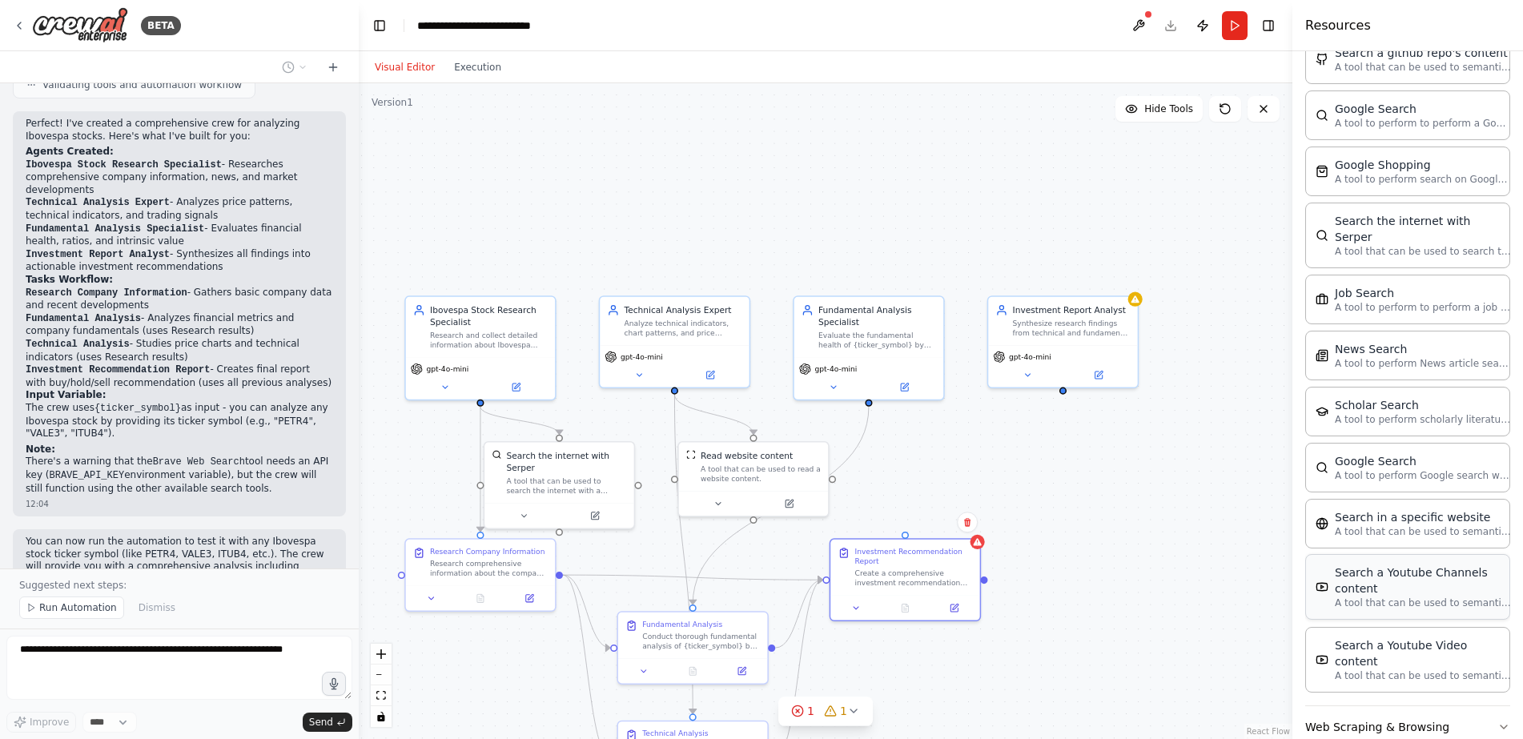
scroll to position [644, 0]
drag, startPoint x: 1136, startPoint y: 499, endPoint x: 1032, endPoint y: 470, distance: 108.0
click at [1032, 470] on div "A tool to perform Google search with a search_query." at bounding box center [998, 471] width 120 height 19
click at [1161, 461] on div ".deletable-edge-delete-btn { width: 20px; height: 20px; border: 0px solid #ffff…" at bounding box center [826, 411] width 934 height 656
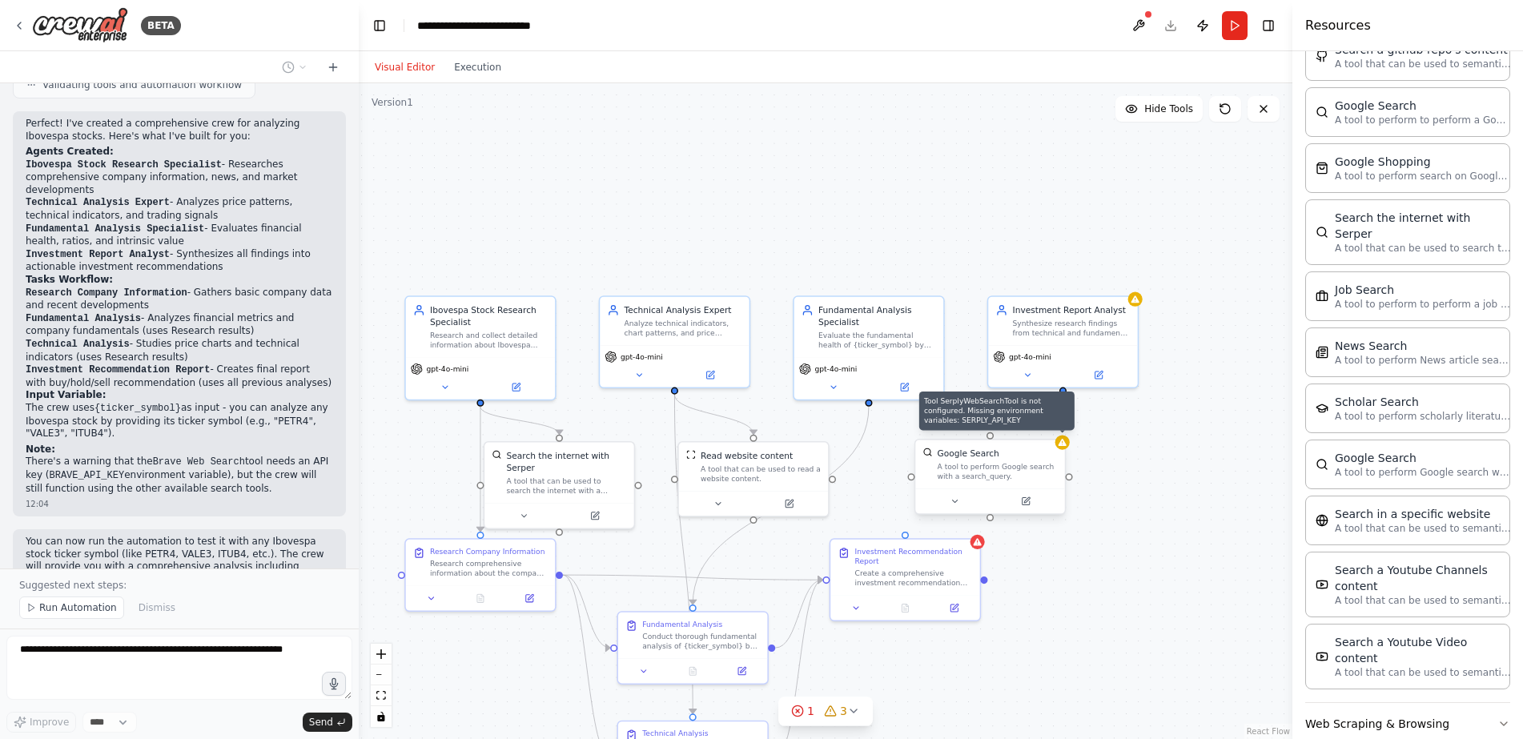
click at [1065, 443] on icon at bounding box center [1063, 442] width 8 height 7
drag, startPoint x: 1106, startPoint y: 525, endPoint x: 1108, endPoint y: 511, distance: 14.5
click at [1108, 511] on div ".deletable-edge-delete-btn { width: 20px; height: 20px; border: 0px solid #ffff…" at bounding box center [826, 411] width 934 height 656
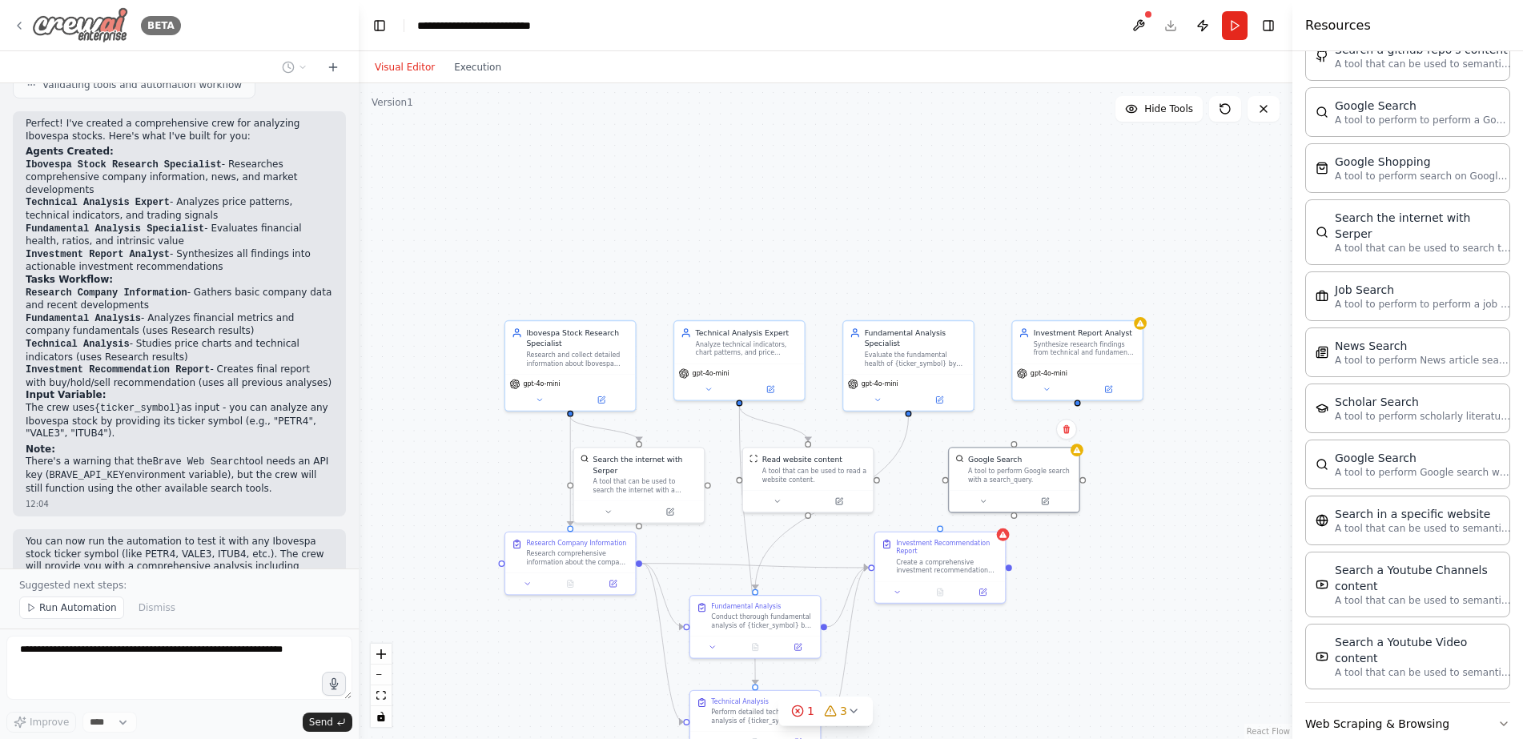
click at [19, 22] on icon at bounding box center [19, 25] width 13 height 13
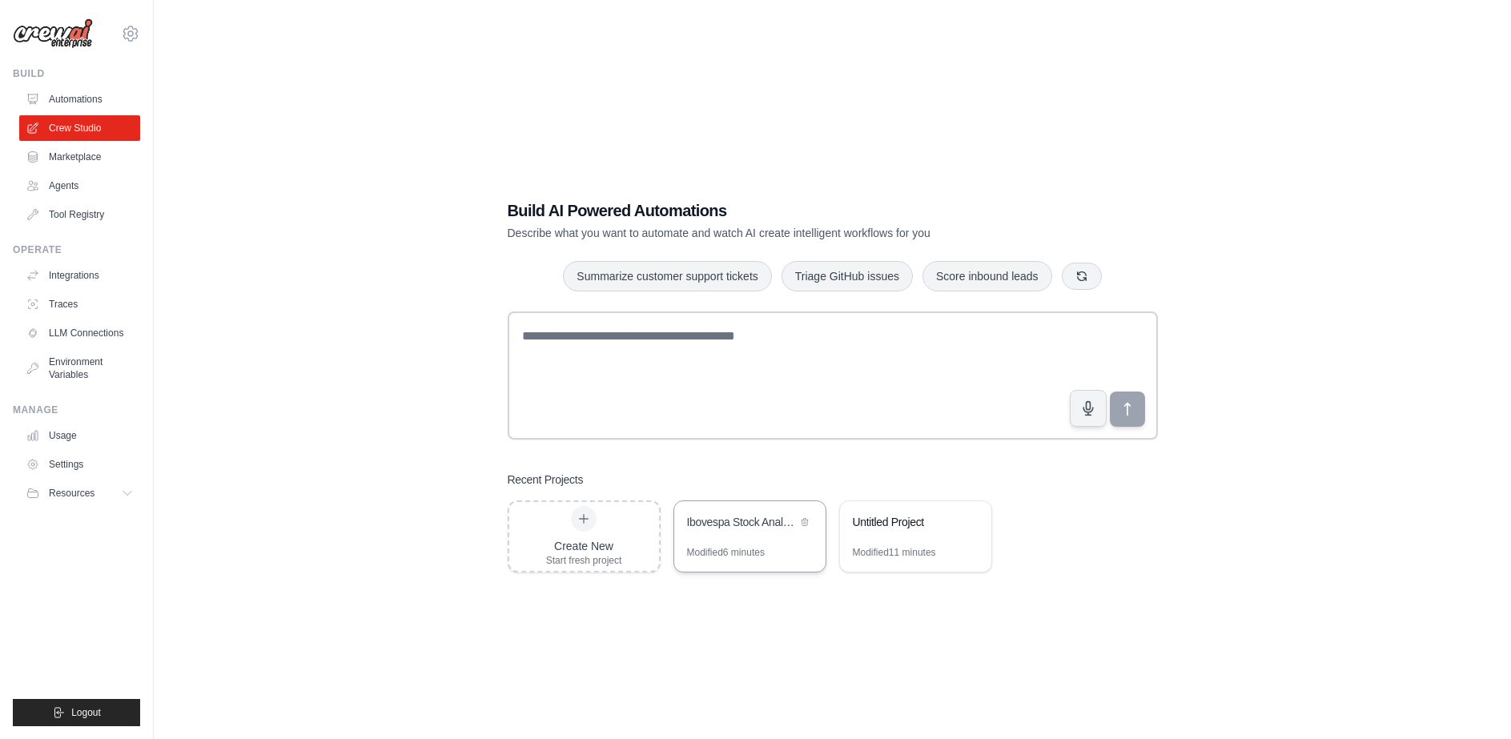
click at [755, 525] on div "Ibovespa Stock Analysis Crew" at bounding box center [742, 522] width 110 height 16
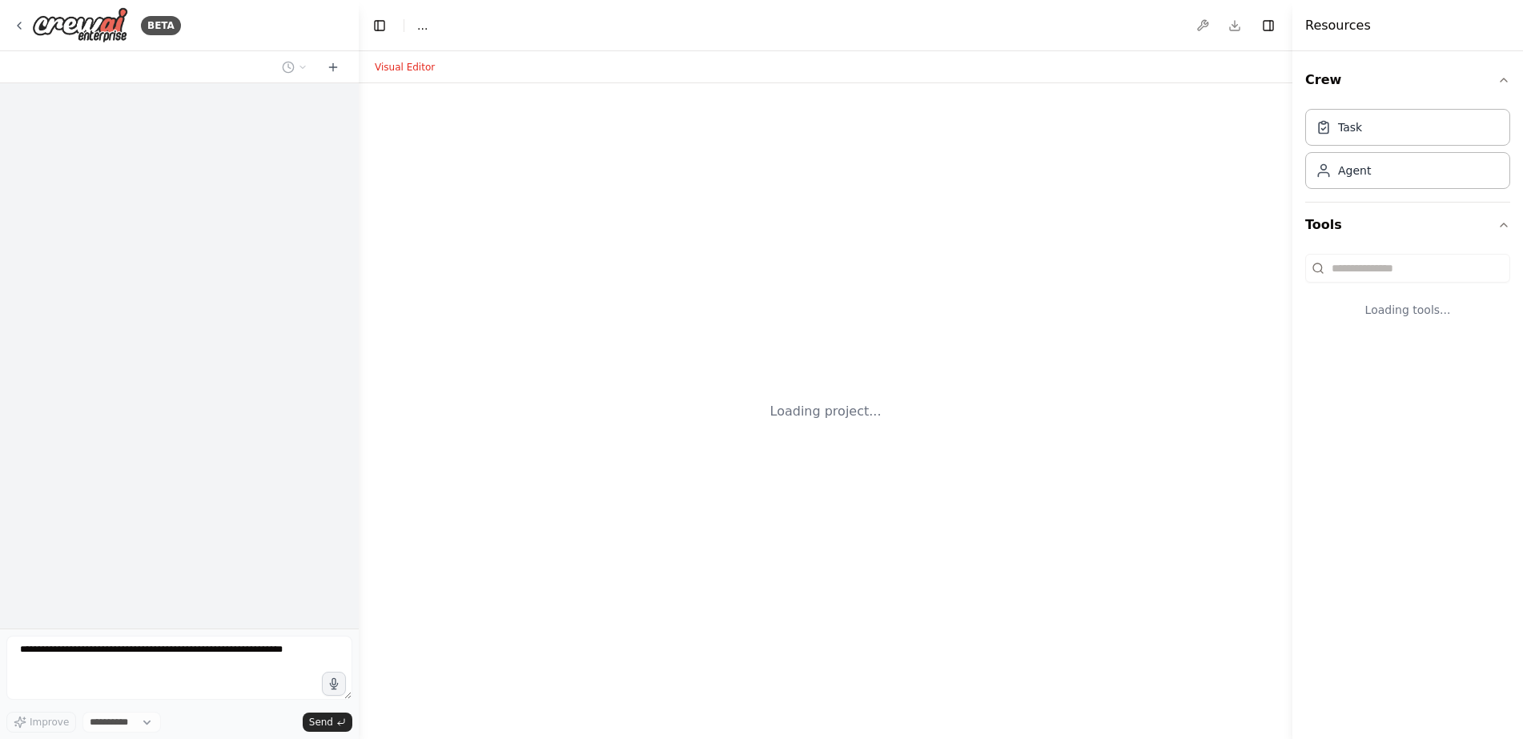
select select "****"
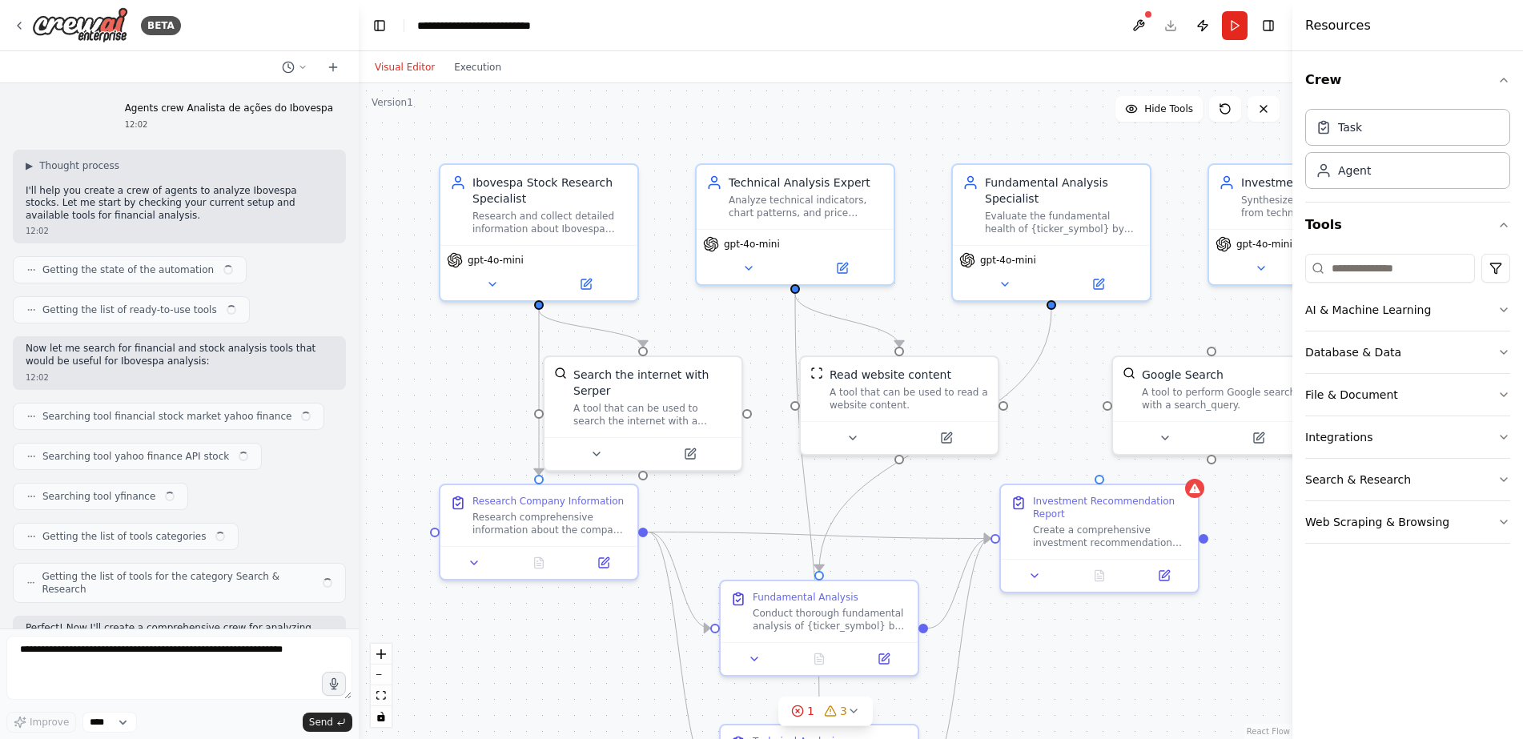
scroll to position [1185, 0]
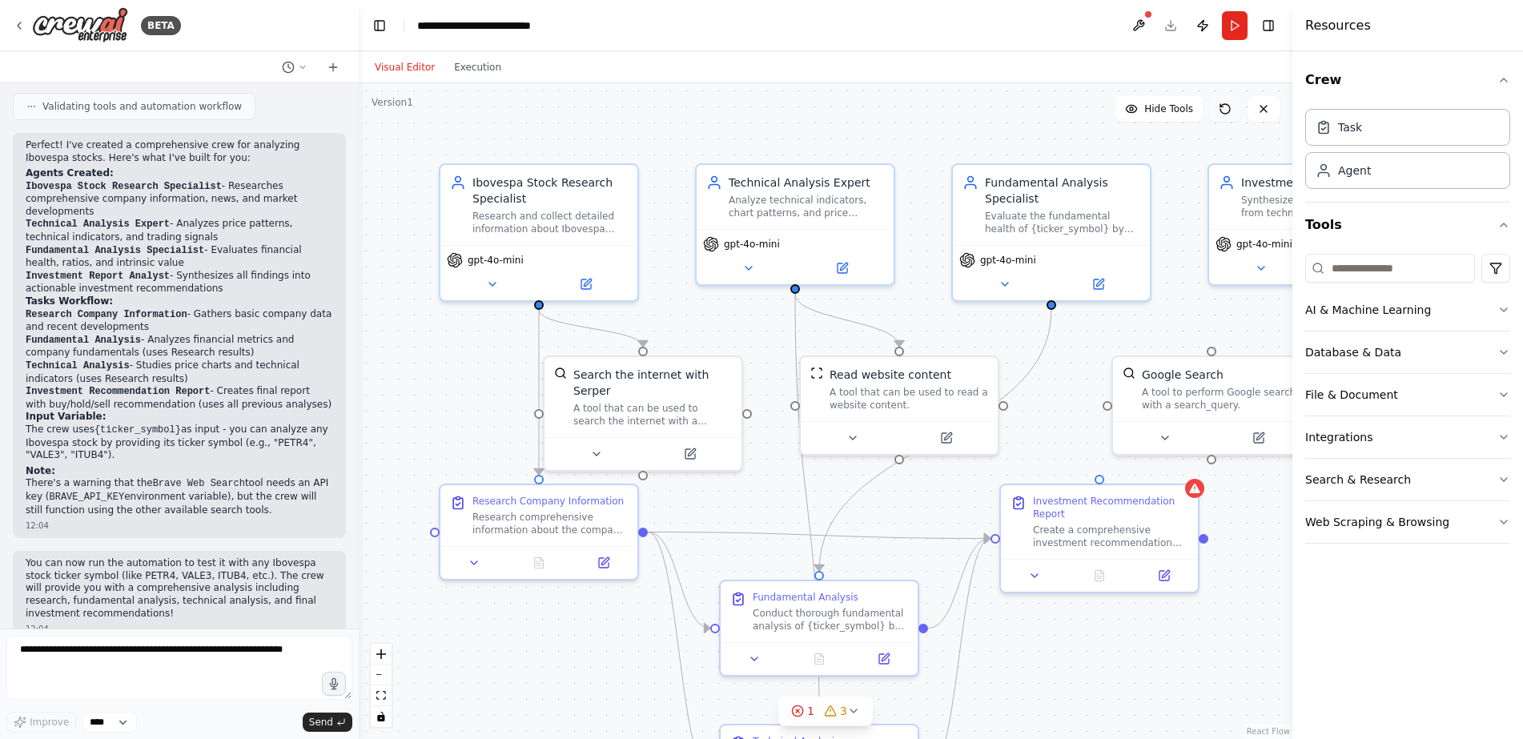
click at [1219, 107] on icon at bounding box center [1225, 109] width 13 height 13
click at [1223, 109] on icon at bounding box center [1225, 109] width 13 height 13
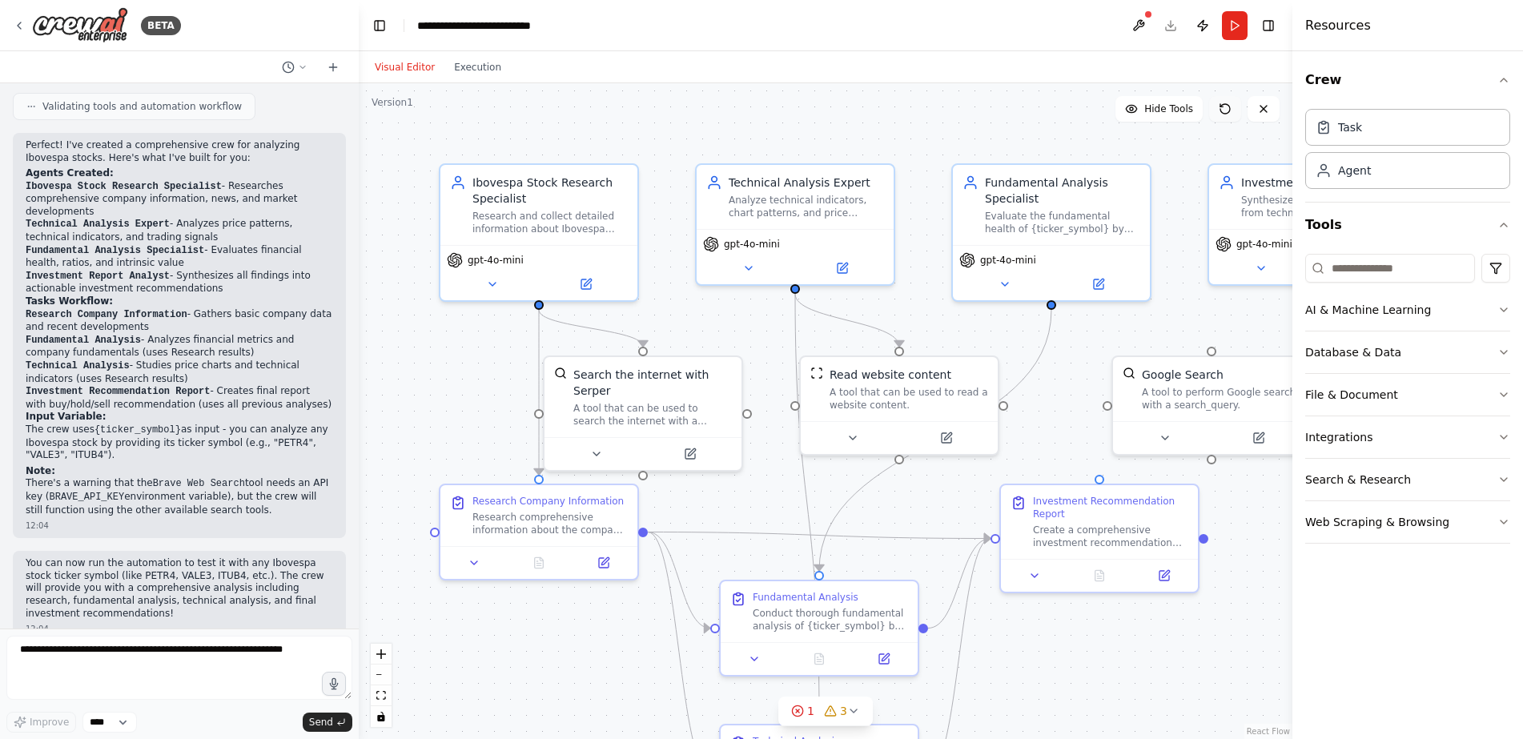
click at [1223, 109] on icon at bounding box center [1225, 109] width 13 height 13
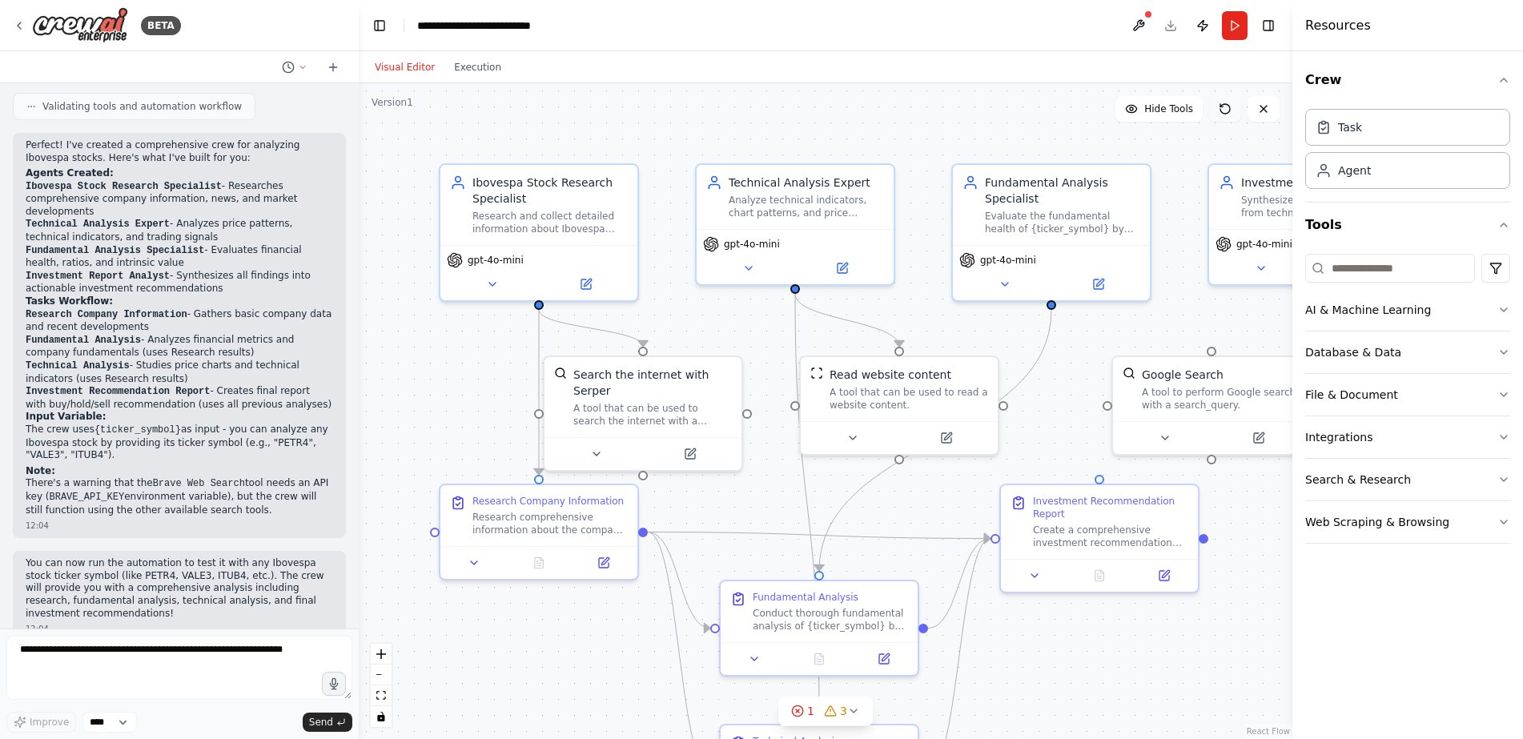
click at [1223, 109] on icon at bounding box center [1225, 109] width 13 height 13
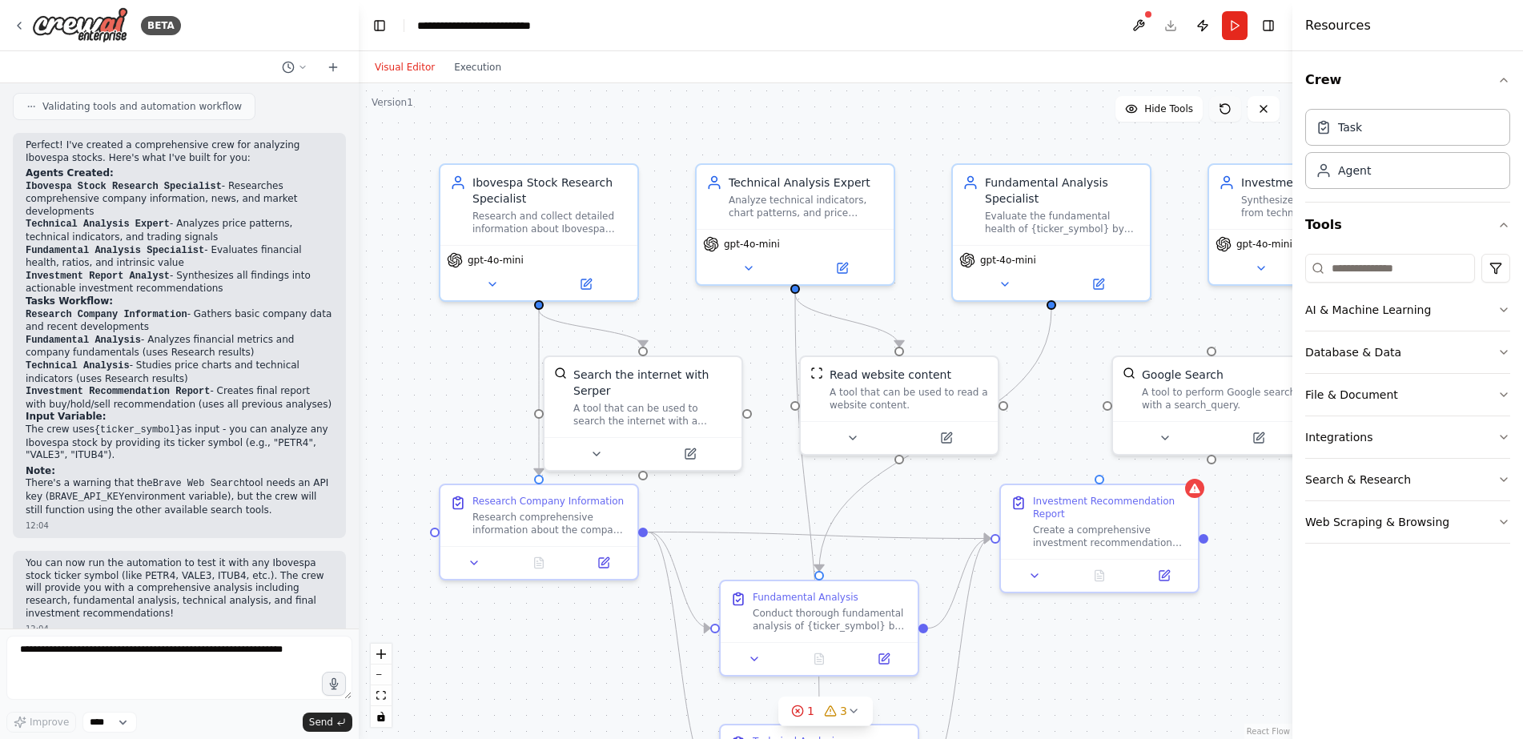
click at [1223, 109] on icon at bounding box center [1225, 109] width 13 height 13
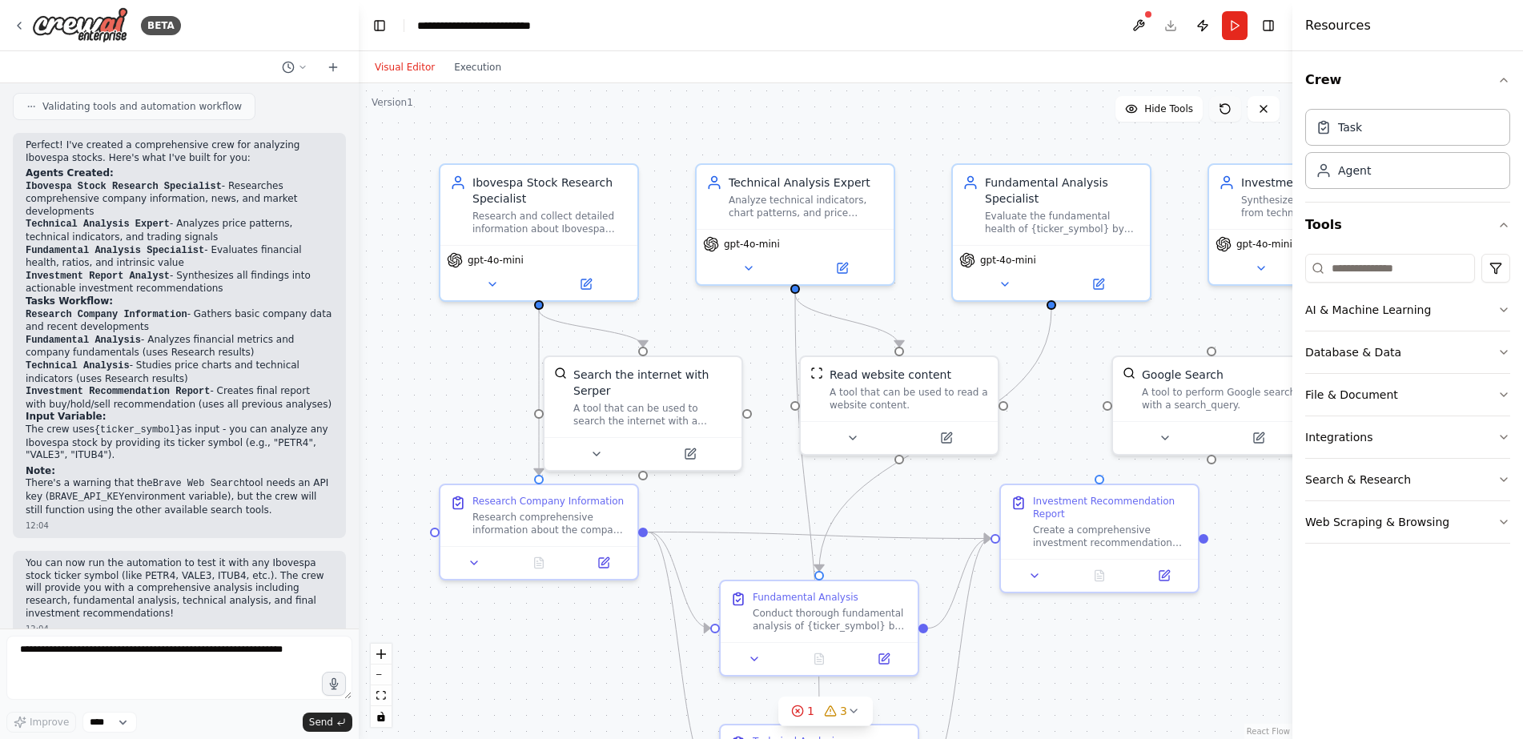
click at [1223, 109] on icon at bounding box center [1225, 109] width 13 height 13
click at [1223, 108] on icon at bounding box center [1225, 109] width 13 height 13
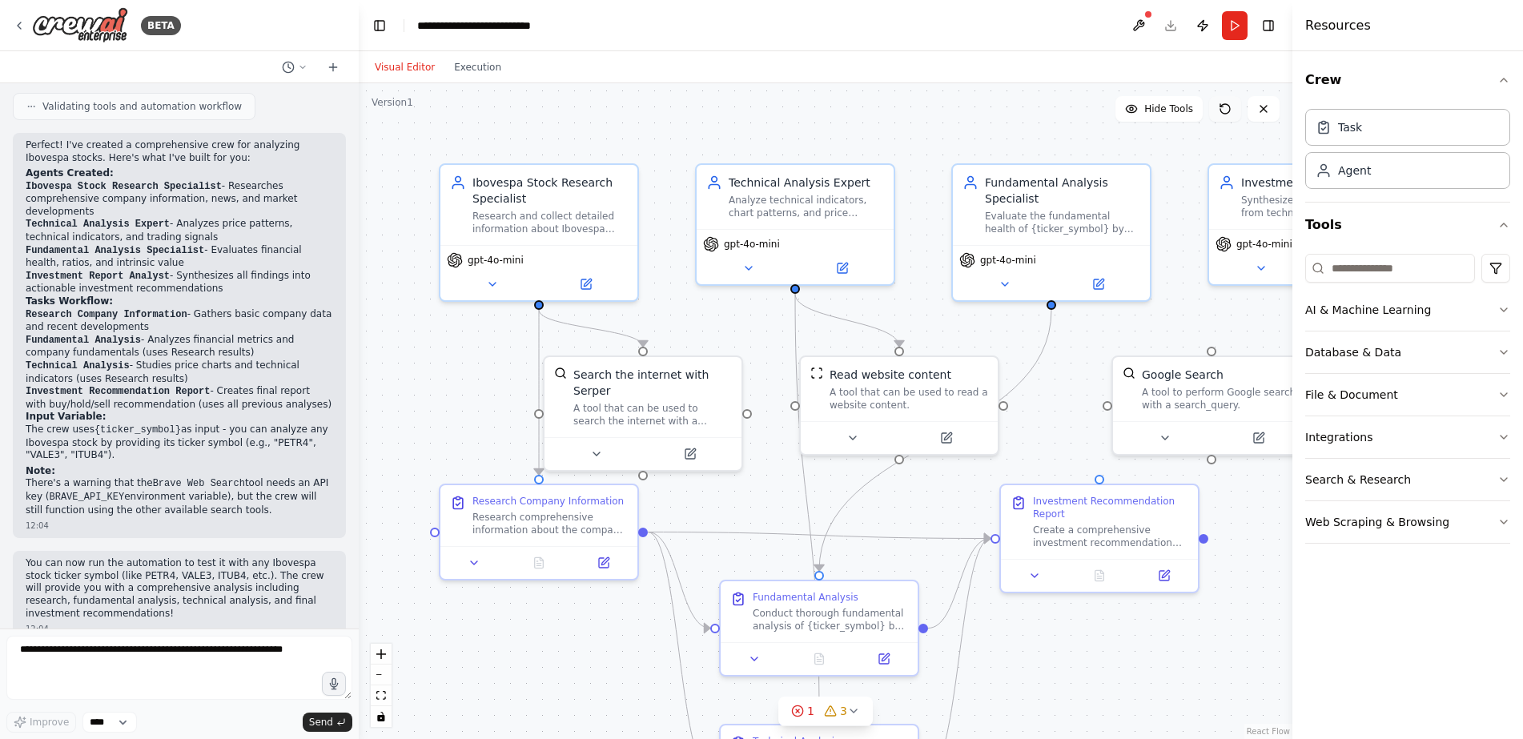
click at [1223, 108] on icon at bounding box center [1225, 109] width 13 height 13
click at [1269, 107] on icon at bounding box center [1264, 109] width 13 height 13
click at [1263, 109] on icon at bounding box center [1264, 109] width 13 height 13
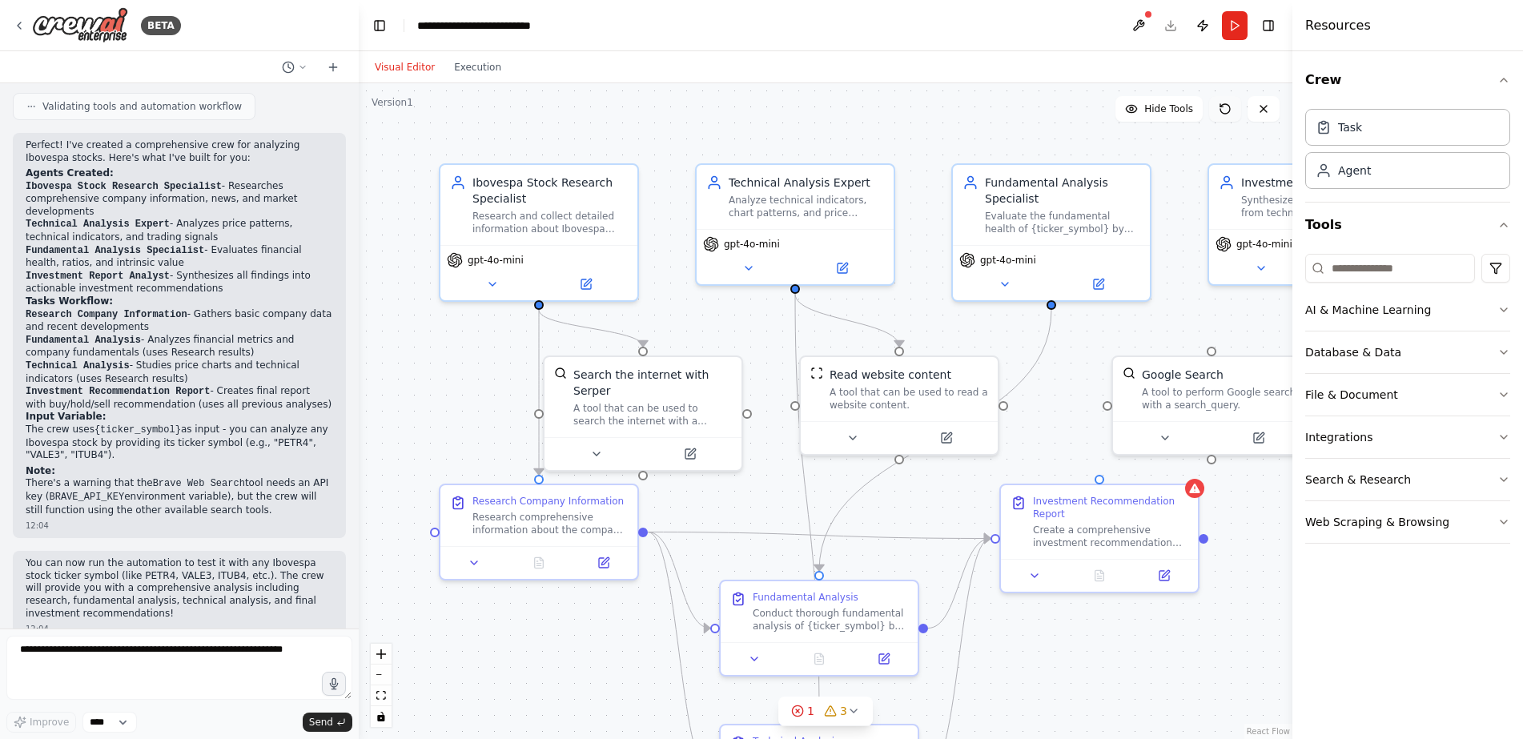
click at [1230, 103] on icon at bounding box center [1225, 109] width 13 height 13
click at [1230, 104] on icon at bounding box center [1225, 109] width 13 height 13
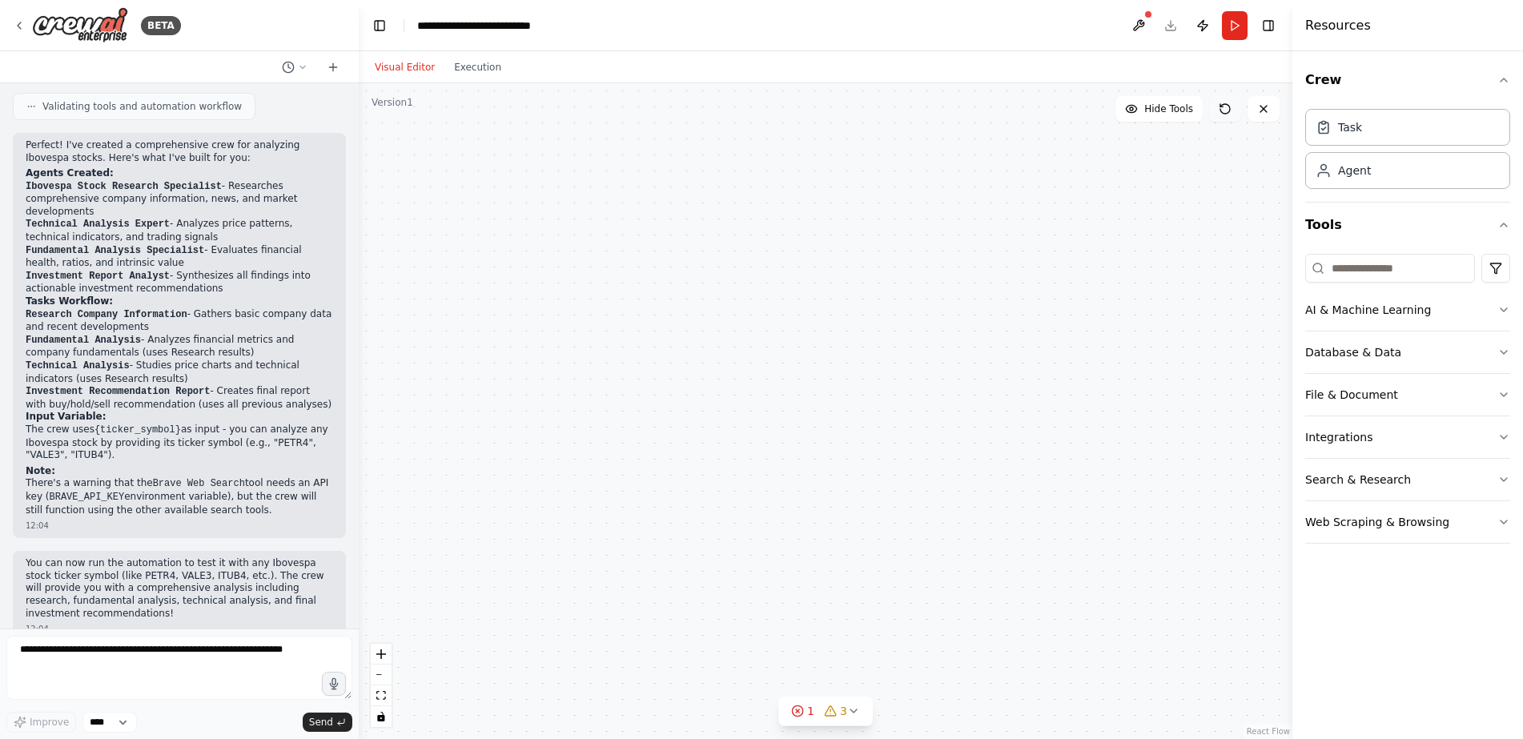
click at [1230, 106] on icon at bounding box center [1225, 109] width 13 height 13
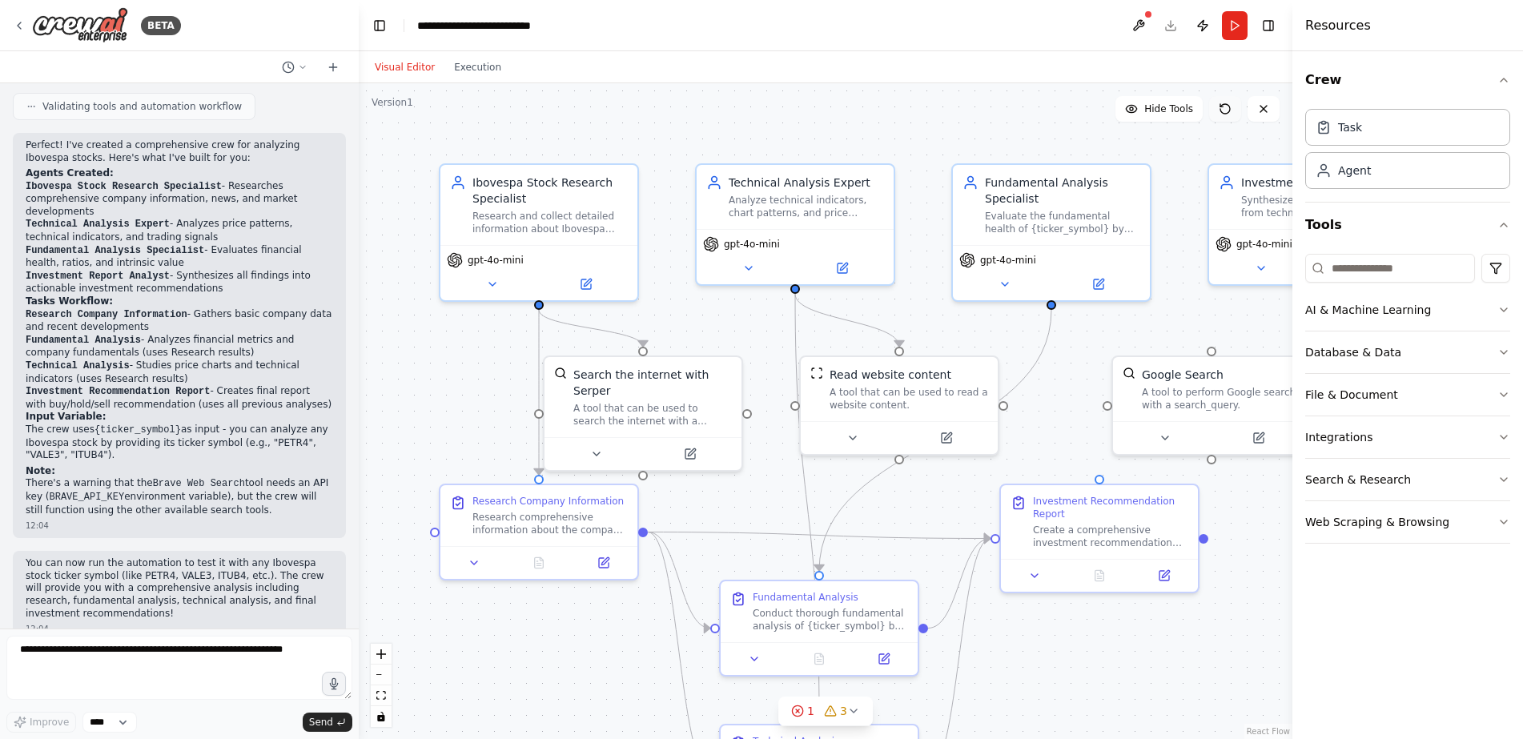
click at [1230, 106] on icon at bounding box center [1225, 109] width 13 height 13
click at [46, 20] on img at bounding box center [80, 25] width 96 height 36
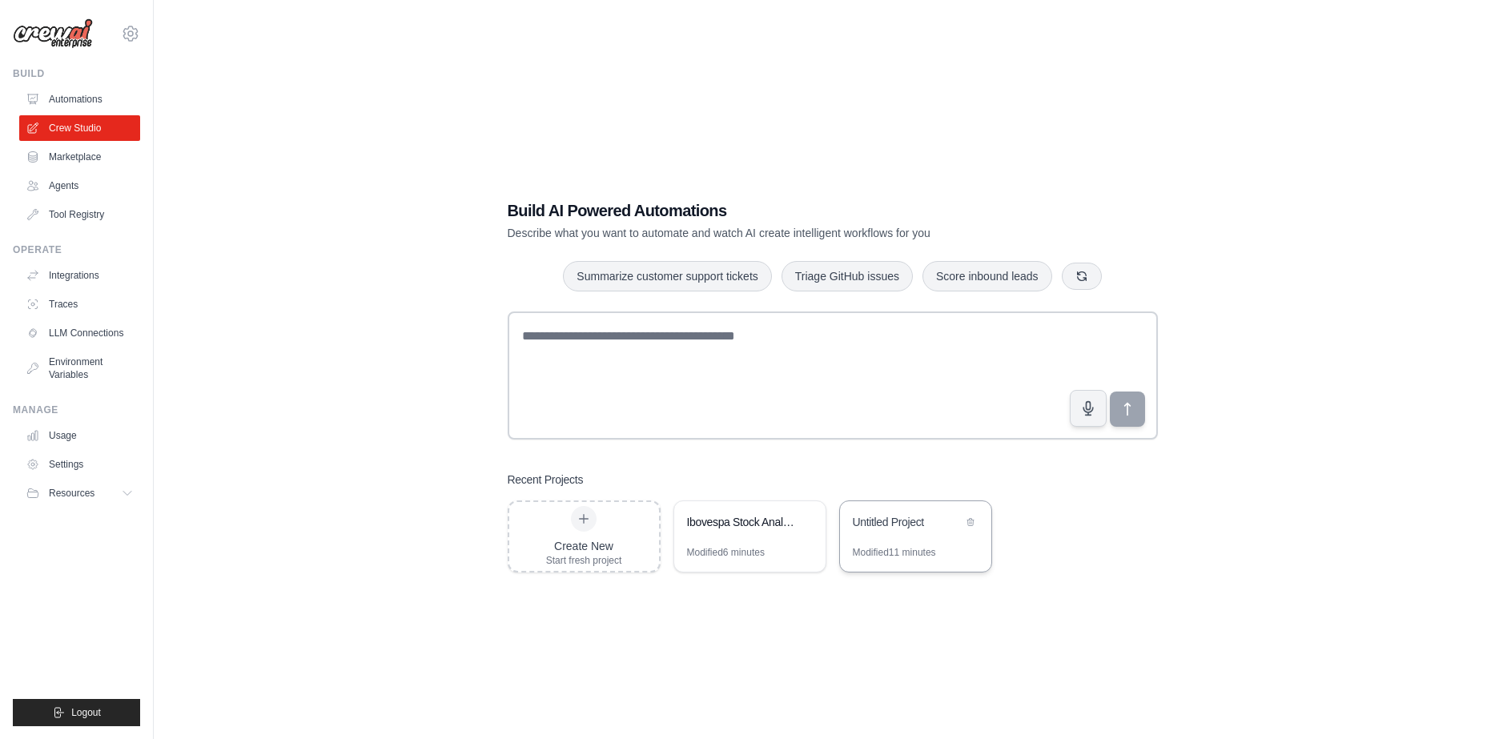
click at [910, 523] on div "Untitled Project" at bounding box center [908, 522] width 110 height 16
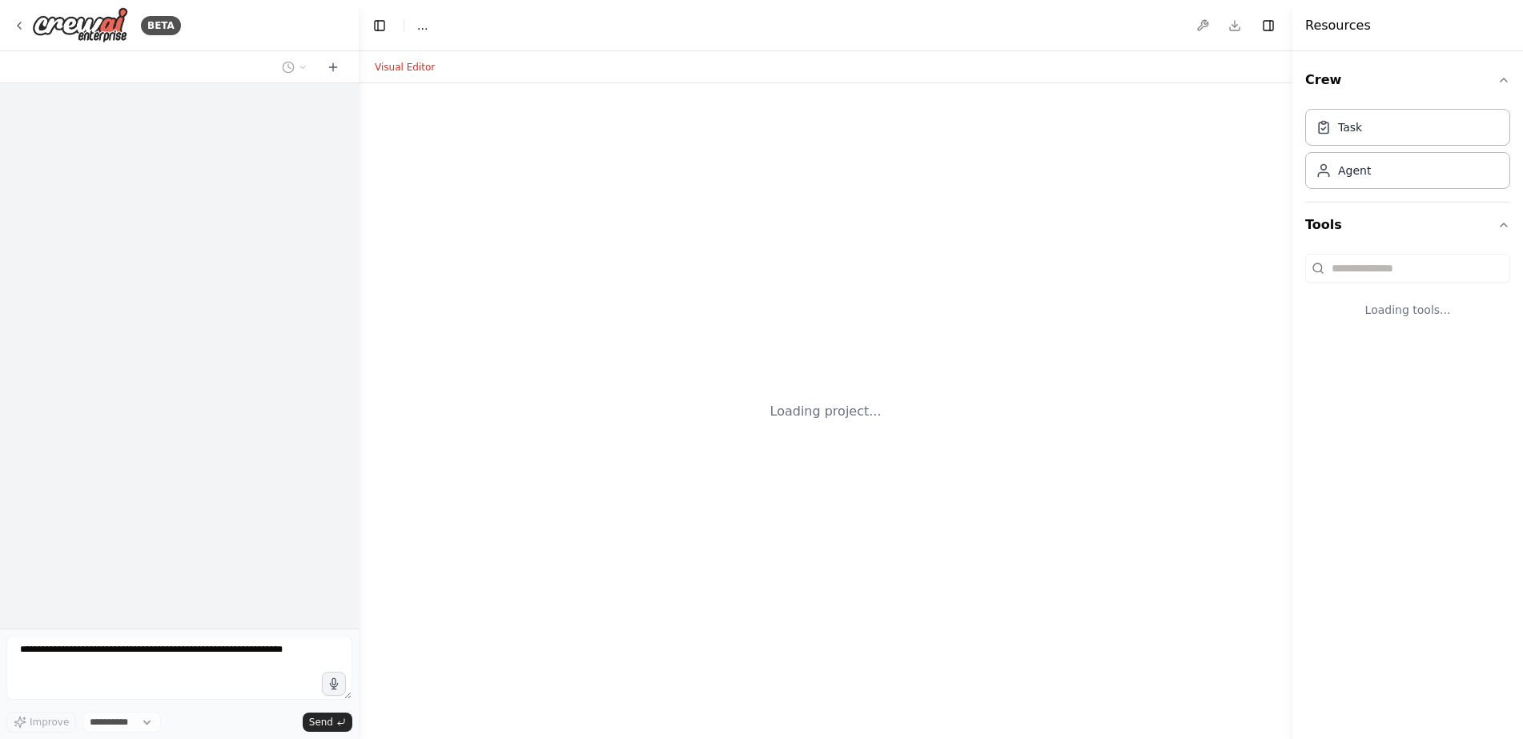
select select "****"
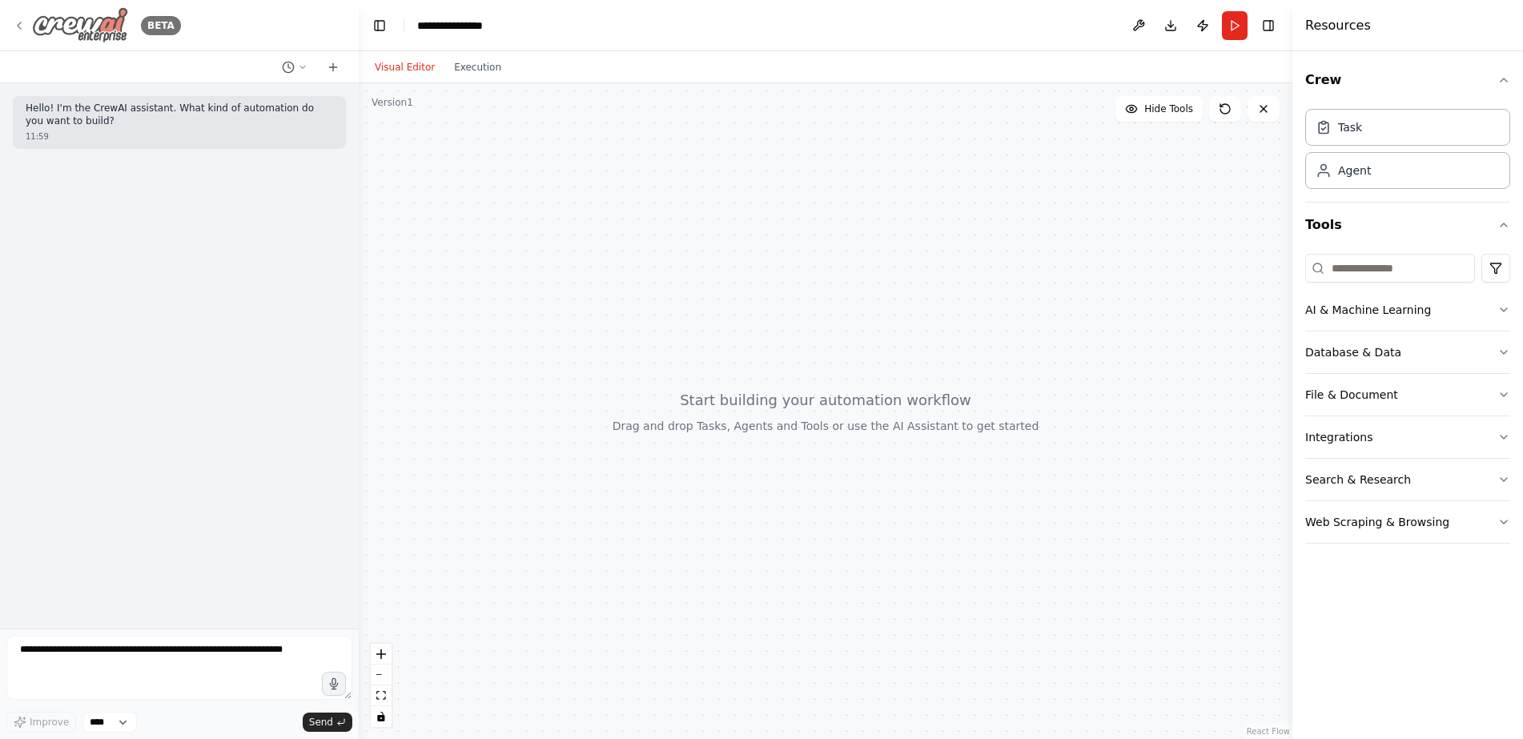
click at [78, 26] on img at bounding box center [80, 25] width 96 height 36
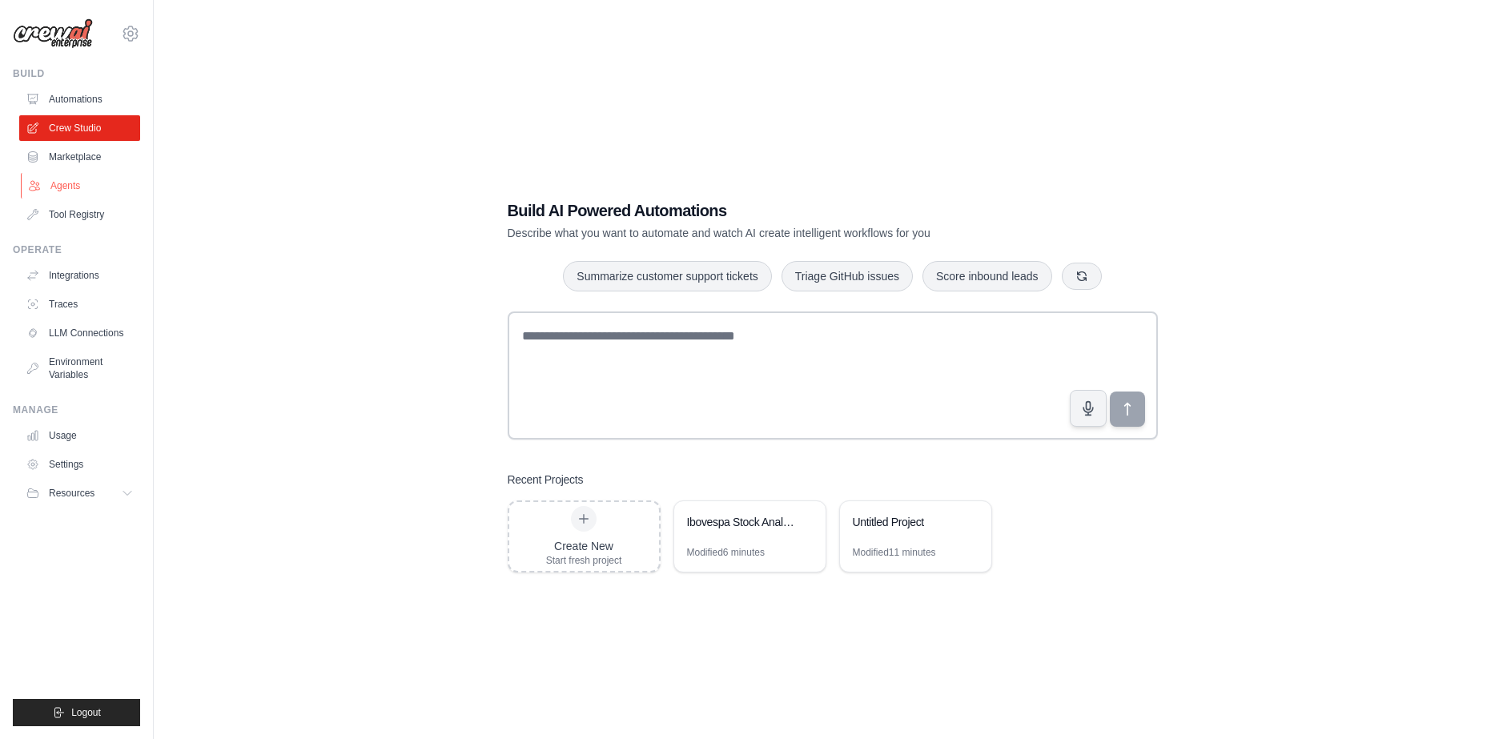
click at [70, 184] on link "Agents" at bounding box center [81, 186] width 121 height 26
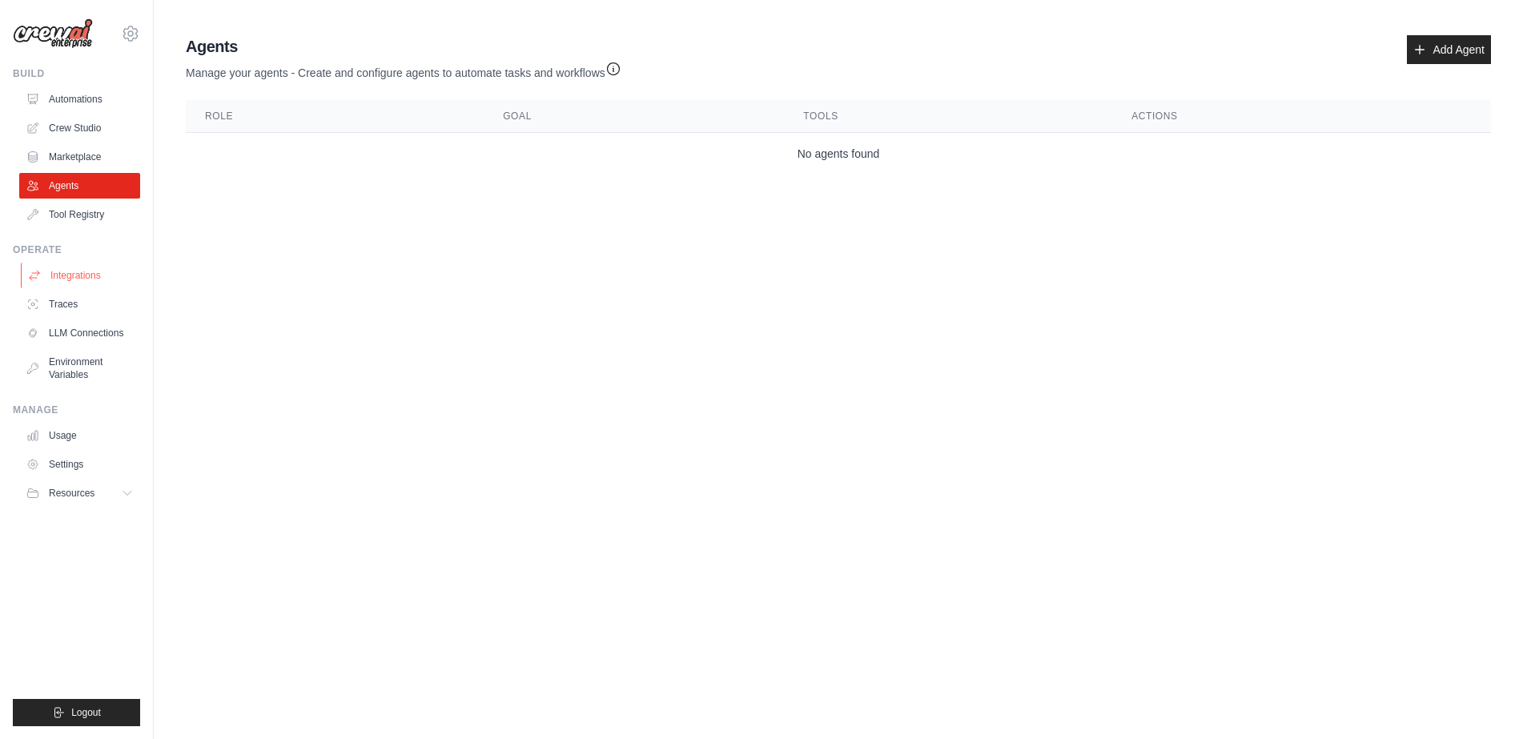
click at [91, 274] on link "Integrations" at bounding box center [81, 276] width 121 height 26
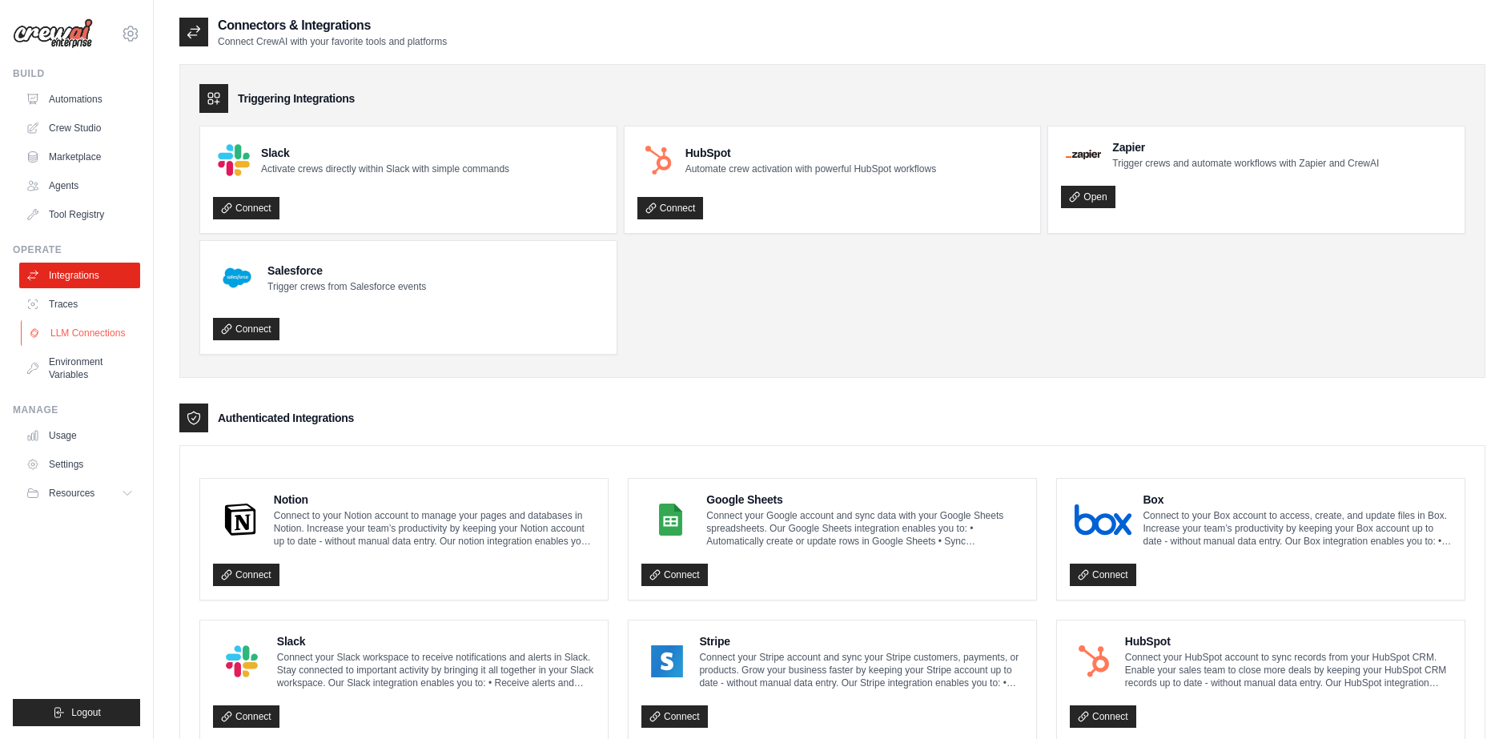
click at [68, 333] on link "LLM Connections" at bounding box center [81, 333] width 121 height 26
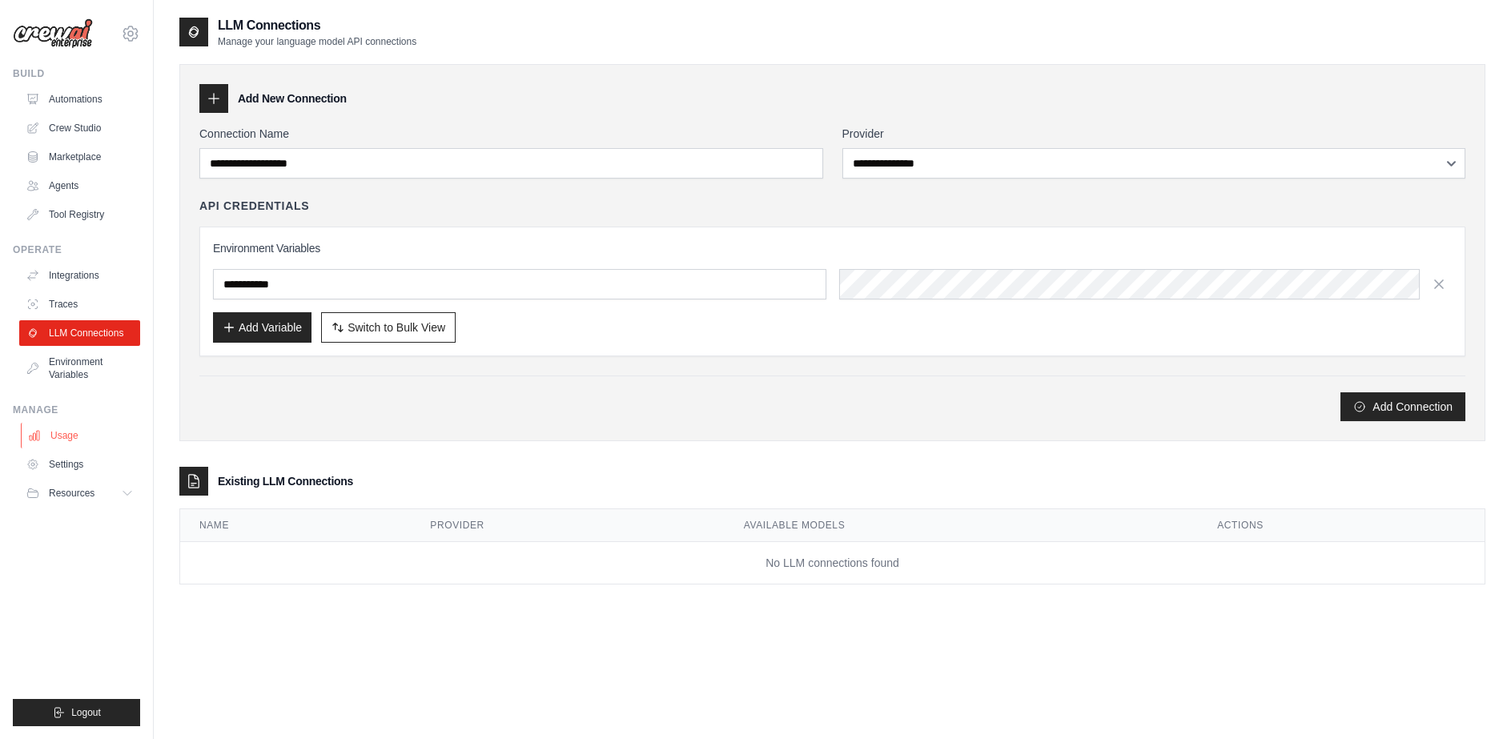
click at [64, 430] on link "Usage" at bounding box center [81, 436] width 121 height 26
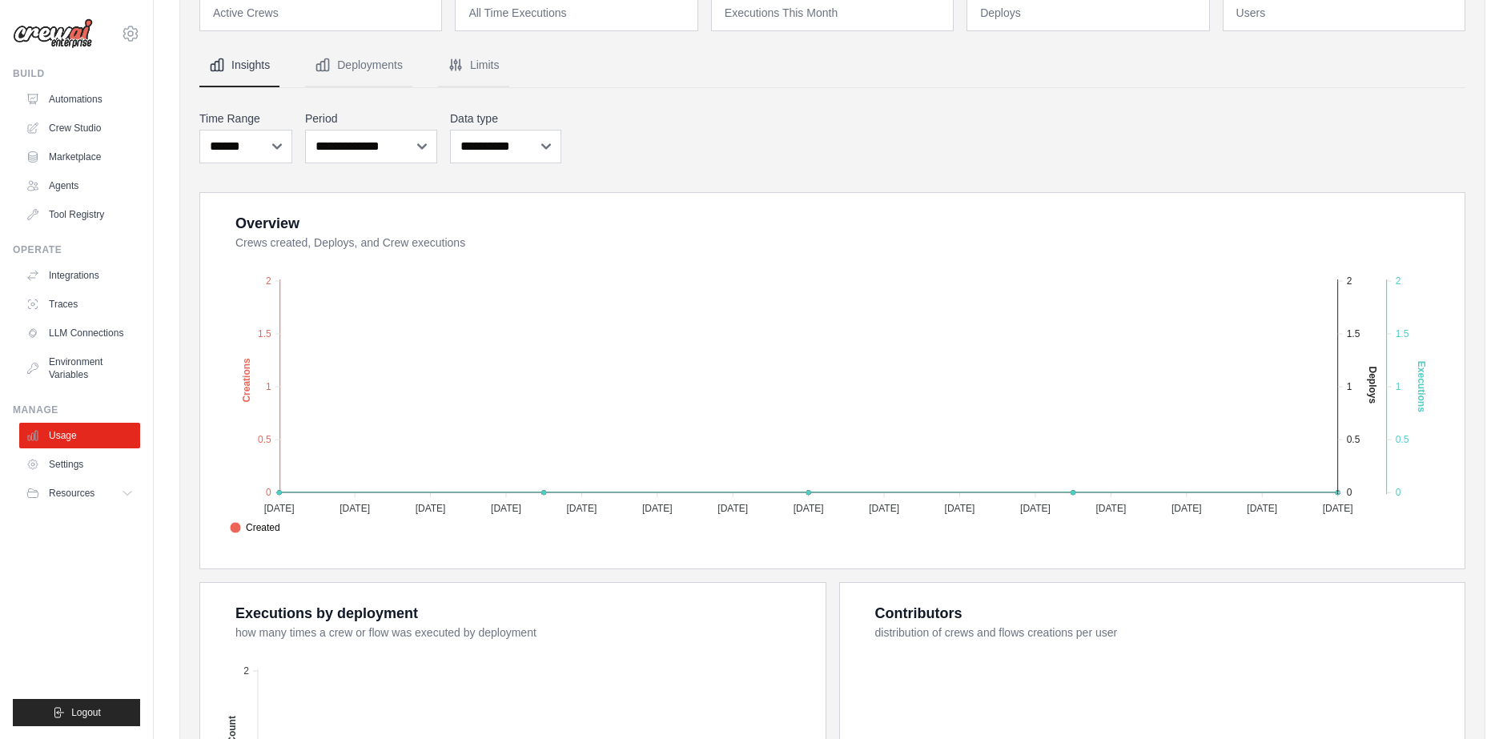
scroll to position [102, 0]
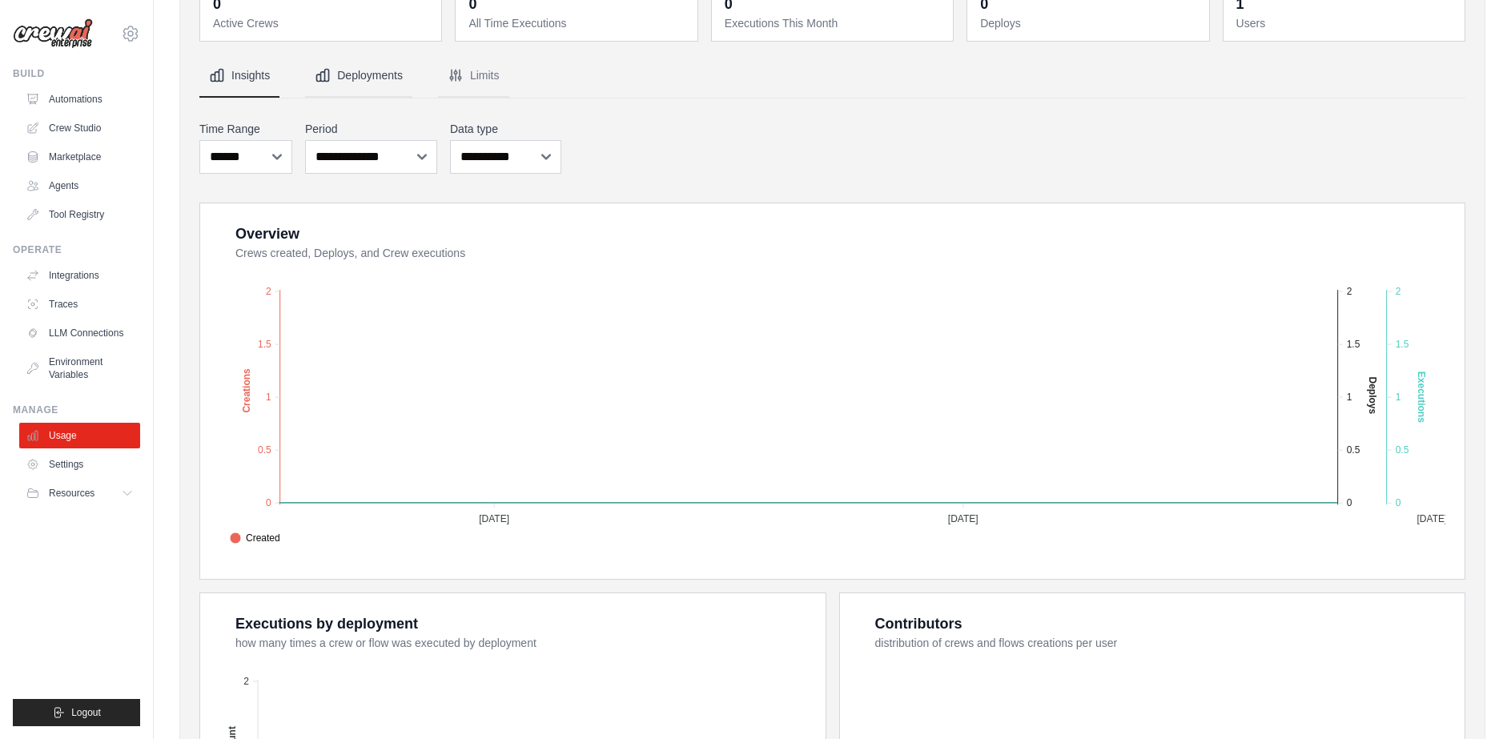
click at [364, 83] on button "Deployments" at bounding box center [358, 75] width 107 height 43
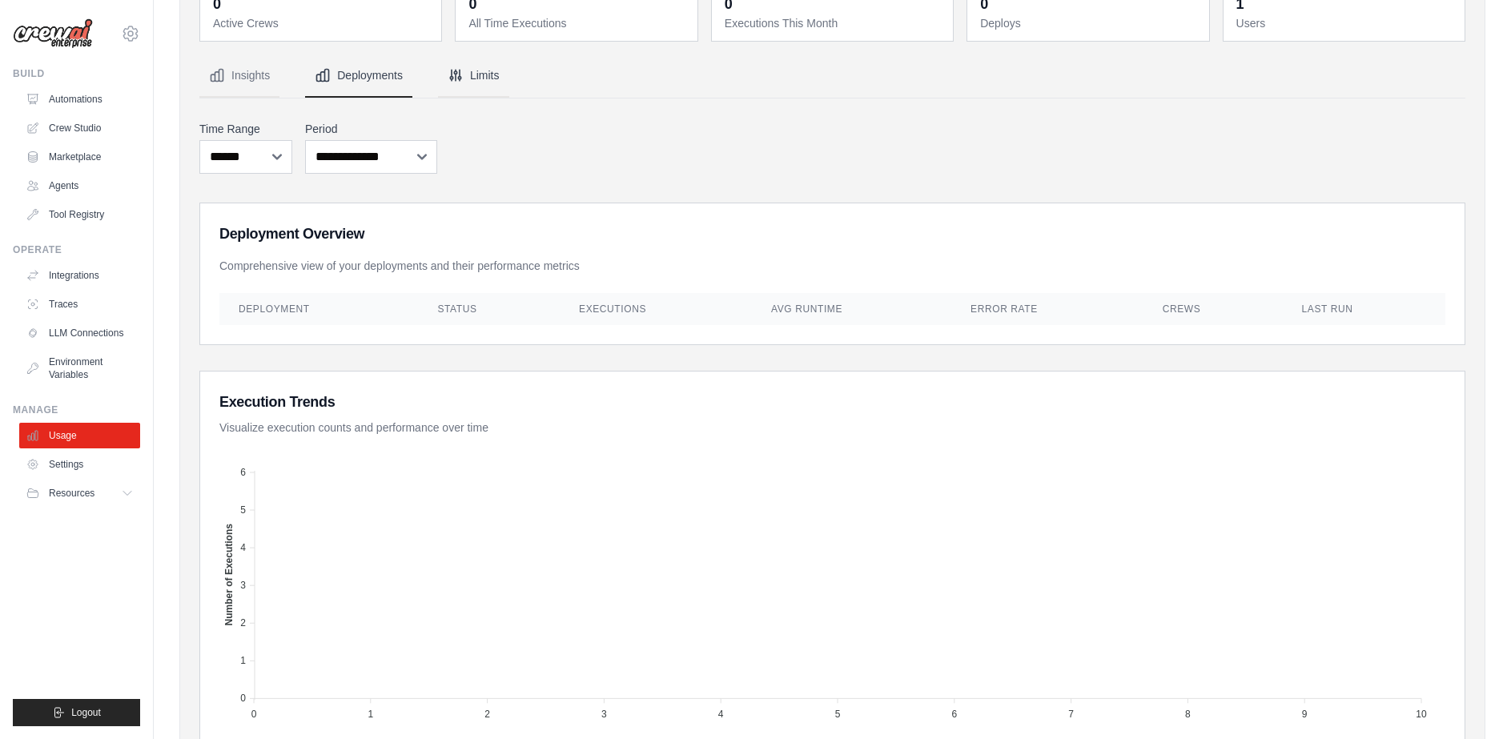
click at [497, 78] on button "Limits" at bounding box center [473, 75] width 71 height 43
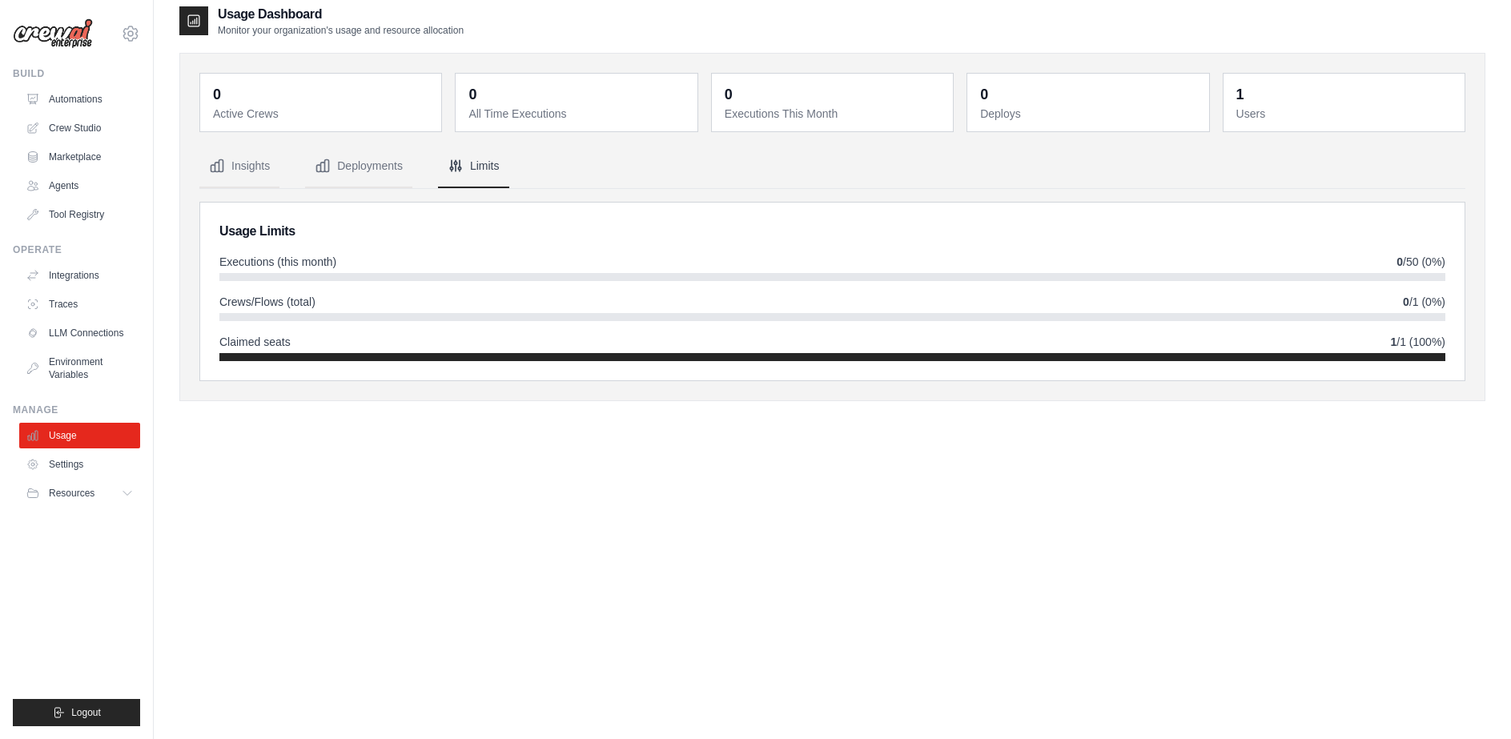
scroll to position [0, 0]
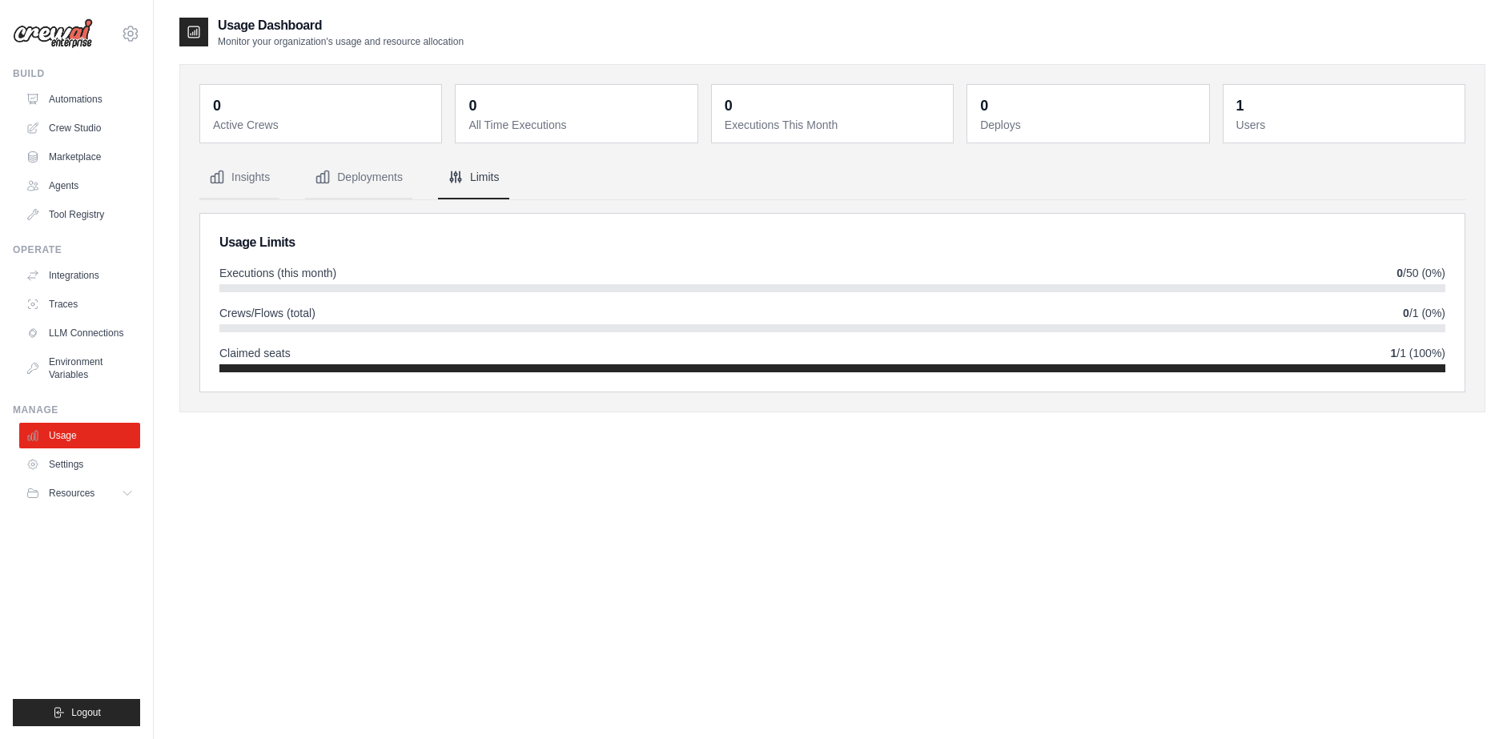
click at [262, 150] on div "0 Active Crews 0 All Time Executions 0 Executions This Month 0 Deploys 1 Users" at bounding box center [832, 238] width 1266 height 308
click at [258, 168] on button "Insights" at bounding box center [239, 177] width 80 height 43
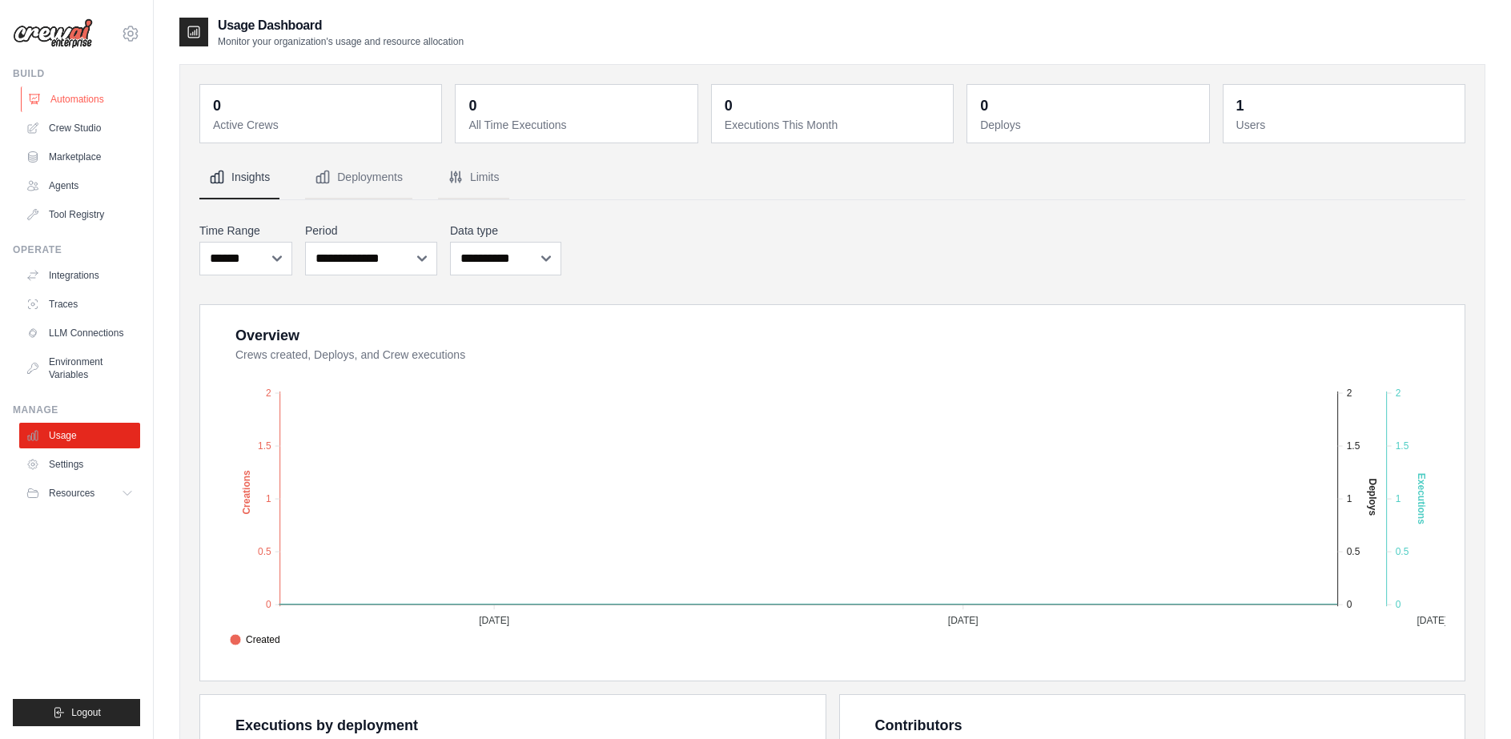
click at [61, 96] on link "Automations" at bounding box center [81, 100] width 121 height 26
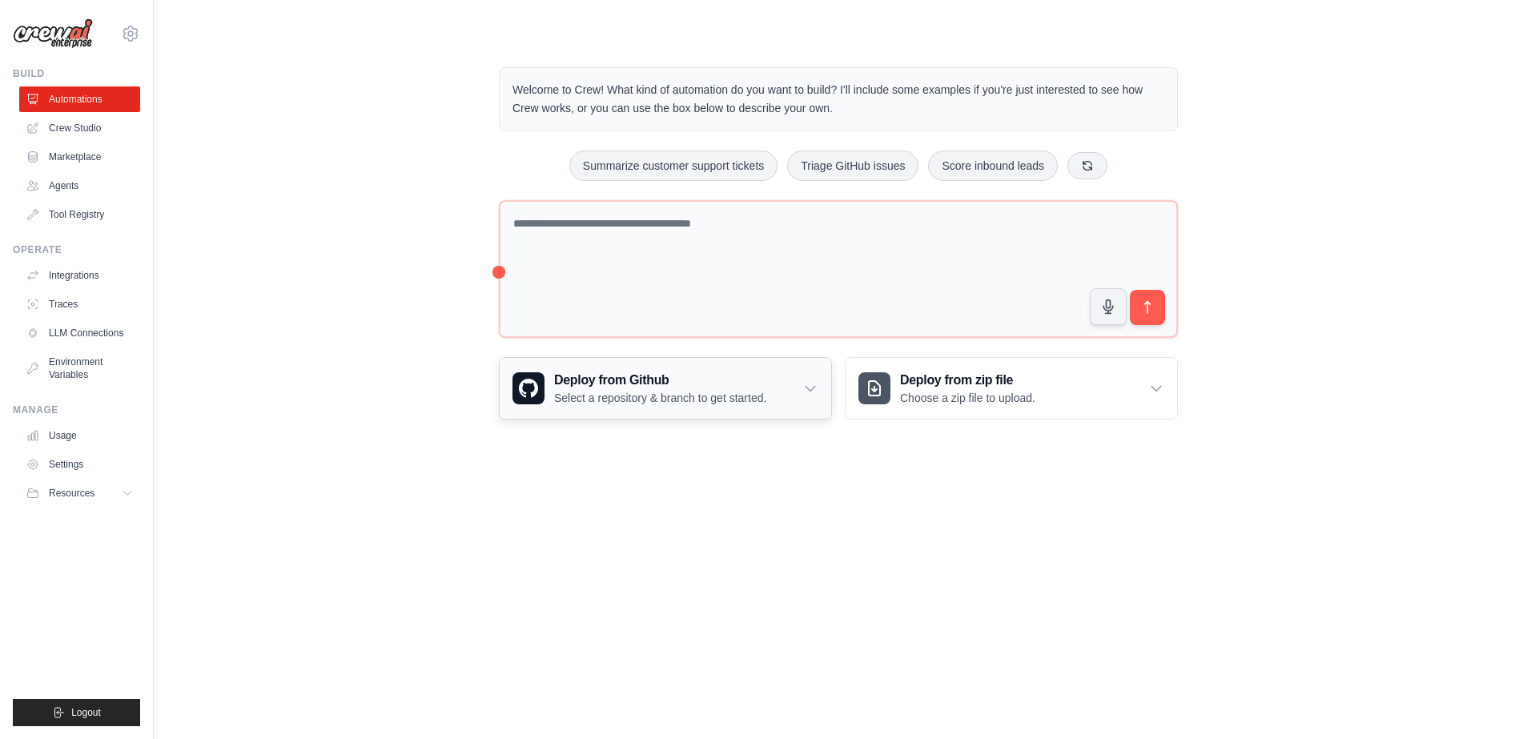
click at [583, 382] on h3 "Deploy from Github" at bounding box center [660, 380] width 212 height 19
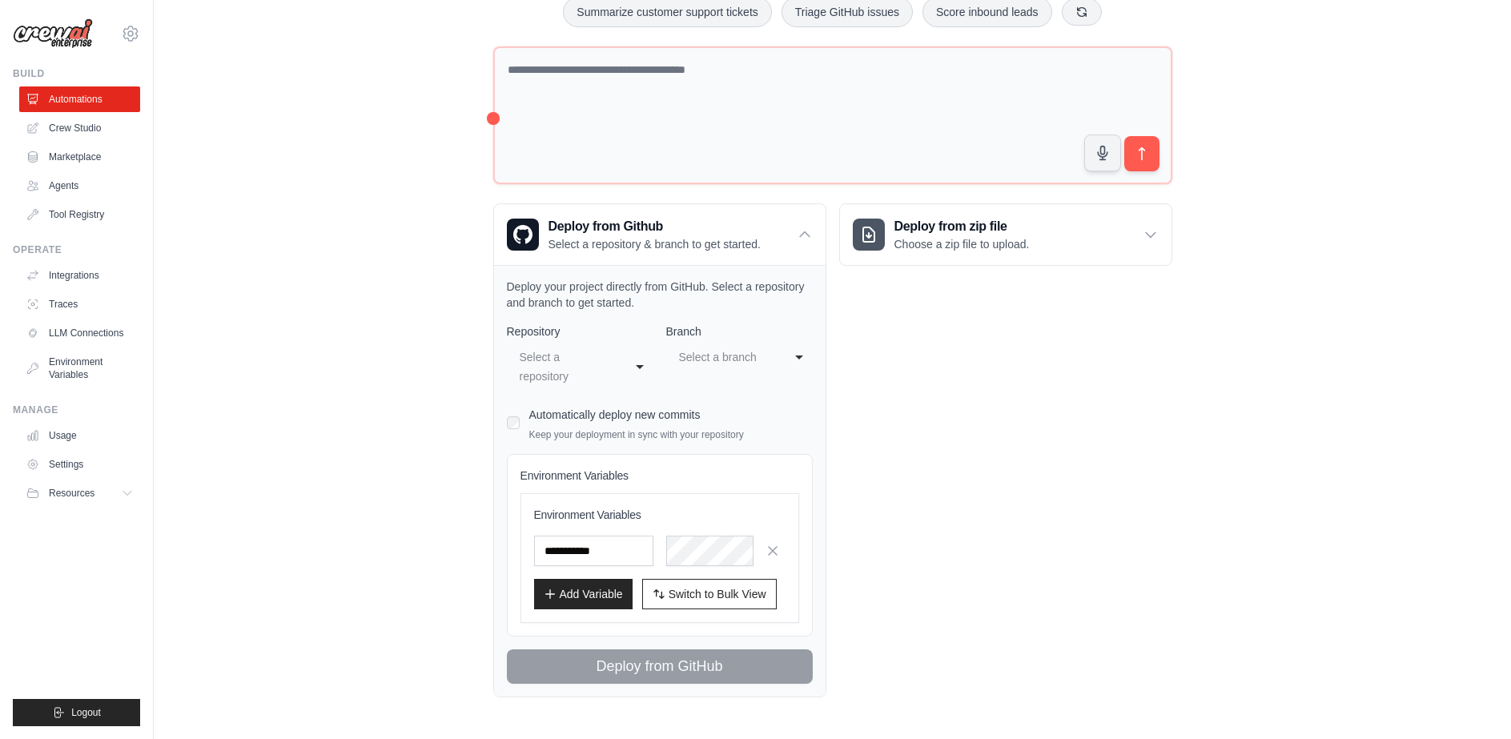
scroll to position [169, 0]
click at [617, 350] on div "Select a repository" at bounding box center [569, 366] width 105 height 45
select select "**********"
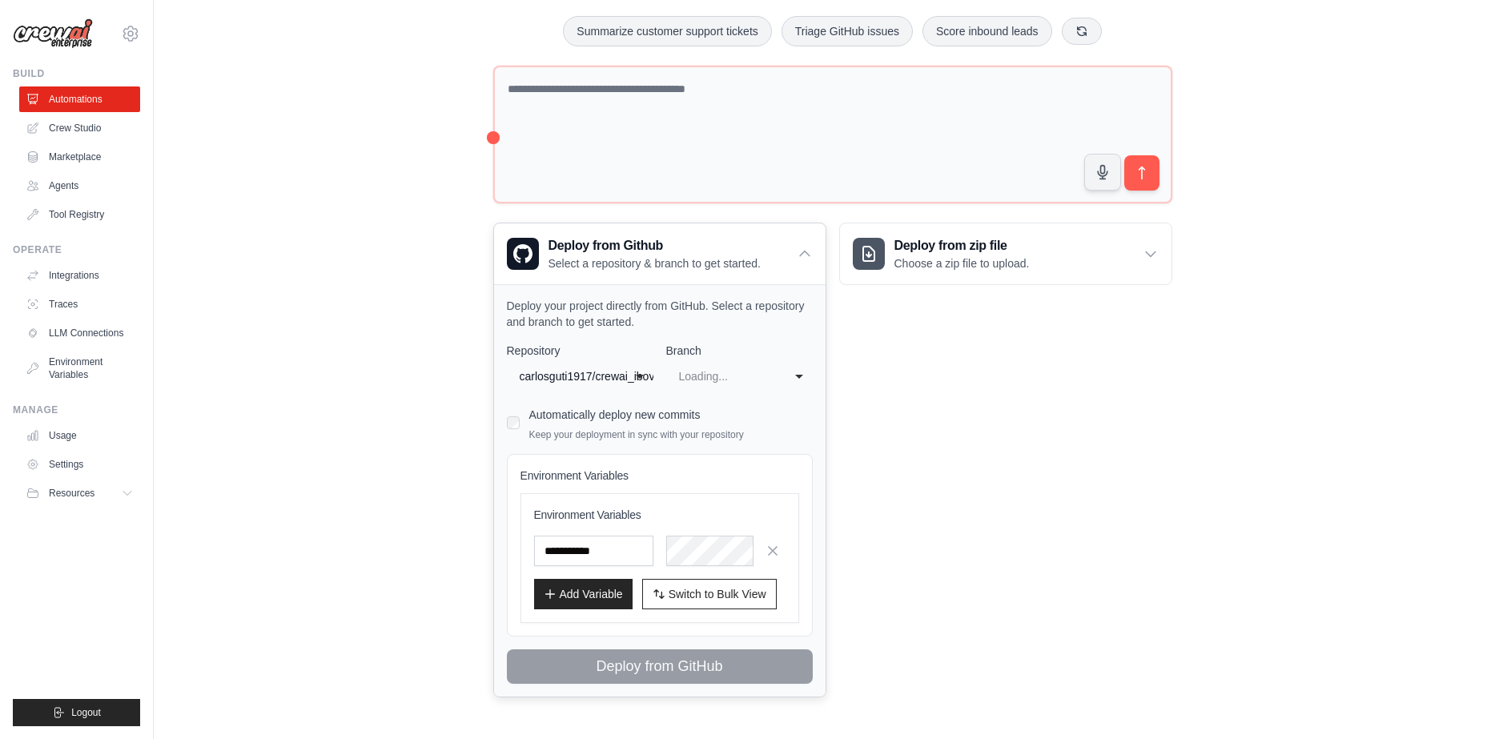
select select "****"
click at [739, 364] on div "main" at bounding box center [728, 377] width 105 height 26
click at [703, 418] on div "**********" at bounding box center [660, 513] width 306 height 341
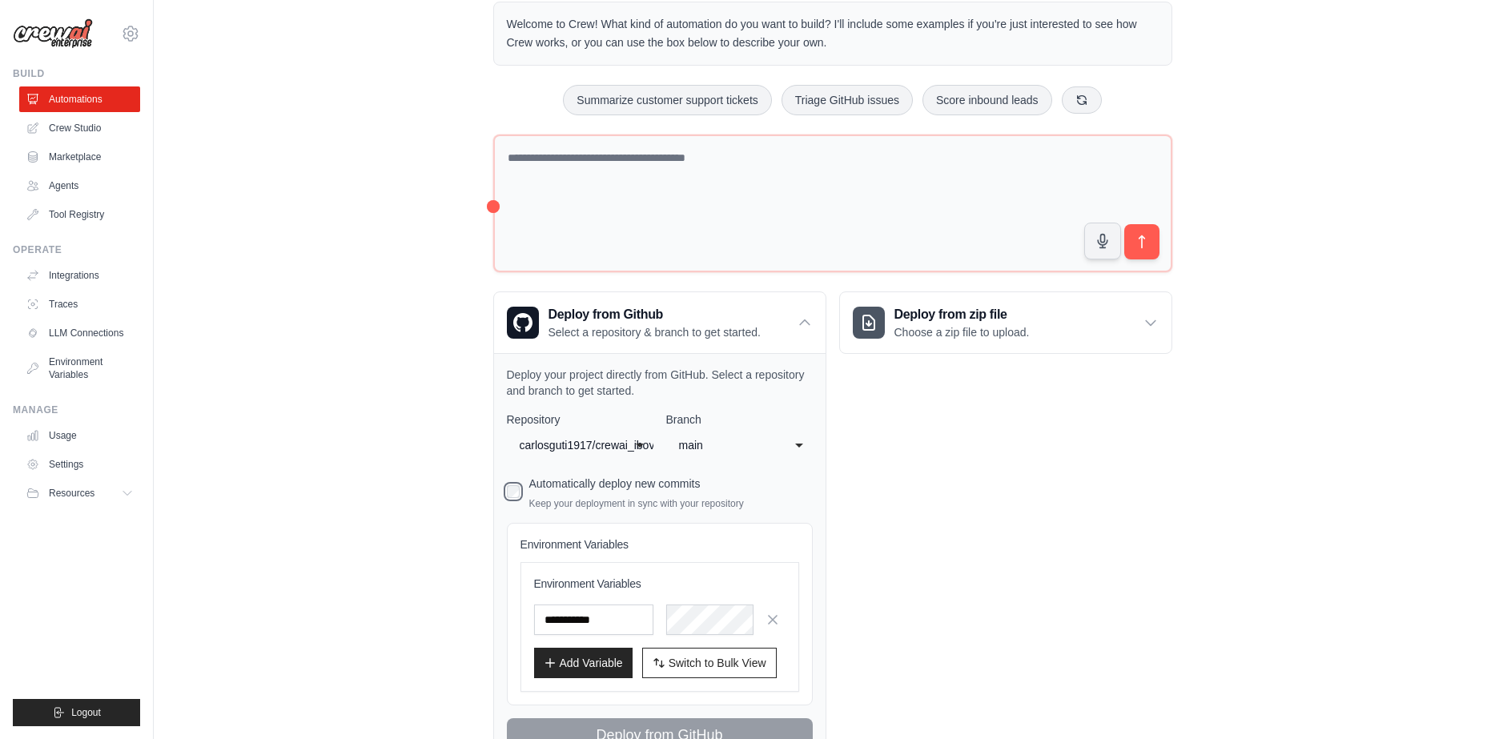
scroll to position [0, 0]
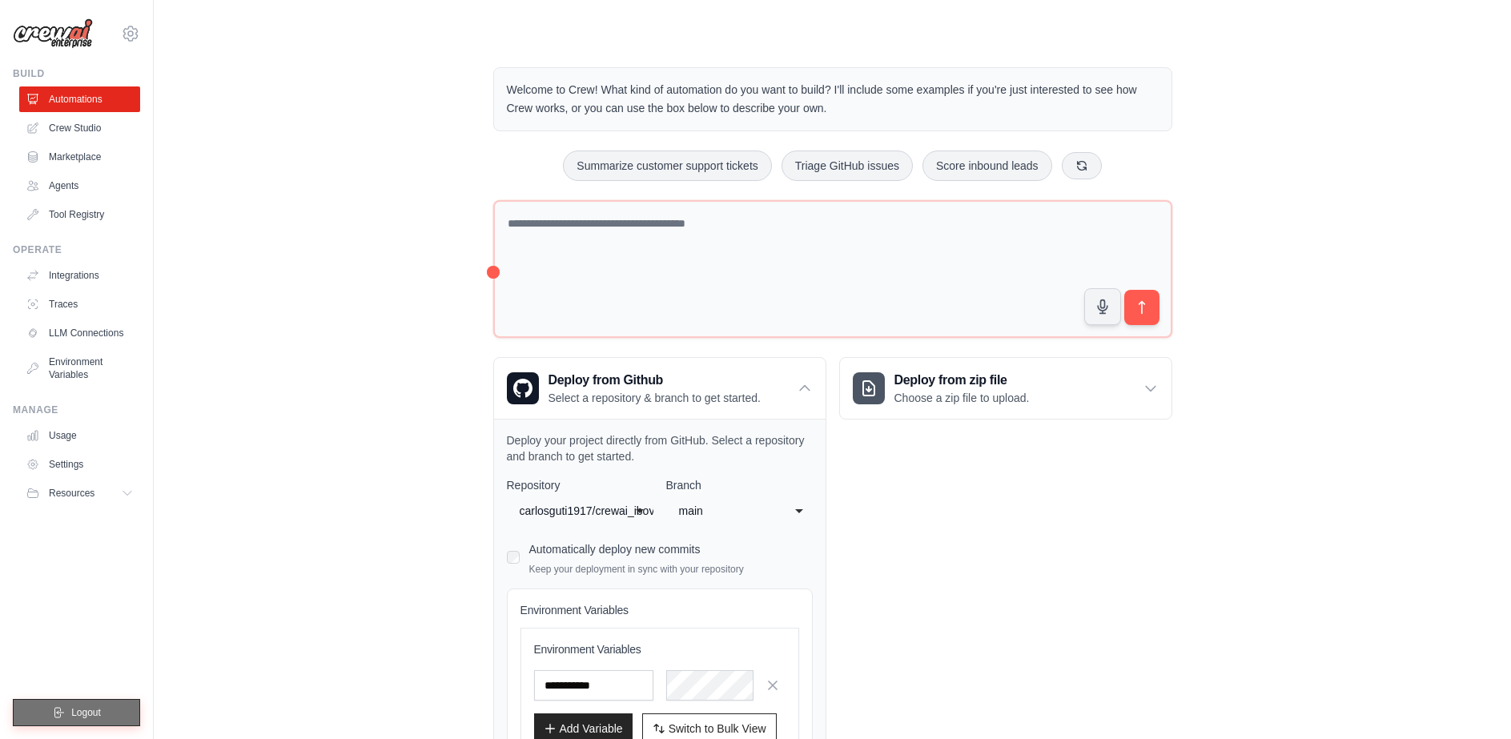
click at [90, 707] on span "Logout" at bounding box center [86, 712] width 30 height 13
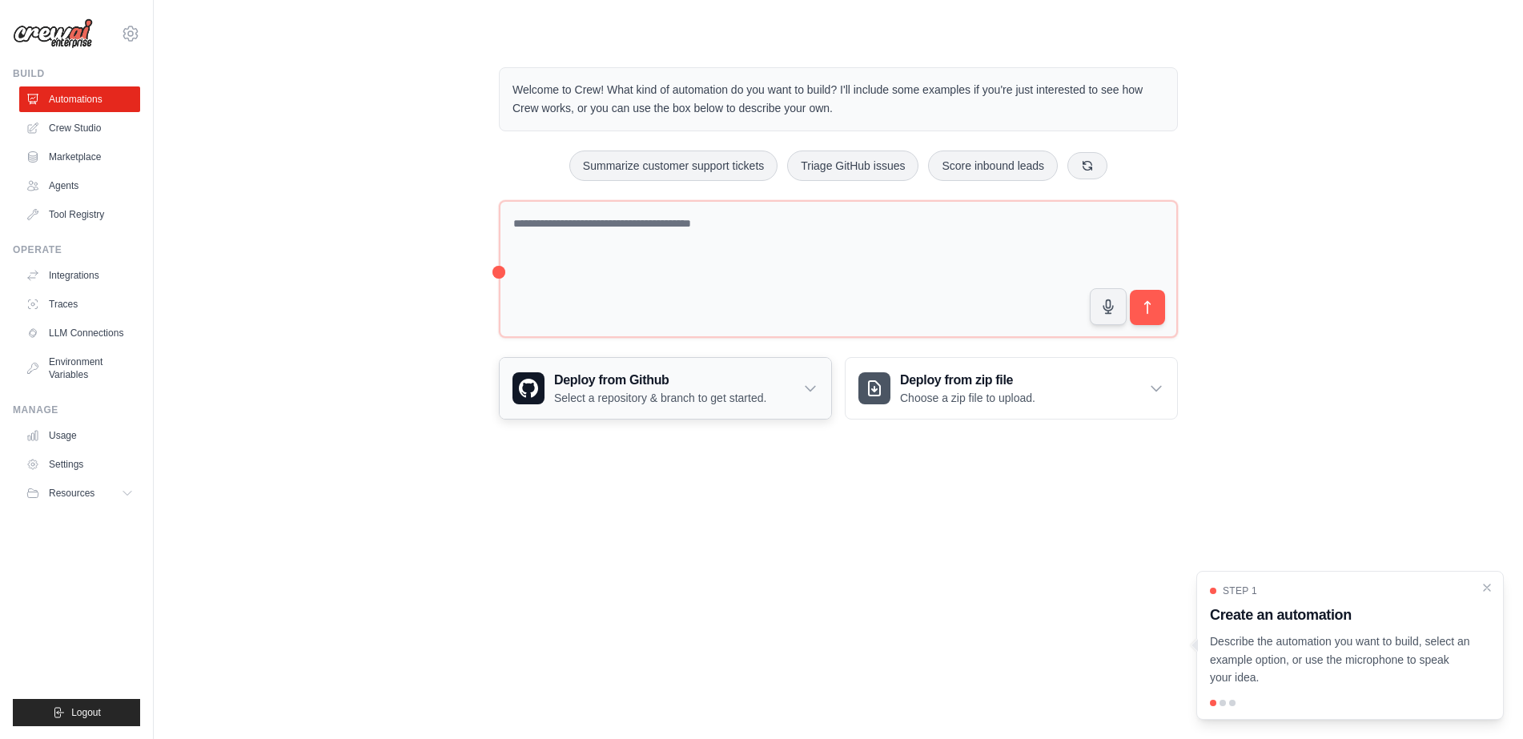
click at [787, 382] on div "Deploy from Github Select a repository & branch to get started." at bounding box center [666, 388] width 332 height 61
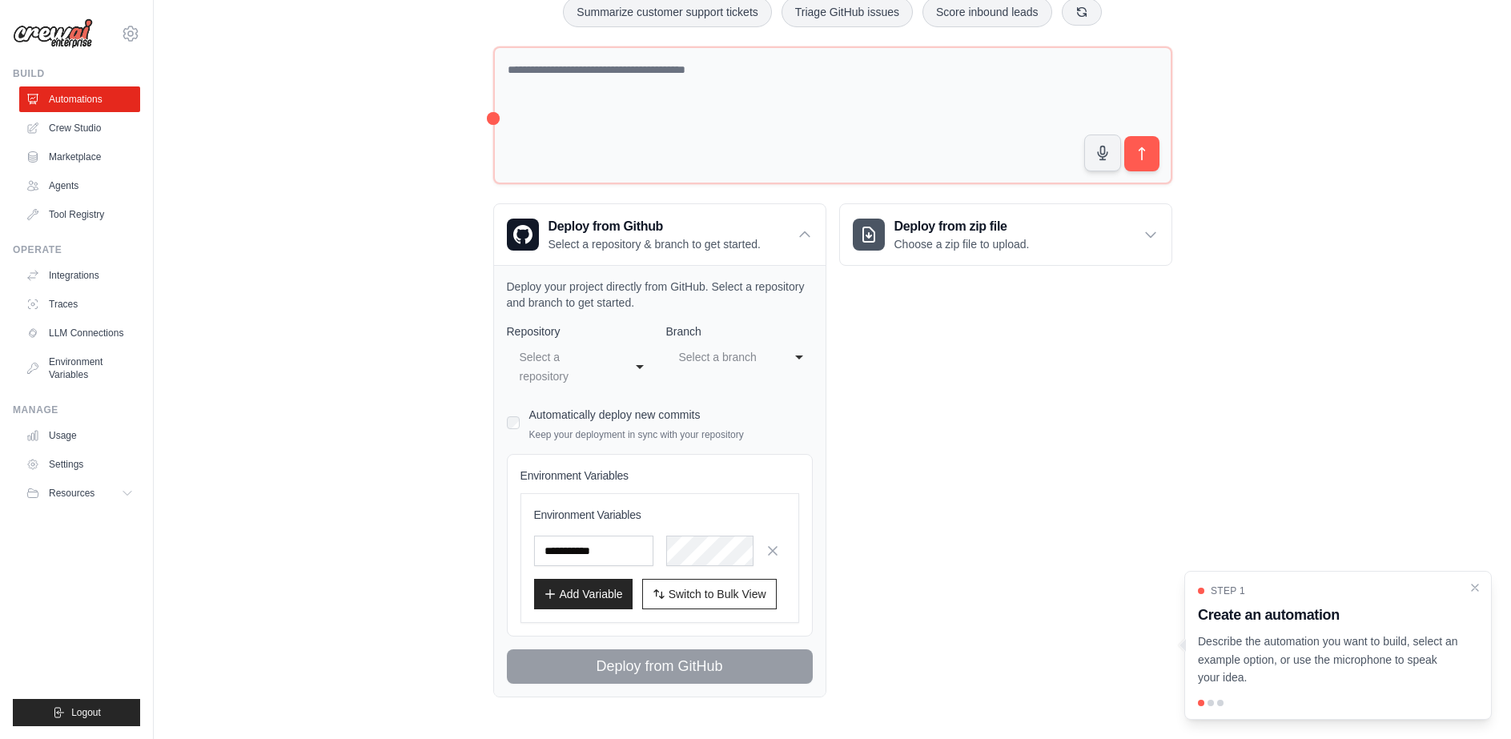
scroll to position [169, 0]
click at [1213, 700] on div at bounding box center [1338, 703] width 280 height 6
click at [1290, 664] on p "Describe the automation you want to build, select an example option, or use the…" at bounding box center [1328, 660] width 261 height 54
click at [1212, 703] on div at bounding box center [1211, 703] width 6 height 6
click at [1221, 704] on div at bounding box center [1220, 703] width 6 height 6
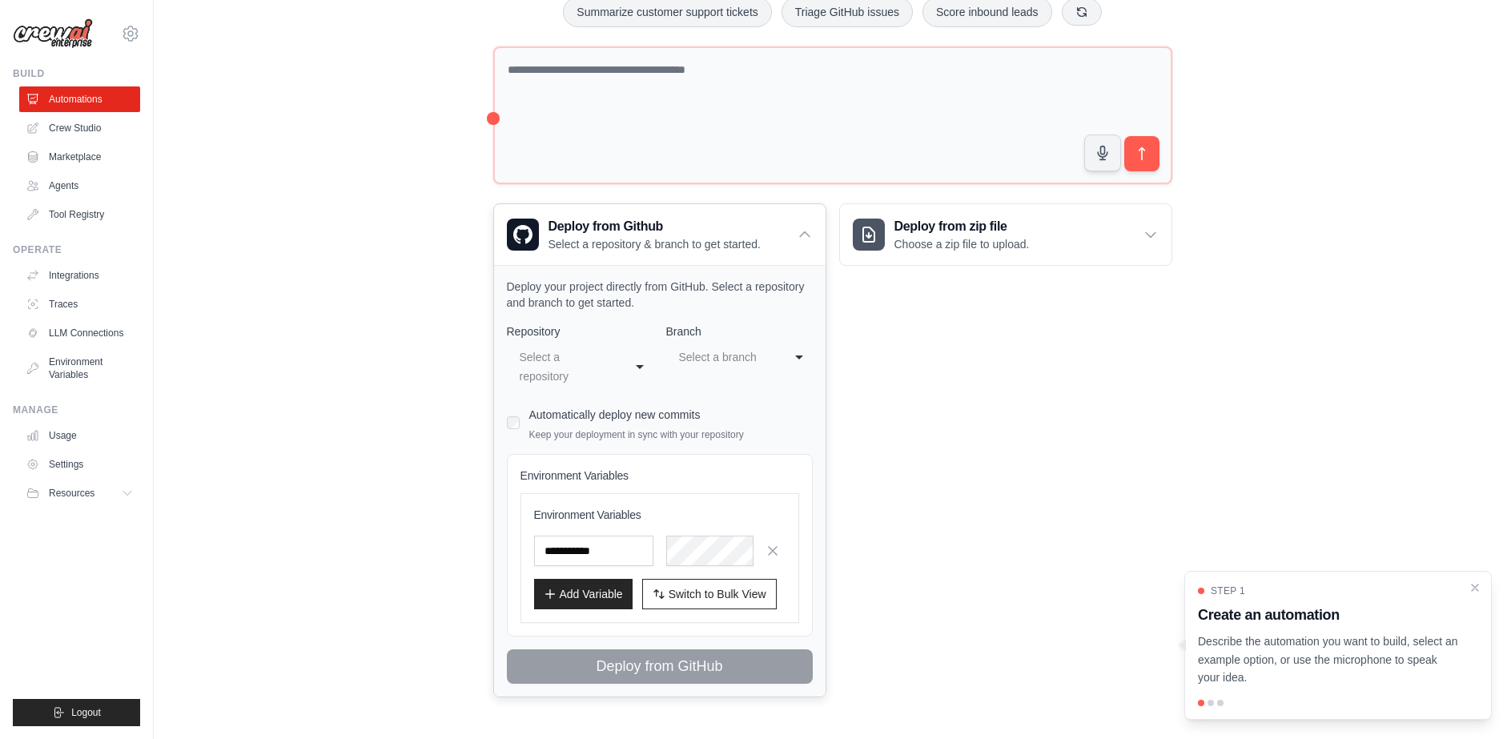
click at [586, 356] on div "Select a repository" at bounding box center [564, 367] width 89 height 38
select select "**********"
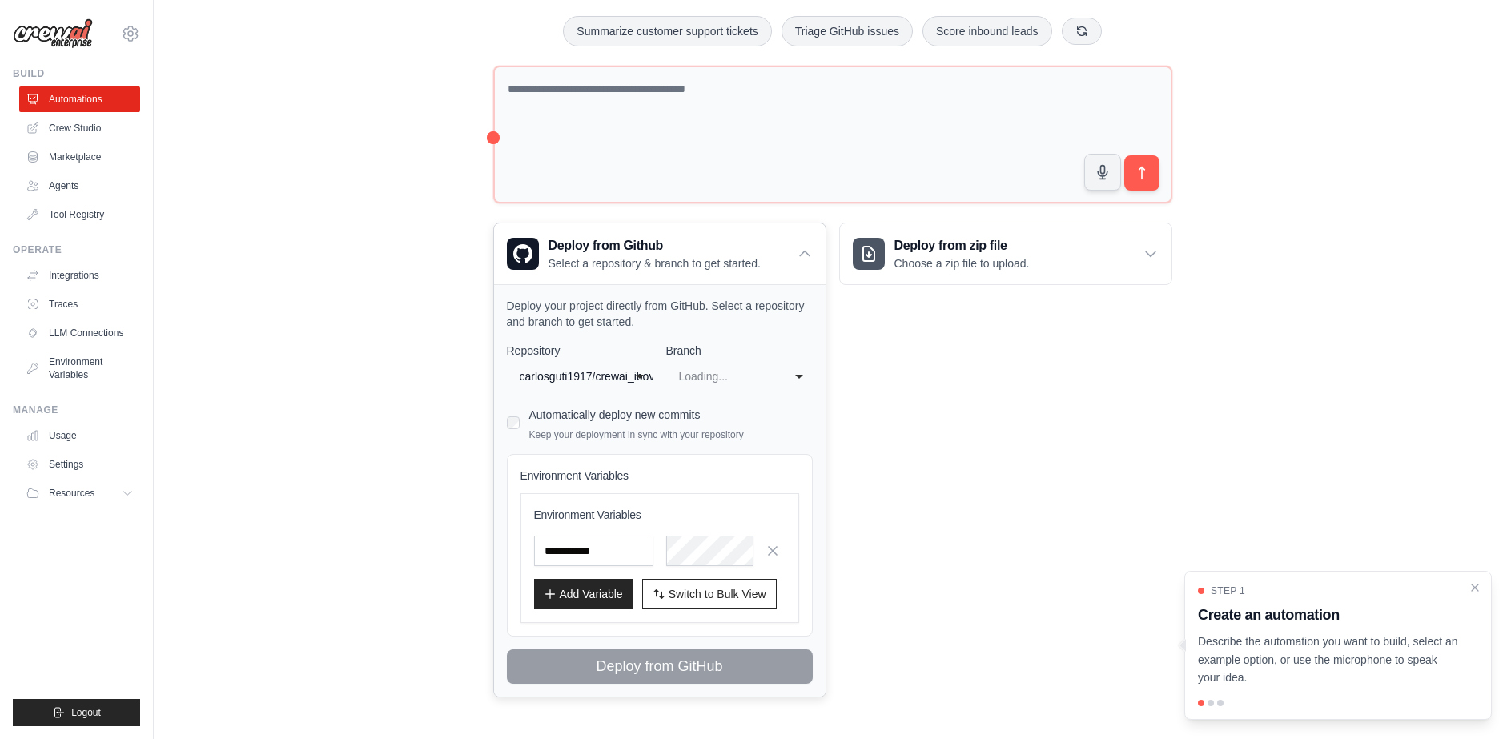
select select "****"
click at [739, 367] on div "main" at bounding box center [723, 376] width 89 height 19
drag, startPoint x: 988, startPoint y: 435, endPoint x: 719, endPoint y: 437, distance: 269.1
click at [965, 441] on div "Deploy from zip file Choose a zip file to upload. Upload a ZIP file containing …" at bounding box center [1005, 460] width 333 height 475
click at [544, 407] on div "Automatically deploy new commits Keep your deployment in sync with your reposit…" at bounding box center [636, 423] width 215 height 38
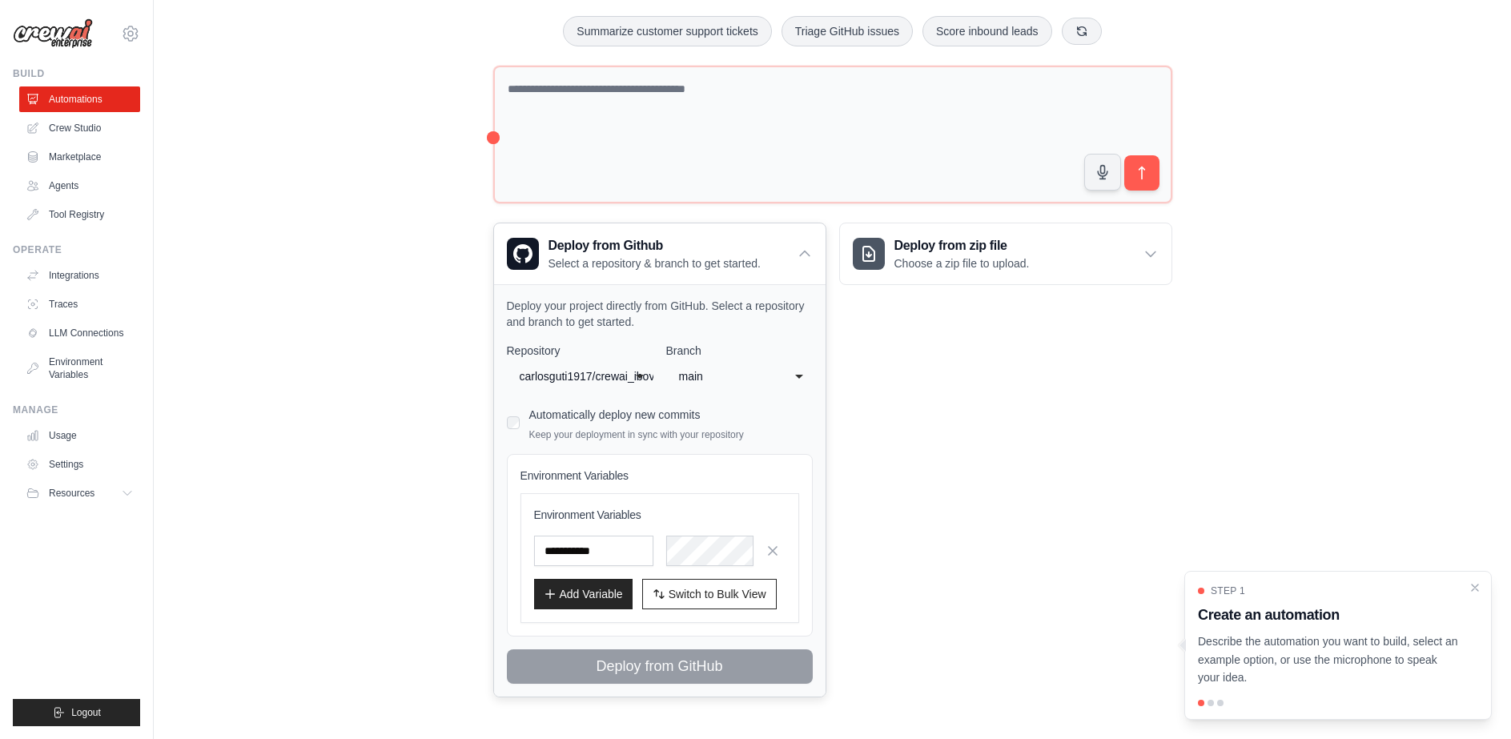
click at [505, 407] on div "**********" at bounding box center [660, 490] width 332 height 412
click at [573, 542] on input "text" at bounding box center [593, 551] width 119 height 30
paste input "*****"
type input "*****"
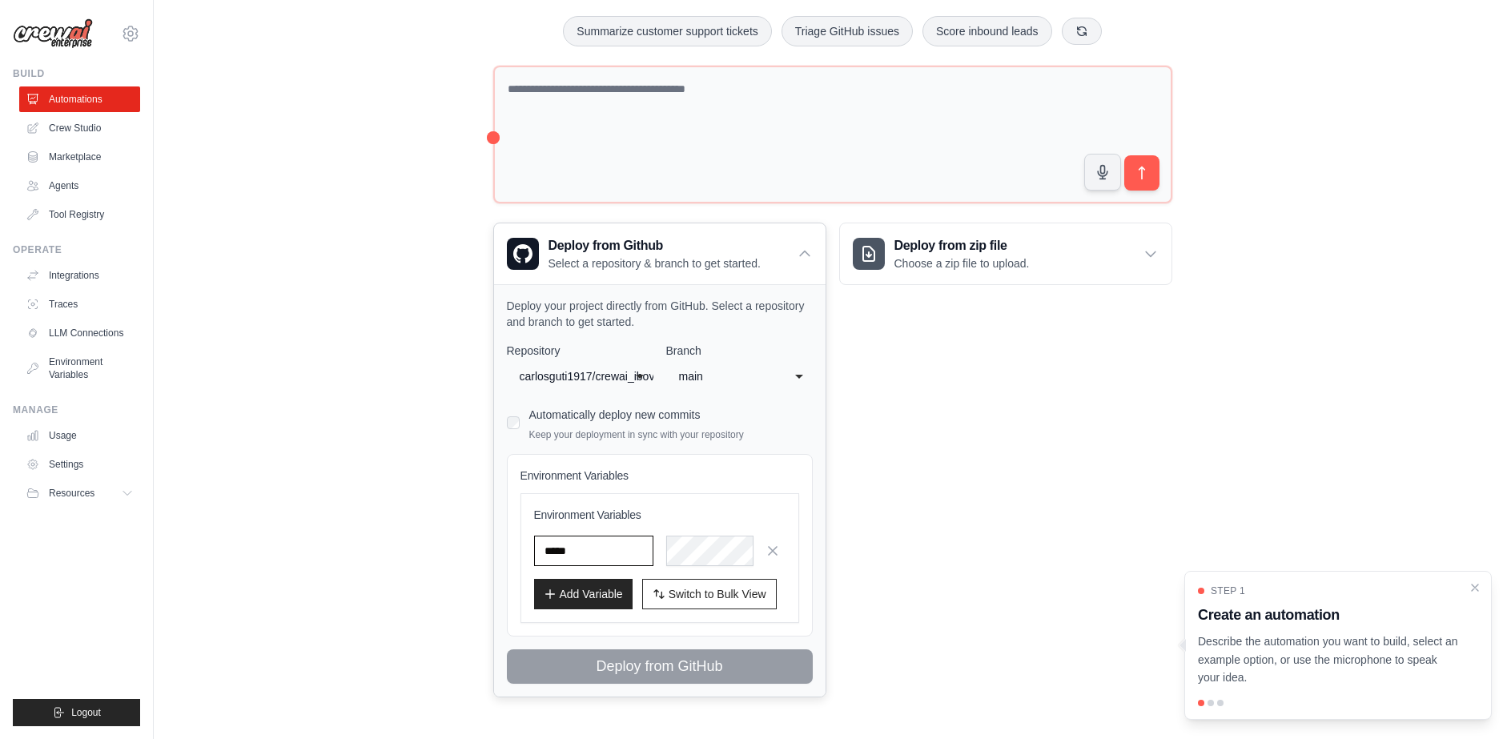
click at [592, 547] on input "*****" at bounding box center [593, 551] width 119 height 30
click at [590, 590] on button "Add Variable" at bounding box center [583, 593] width 99 height 30
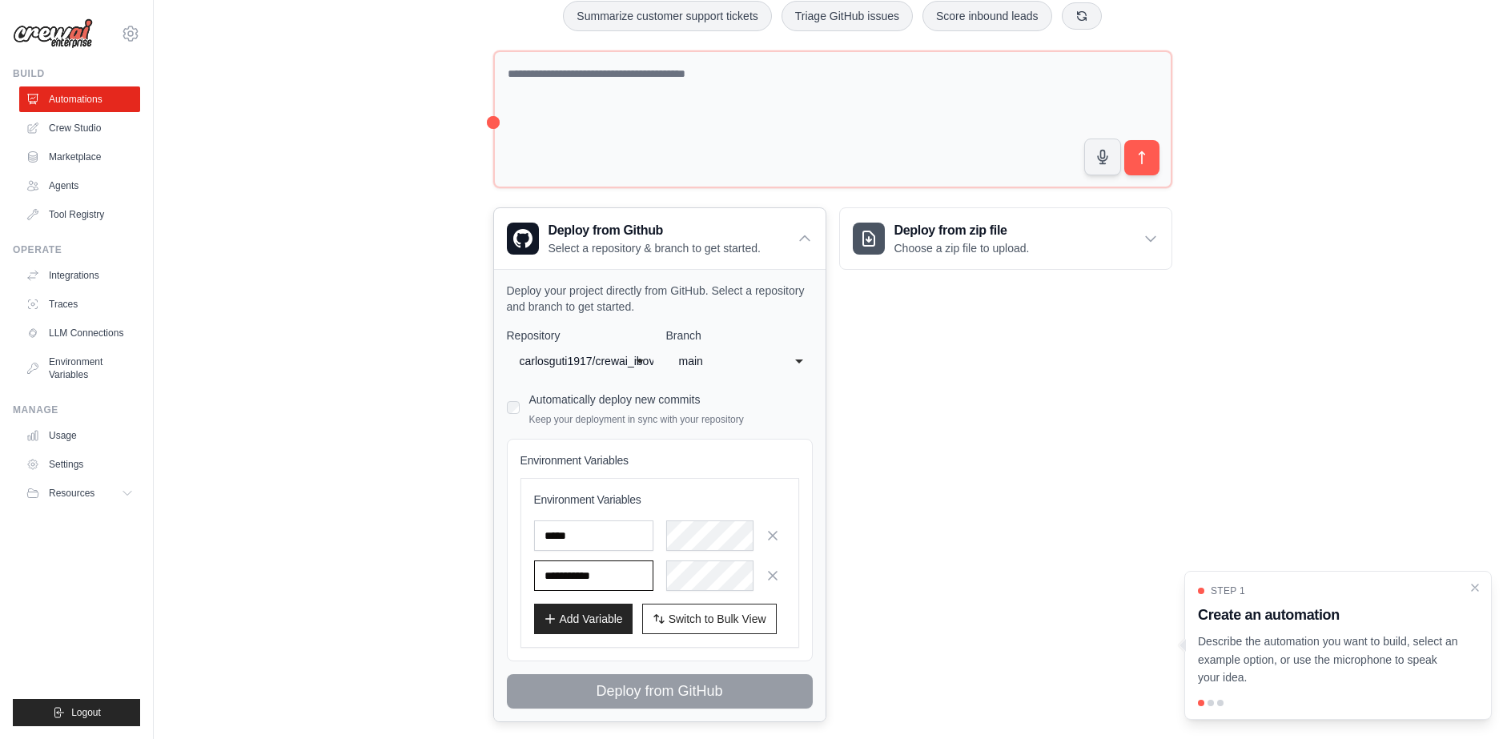
click at [561, 577] on input "text" at bounding box center [593, 576] width 119 height 30
paste input "**********"
type input "**********"
click at [553, 578] on input "text" at bounding box center [593, 576] width 119 height 30
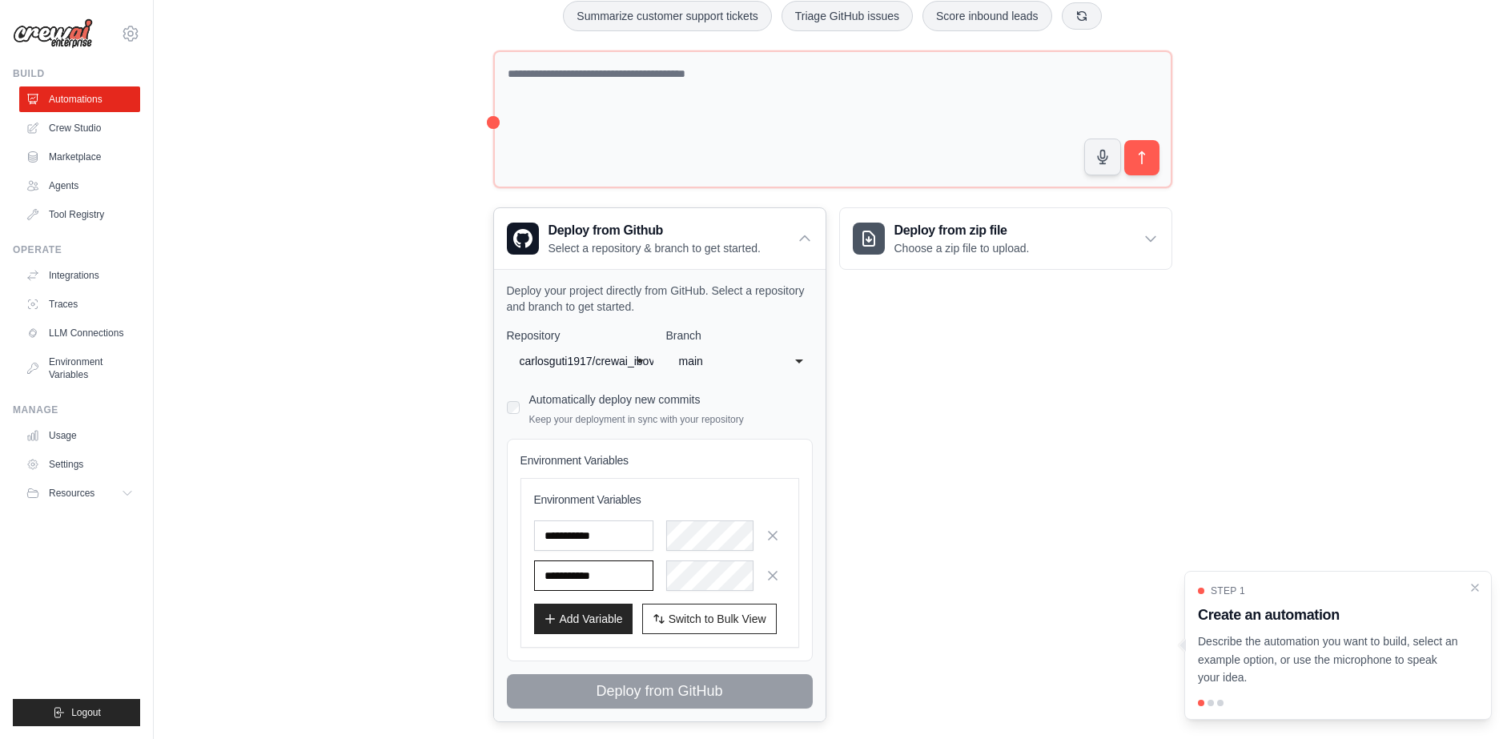
click at [553, 578] on input "text" at bounding box center [593, 576] width 119 height 30
paste input "**********"
type input "**********"
click at [583, 549] on input "text" at bounding box center [593, 536] width 119 height 30
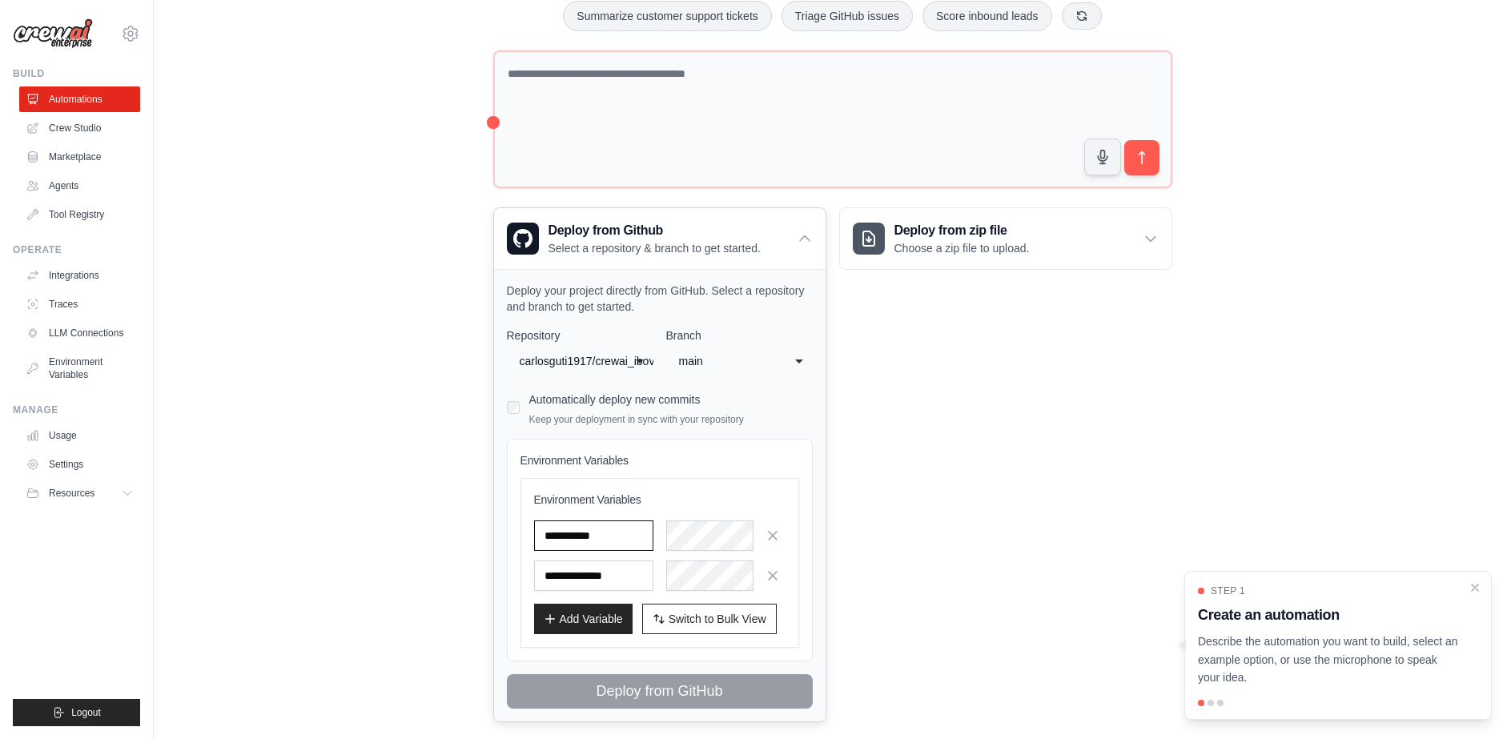
paste input "*****"
type input "*****"
click at [818, 616] on div "**********" at bounding box center [660, 495] width 332 height 453
click at [952, 563] on div "Deploy from zip file Choose a zip file to upload. Upload a ZIP file containing …" at bounding box center [1005, 464] width 333 height 515
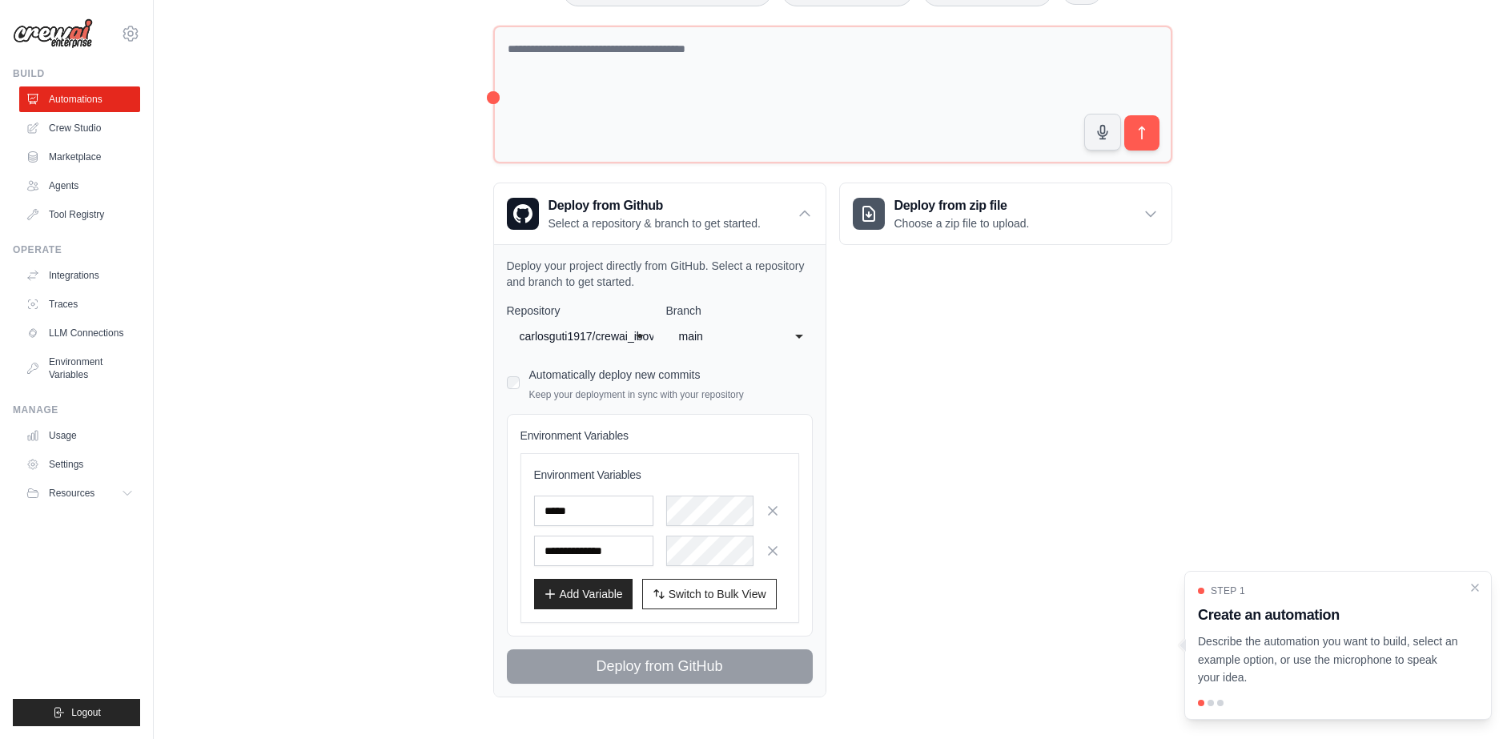
scroll to position [190, 0]
click at [726, 589] on span "Switch to Bulk View" at bounding box center [718, 594] width 98 height 16
type textarea "**********"
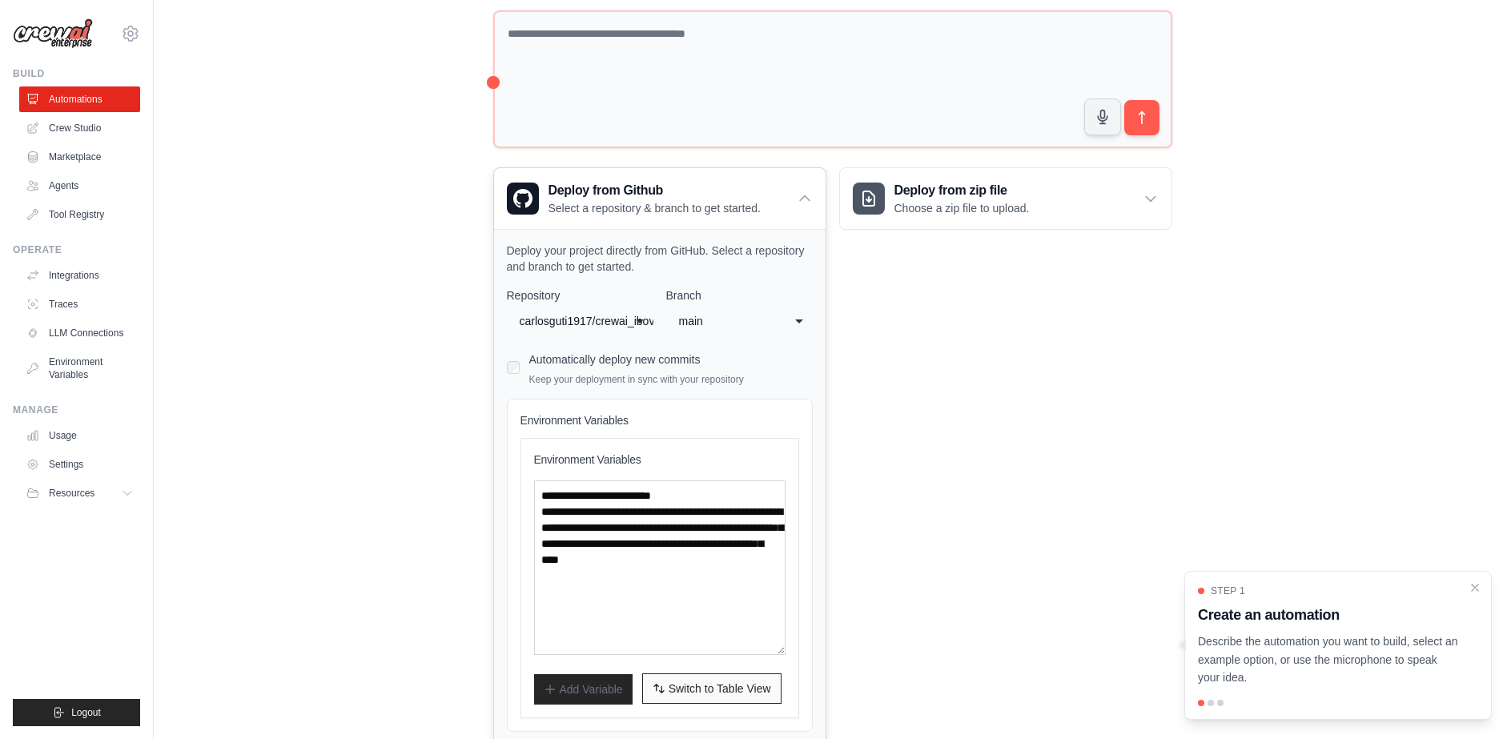
click at [750, 691] on span "Switch to Table View" at bounding box center [720, 689] width 103 height 16
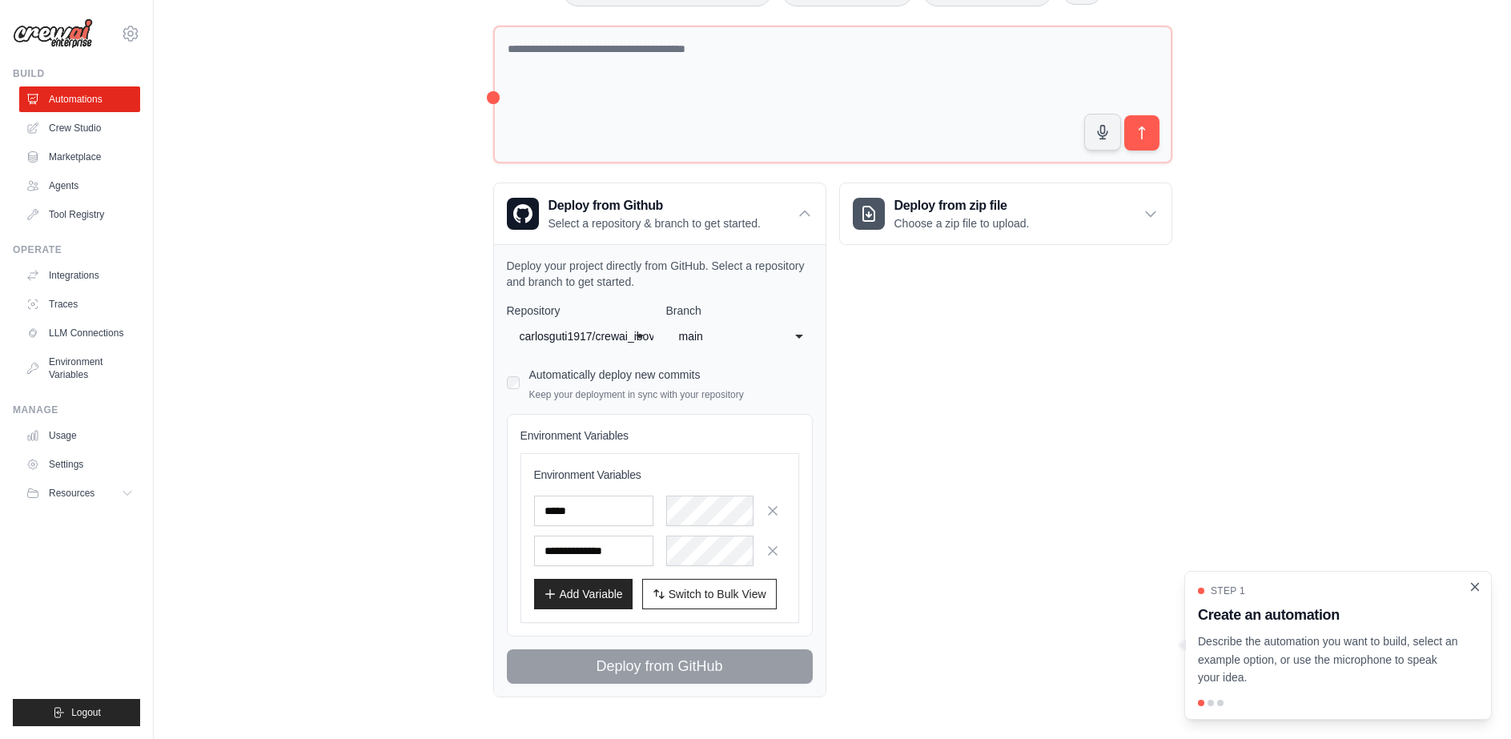
click at [1477, 586] on icon "Close walkthrough" at bounding box center [1475, 586] width 7 height 7
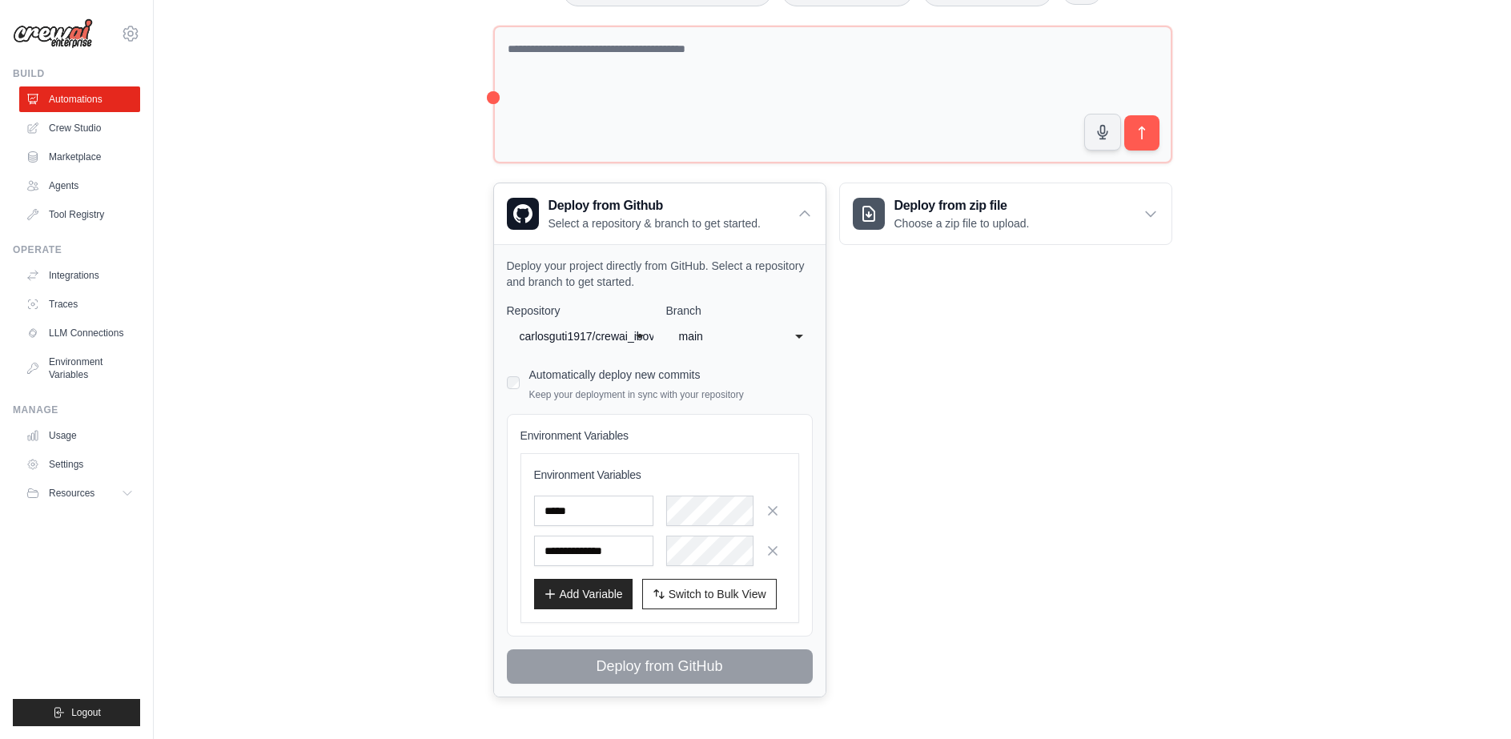
drag, startPoint x: 953, startPoint y: 624, endPoint x: 790, endPoint y: 617, distance: 163.6
click at [934, 622] on div "Deploy from zip file Choose a zip file to upload. Upload a ZIP file containing …" at bounding box center [1005, 440] width 333 height 515
click at [1016, 449] on div "Deploy from zip file Choose a zip file to upload. Upload a ZIP file containing …" at bounding box center [1005, 440] width 333 height 515
click at [1008, 408] on div "Deploy from zip file Choose a zip file to upload. Upload a ZIP file containing …" at bounding box center [1005, 440] width 333 height 515
click at [1148, 212] on icon at bounding box center [1151, 214] width 10 height 5
